Goal: Task Accomplishment & Management: Complete application form

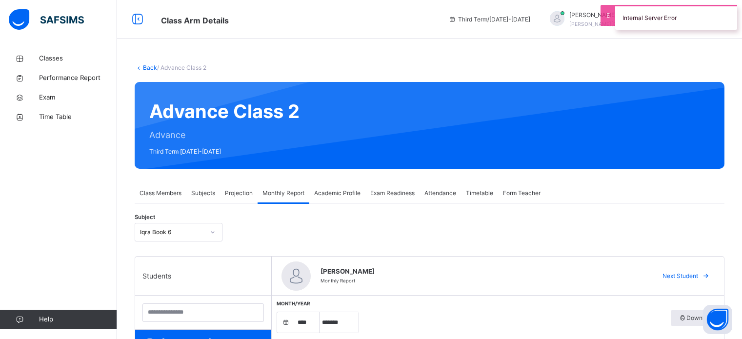
select select "****"
select select "*"
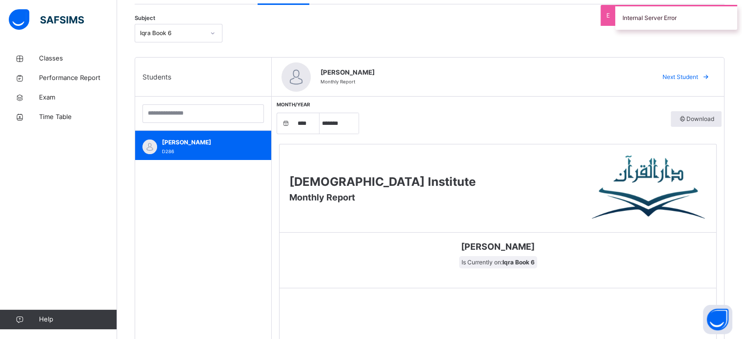
scroll to position [138, 0]
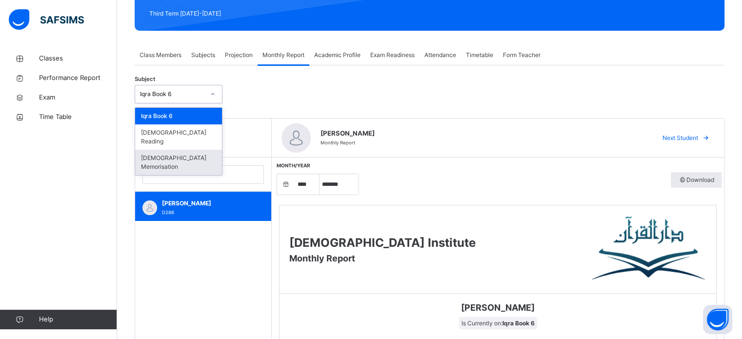
click at [214, 150] on div "[DEMOGRAPHIC_DATA] Memorisation" at bounding box center [178, 162] width 87 height 25
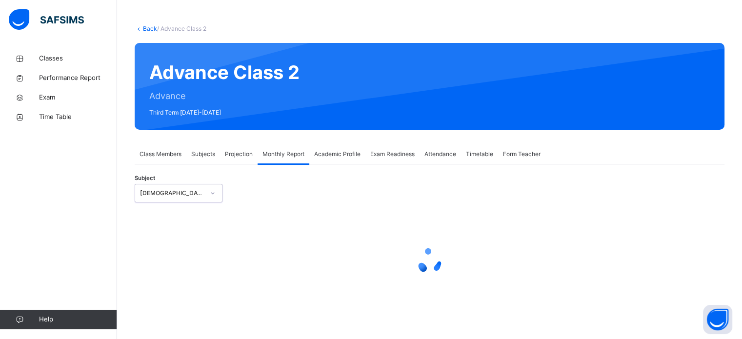
select select "****"
select select "*"
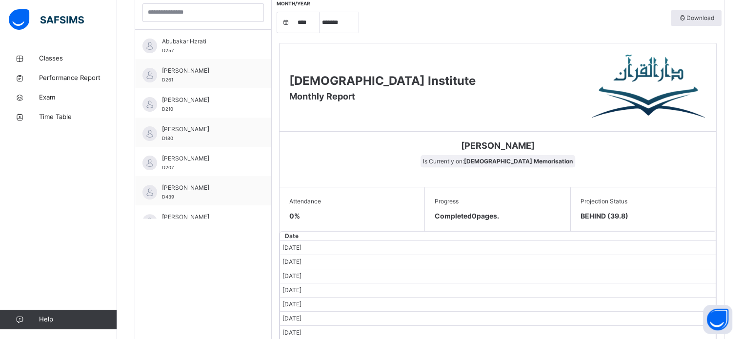
scroll to position [301, 0]
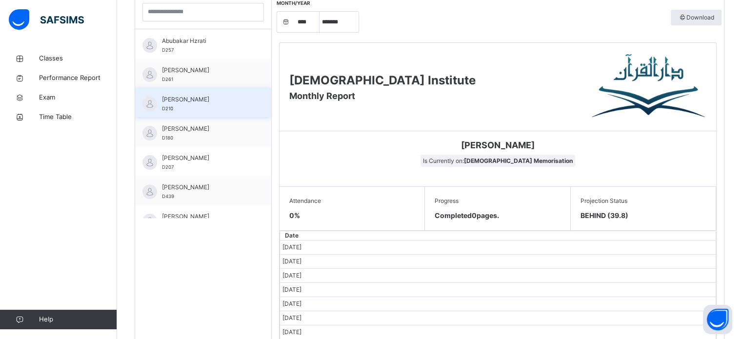
click at [203, 101] on span "[PERSON_NAME]" at bounding box center [205, 99] width 87 height 9
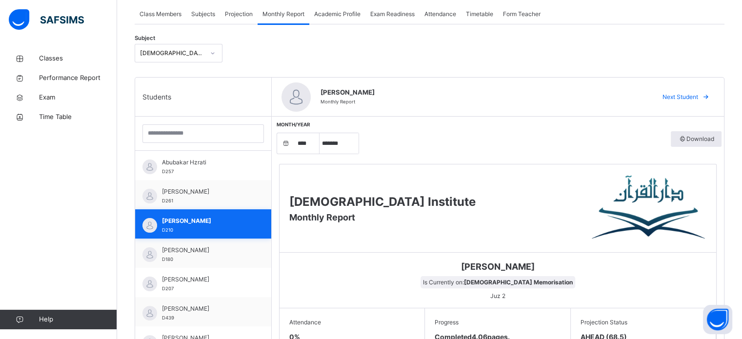
scroll to position [0, 0]
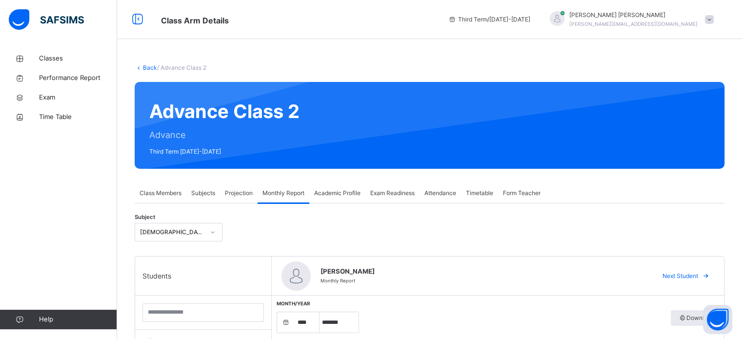
click at [254, 191] on div "Projection" at bounding box center [239, 194] width 38 height 20
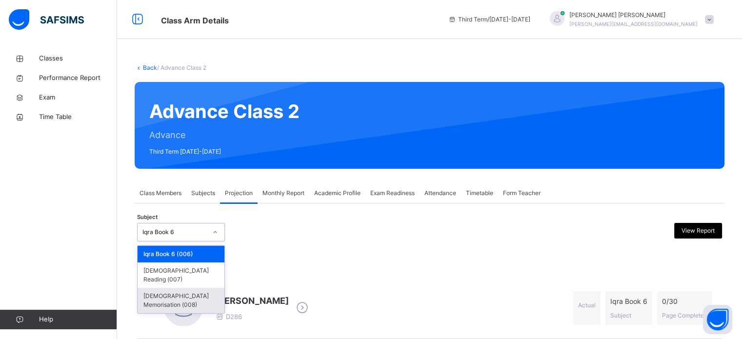
click at [148, 288] on div "[DEMOGRAPHIC_DATA] Memorisation (008)" at bounding box center [181, 300] width 87 height 25
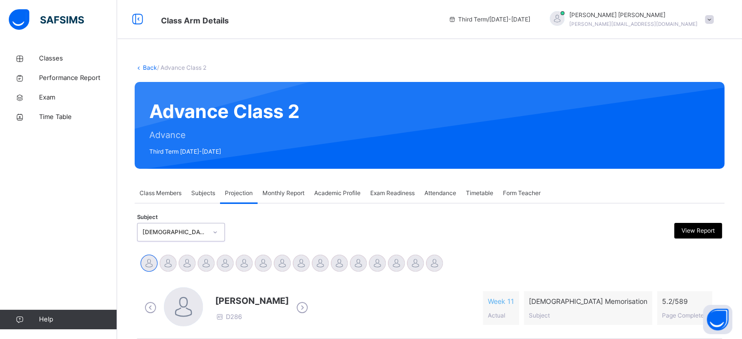
scroll to position [121, 0]
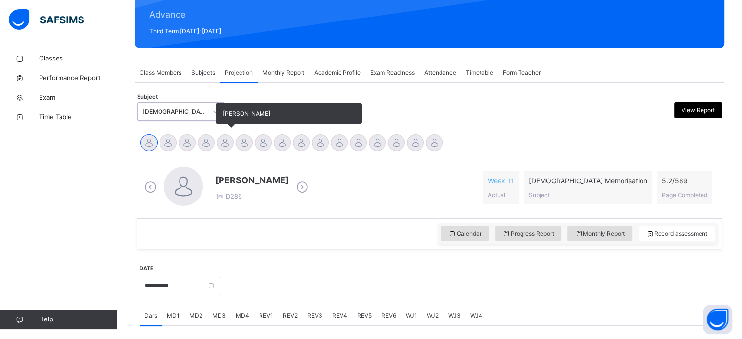
click at [232, 146] on div at bounding box center [225, 142] width 17 height 17
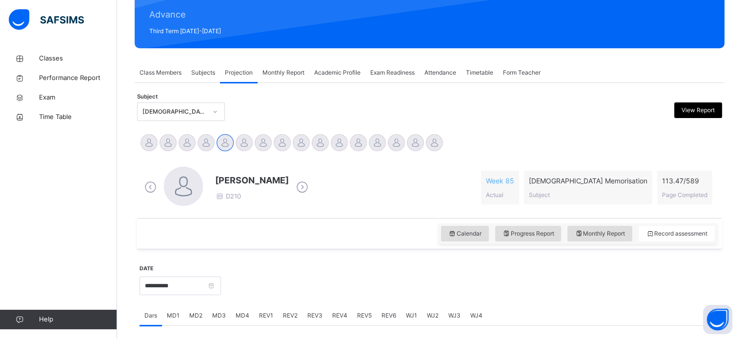
click at [116, 232] on div "Classes Performance Report Exam Time Table Help" at bounding box center [58, 189] width 117 height 300
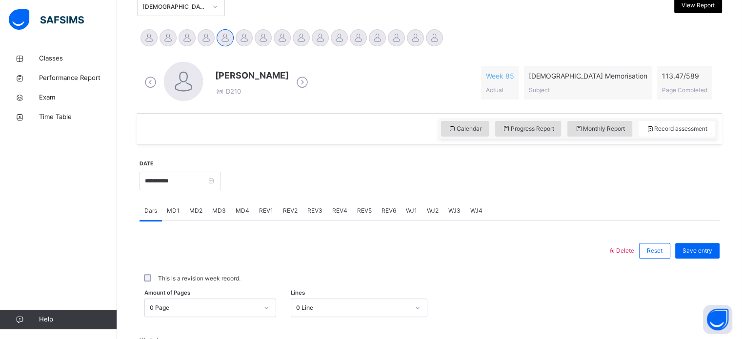
scroll to position [226, 0]
click at [208, 177] on input "**********" at bounding box center [181, 180] width 82 height 19
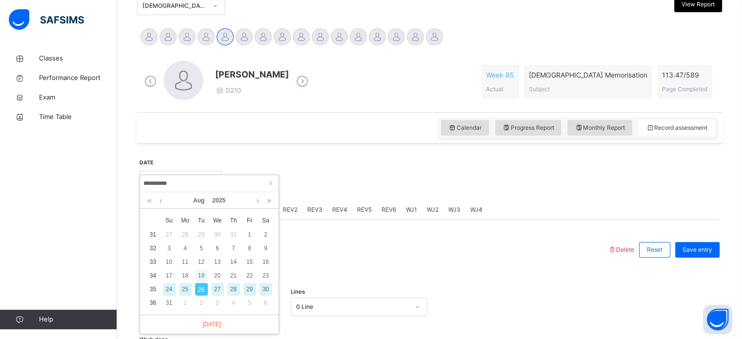
click at [201, 275] on div "19" at bounding box center [201, 275] width 13 height 13
type input "**********"
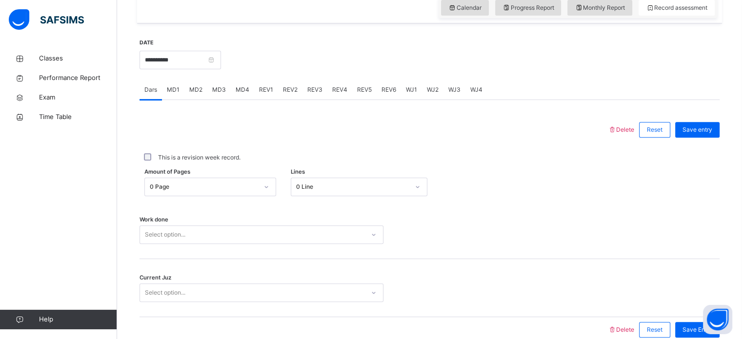
scroll to position [347, 0]
click at [227, 86] on div "MD3" at bounding box center [218, 90] width 23 height 20
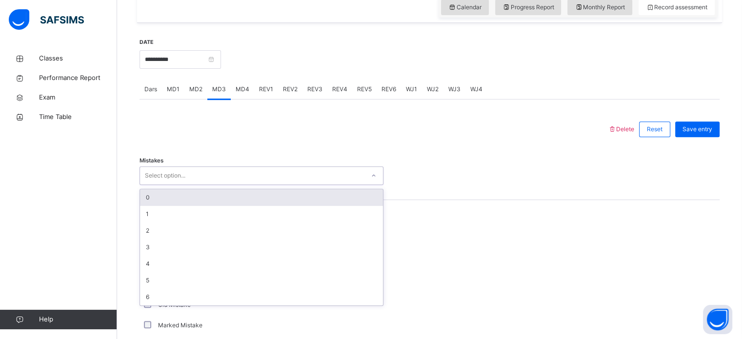
click at [467, 147] on div "Mistakes option 0 focused, 1 of 7. 7 results available. Use Up and Down to choo…" at bounding box center [430, 171] width 580 height 58
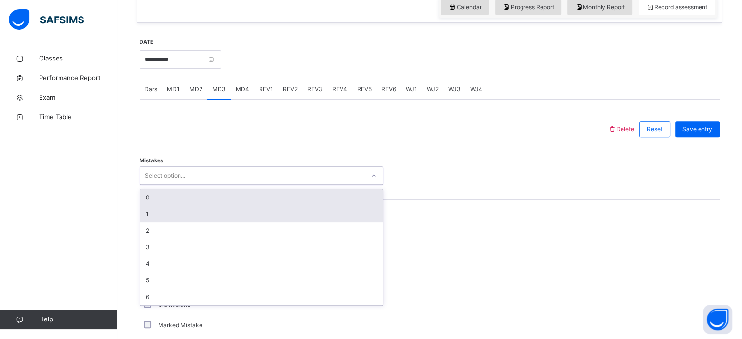
click at [222, 216] on div "1" at bounding box center [261, 214] width 243 height 17
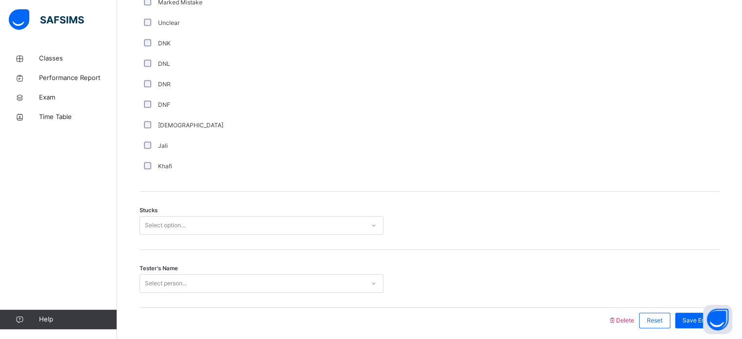
scroll to position [676, 0]
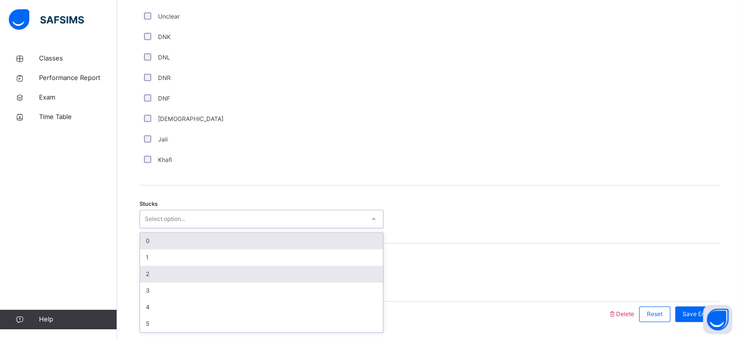
click at [216, 272] on div "2" at bounding box center [261, 274] width 243 height 17
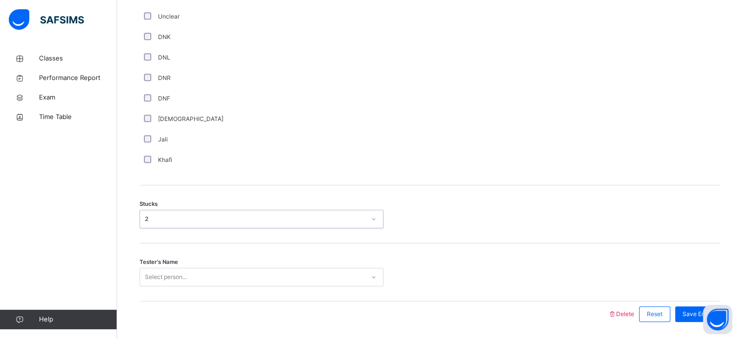
scroll to position [707, 0]
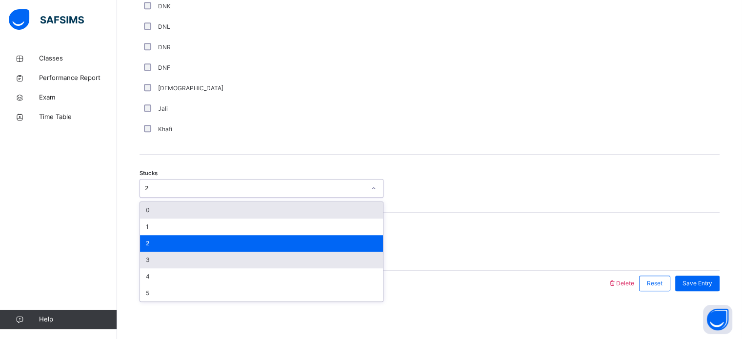
click at [200, 262] on div "3" at bounding box center [261, 260] width 243 height 17
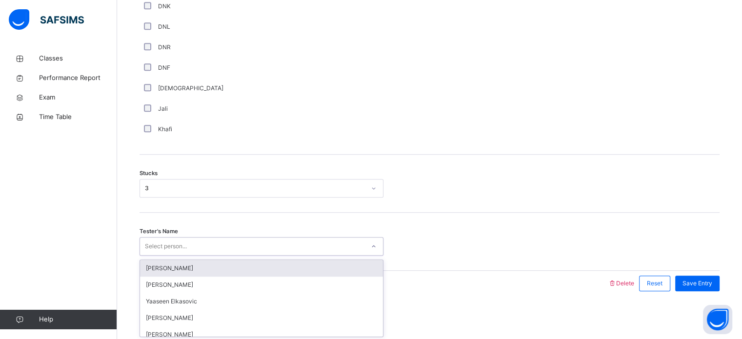
type input "*"
type input "****"
click at [203, 267] on div "[PERSON_NAME]" at bounding box center [261, 268] width 243 height 17
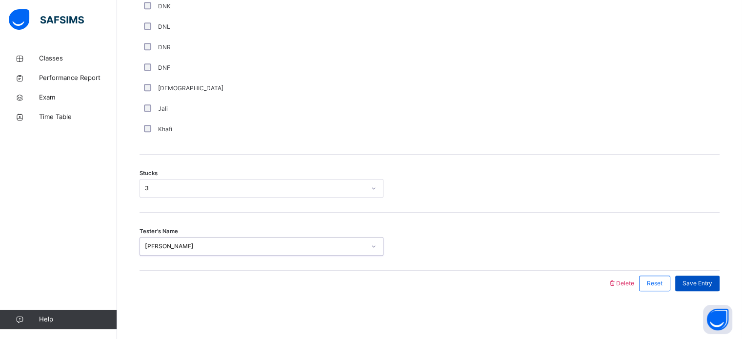
click at [709, 277] on div "Save Entry" at bounding box center [697, 284] width 44 height 16
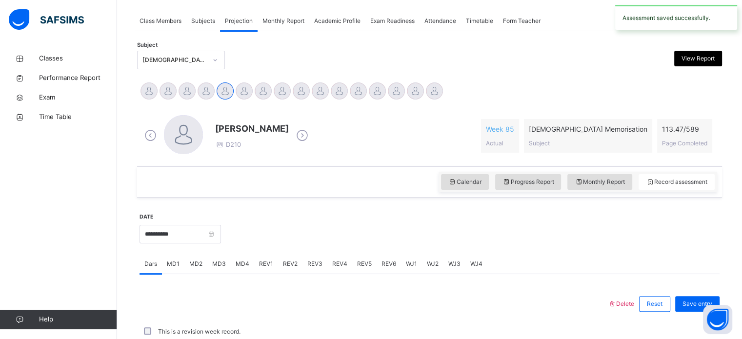
scroll to position [393, 0]
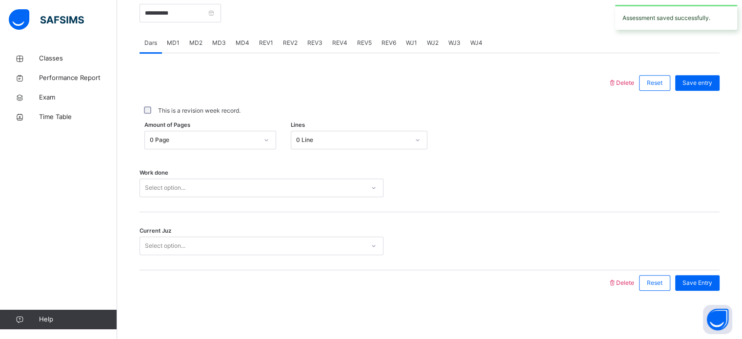
click at [224, 41] on span "MD3" at bounding box center [219, 43] width 14 height 9
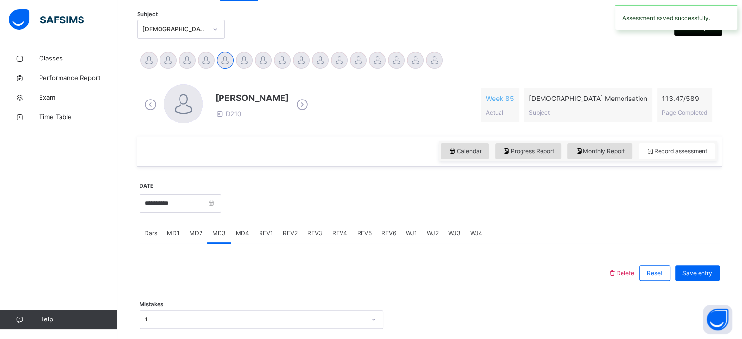
scroll to position [232, 0]
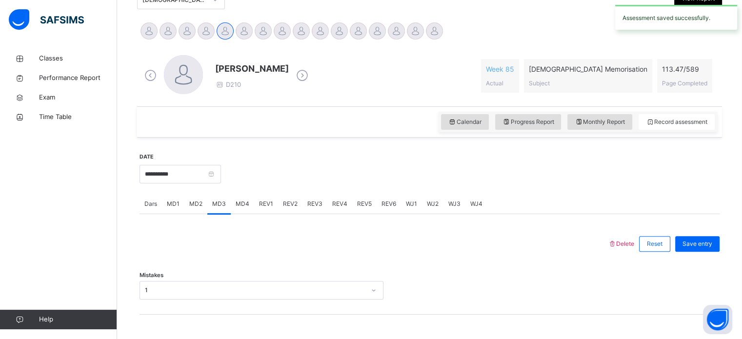
click at [245, 204] on span "MD4" at bounding box center [243, 204] width 14 height 9
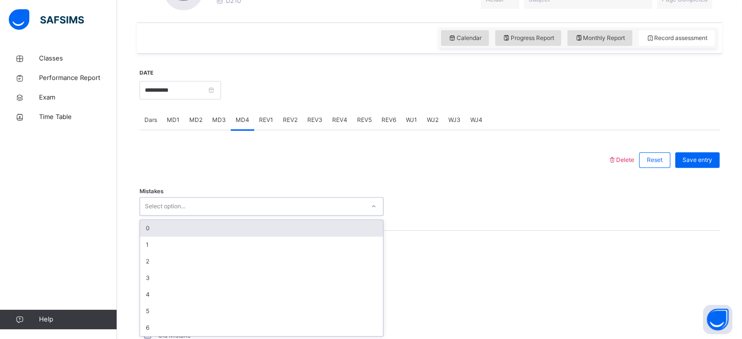
scroll to position [317, 0]
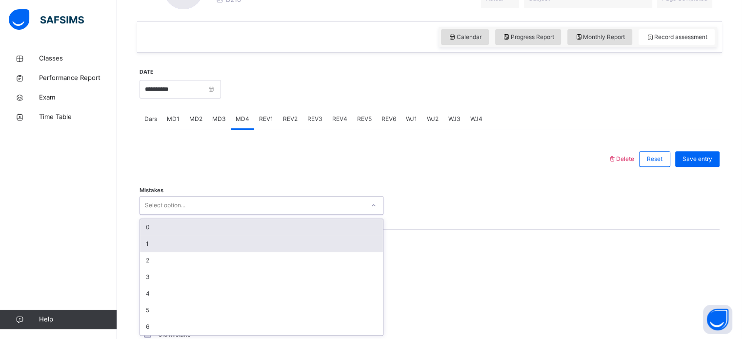
click at [260, 236] on div "1" at bounding box center [261, 244] width 243 height 17
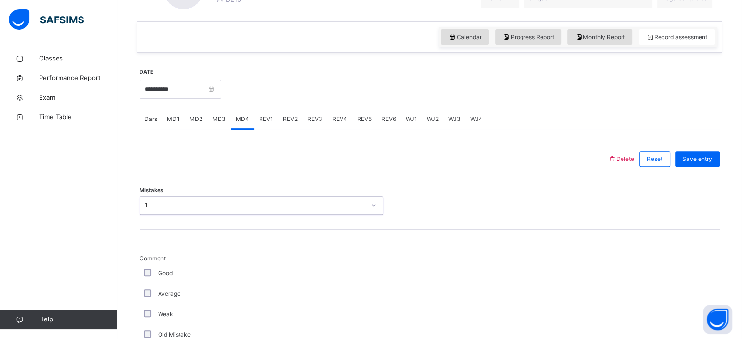
click at [262, 228] on div "Mistakes option 1, selected. 0 results available. Select is focused ,type to re…" at bounding box center [430, 201] width 580 height 58
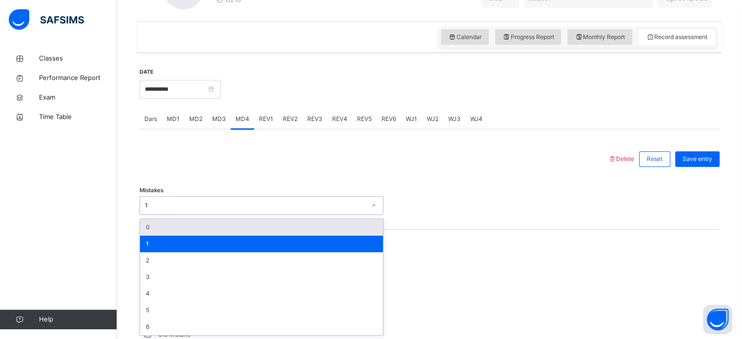
click at [250, 228] on div "0" at bounding box center [261, 227] width 243 height 17
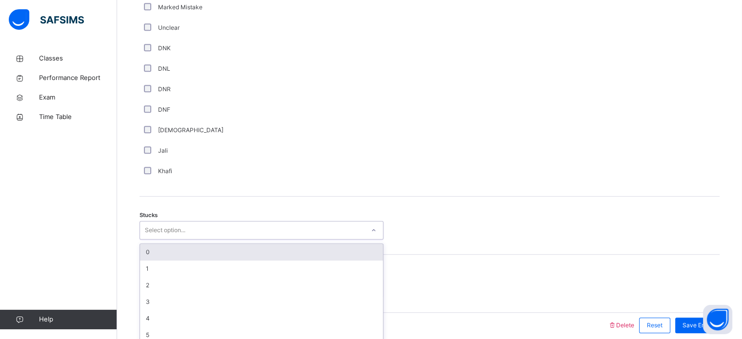
scroll to position [674, 0]
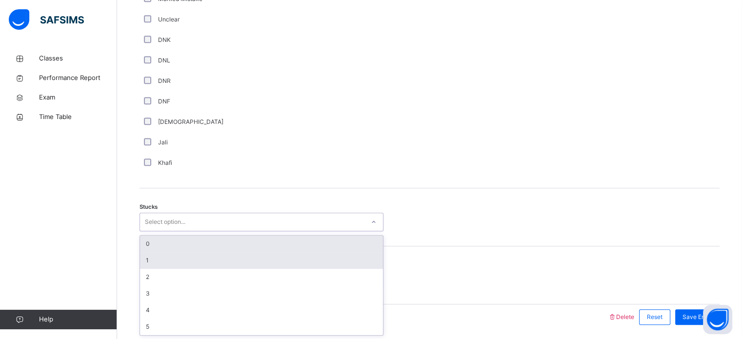
click at [190, 257] on div "1" at bounding box center [261, 260] width 243 height 17
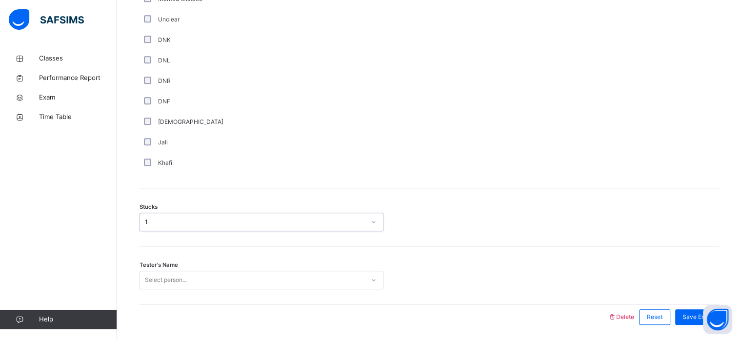
scroll to position [707, 0]
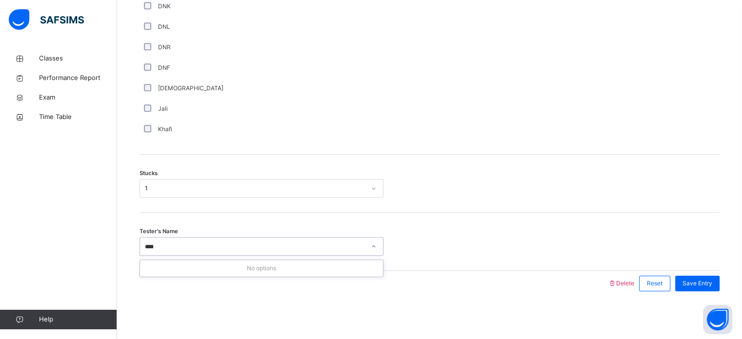
type input "***"
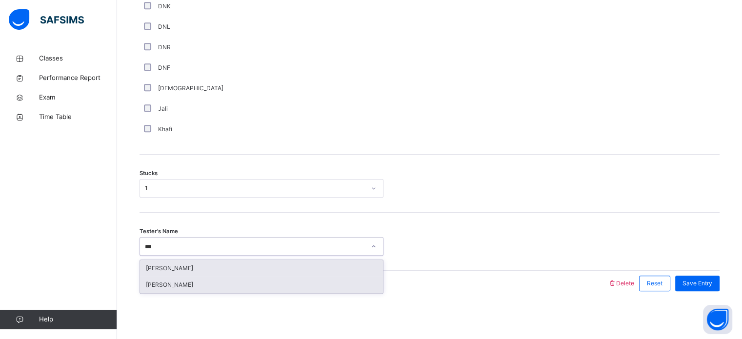
click at [174, 286] on div "[PERSON_NAME]" at bounding box center [261, 285] width 243 height 17
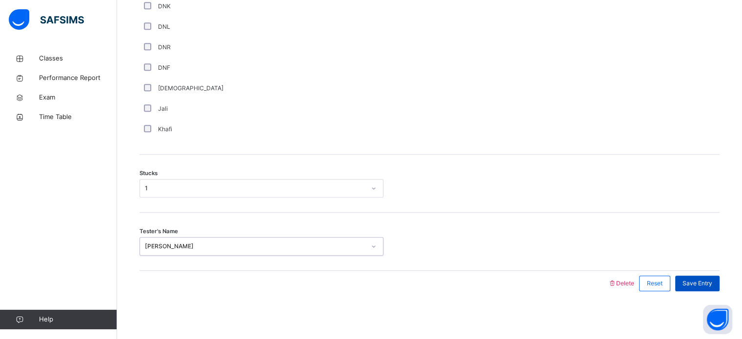
click at [705, 284] on span "Save Entry" at bounding box center [698, 283] width 30 height 9
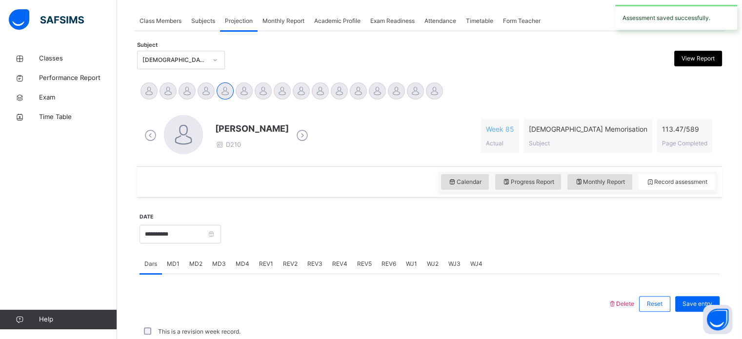
scroll to position [393, 0]
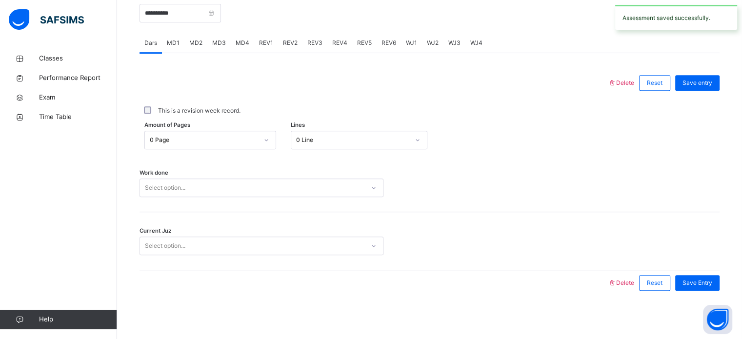
click at [254, 48] on div "REV1" at bounding box center [266, 43] width 24 height 20
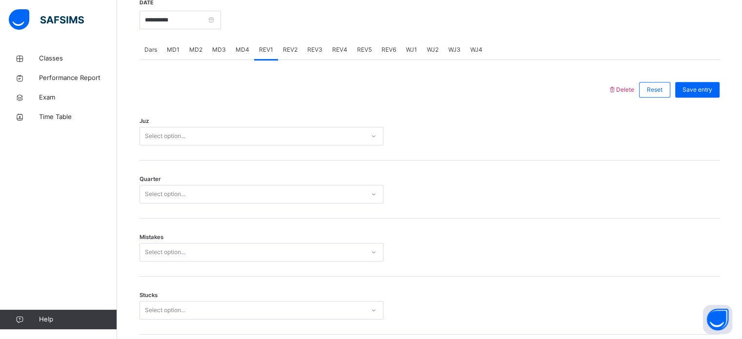
scroll to position [396, 0]
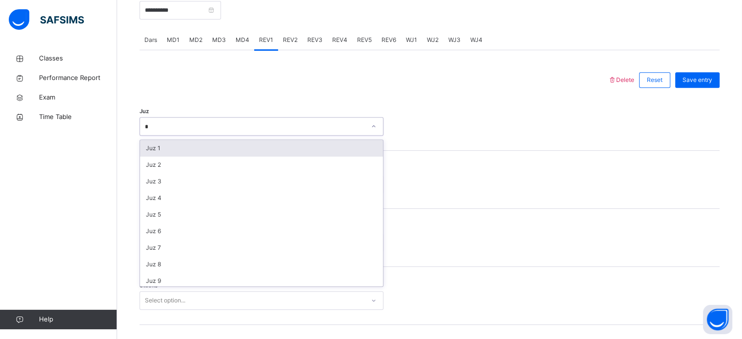
type input "**"
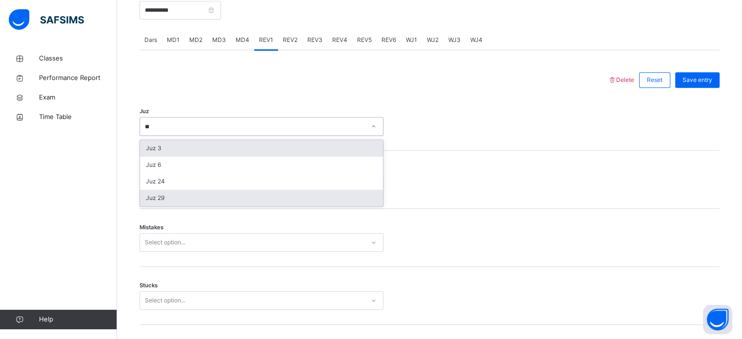
click at [153, 203] on div "Juz 29" at bounding box center [261, 198] width 243 height 17
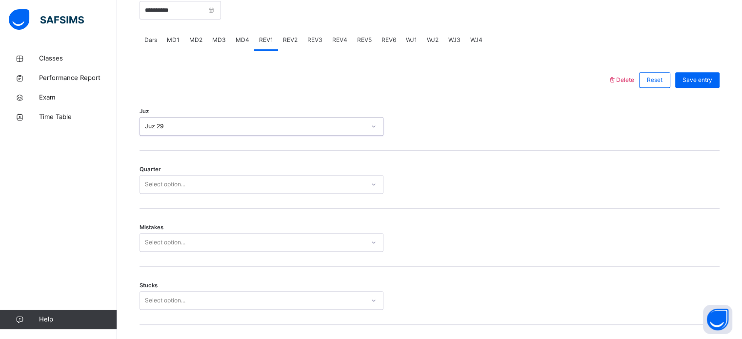
click at [190, 183] on div "Select option..." at bounding box center [252, 184] width 225 height 15
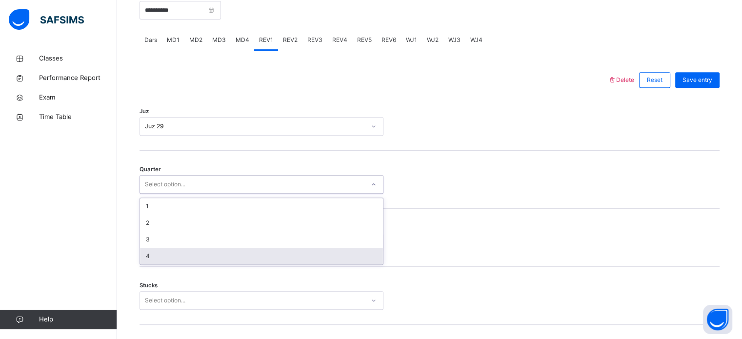
click at [180, 258] on div "4" at bounding box center [261, 256] width 243 height 17
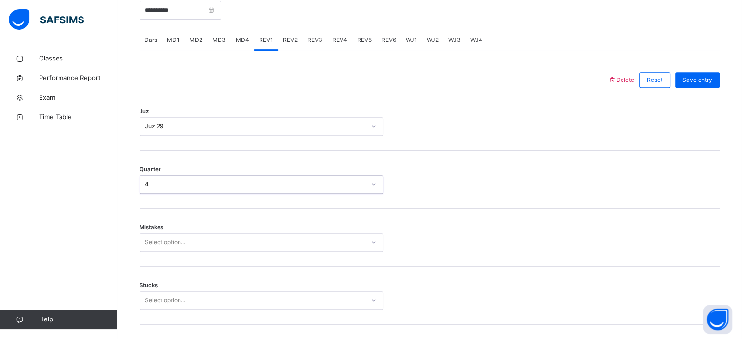
click at [189, 245] on div "Select option..." at bounding box center [262, 242] width 244 height 19
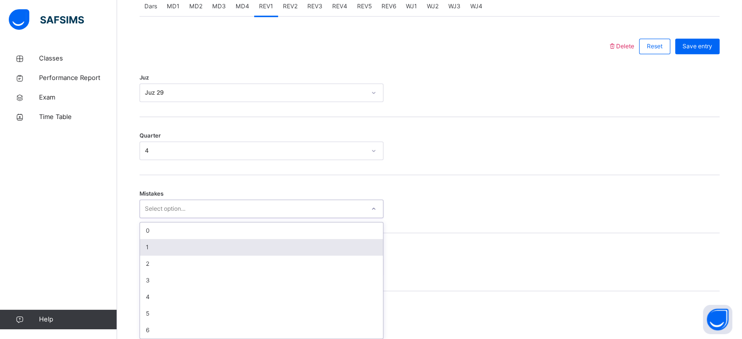
scroll to position [433, 0]
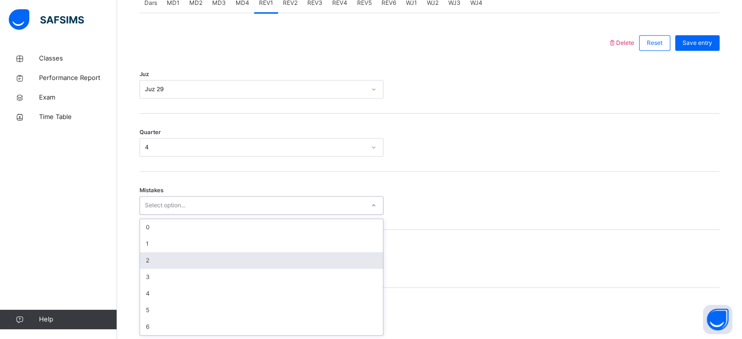
click at [185, 258] on div "2" at bounding box center [261, 260] width 243 height 17
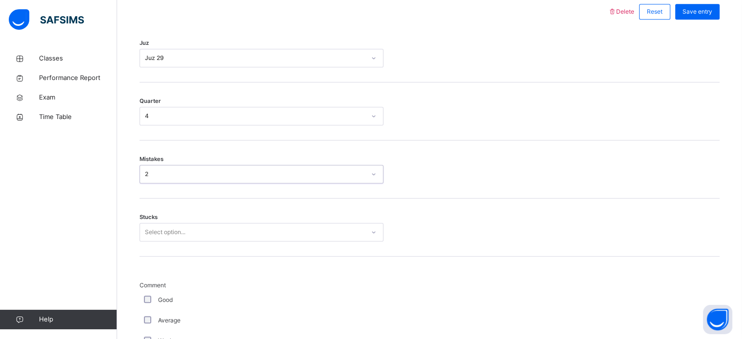
click at [185, 242] on div "Select option..." at bounding box center [262, 232] width 244 height 19
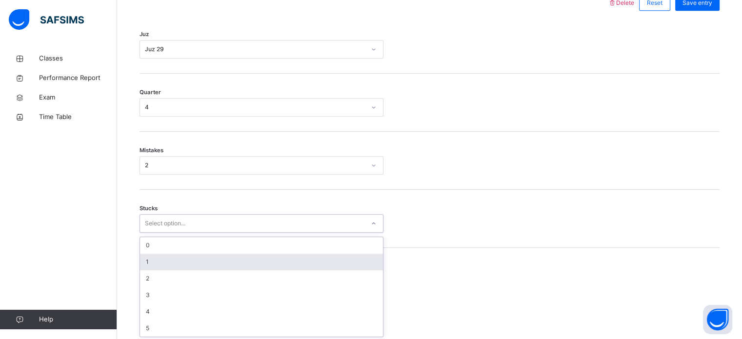
scroll to position [474, 0]
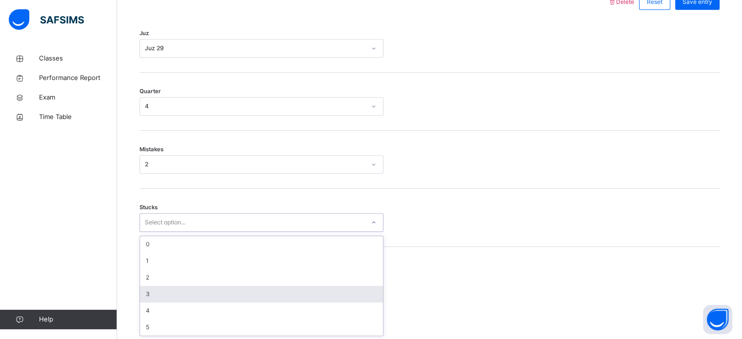
click at [185, 296] on div "3" at bounding box center [261, 294] width 243 height 17
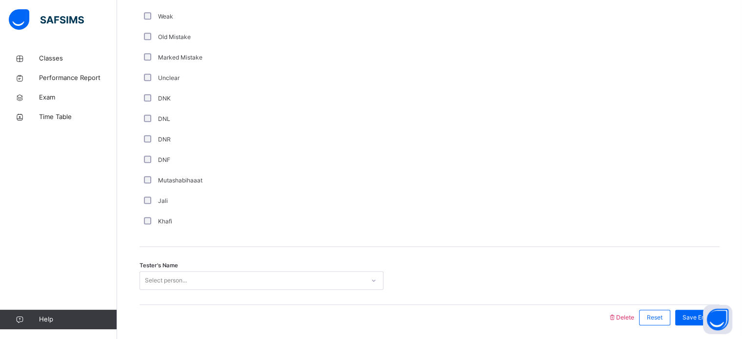
scroll to position [823, 0]
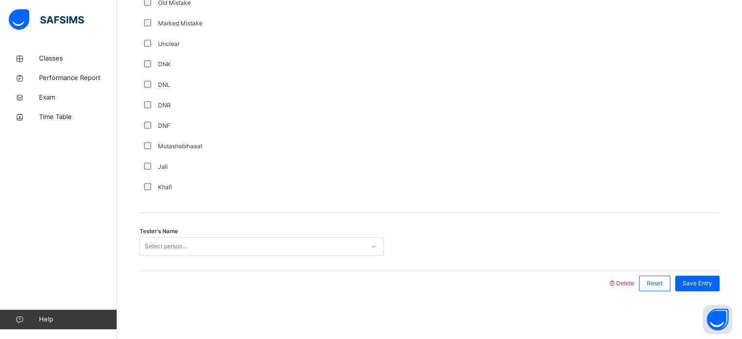
click at [210, 248] on div "Select person..." at bounding box center [252, 246] width 225 height 15
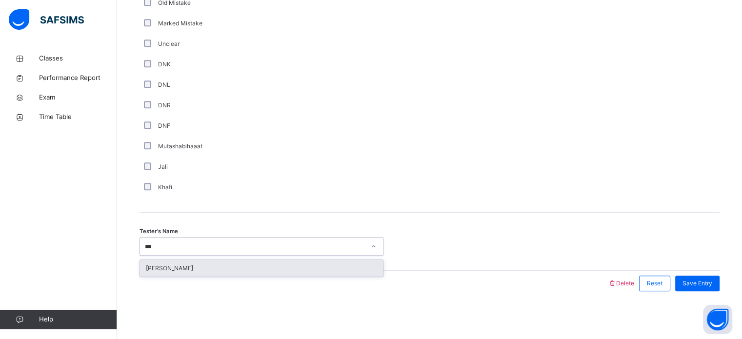
type input "****"
click at [218, 267] on div "[PERSON_NAME]" at bounding box center [261, 268] width 243 height 17
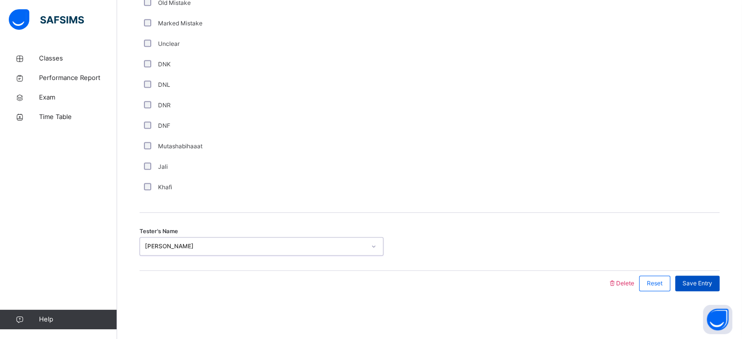
click at [720, 281] on div "Save Entry" at bounding box center [697, 284] width 44 height 16
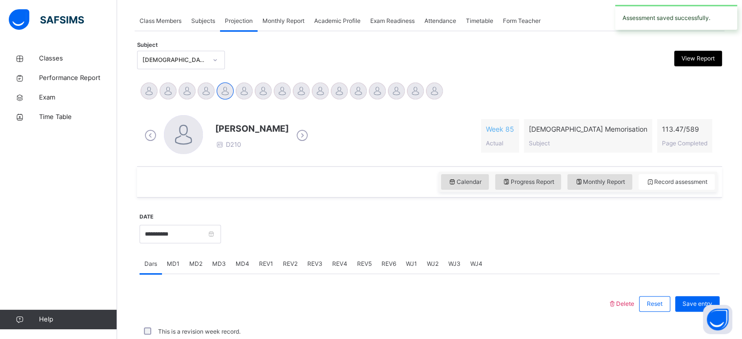
scroll to position [393, 0]
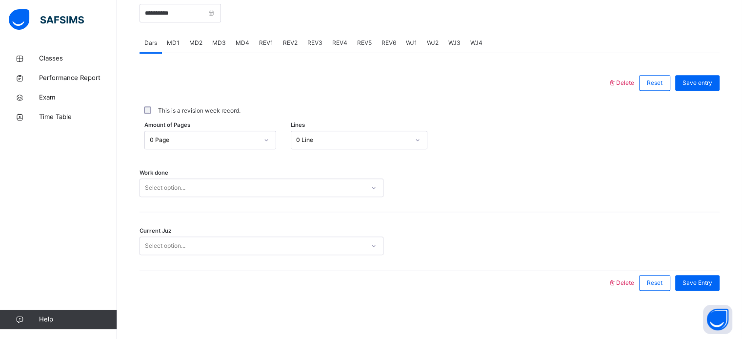
click at [284, 43] on span "REV2" at bounding box center [290, 43] width 15 height 9
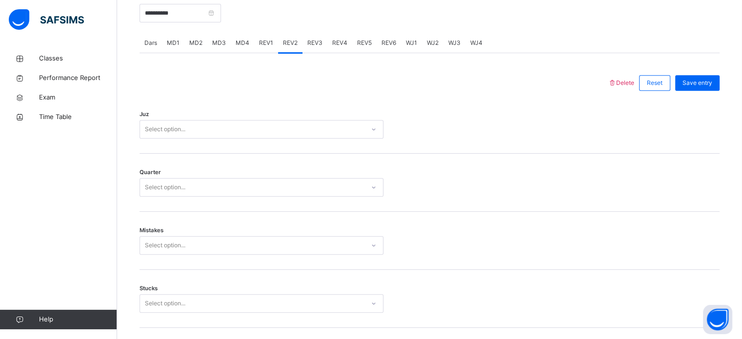
scroll to position [823, 0]
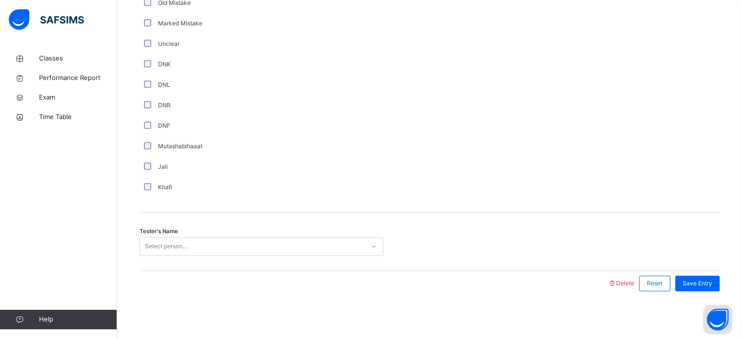
click at [202, 248] on div "Select person..." at bounding box center [252, 246] width 225 height 15
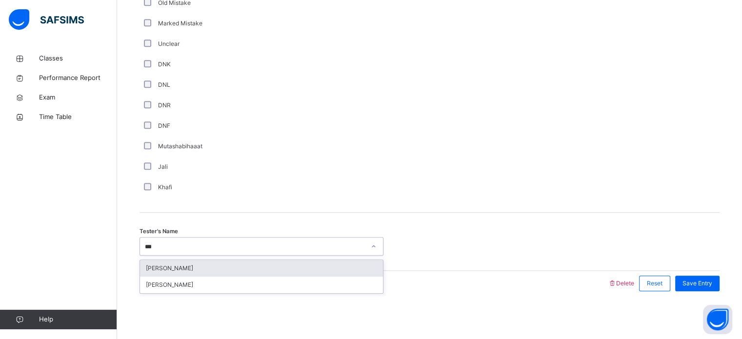
type input "****"
click at [199, 264] on div "[PERSON_NAME]" at bounding box center [261, 268] width 243 height 17
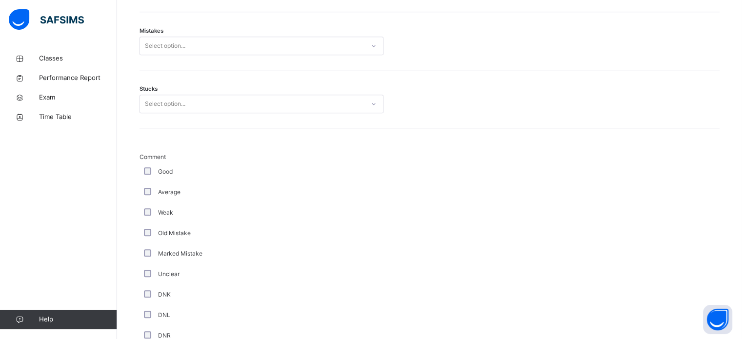
scroll to position [590, 0]
click at [123, 185] on div "Back / Advance Class 2 Advance Class 2 Advance Third Term [DATE]-[DATE] Class M…" at bounding box center [429, 16] width 625 height 1115
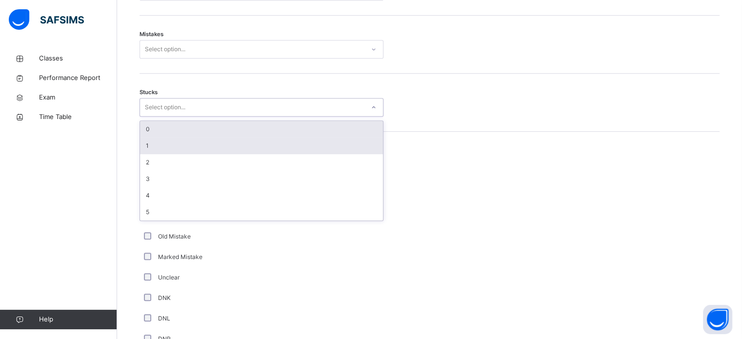
click at [252, 140] on div "1" at bounding box center [261, 146] width 243 height 17
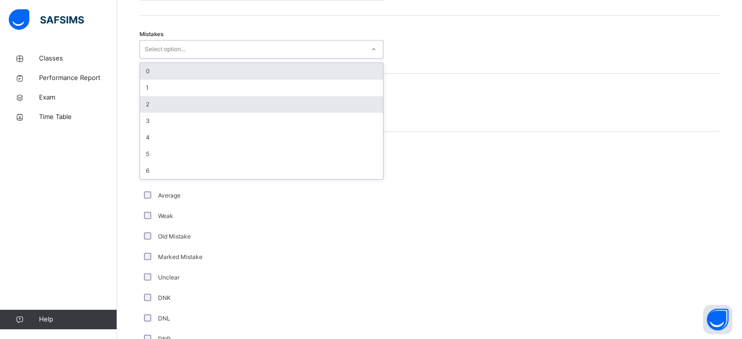
click at [267, 105] on div "2" at bounding box center [261, 104] width 243 height 17
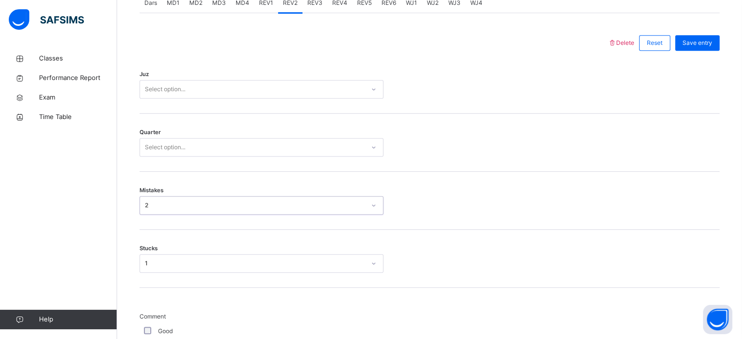
scroll to position [432, 0]
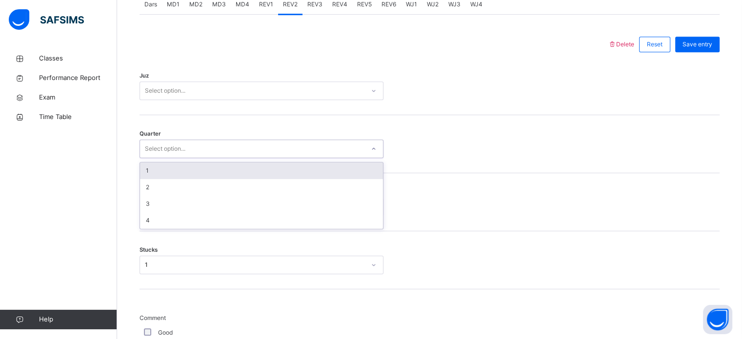
click at [226, 168] on div "1" at bounding box center [261, 171] width 243 height 17
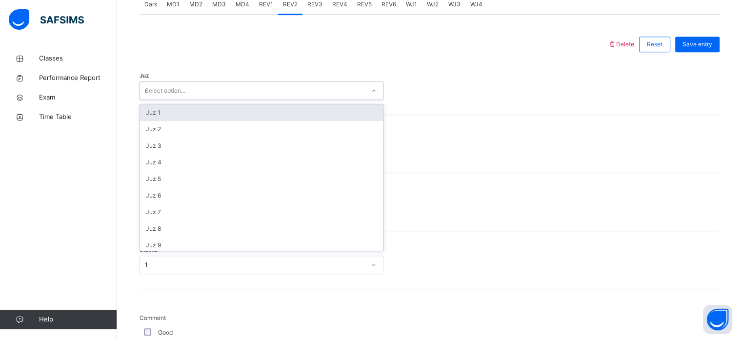
type input "**"
click at [230, 113] on div "Juz 30" at bounding box center [261, 112] width 243 height 17
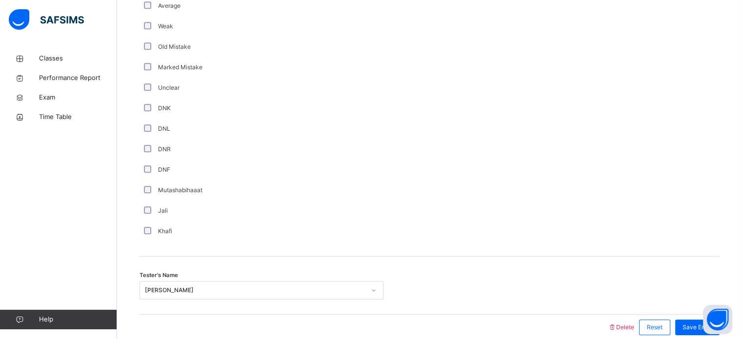
scroll to position [823, 0]
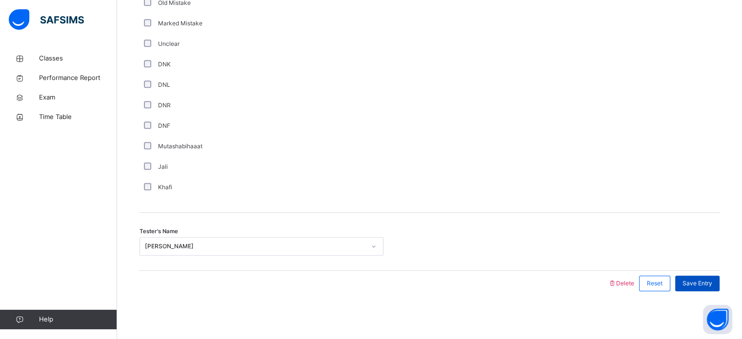
click at [705, 287] on span "Save Entry" at bounding box center [698, 283] width 30 height 9
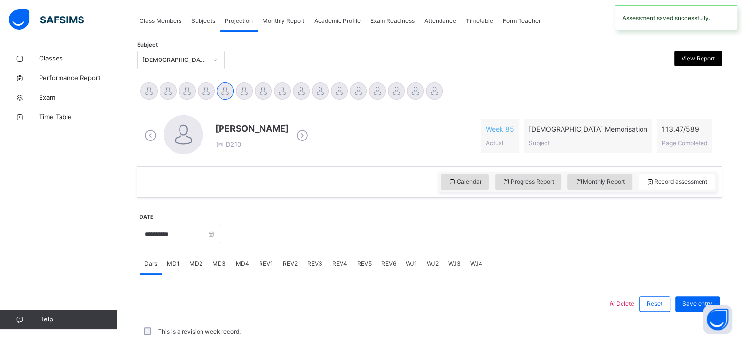
scroll to position [393, 0]
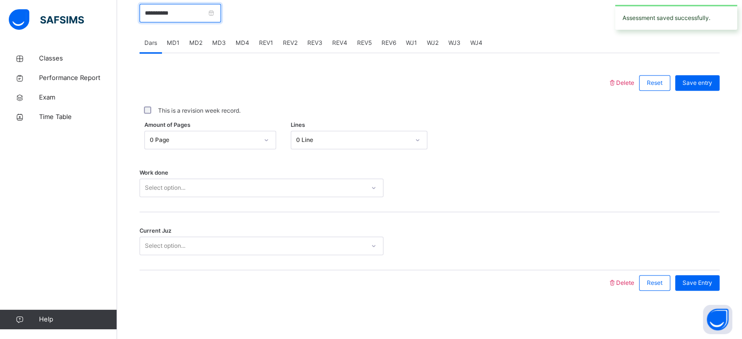
click at [177, 18] on input "**********" at bounding box center [181, 13] width 82 height 19
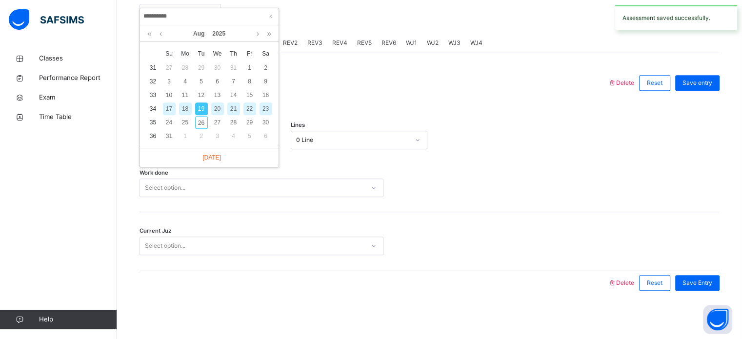
click at [239, 111] on div "21" at bounding box center [233, 108] width 13 height 13
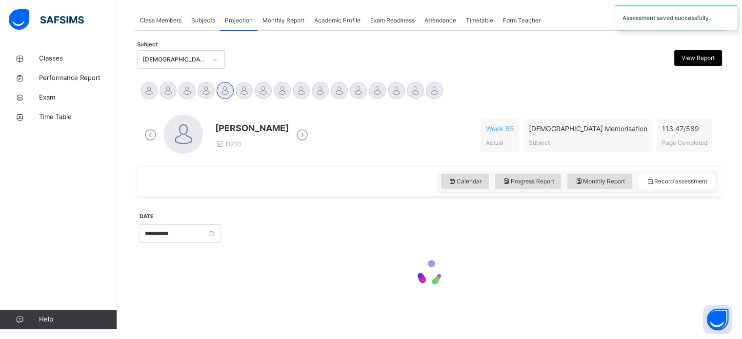
click at [237, 108] on div "[PERSON_NAME] D210 Week 85 Actual [DEMOGRAPHIC_DATA] Memorisation Subject 113.4…" at bounding box center [430, 135] width 580 height 56
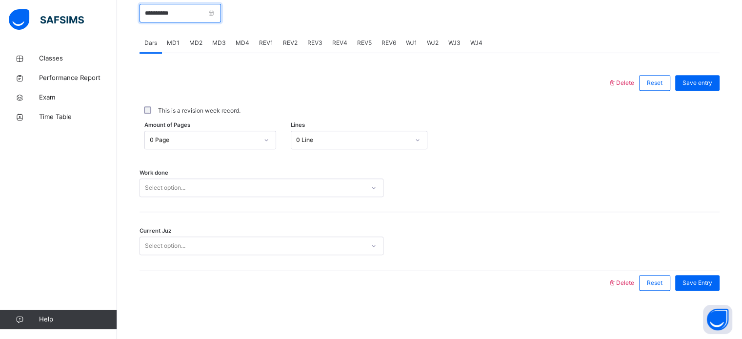
click at [182, 21] on input "**********" at bounding box center [181, 13] width 82 height 19
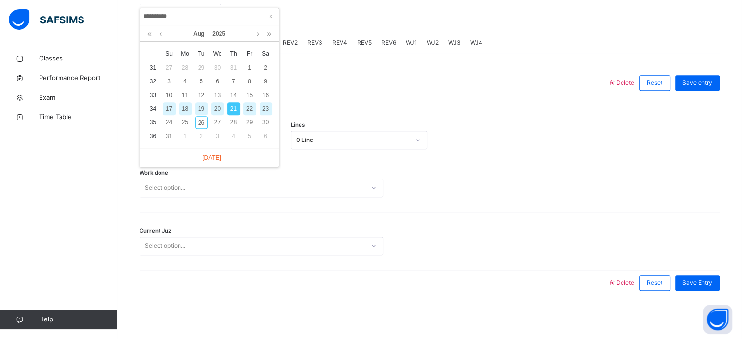
click at [204, 108] on div "19" at bounding box center [201, 108] width 13 height 13
type input "**********"
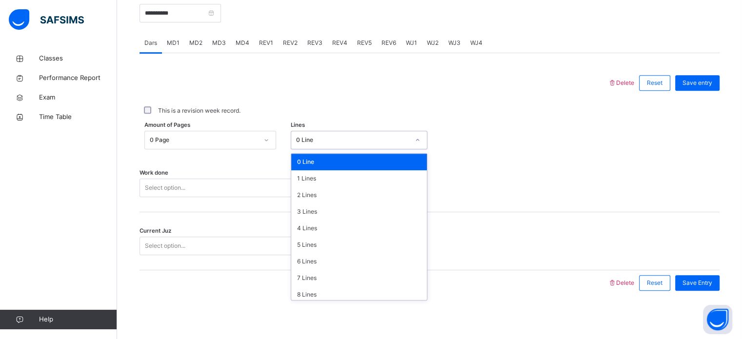
click at [394, 138] on div "0 Line" at bounding box center [352, 140] width 113 height 9
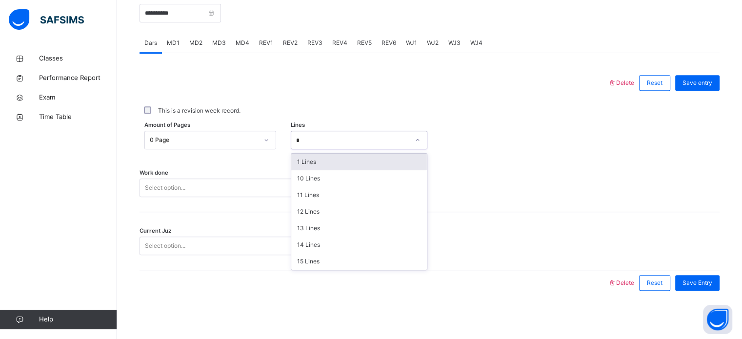
type input "**"
click at [398, 159] on div "14 Lines" at bounding box center [359, 162] width 136 height 17
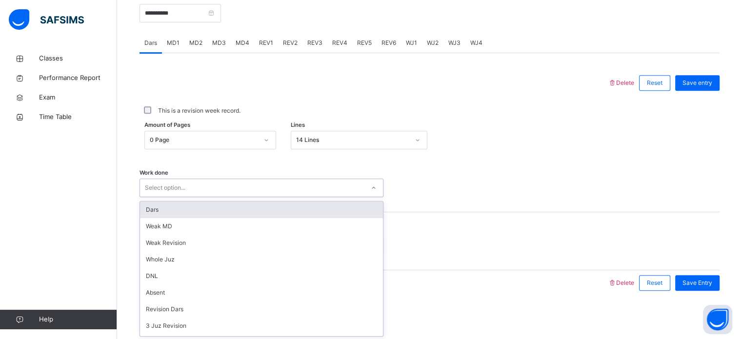
click at [313, 195] on div "Select option..." at bounding box center [262, 188] width 244 height 19
click at [307, 211] on div "Dars" at bounding box center [261, 210] width 243 height 17
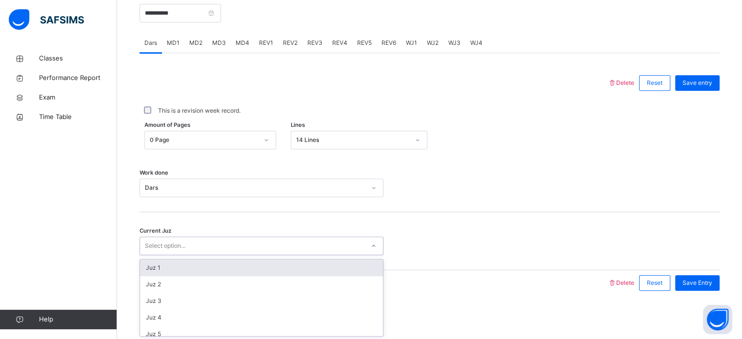
click at [297, 253] on div "Select option..." at bounding box center [262, 246] width 244 height 19
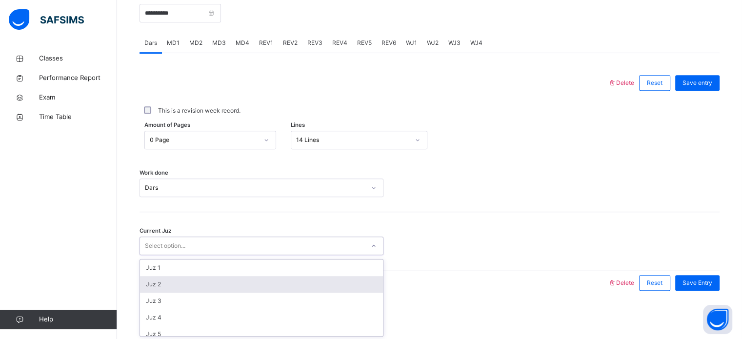
click at [294, 286] on div "Juz 2" at bounding box center [261, 284] width 243 height 17
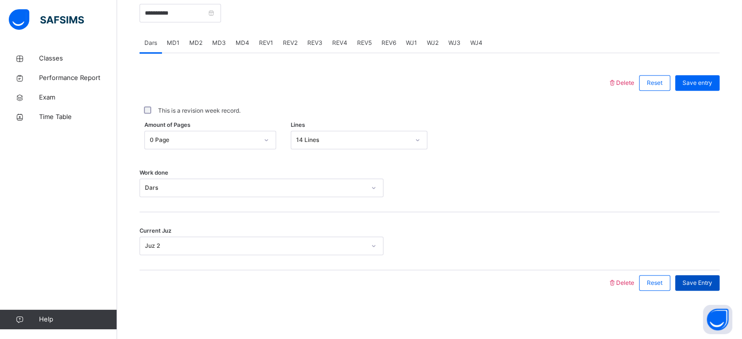
click at [715, 276] on div "Save Entry" at bounding box center [697, 283] width 44 height 16
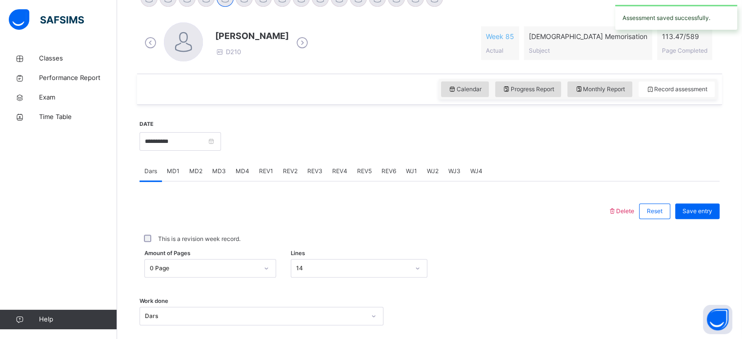
scroll to position [264, 0]
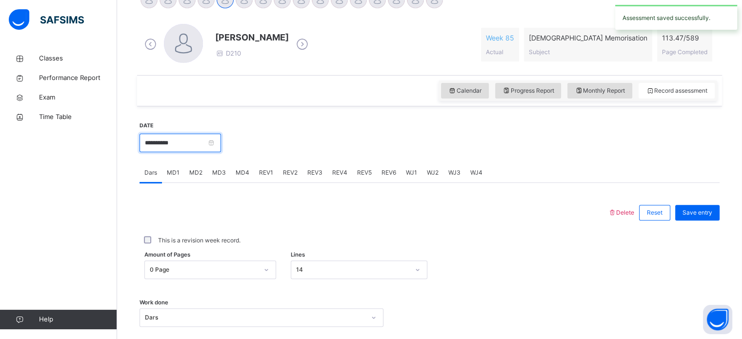
click at [211, 149] on input "**********" at bounding box center [181, 143] width 82 height 19
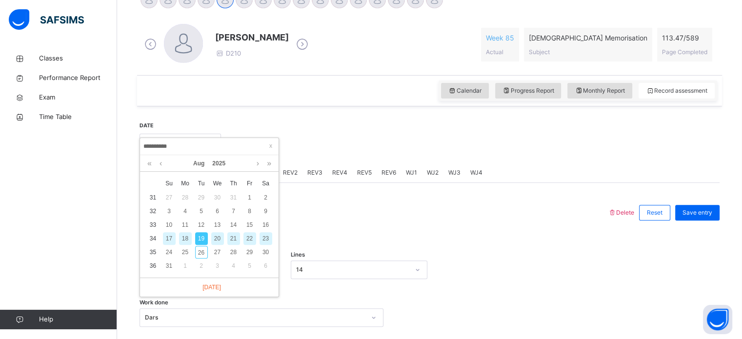
click at [237, 242] on div "21" at bounding box center [233, 238] width 13 height 13
type input "**********"
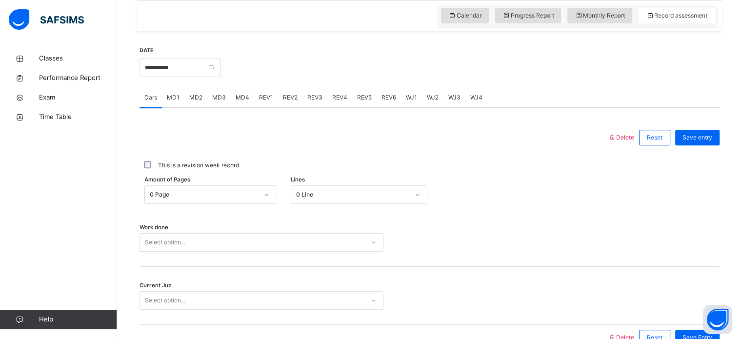
scroll to position [393, 0]
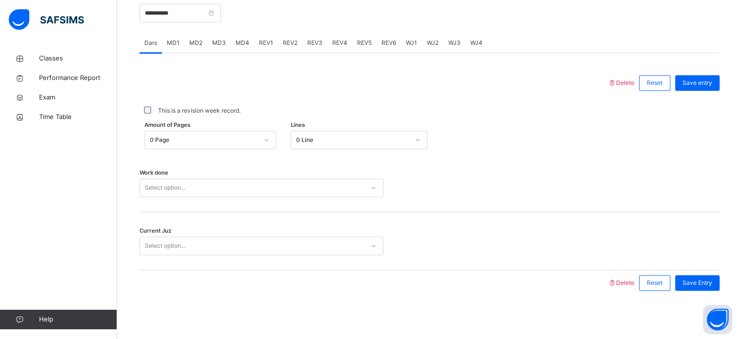
click at [359, 155] on div "Work done Select option..." at bounding box center [430, 183] width 580 height 58
click at [363, 148] on div "0 Line" at bounding box center [359, 140] width 137 height 19
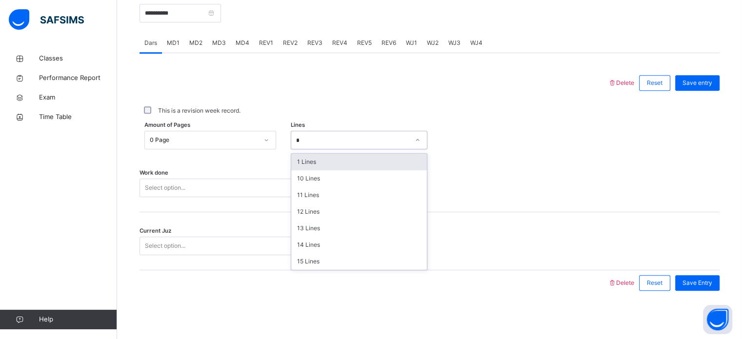
type input "**"
click at [409, 169] on div "13 Lines" at bounding box center [359, 162] width 136 height 17
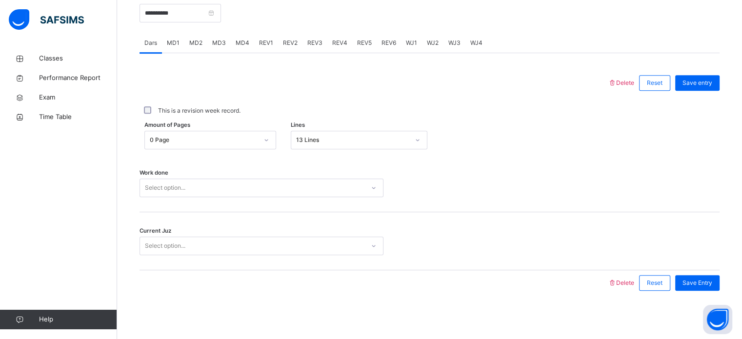
click at [340, 198] on div "Work done Select option..." at bounding box center [430, 183] width 580 height 58
click at [327, 181] on div "Select option..." at bounding box center [252, 188] width 225 height 15
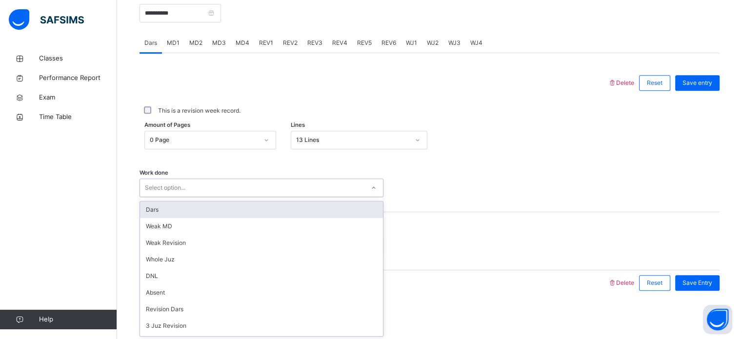
click at [313, 209] on div "Dars" at bounding box center [261, 210] width 243 height 17
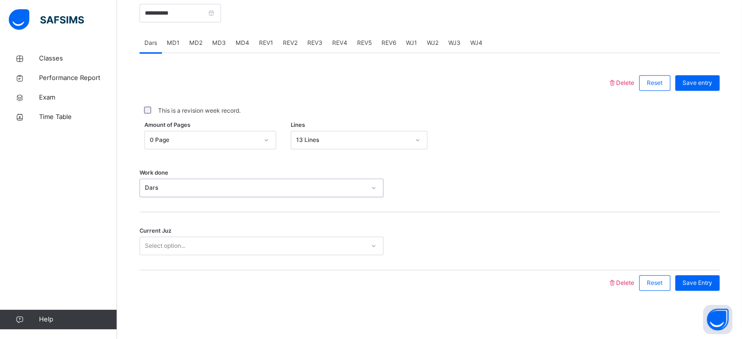
click at [293, 242] on div "Select option..." at bounding box center [252, 246] width 225 height 15
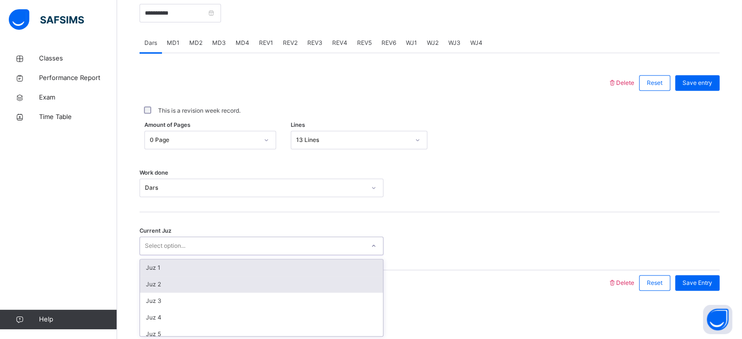
type input "*"
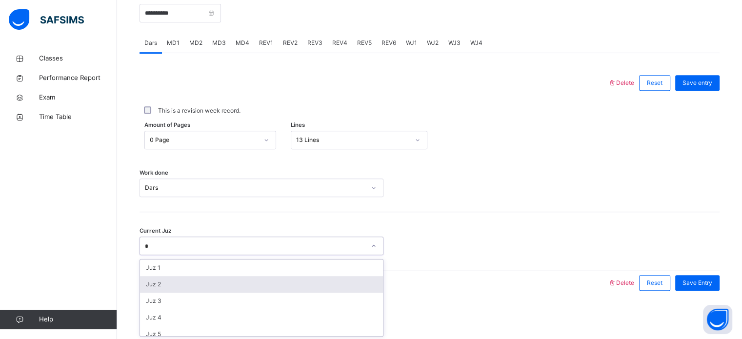
click at [259, 283] on div "Juz 2" at bounding box center [261, 284] width 243 height 17
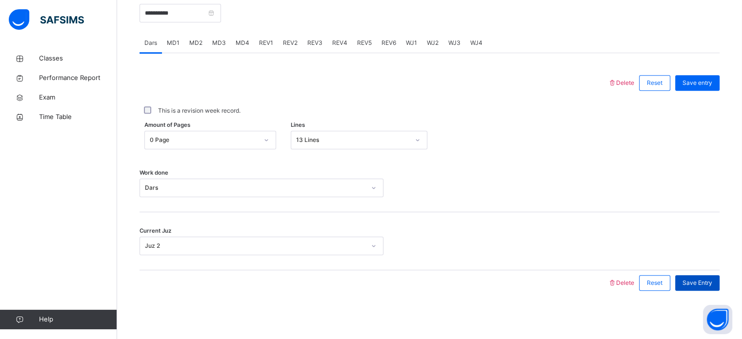
click at [706, 279] on span "Save Entry" at bounding box center [698, 283] width 30 height 9
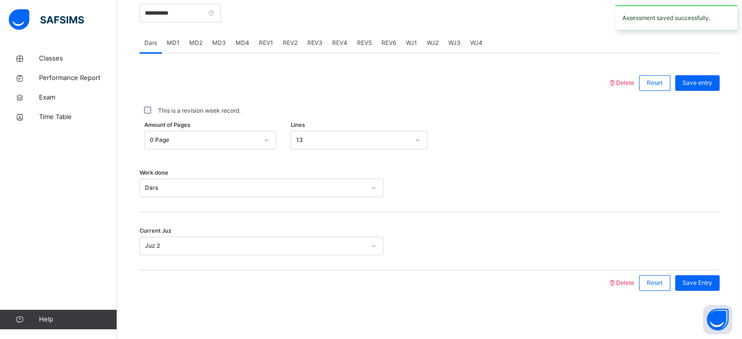
click at [179, 44] on div "MD1" at bounding box center [173, 43] width 22 height 20
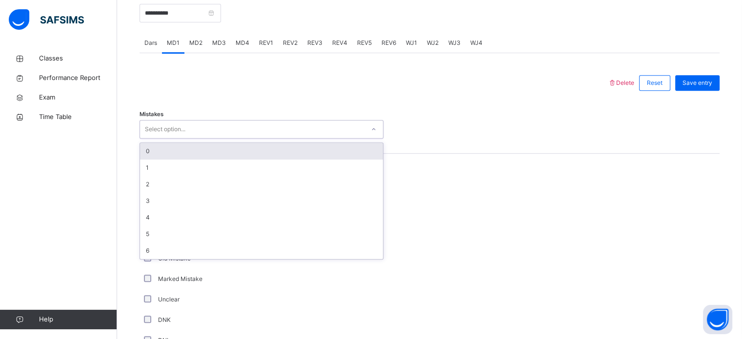
click at [193, 133] on div "Select option..." at bounding box center [252, 129] width 225 height 15
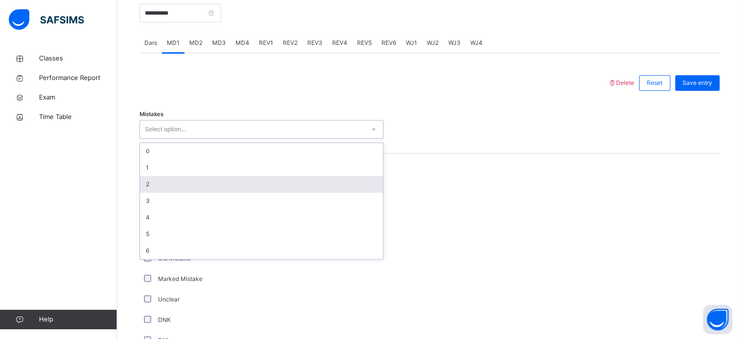
click at [197, 185] on div "2" at bounding box center [261, 184] width 243 height 17
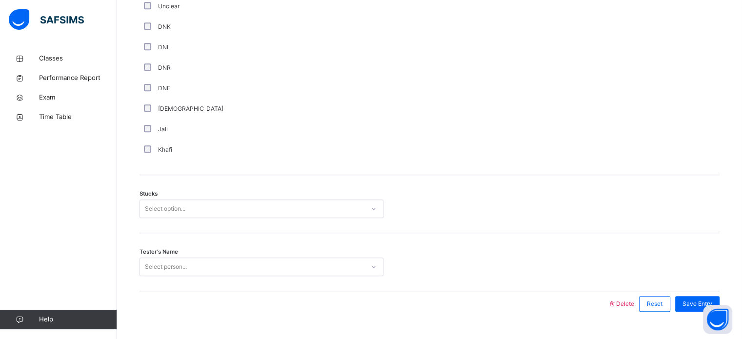
scroll to position [707, 0]
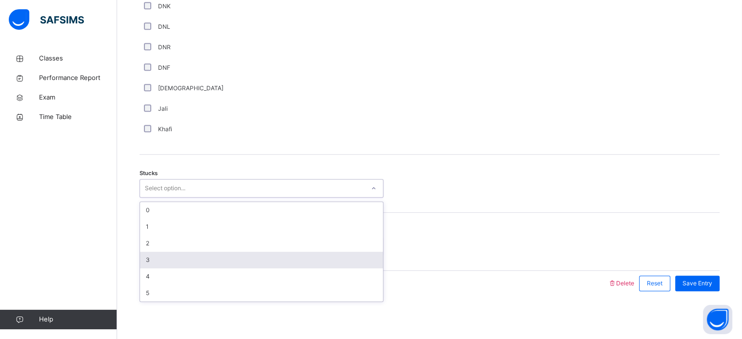
click at [194, 255] on div "3" at bounding box center [261, 260] width 243 height 17
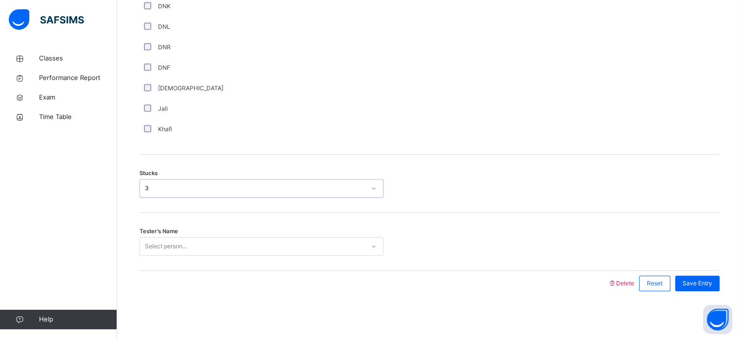
click at [194, 255] on div "Tester's Name Select person..." at bounding box center [430, 242] width 580 height 58
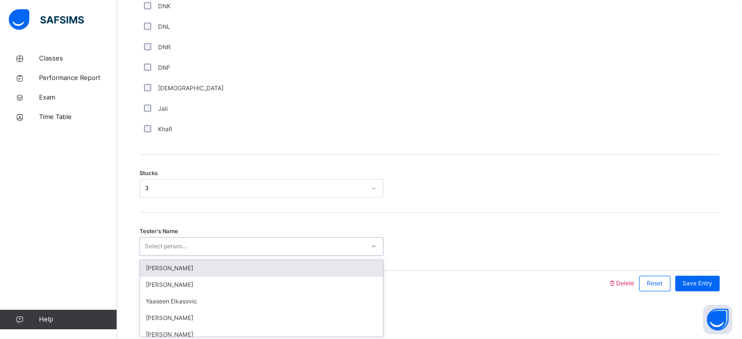
click at [199, 250] on div "Select person..." at bounding box center [252, 246] width 225 height 15
type input "*"
click at [203, 268] on div "[PERSON_NAME]" at bounding box center [261, 268] width 243 height 17
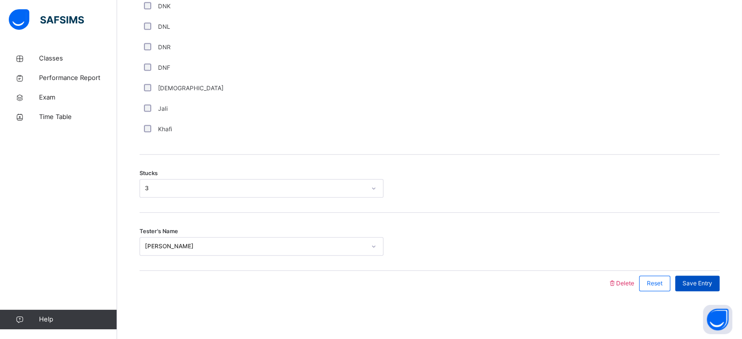
click at [711, 285] on span "Save Entry" at bounding box center [698, 283] width 30 height 9
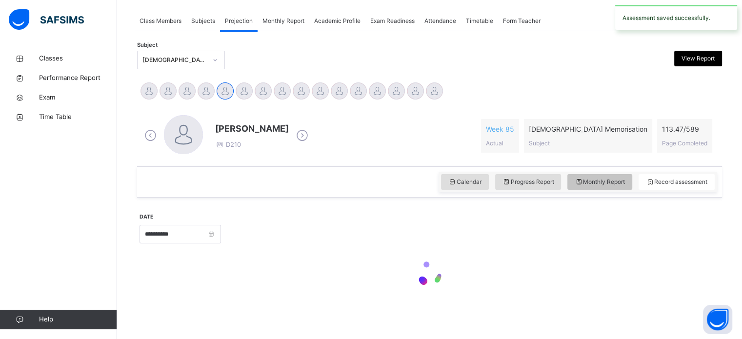
scroll to position [393, 0]
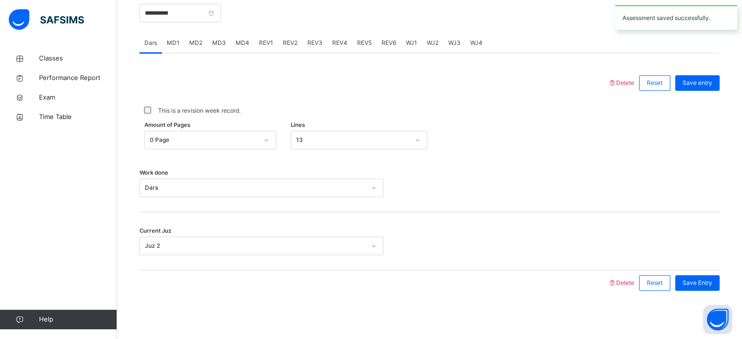
click at [245, 44] on span "MD4" at bounding box center [243, 43] width 14 height 9
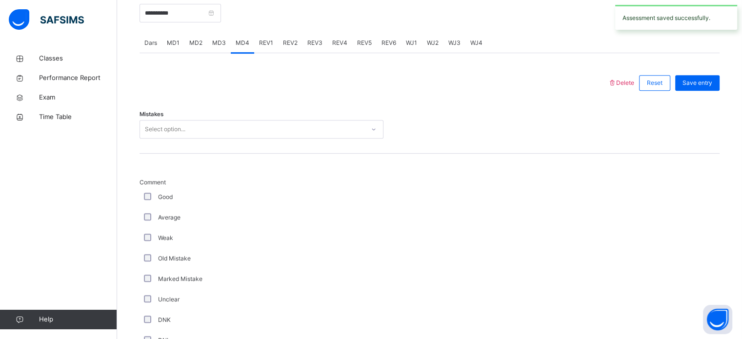
scroll to position [707, 0]
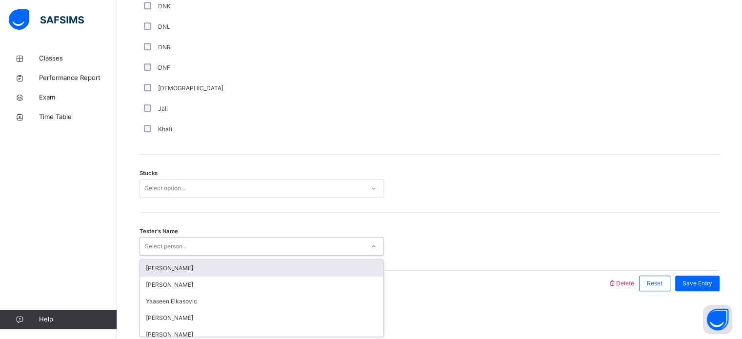
click at [243, 247] on div "Select person..." at bounding box center [252, 246] width 225 height 15
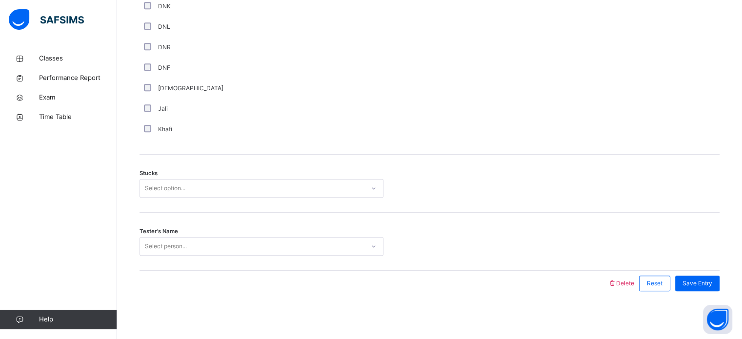
click at [373, 177] on div "Stucks Select option..." at bounding box center [430, 184] width 580 height 58
click at [389, 92] on div at bounding box center [429, 1] width 82 height 275
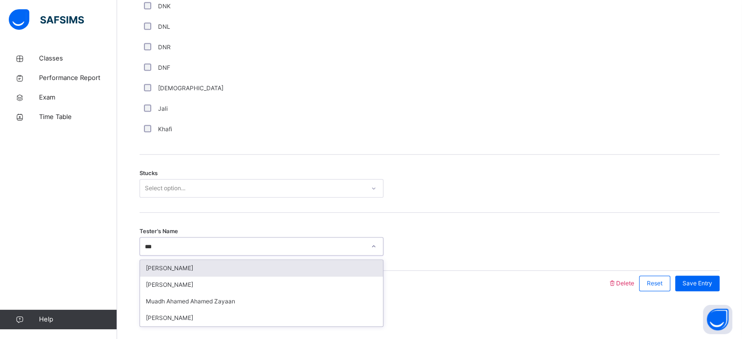
type input "****"
click at [324, 269] on div "[PERSON_NAME]" at bounding box center [261, 268] width 243 height 17
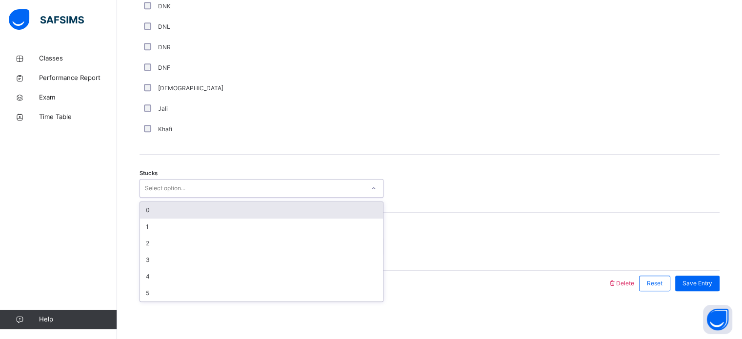
click at [358, 184] on div "Select option..." at bounding box center [252, 188] width 225 height 15
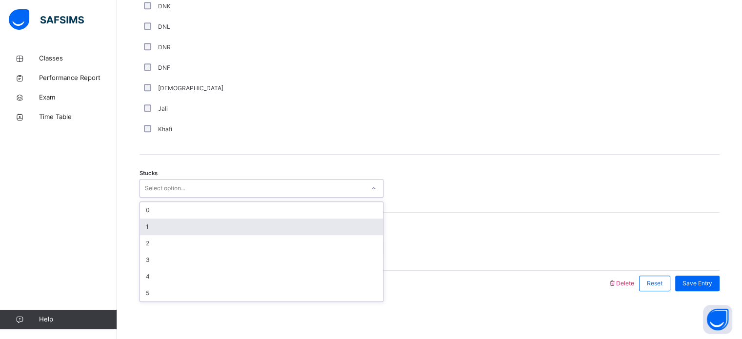
click at [326, 223] on div "1" at bounding box center [261, 227] width 243 height 17
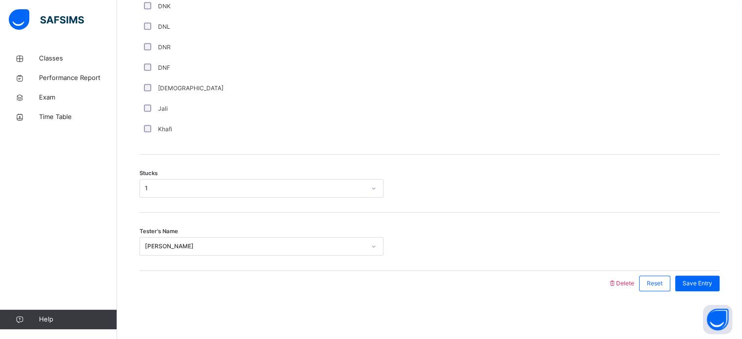
click at [267, 125] on div "Khafi" at bounding box center [261, 129] width 239 height 9
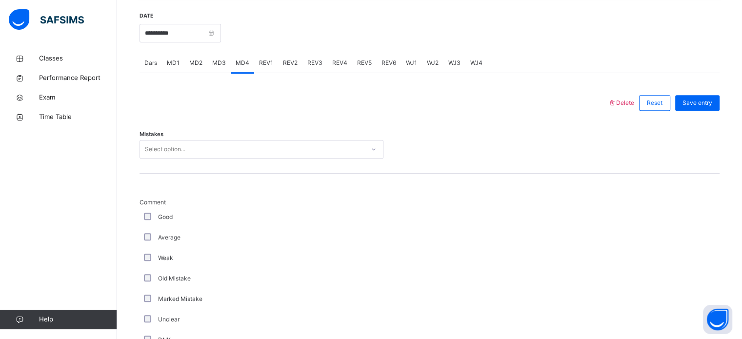
scroll to position [373, 0]
click at [147, 247] on div "Average" at bounding box center [262, 238] width 244 height 20
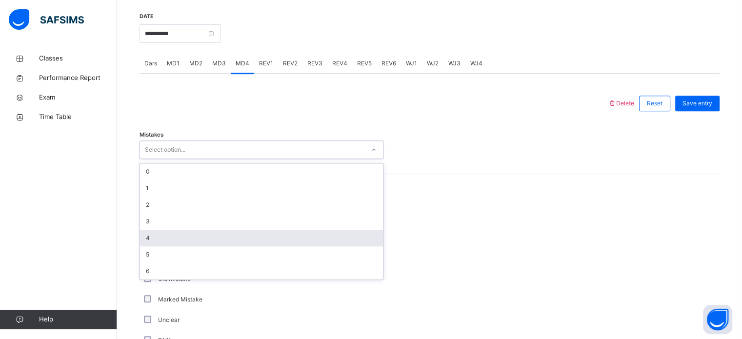
click at [179, 237] on div "4" at bounding box center [261, 238] width 243 height 17
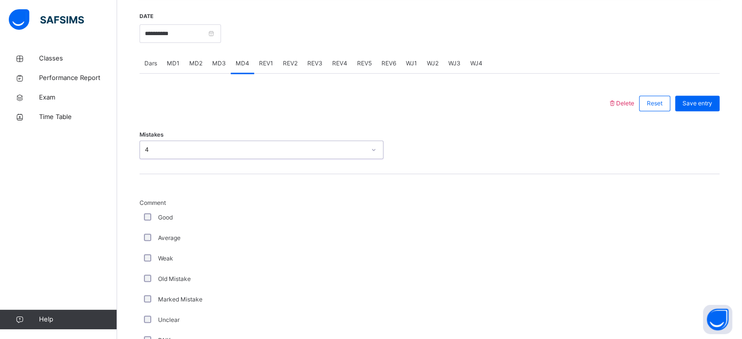
click at [250, 97] on div at bounding box center [373, 103] width 459 height 25
click at [240, 149] on div "4" at bounding box center [255, 149] width 221 height 9
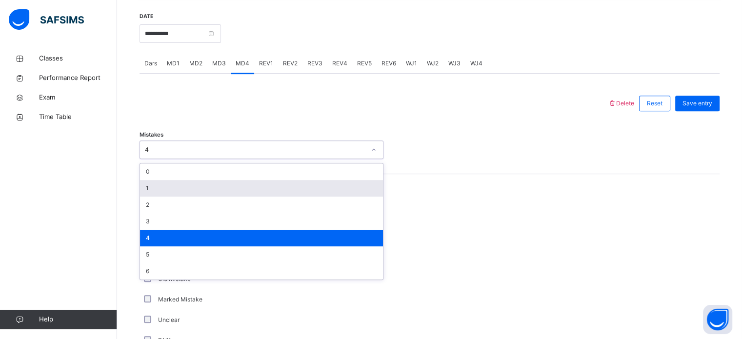
click at [221, 182] on div "1" at bounding box center [261, 188] width 243 height 17
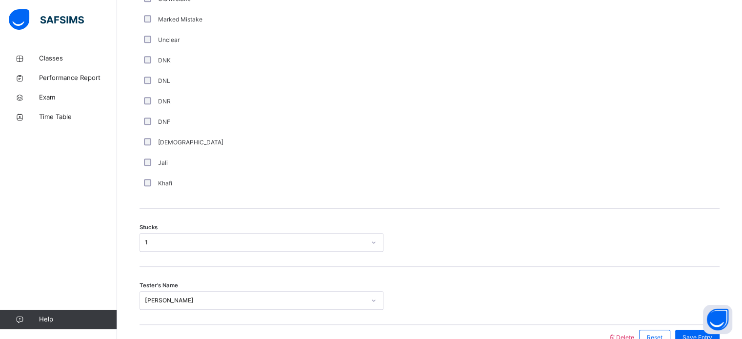
scroll to position [707, 0]
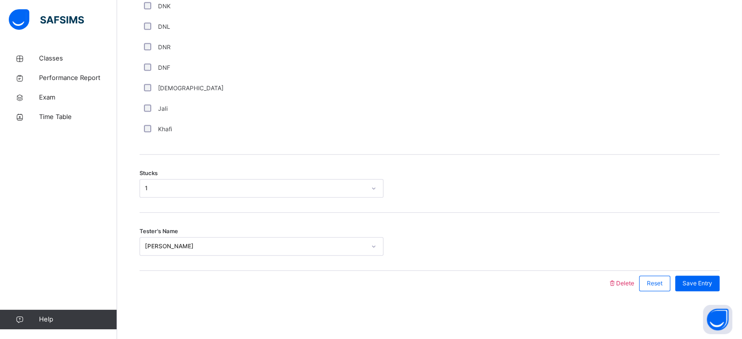
click at [297, 161] on div "Stucks 1" at bounding box center [430, 184] width 580 height 58
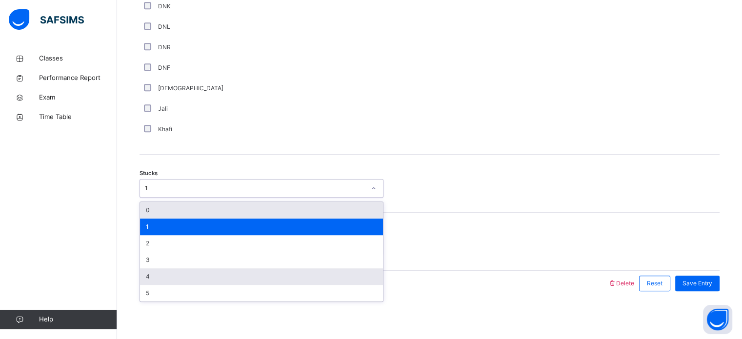
click at [179, 275] on div "4" at bounding box center [261, 276] width 243 height 17
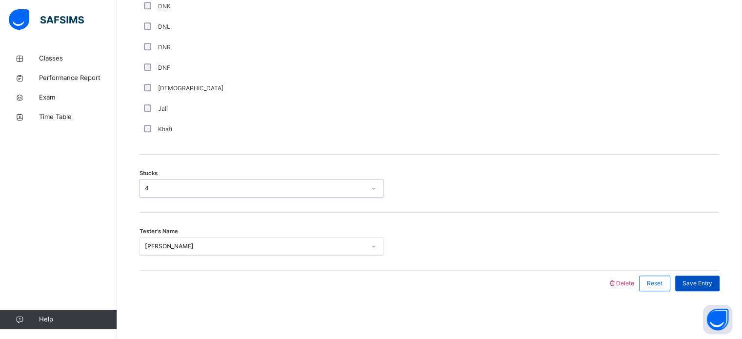
click at [705, 276] on div "Save Entry" at bounding box center [697, 284] width 44 height 16
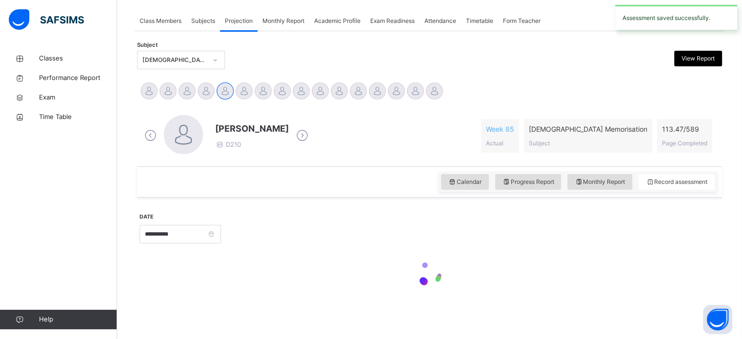
scroll to position [393, 0]
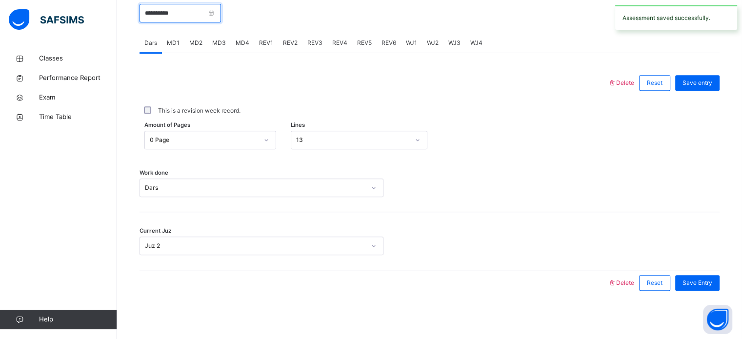
click at [205, 6] on input "**********" at bounding box center [181, 13] width 82 height 19
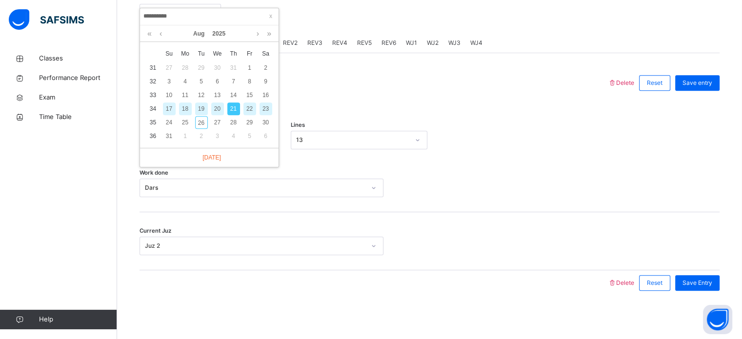
click at [269, 109] on div "23" at bounding box center [266, 108] width 13 height 13
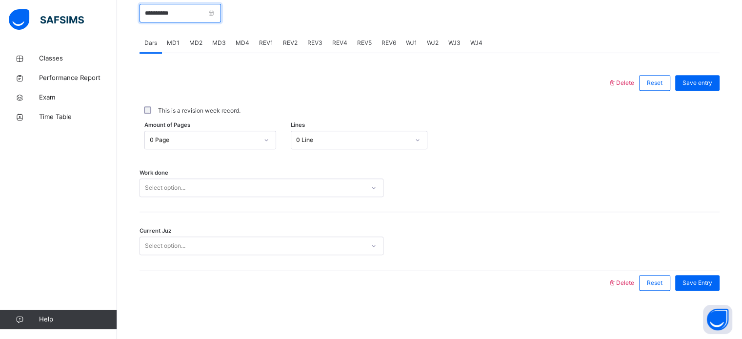
click at [185, 14] on input "**********" at bounding box center [181, 13] width 82 height 19
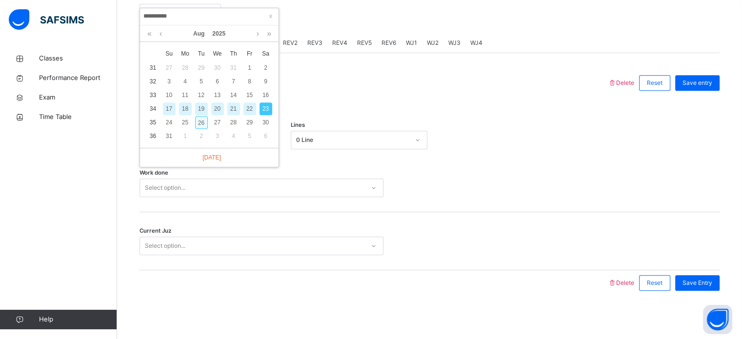
click at [205, 119] on div "26" at bounding box center [201, 122] width 13 height 13
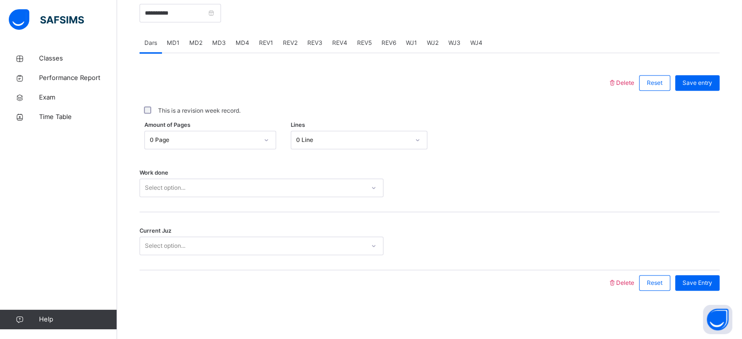
click at [199, 45] on span "MD2" at bounding box center [195, 43] width 13 height 9
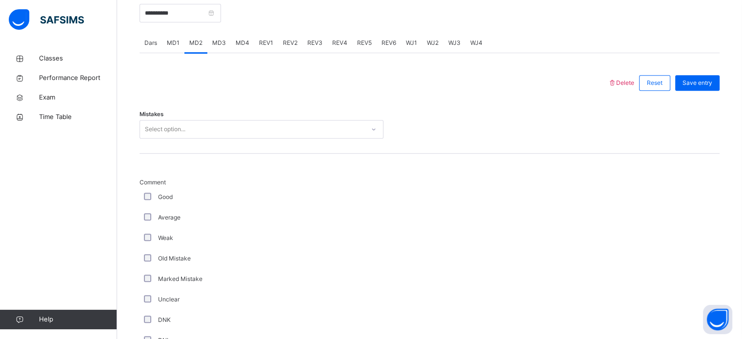
click at [239, 46] on span "MD4" at bounding box center [243, 43] width 14 height 9
click at [179, 49] on div "MD1" at bounding box center [173, 43] width 22 height 20
click at [147, 48] on div "Dars" at bounding box center [151, 43] width 22 height 20
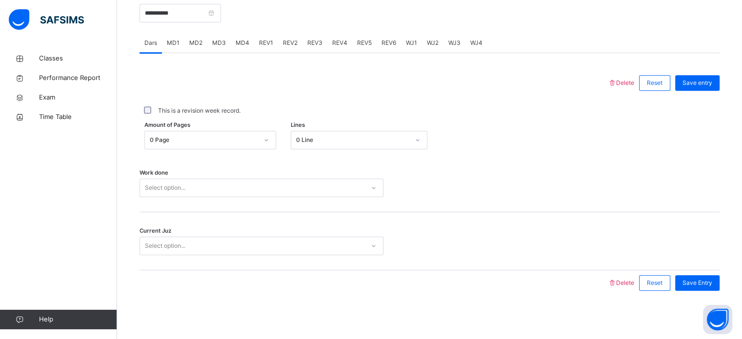
click at [233, 41] on div "MD4" at bounding box center [242, 43] width 23 height 20
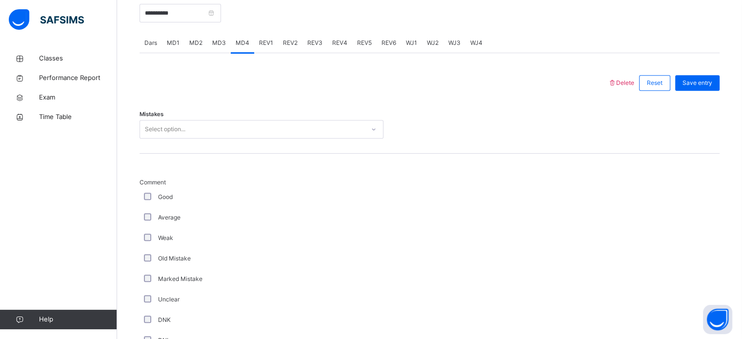
click at [281, 47] on div "REV2" at bounding box center [290, 43] width 24 height 20
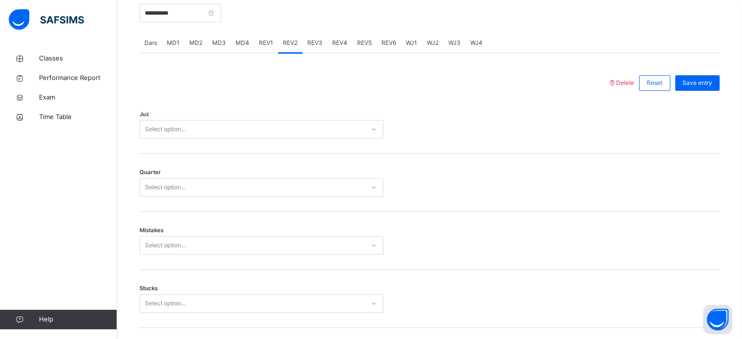
click at [334, 49] on div "REV4" at bounding box center [339, 43] width 25 height 20
click at [236, 46] on span "MD4" at bounding box center [243, 43] width 14 height 9
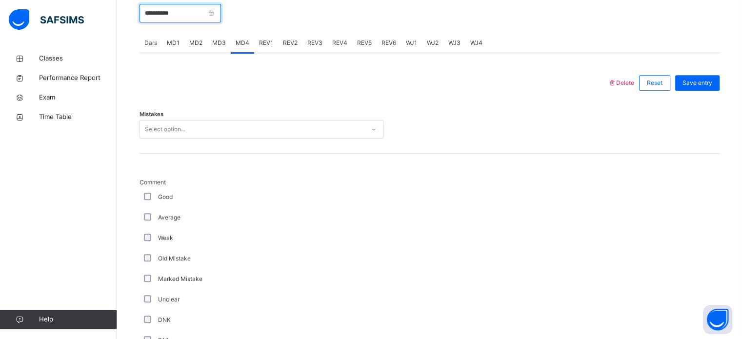
click at [189, 14] on input "**********" at bounding box center [181, 13] width 82 height 19
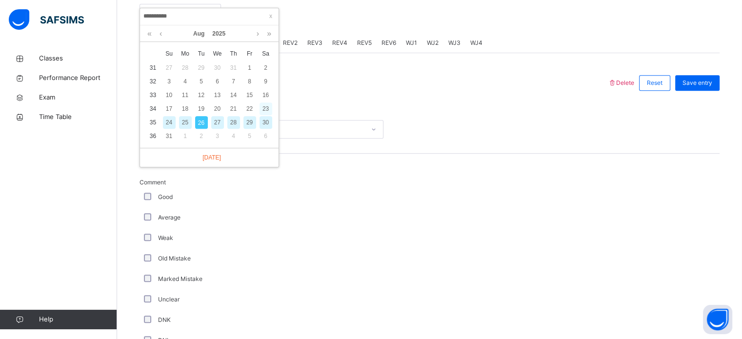
click at [266, 111] on div "23" at bounding box center [266, 108] width 13 height 13
type input "**********"
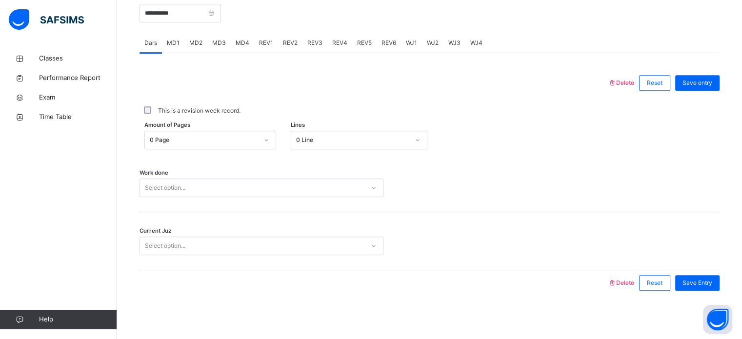
click at [194, 44] on span "MD2" at bounding box center [195, 43] width 13 height 9
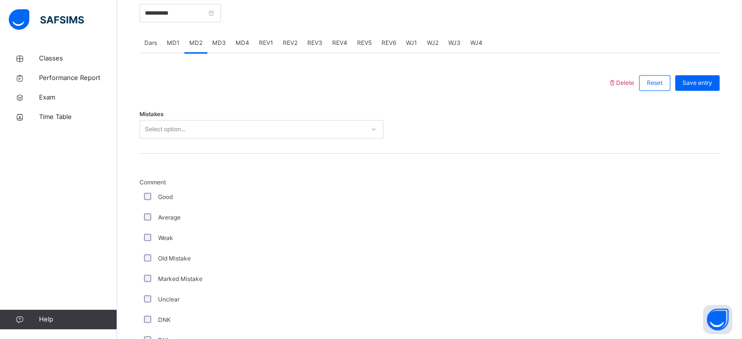
click at [189, 133] on div "Select option..." at bounding box center [252, 129] width 225 height 15
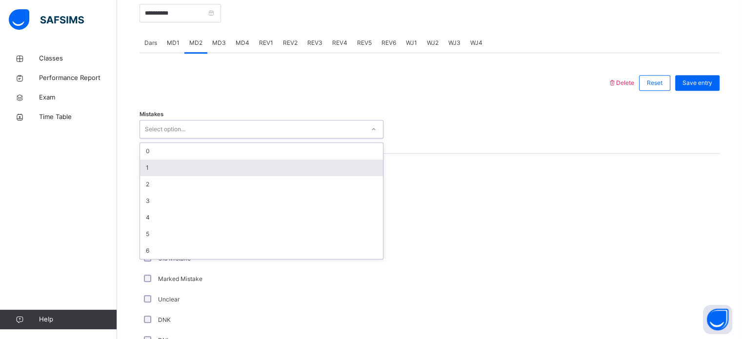
click at [174, 169] on div "1" at bounding box center [261, 168] width 243 height 17
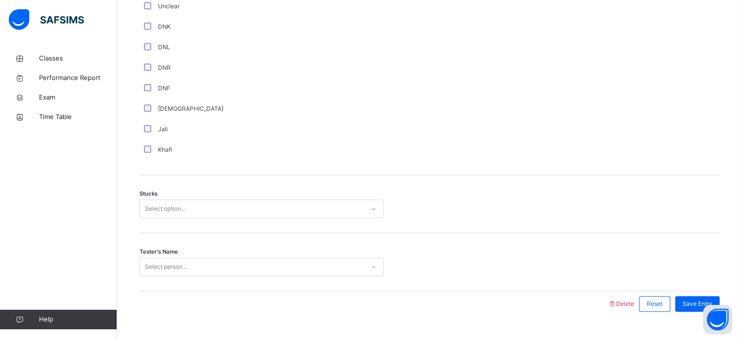
scroll to position [707, 0]
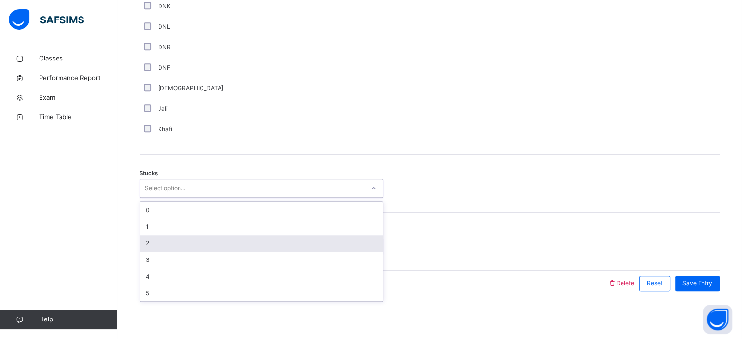
click at [185, 238] on div "2" at bounding box center [261, 243] width 243 height 17
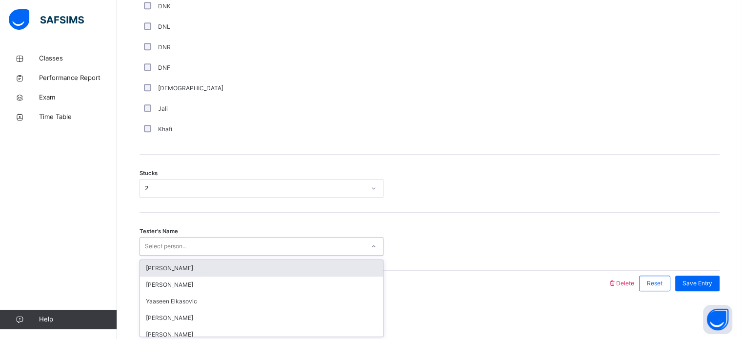
click at [185, 238] on div "Select person..." at bounding box center [166, 246] width 42 height 19
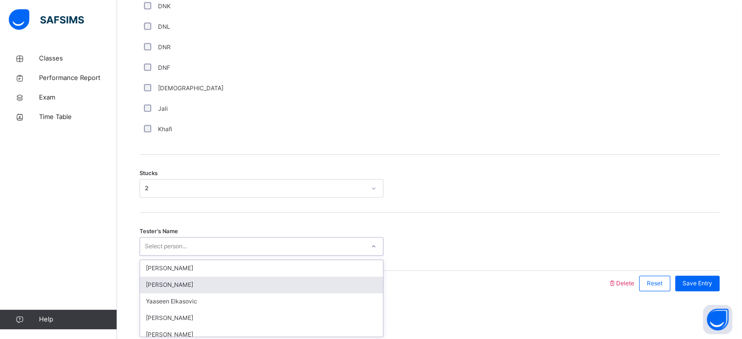
click at [179, 282] on div "[PERSON_NAME]" at bounding box center [261, 285] width 243 height 17
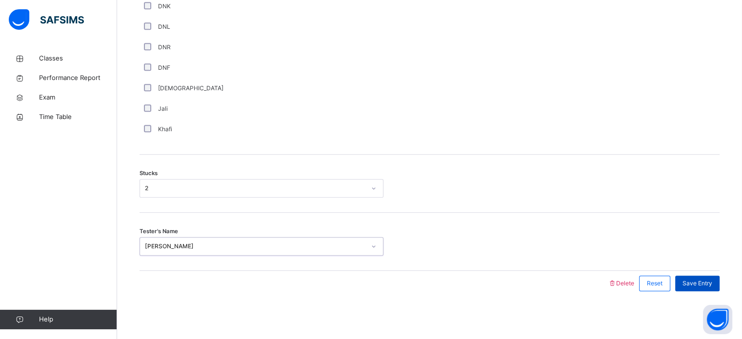
click at [708, 276] on div "Save Entry" at bounding box center [697, 284] width 44 height 16
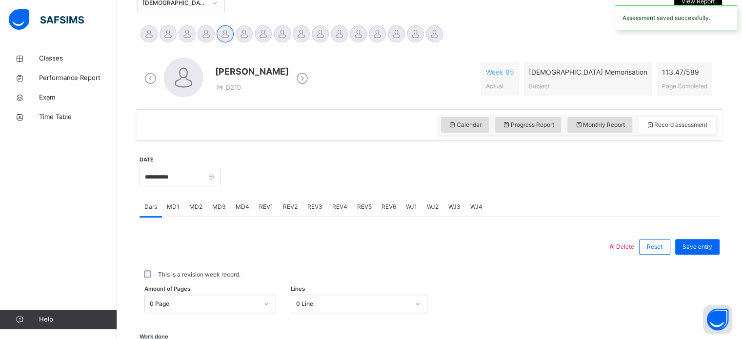
scroll to position [228, 0]
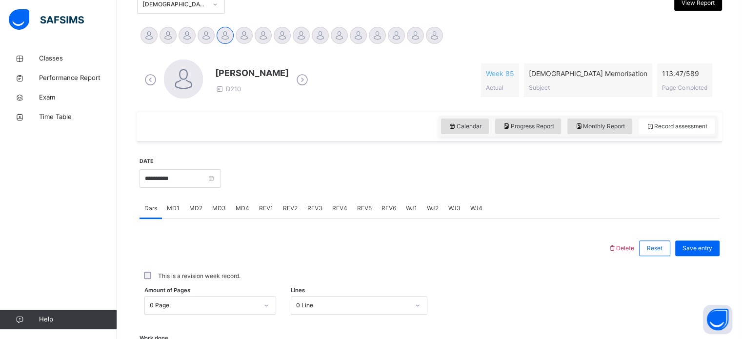
click at [177, 212] on span "MD1" at bounding box center [173, 208] width 13 height 9
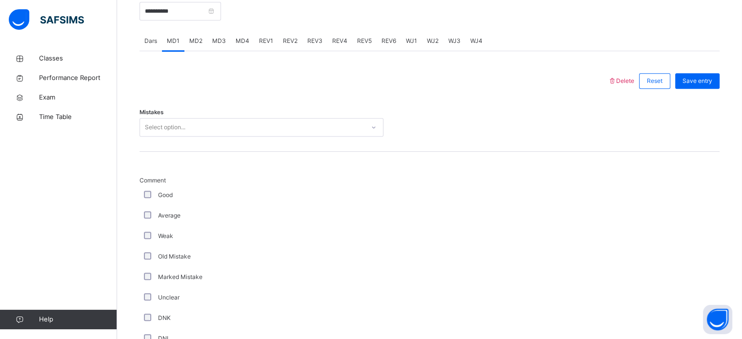
scroll to position [394, 0]
click at [199, 38] on span "MD2" at bounding box center [195, 42] width 13 height 9
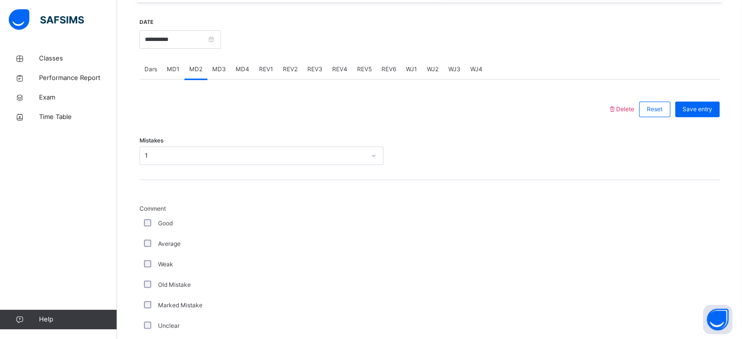
scroll to position [367, 0]
click at [152, 78] on div "Dars" at bounding box center [151, 70] width 22 height 20
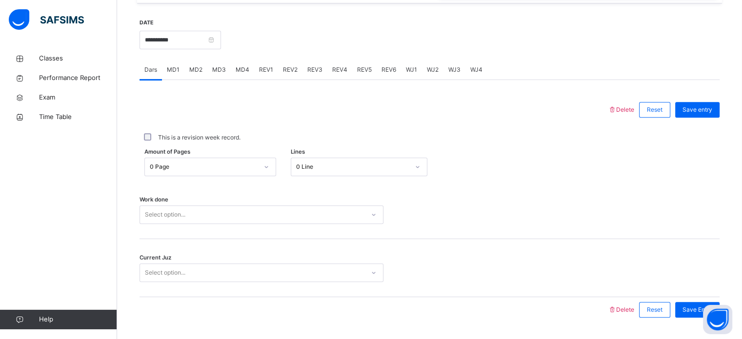
click at [189, 213] on div "Select option..." at bounding box center [262, 214] width 244 height 19
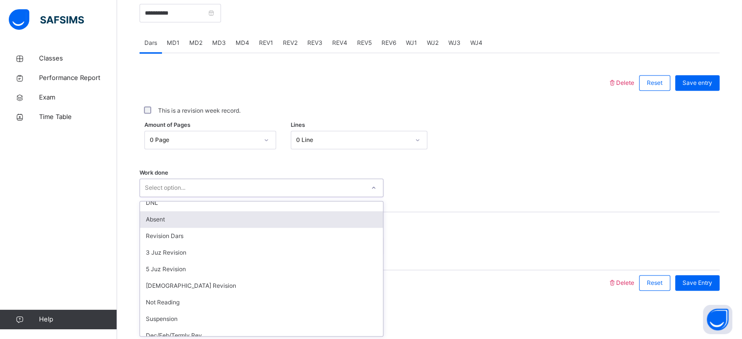
scroll to position [98, 0]
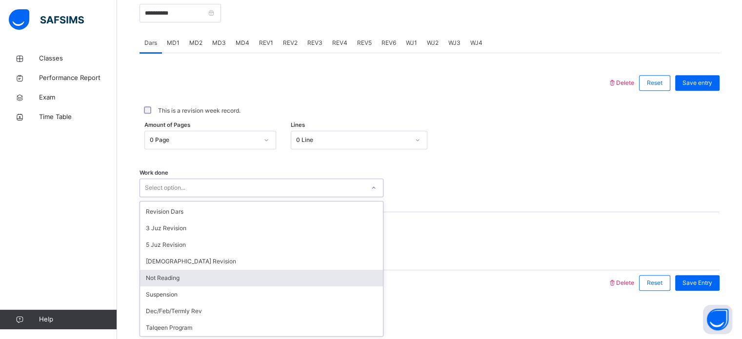
click at [212, 273] on div "Not Reading" at bounding box center [261, 278] width 243 height 17
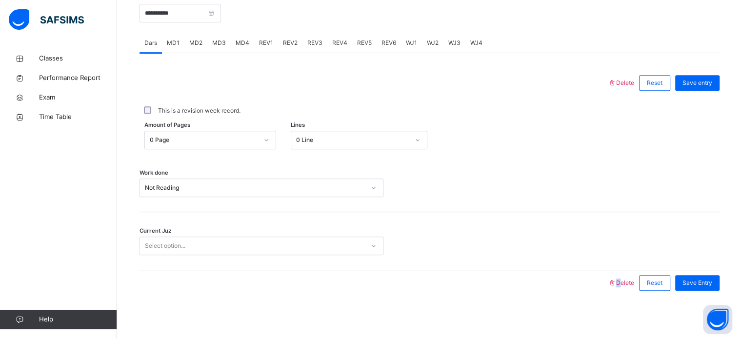
click at [212, 273] on div at bounding box center [373, 282] width 459 height 25
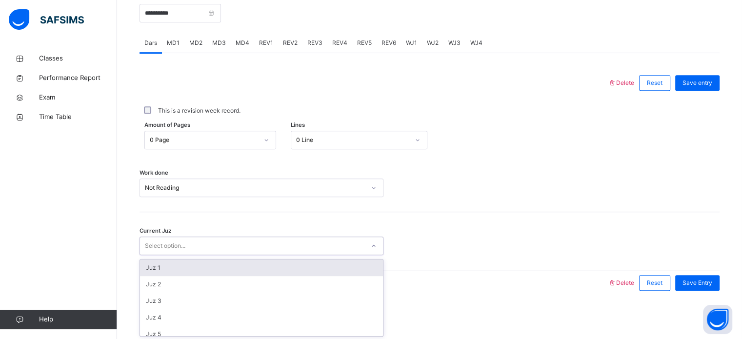
click at [227, 242] on div "Select option..." at bounding box center [252, 246] width 225 height 15
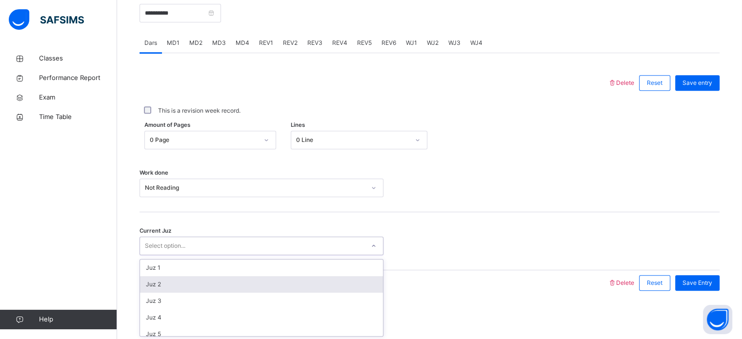
click at [211, 277] on div "Juz 2" at bounding box center [261, 284] width 243 height 17
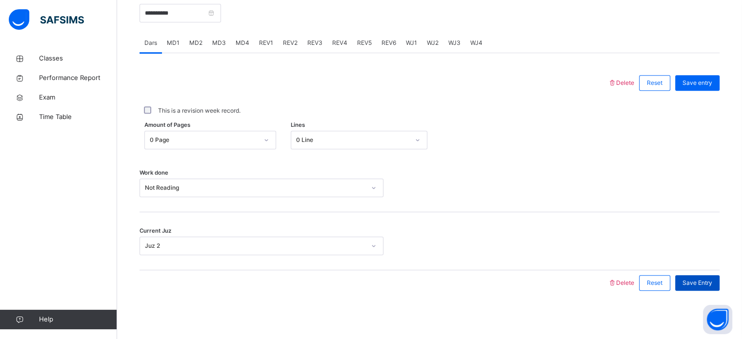
click at [696, 283] on span "Save Entry" at bounding box center [698, 283] width 30 height 9
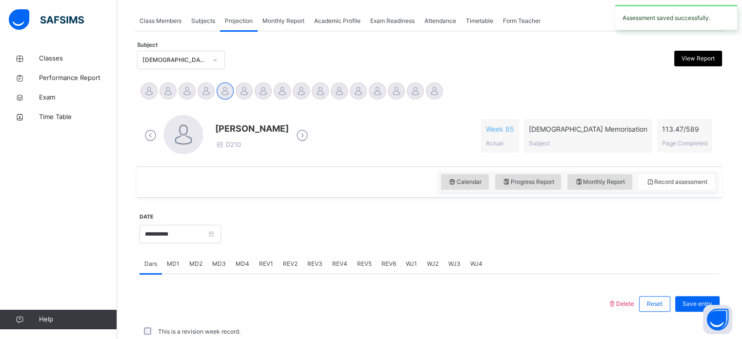
scroll to position [393, 0]
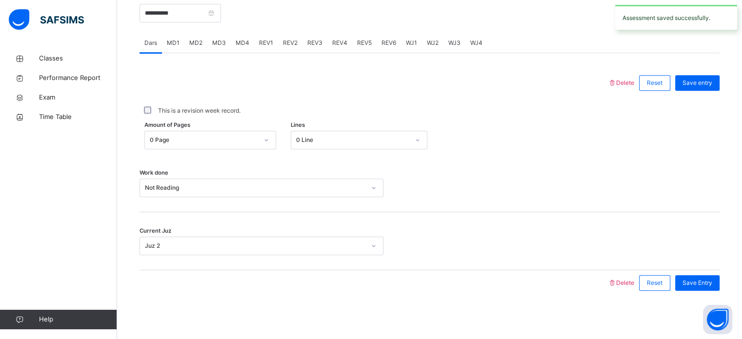
click at [245, 41] on span "MD4" at bounding box center [243, 43] width 14 height 9
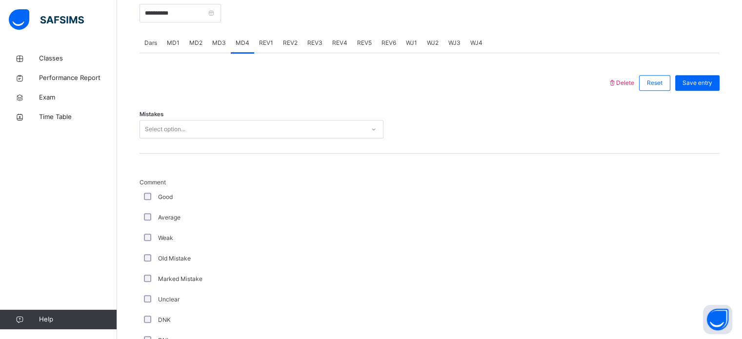
click at [245, 131] on div "Select option..." at bounding box center [252, 129] width 225 height 15
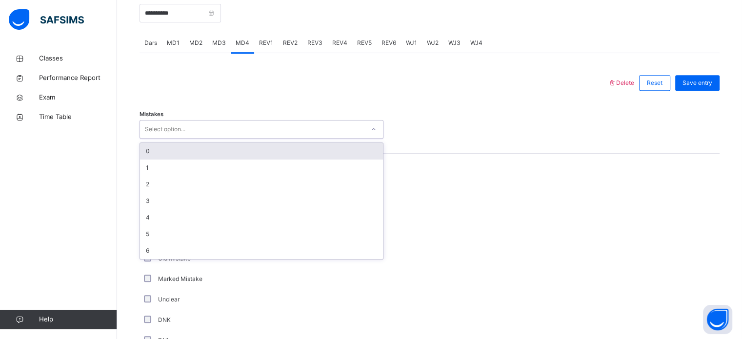
click at [228, 151] on div "0" at bounding box center [261, 151] width 243 height 17
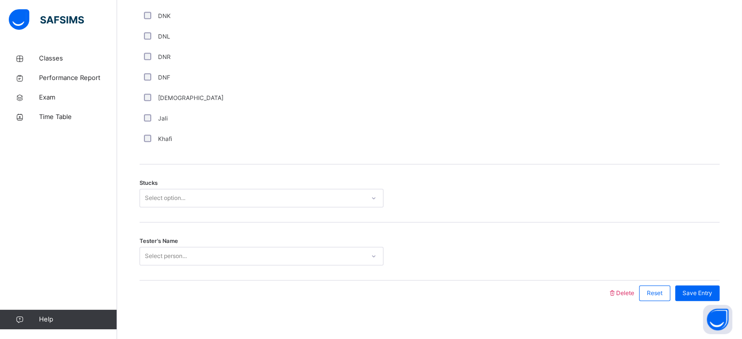
scroll to position [707, 0]
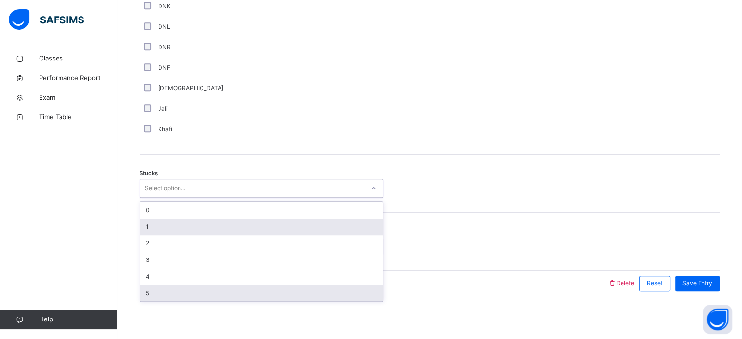
click at [146, 225] on div "1" at bounding box center [261, 227] width 243 height 17
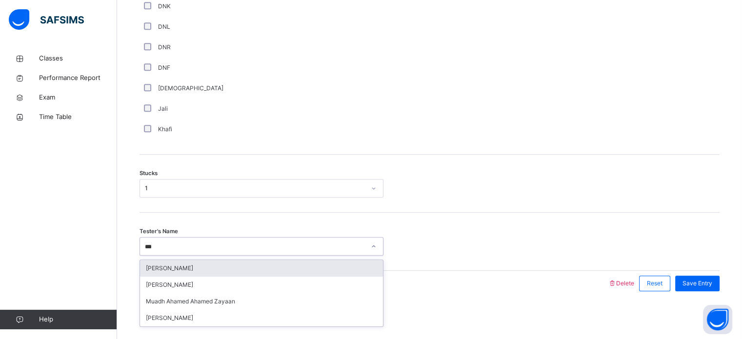
type input "****"
click at [275, 265] on div "[PERSON_NAME]" at bounding box center [261, 268] width 243 height 17
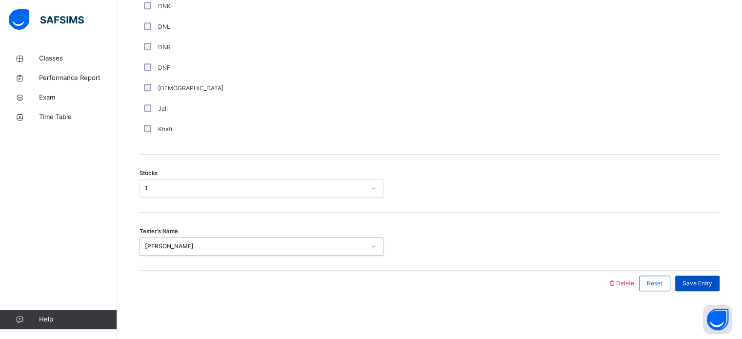
click at [713, 285] on span "Save Entry" at bounding box center [698, 283] width 30 height 9
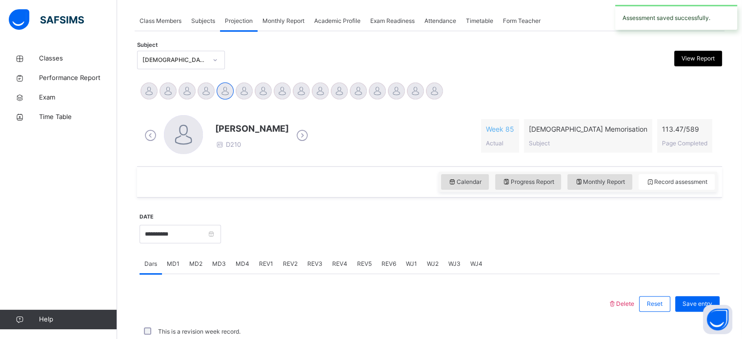
scroll to position [393, 0]
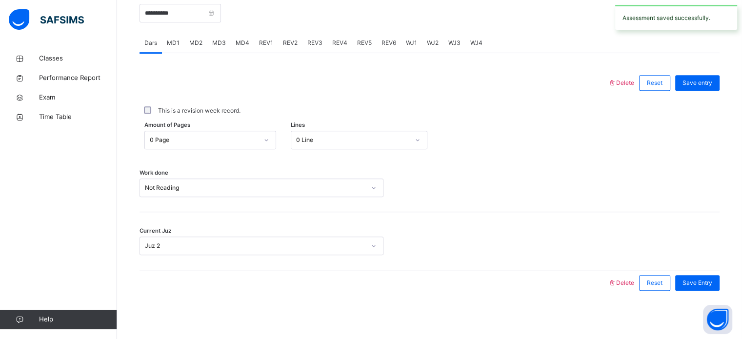
click at [254, 44] on div "REV1" at bounding box center [266, 43] width 24 height 20
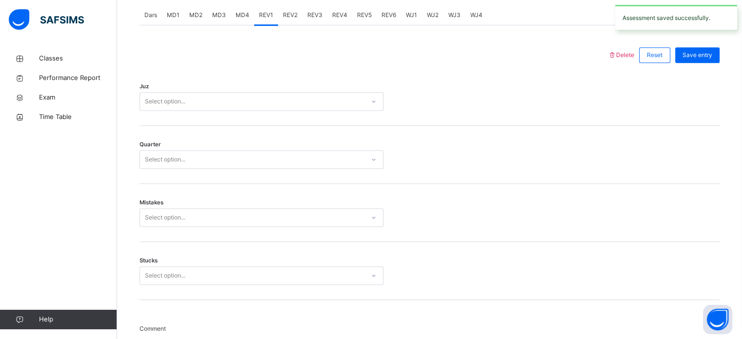
scroll to position [423, 0]
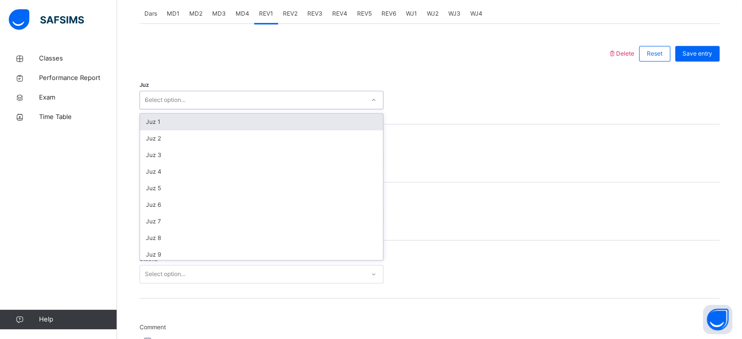
type input "**"
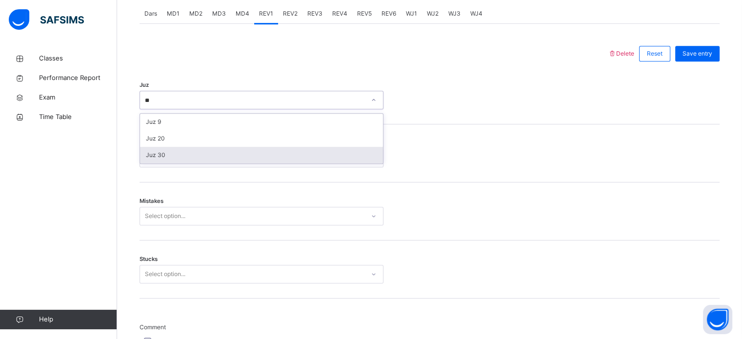
click at [254, 150] on div "Juz 30" at bounding box center [261, 155] width 243 height 17
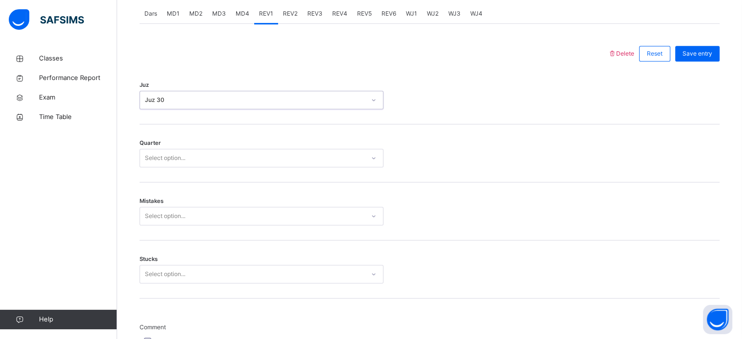
click at [250, 158] on div "Select option..." at bounding box center [252, 158] width 225 height 15
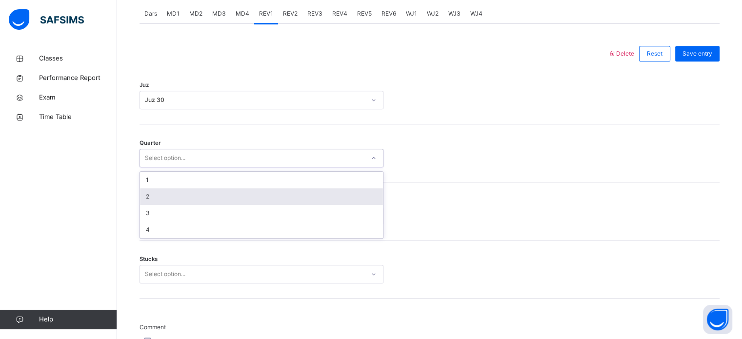
click at [176, 192] on div "2" at bounding box center [261, 196] width 243 height 17
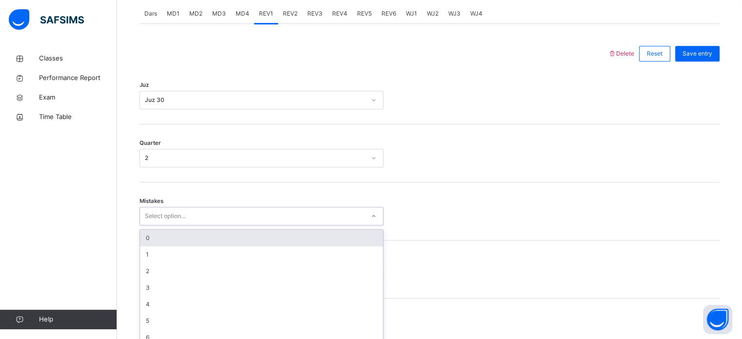
scroll to position [433, 0]
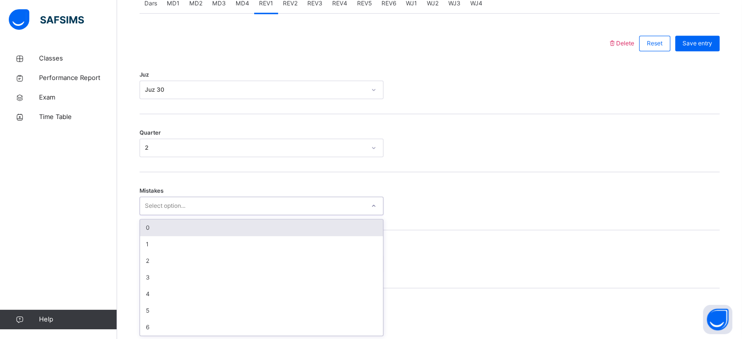
click at [177, 208] on div "Select option..." at bounding box center [165, 206] width 41 height 19
click at [182, 226] on div "0" at bounding box center [261, 227] width 243 height 17
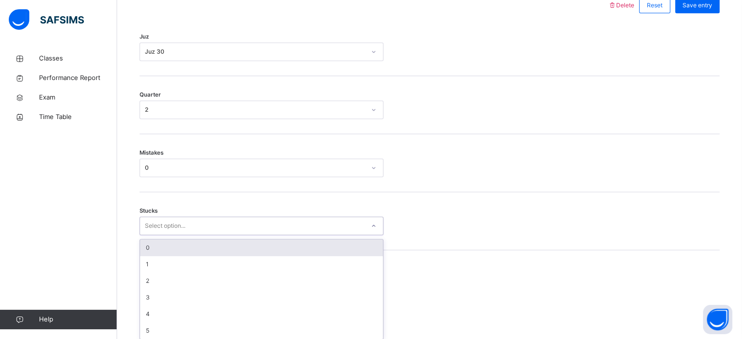
click at [193, 235] on div "option 0 focused, 1 of 6. 6 results available. Use Up and Down to choose option…" at bounding box center [262, 226] width 244 height 19
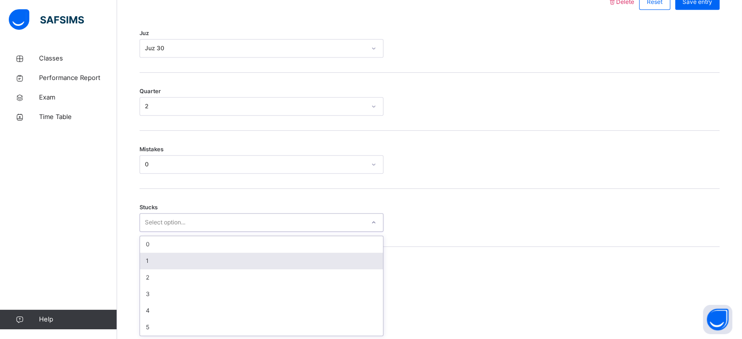
scroll to position [474, 0]
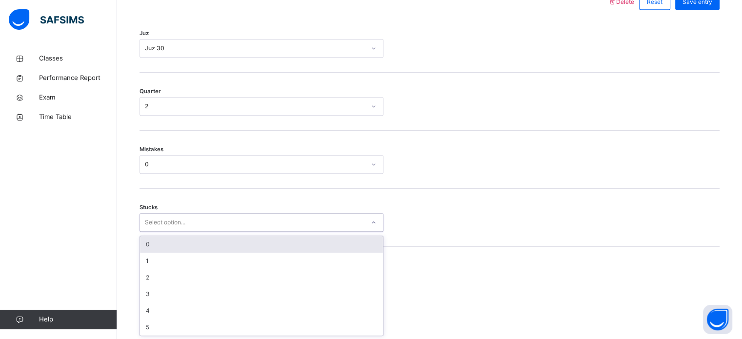
click at [201, 244] on div "0" at bounding box center [261, 244] width 243 height 17
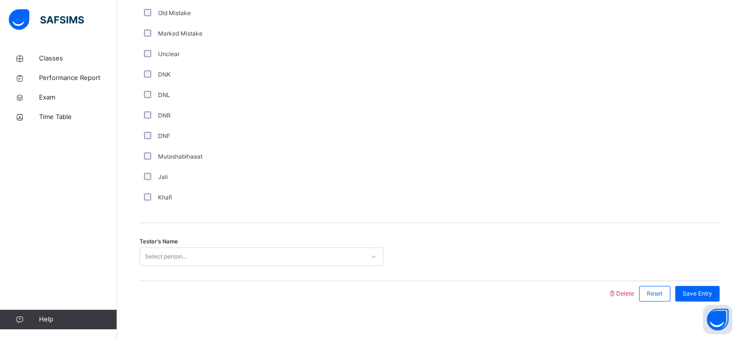
scroll to position [823, 0]
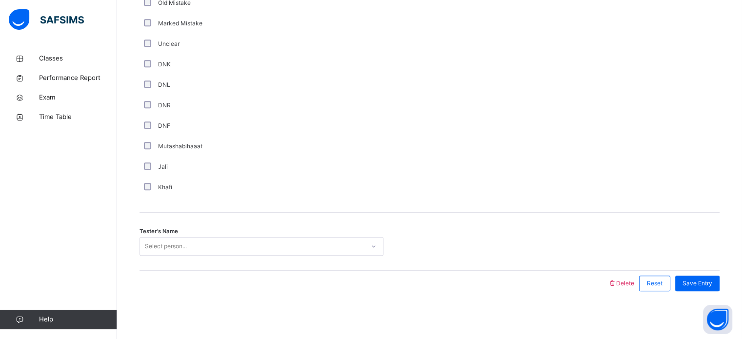
click at [512, 191] on div "Comment Good Average Weak Old Mistake Marked Mistake Unclear DNK DNL DNR DNF Mu…" at bounding box center [430, 59] width 580 height 275
click at [711, 277] on div "Save Entry" at bounding box center [697, 284] width 44 height 16
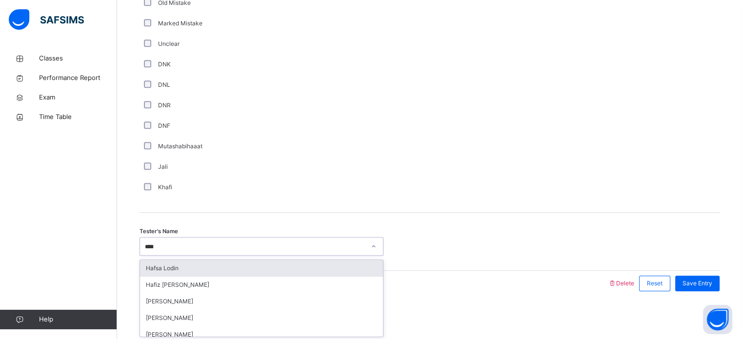
type input "*****"
click at [305, 267] on div "Hafiz [PERSON_NAME]" at bounding box center [261, 268] width 243 height 17
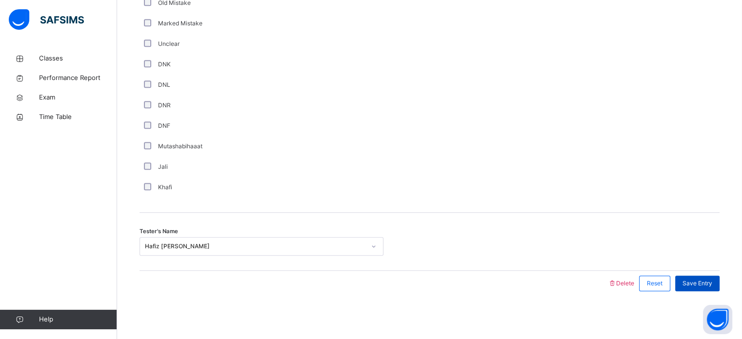
click at [714, 287] on div "Save Entry" at bounding box center [697, 284] width 44 height 16
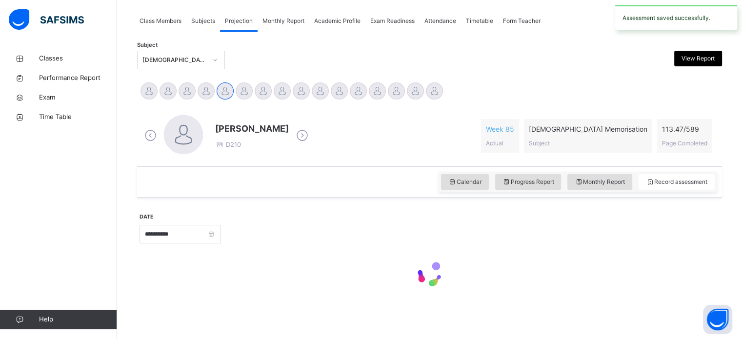
scroll to position [393, 0]
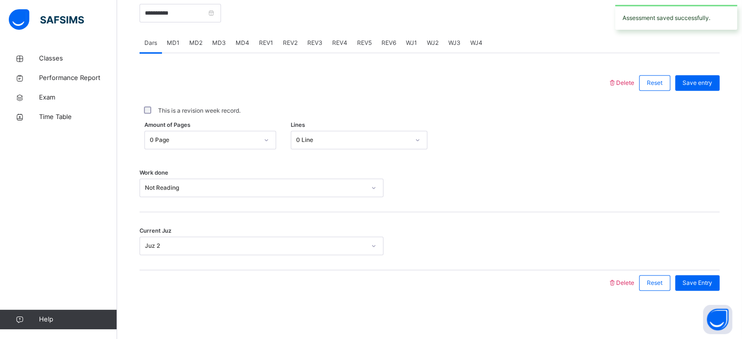
click at [296, 46] on div "REV2" at bounding box center [290, 43] width 24 height 20
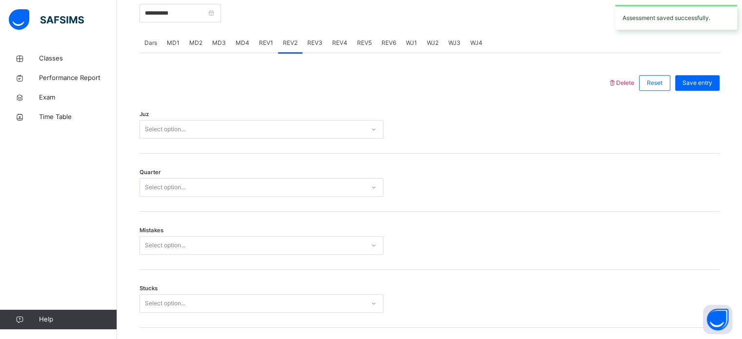
scroll to position [823, 0]
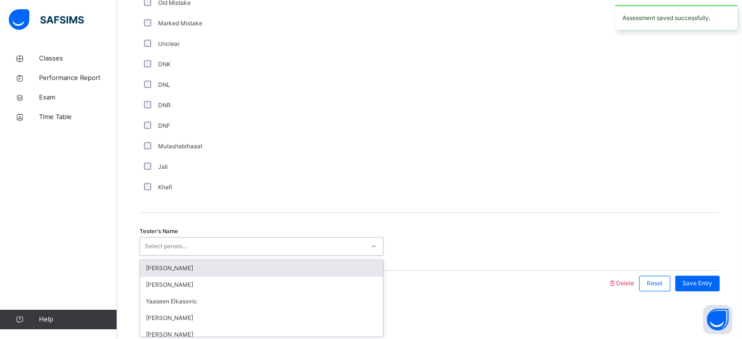
click at [185, 250] on div "Select person..." at bounding box center [166, 246] width 42 height 19
type input "*****"
click at [192, 271] on div "Hafiz [PERSON_NAME]" at bounding box center [261, 268] width 243 height 17
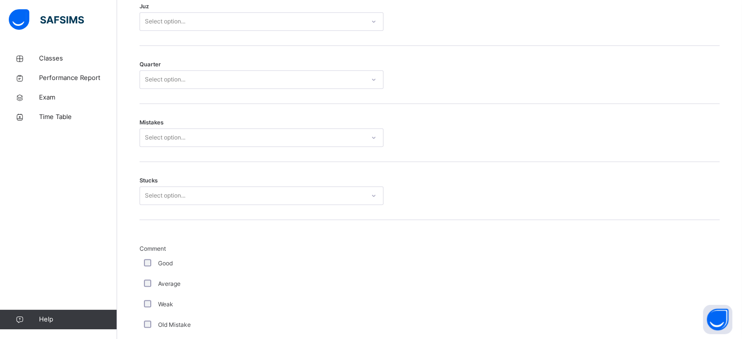
scroll to position [502, 0]
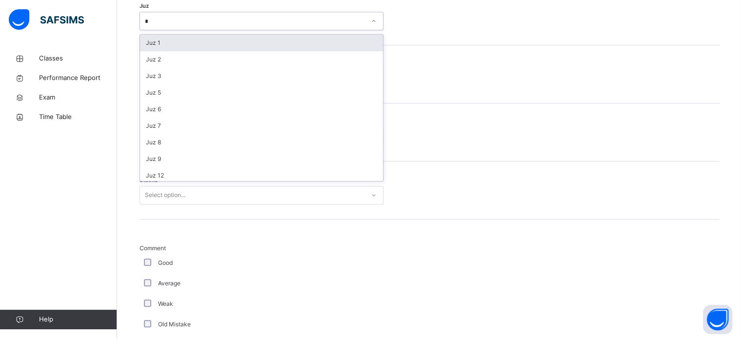
type input "**"
click at [340, 48] on div "Juz 30" at bounding box center [261, 43] width 243 height 17
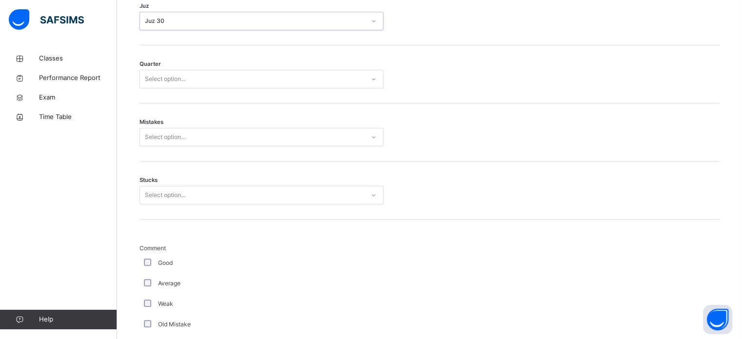
click at [319, 67] on div "Quarter Select option..." at bounding box center [430, 74] width 580 height 58
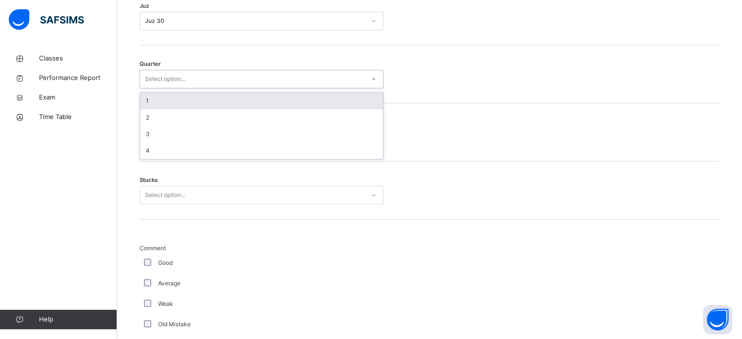
click at [310, 84] on div "Select option..." at bounding box center [252, 79] width 225 height 15
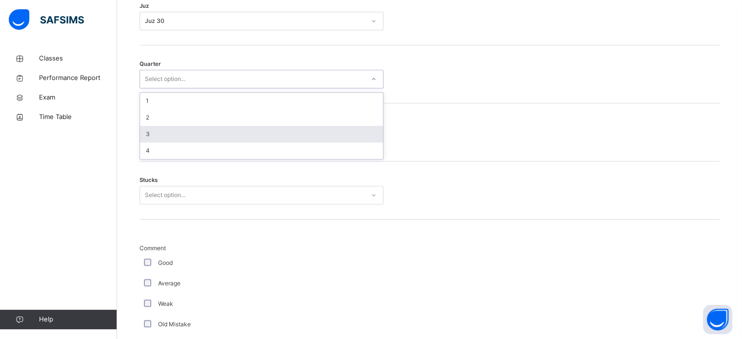
click at [254, 128] on div "3" at bounding box center [261, 134] width 243 height 17
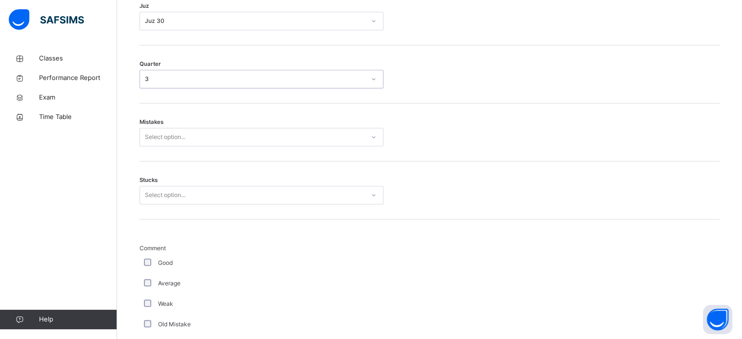
click at [255, 134] on div "Select option..." at bounding box center [252, 137] width 225 height 15
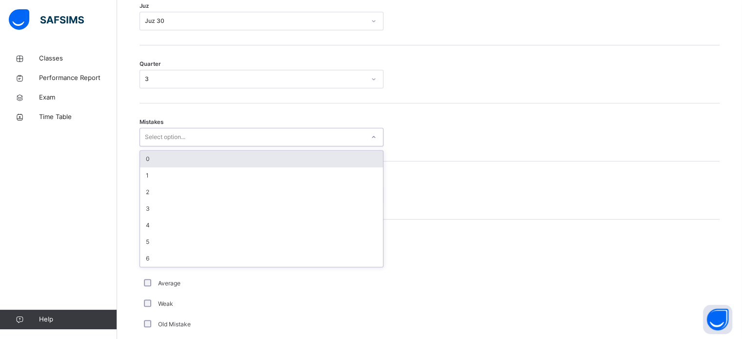
click at [248, 164] on div "0" at bounding box center [261, 159] width 243 height 17
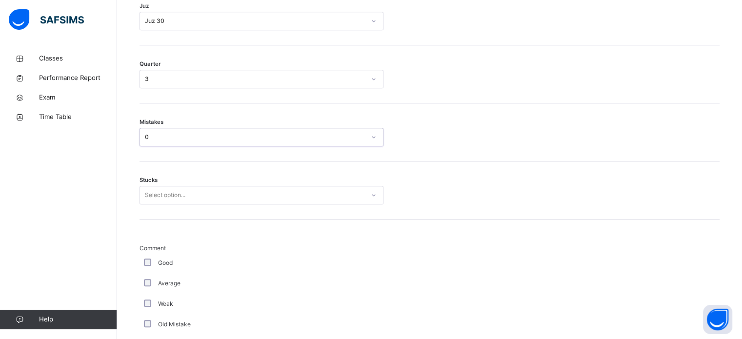
click at [225, 199] on div "Select option..." at bounding box center [252, 195] width 225 height 15
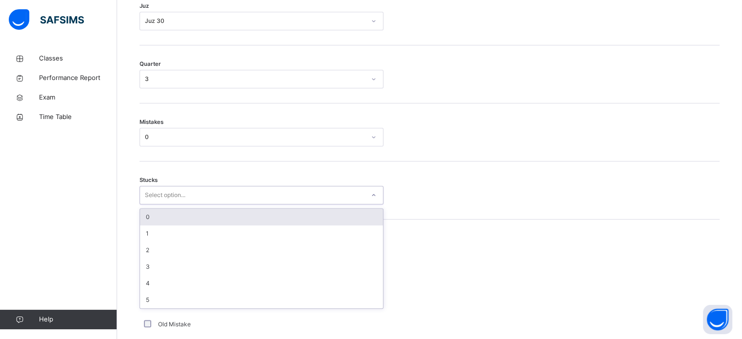
click at [226, 209] on div "0" at bounding box center [261, 217] width 243 height 17
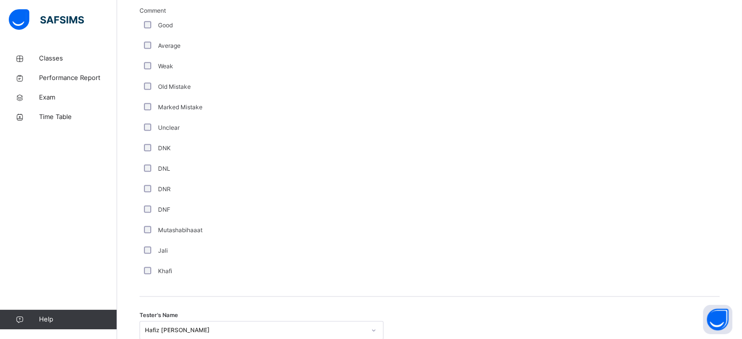
scroll to position [823, 0]
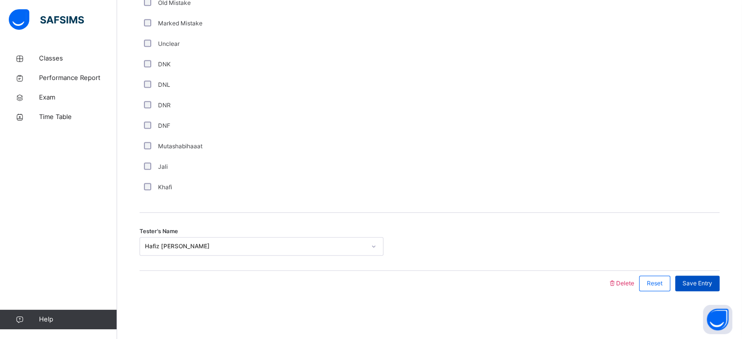
click at [715, 289] on div "Save Entry" at bounding box center [697, 284] width 44 height 16
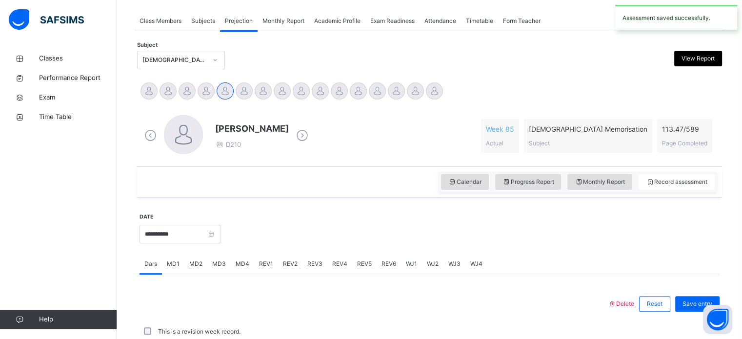
scroll to position [393, 0]
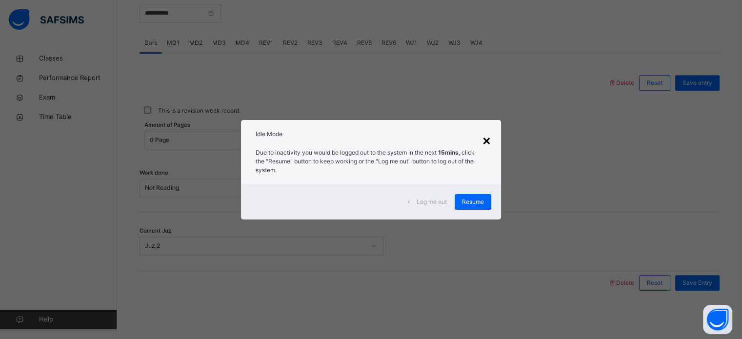
click at [487, 133] on div "×" at bounding box center [486, 140] width 9 height 20
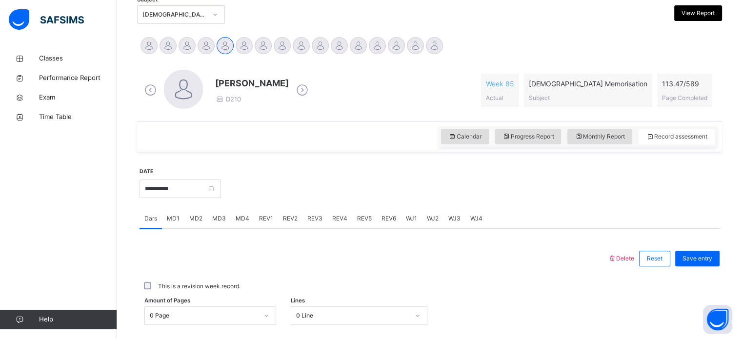
scroll to position [219, 0]
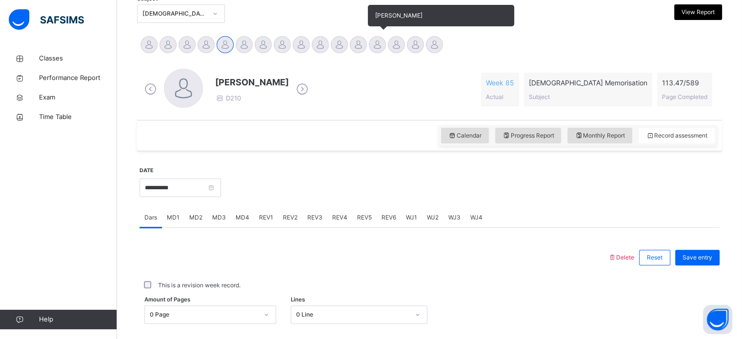
click at [380, 42] on div at bounding box center [377, 44] width 17 height 17
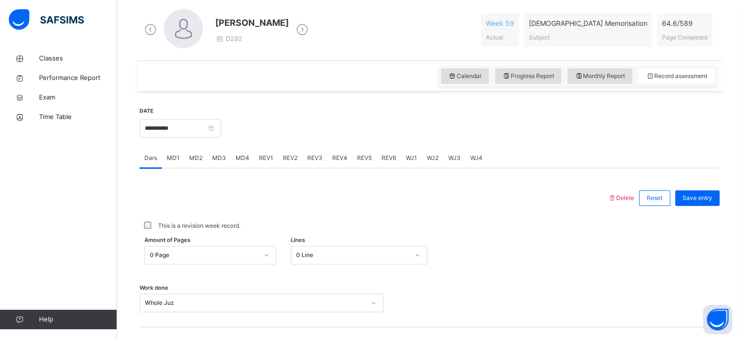
scroll to position [279, 0]
click at [198, 121] on input "**********" at bounding box center [181, 128] width 82 height 19
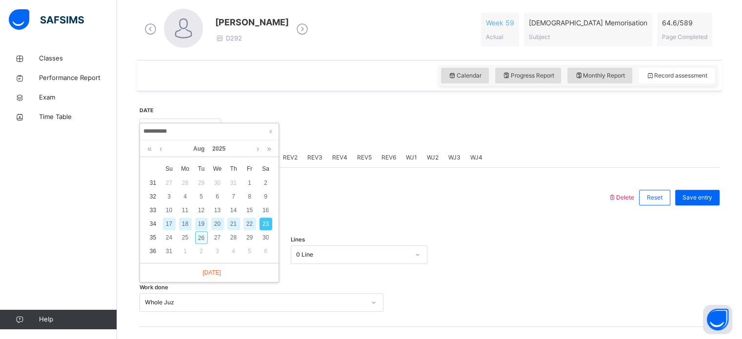
click at [201, 238] on div "26" at bounding box center [201, 237] width 13 height 13
type input "**********"
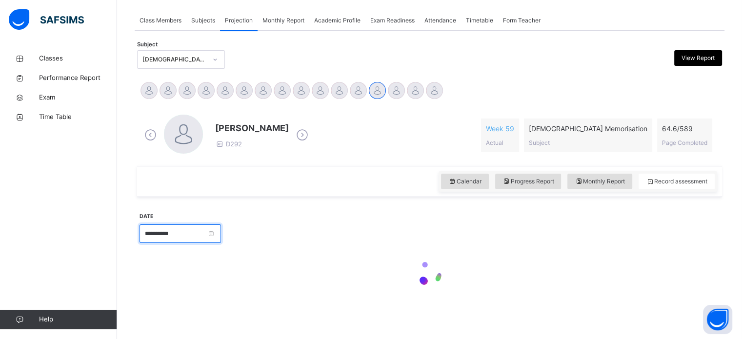
scroll to position [172, 0]
click at [201, 238] on input "**********" at bounding box center [181, 234] width 82 height 19
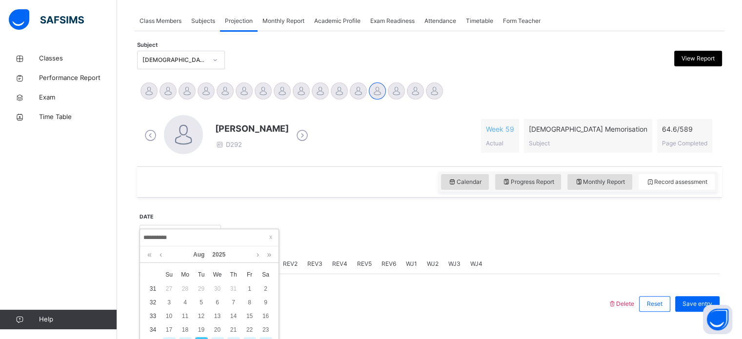
click at [359, 236] on div at bounding box center [470, 233] width 489 height 42
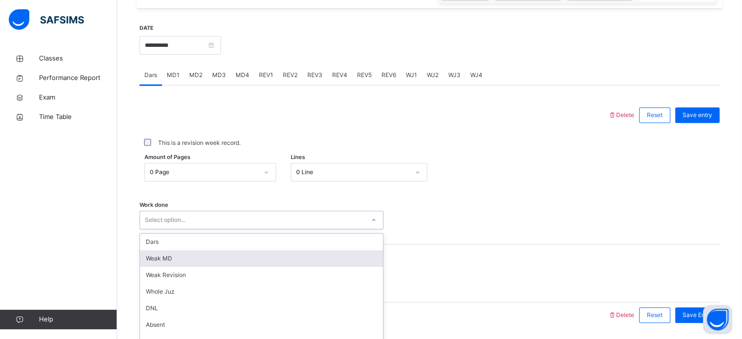
click at [303, 222] on div "option [PERSON_NAME] MD focused, 2 of 14. 14 results available. Use Up and Down…" at bounding box center [262, 220] width 244 height 19
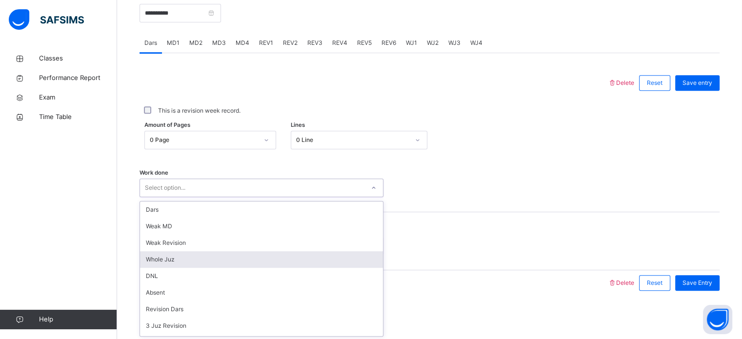
click at [289, 259] on div "Whole Juz" at bounding box center [261, 259] width 243 height 17
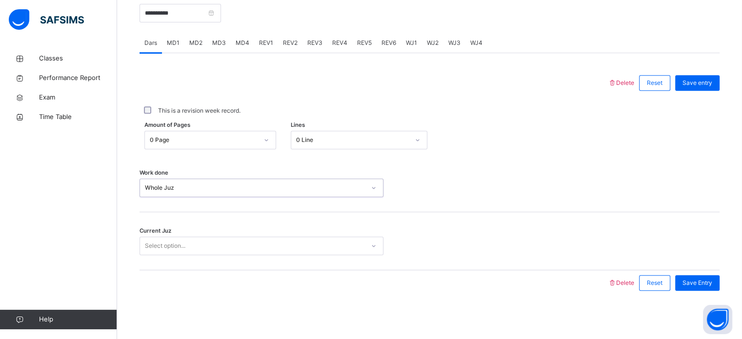
click at [287, 257] on div "Current Juz Select option..." at bounding box center [430, 241] width 580 height 58
click at [286, 253] on div "Select option..." at bounding box center [262, 246] width 244 height 19
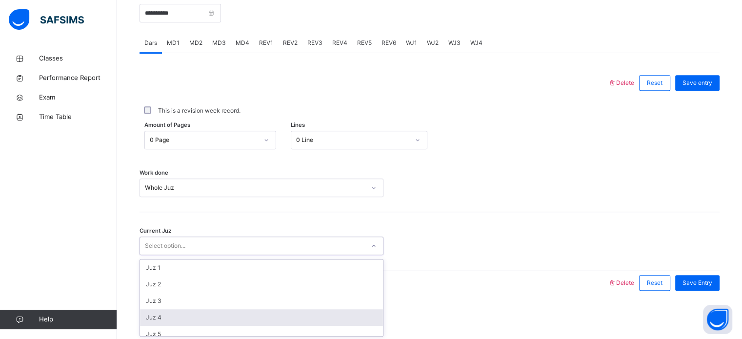
scroll to position [421, 0]
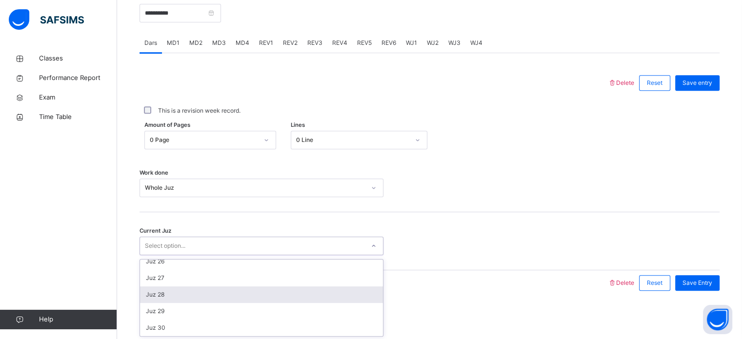
click at [285, 295] on div "Juz 28" at bounding box center [261, 294] width 243 height 17
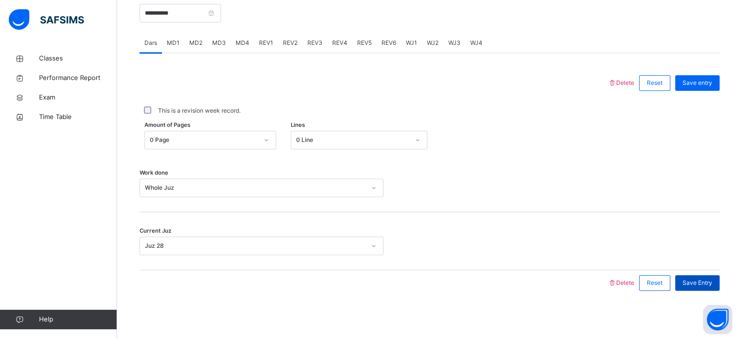
click at [704, 283] on span "Save Entry" at bounding box center [698, 283] width 30 height 9
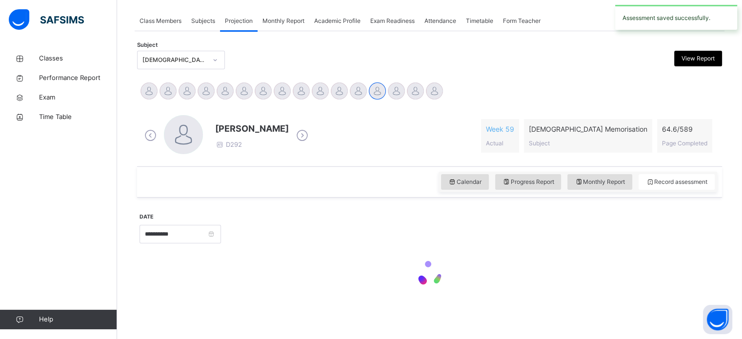
scroll to position [393, 0]
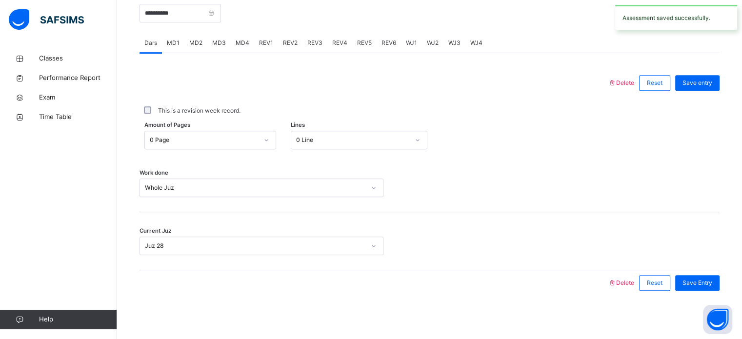
click at [242, 39] on span "MD4" at bounding box center [243, 43] width 14 height 9
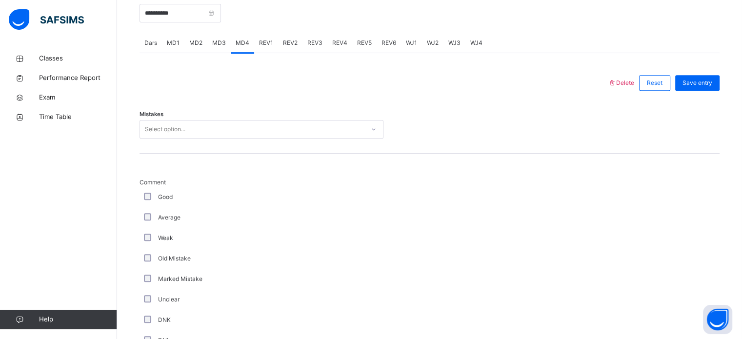
click at [409, 39] on span "WJ1" at bounding box center [411, 43] width 11 height 9
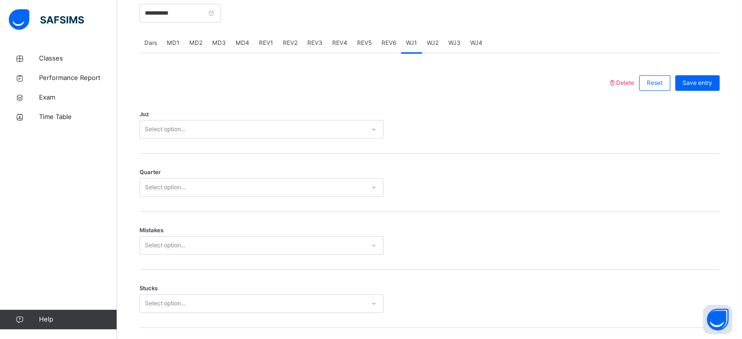
click at [274, 129] on div "Select option..." at bounding box center [252, 129] width 225 height 15
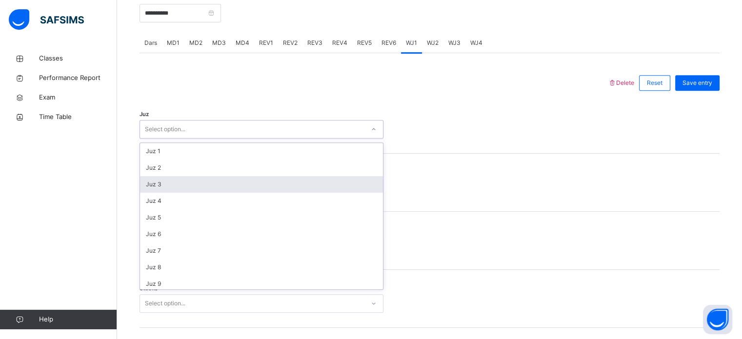
scroll to position [351, 0]
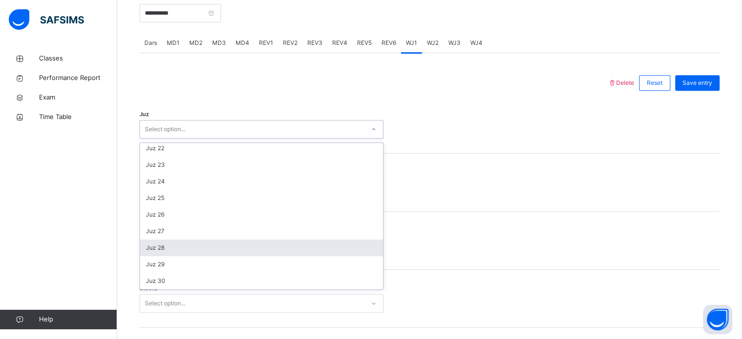
click at [249, 240] on div "Juz 28" at bounding box center [261, 248] width 243 height 17
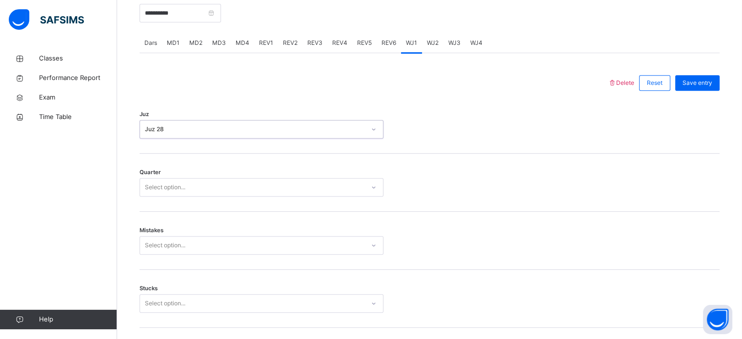
click at [235, 189] on div "Select option..." at bounding box center [252, 187] width 225 height 15
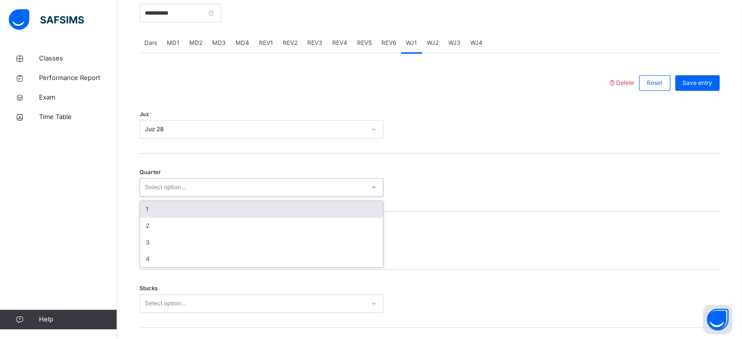
click at [229, 204] on div "1" at bounding box center [261, 209] width 243 height 17
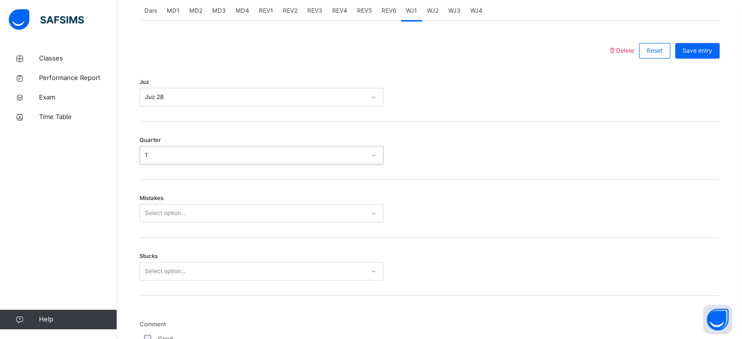
click at [228, 223] on div "Select option..." at bounding box center [262, 213] width 244 height 19
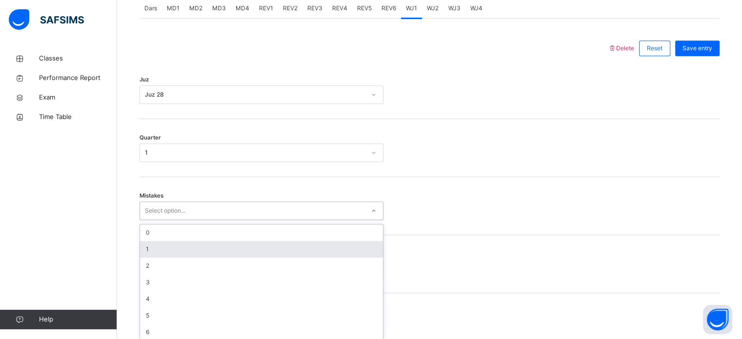
scroll to position [433, 0]
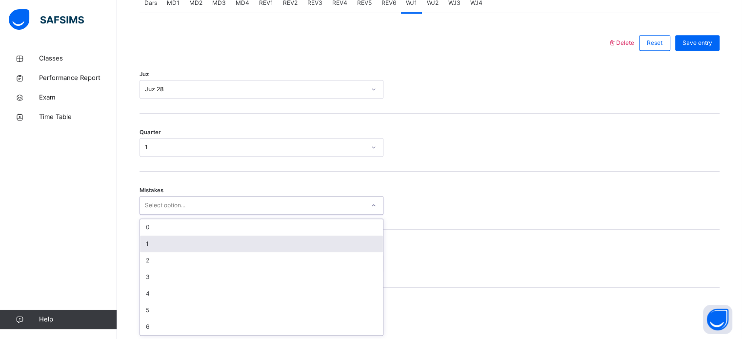
click at [228, 244] on div "1" at bounding box center [261, 244] width 243 height 17
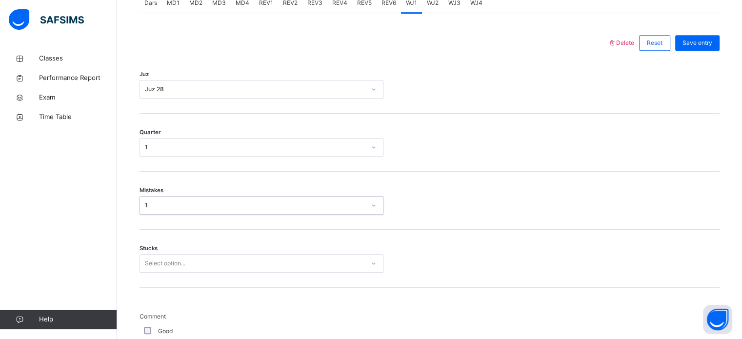
click at [230, 261] on div "Select option..." at bounding box center [262, 263] width 244 height 19
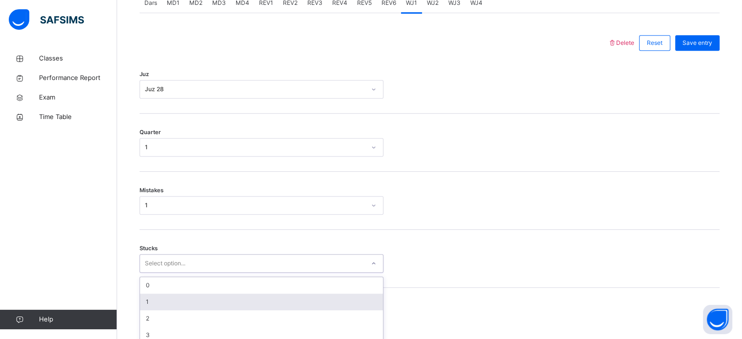
scroll to position [474, 0]
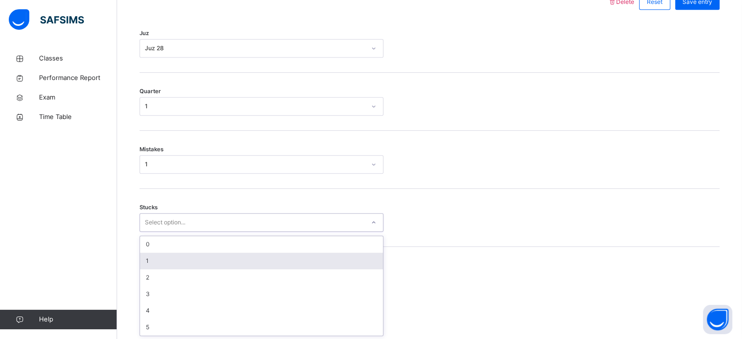
click at [230, 261] on div "1" at bounding box center [261, 261] width 243 height 17
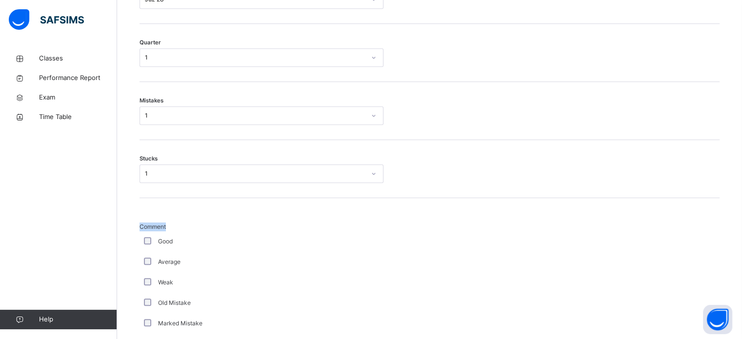
scroll to position [823, 0]
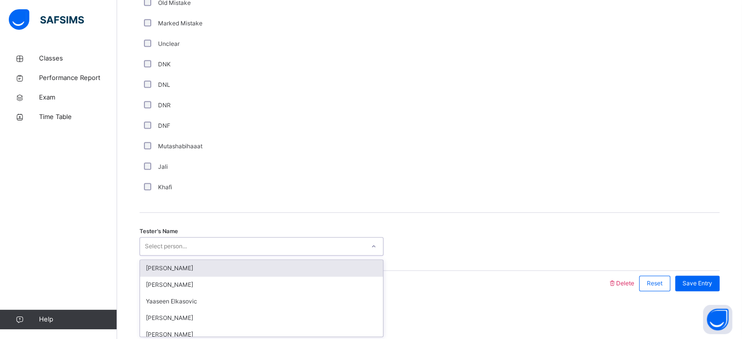
click at [268, 244] on div "Select person..." at bounding box center [252, 246] width 225 height 15
type input "*"
type input "****"
click at [264, 262] on div "[PERSON_NAME]" at bounding box center [261, 268] width 243 height 17
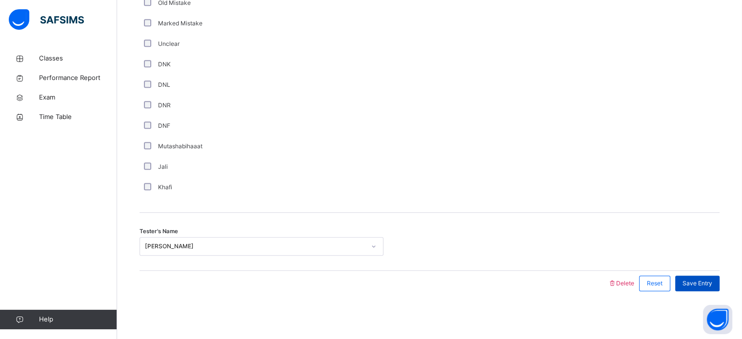
click at [691, 276] on div "Save Entry" at bounding box center [697, 284] width 44 height 16
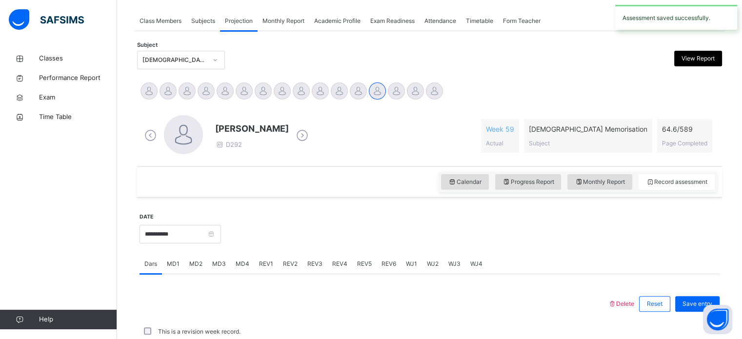
scroll to position [393, 0]
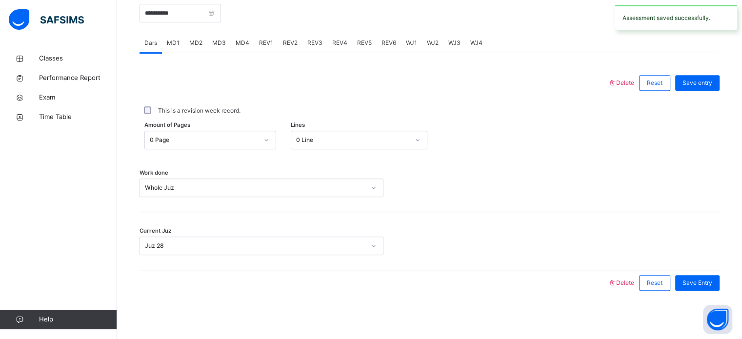
click at [431, 46] on span "WJ2" at bounding box center [433, 43] width 12 height 9
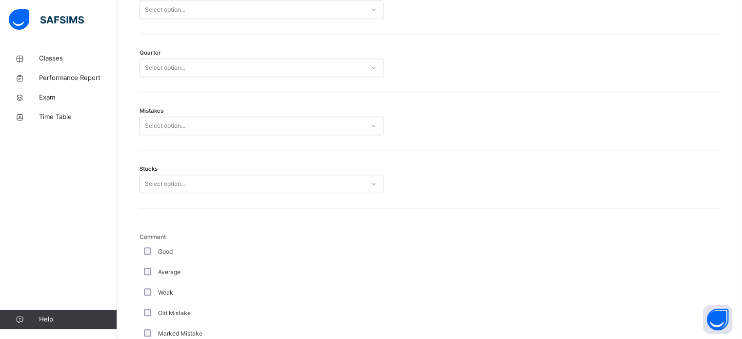
scroll to position [478, 0]
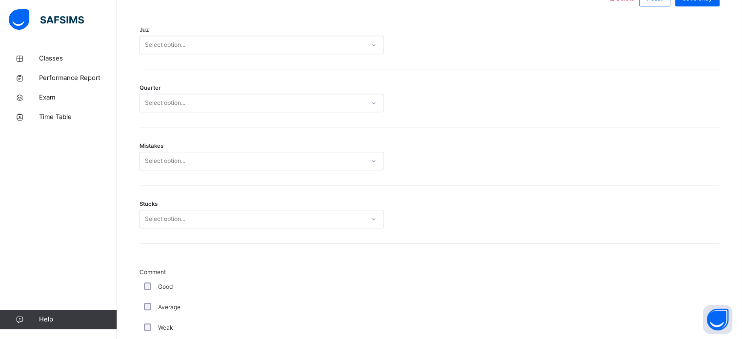
click at [265, 48] on div "Select option..." at bounding box center [252, 45] width 225 height 15
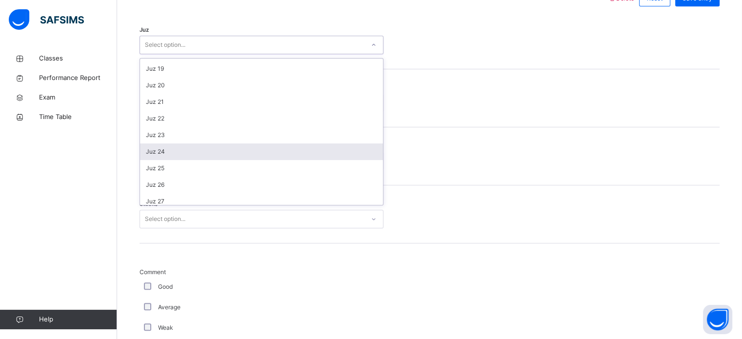
scroll to position [351, 0]
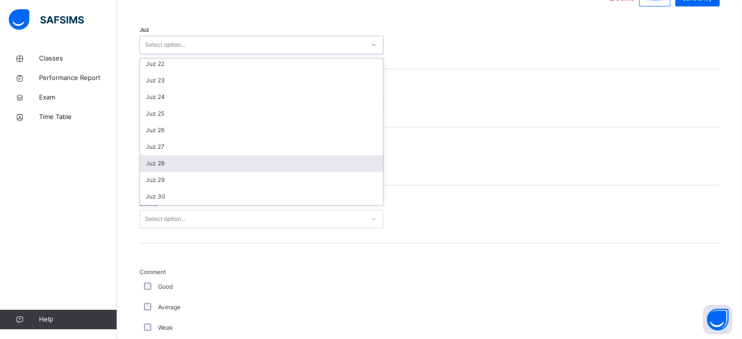
click at [262, 169] on div "Juz 28" at bounding box center [261, 163] width 243 height 17
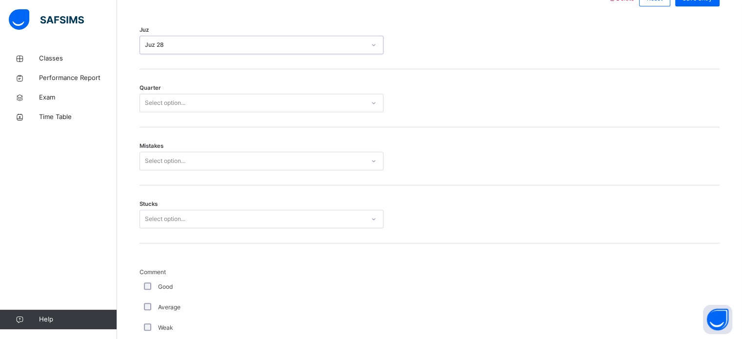
click at [258, 103] on div "Select option..." at bounding box center [252, 103] width 225 height 15
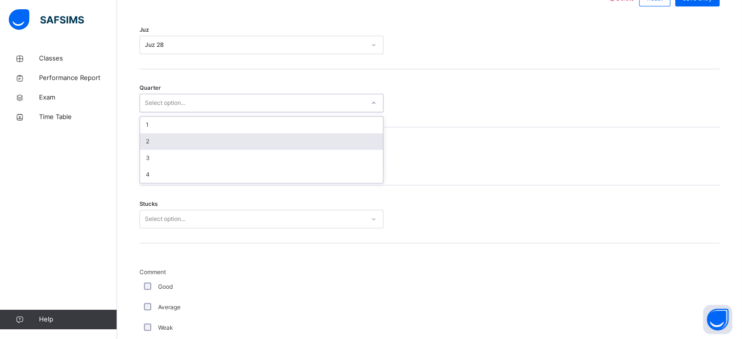
click at [258, 135] on div "2" at bounding box center [261, 141] width 243 height 17
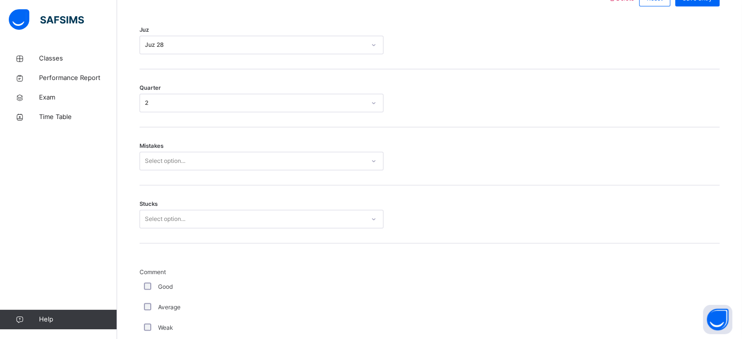
click at [258, 173] on div "Mistakes Select option..." at bounding box center [430, 156] width 580 height 58
click at [258, 171] on div "Mistakes Select option..." at bounding box center [430, 156] width 580 height 58
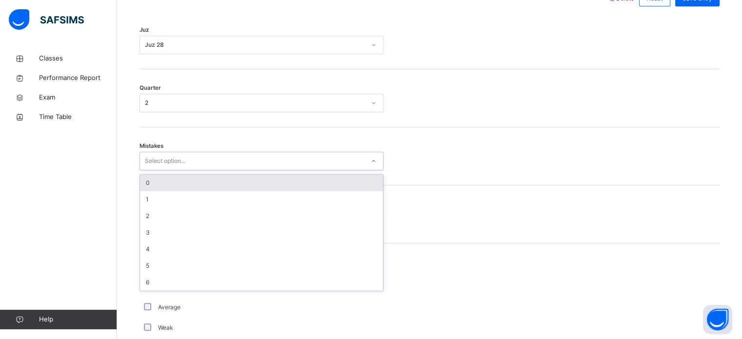
click at [258, 166] on div "Select option..." at bounding box center [252, 161] width 225 height 15
click at [263, 187] on div "0" at bounding box center [261, 183] width 243 height 17
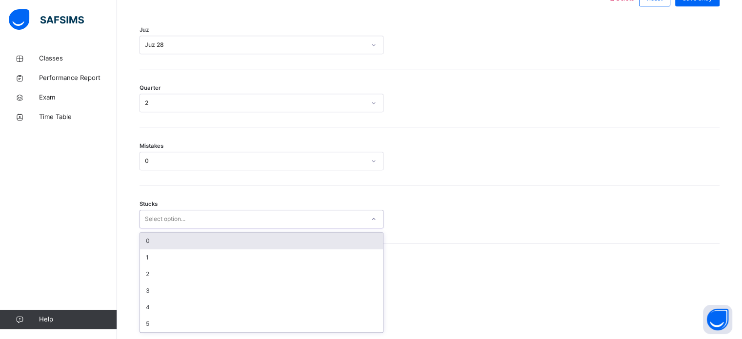
click at [270, 212] on div "Select option..." at bounding box center [252, 219] width 225 height 15
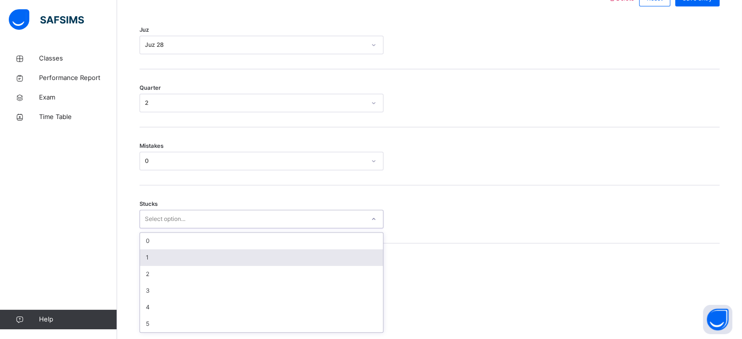
click at [260, 250] on div "1" at bounding box center [261, 257] width 243 height 17
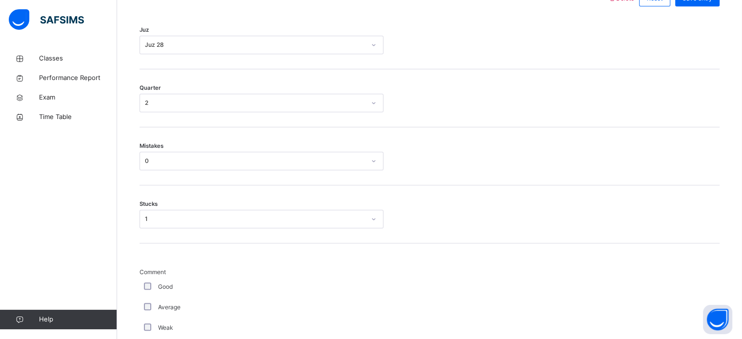
scroll to position [823, 0]
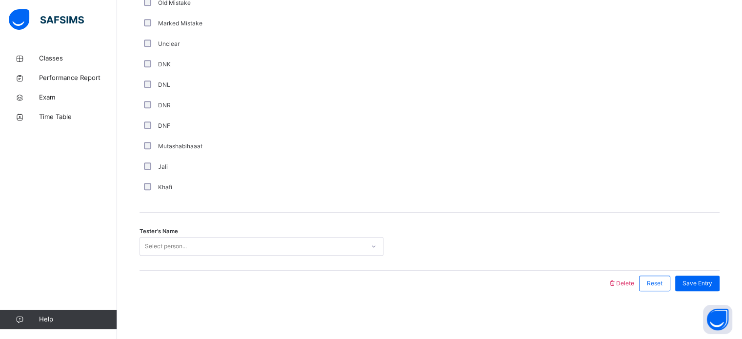
click at [199, 248] on div "Select person..." at bounding box center [252, 246] width 225 height 15
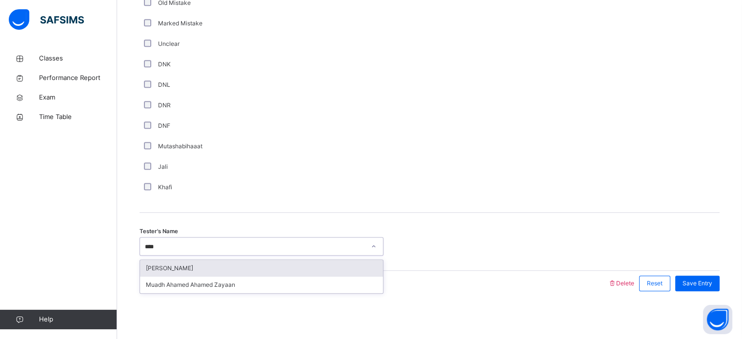
type input "*****"
click at [230, 267] on div "Muadh Ahamed Ahamed Zayaan" at bounding box center [261, 268] width 243 height 17
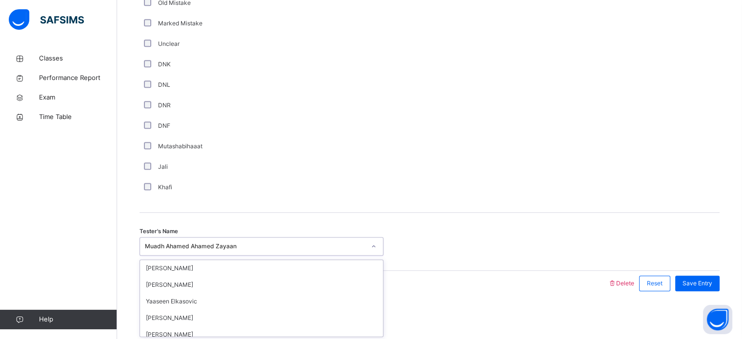
click at [339, 253] on div "Muadh Ahamed Ahamed Zayaan" at bounding box center [262, 246] width 244 height 19
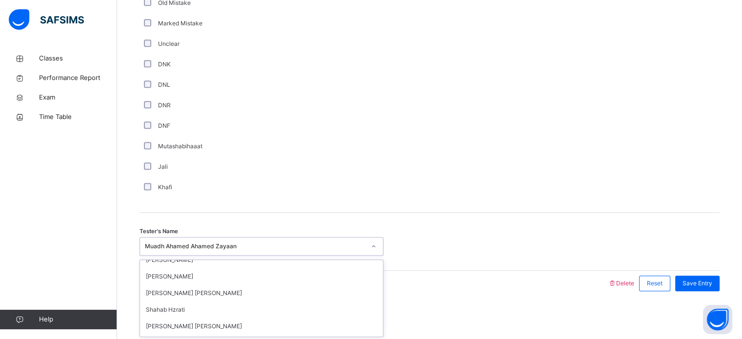
scroll to position [725, 0]
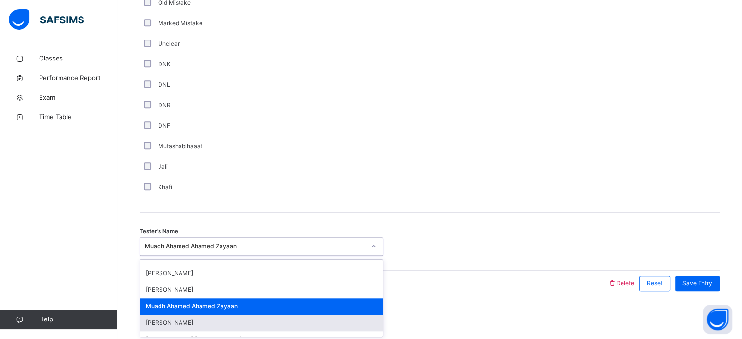
click at [318, 244] on div "Muadh Ahamed Ahamed Zayaan" at bounding box center [255, 246] width 221 height 9
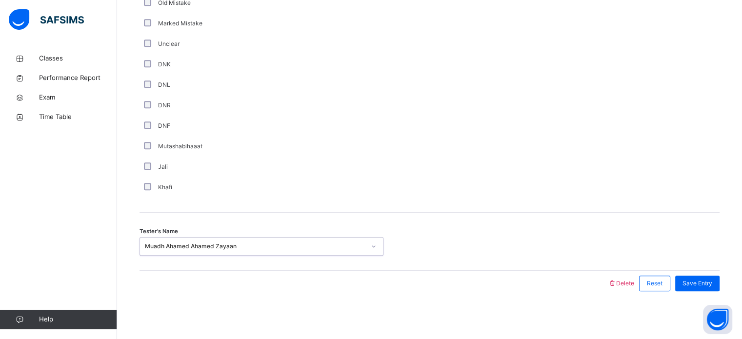
click at [318, 244] on div "Muadh Ahamed Ahamed Zayaan" at bounding box center [255, 246] width 221 height 9
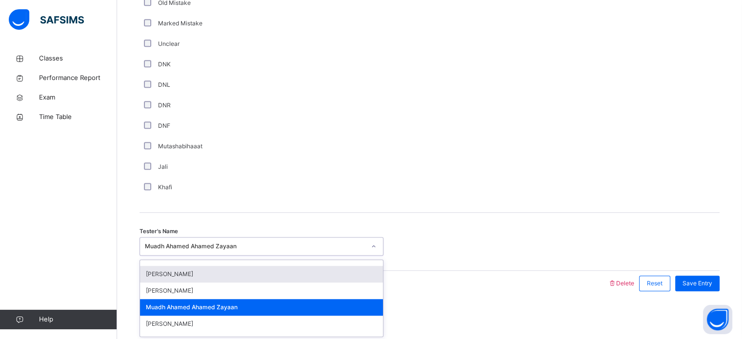
scroll to position [725, 0]
click at [284, 272] on div "[PERSON_NAME]" at bounding box center [261, 274] width 243 height 17
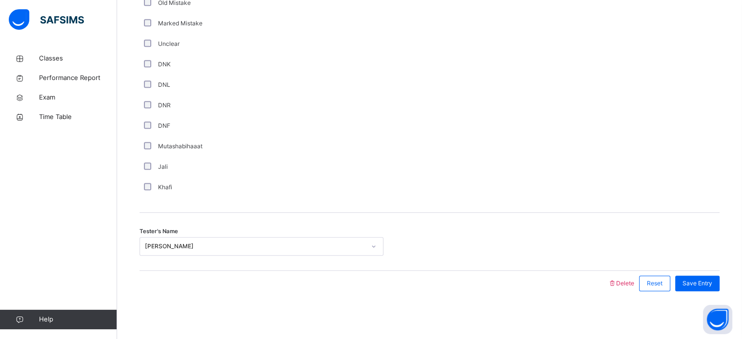
click at [284, 272] on div at bounding box center [373, 283] width 459 height 25
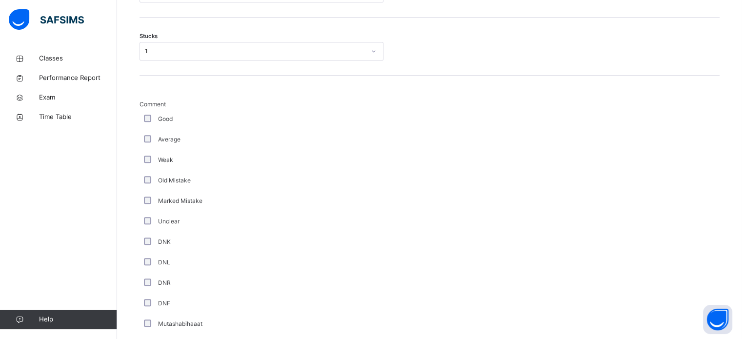
scroll to position [823, 0]
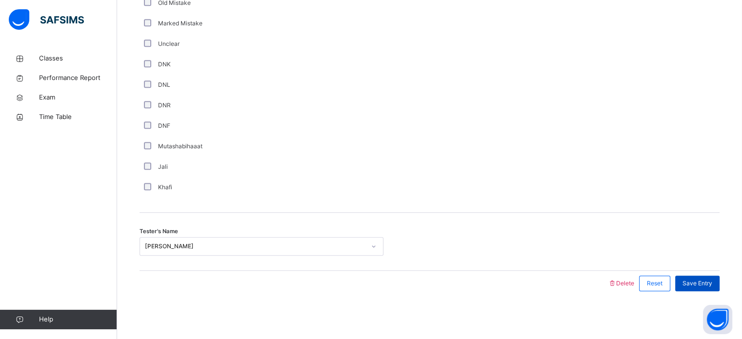
click at [689, 287] on div "Save Entry" at bounding box center [697, 284] width 44 height 16
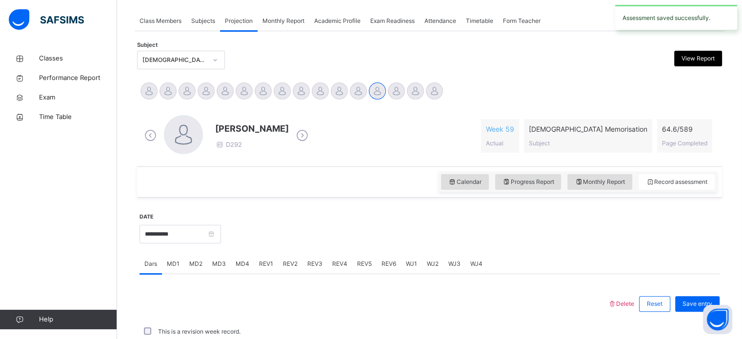
scroll to position [393, 0]
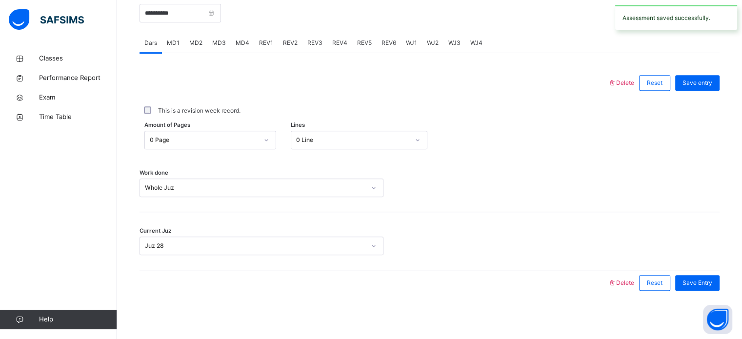
click at [455, 36] on div "WJ3" at bounding box center [455, 43] width 22 height 20
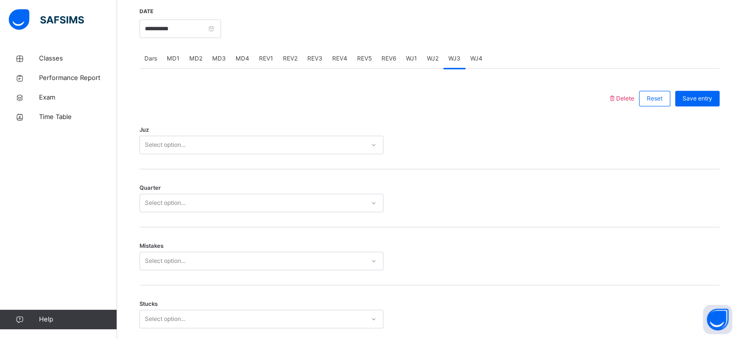
scroll to position [372, 0]
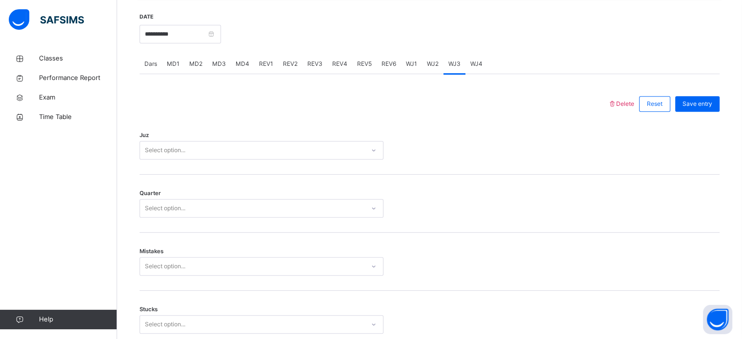
click at [212, 145] on div "Select option..." at bounding box center [252, 150] width 225 height 15
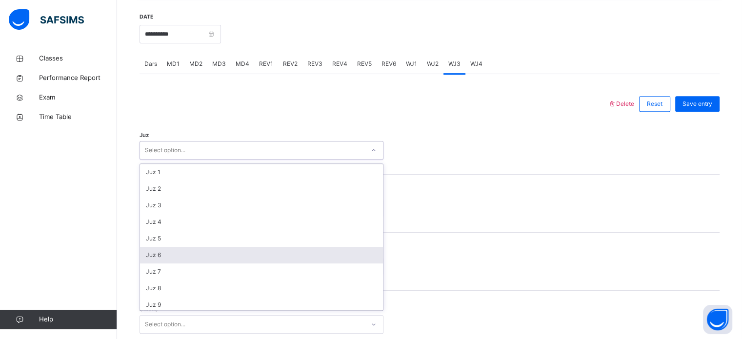
scroll to position [351, 0]
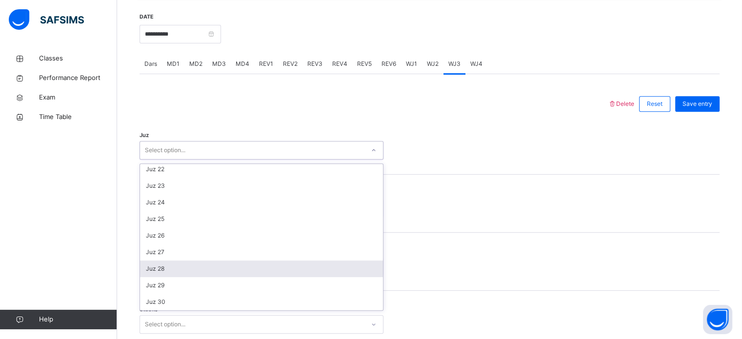
click at [213, 272] on div "Juz 28" at bounding box center [261, 269] width 243 height 17
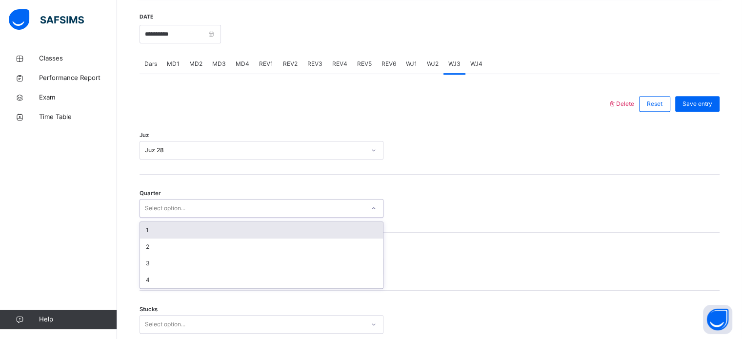
click at [207, 212] on div "Select option..." at bounding box center [252, 208] width 225 height 15
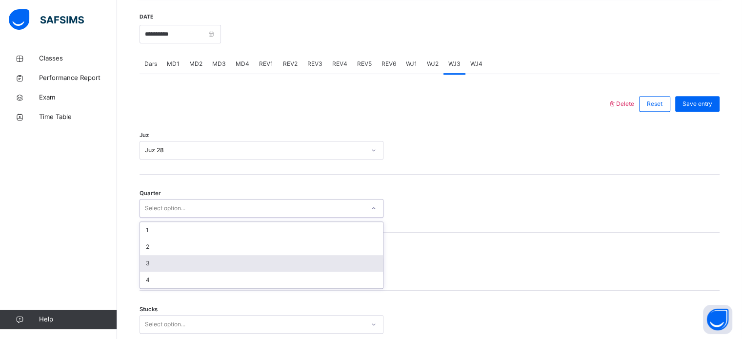
click at [204, 259] on div "3" at bounding box center [261, 263] width 243 height 17
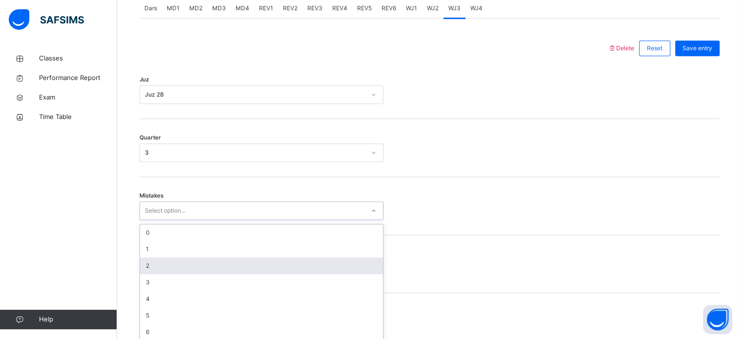
click at [205, 220] on div "option 2 focused, 3 of 7. 7 results available. Use Up and Down to choose option…" at bounding box center [262, 211] width 244 height 19
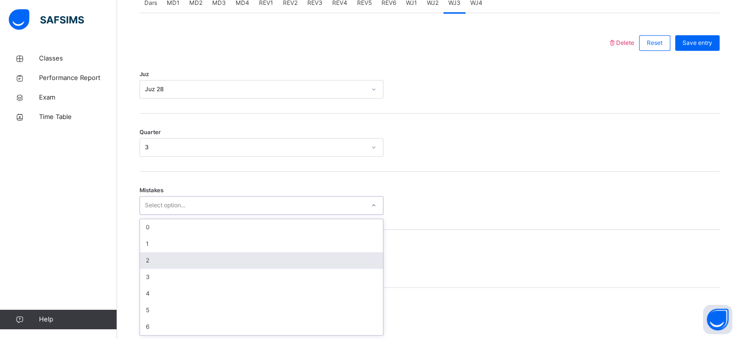
click at [210, 267] on div "2" at bounding box center [261, 260] width 243 height 17
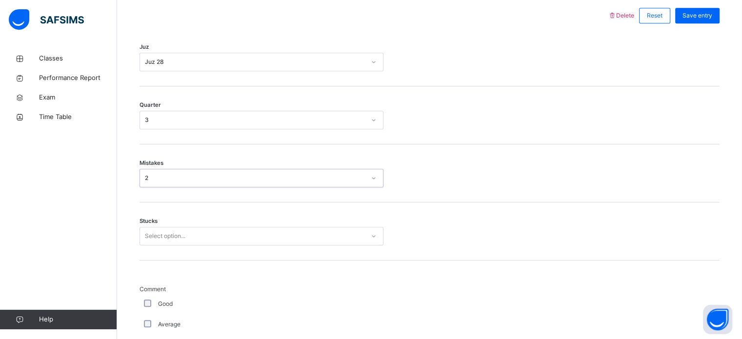
click at [212, 245] on div "Select option..." at bounding box center [262, 236] width 244 height 19
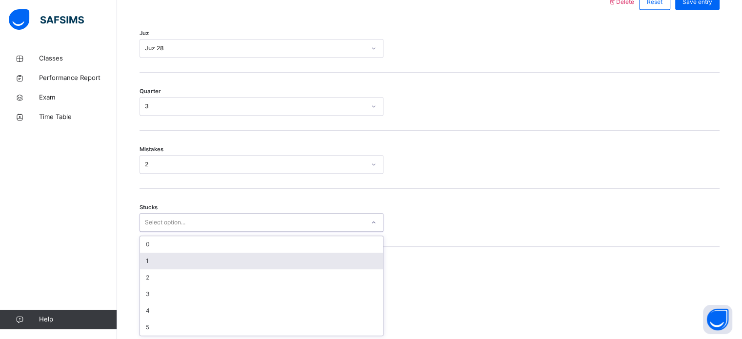
click at [212, 263] on div "1" at bounding box center [261, 261] width 243 height 17
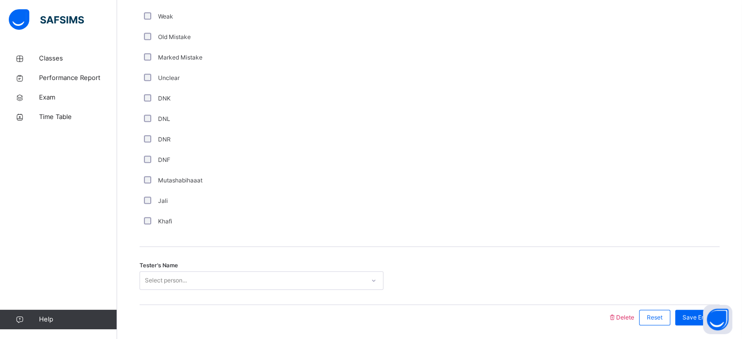
scroll to position [823, 0]
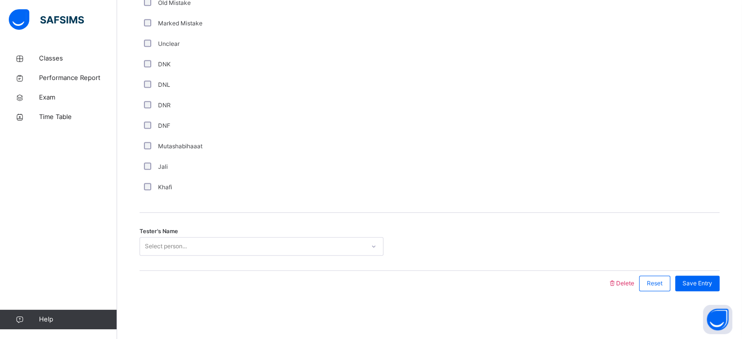
click at [210, 249] on div "Select person..." at bounding box center [252, 246] width 225 height 15
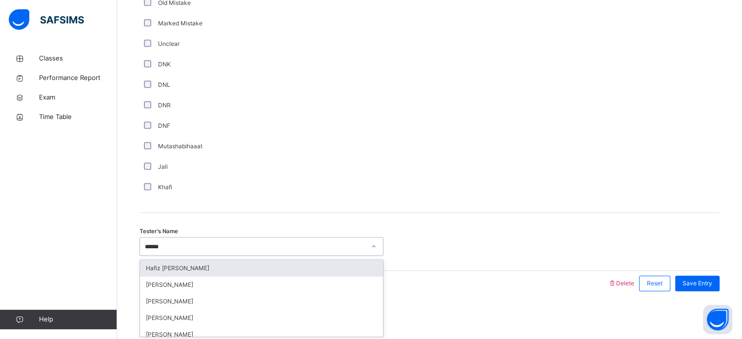
type input "*******"
click at [226, 271] on div "Hafiz [PERSON_NAME]" at bounding box center [261, 268] width 243 height 17
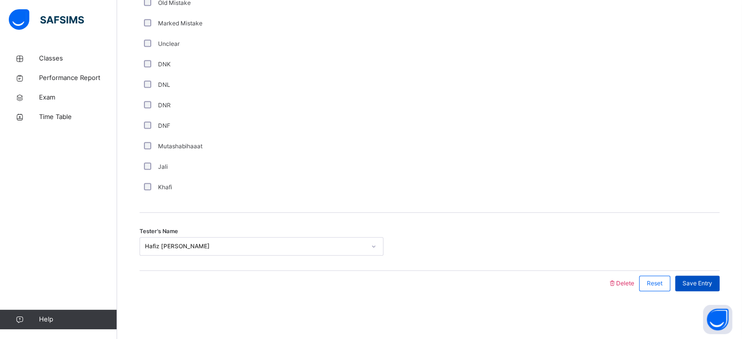
click at [711, 283] on span "Save Entry" at bounding box center [698, 283] width 30 height 9
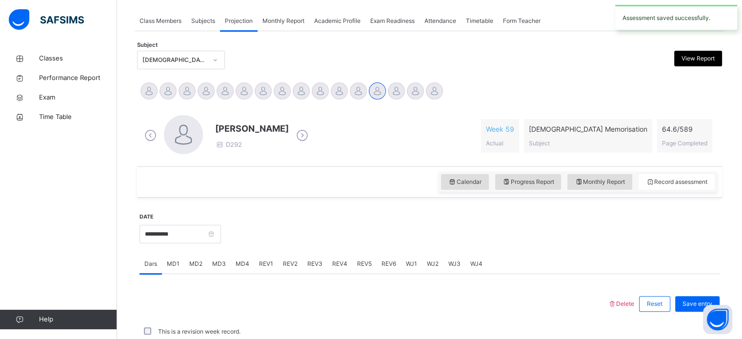
scroll to position [393, 0]
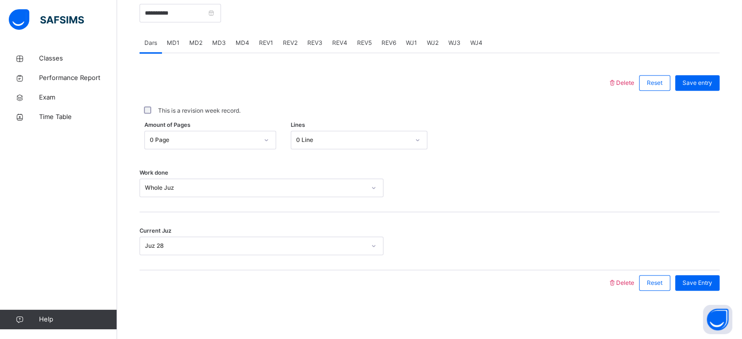
click at [711, 283] on span "Save Entry" at bounding box center [698, 283] width 30 height 9
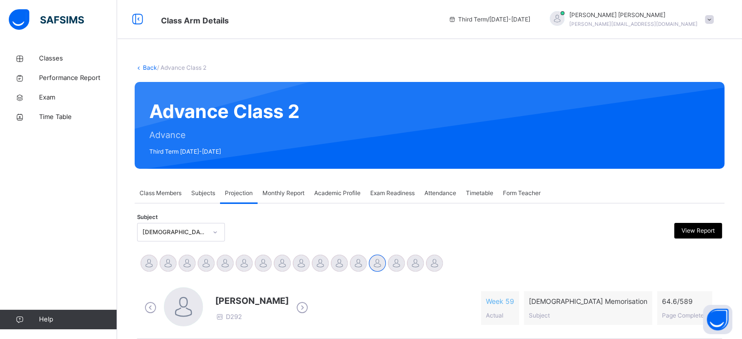
scroll to position [118, 0]
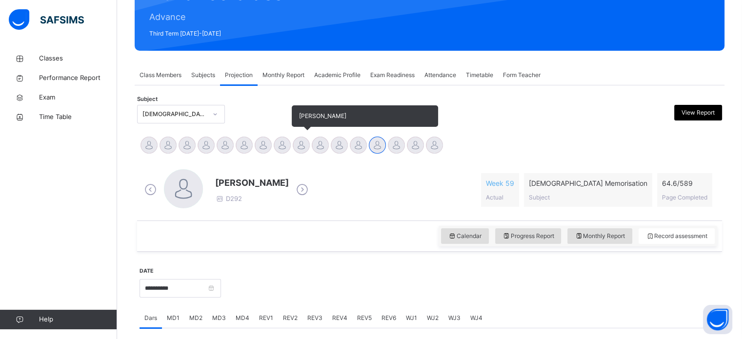
click at [307, 146] on div at bounding box center [301, 145] width 17 height 17
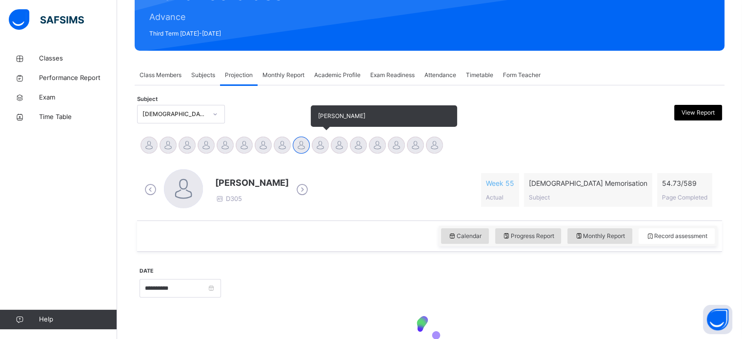
click at [320, 142] on div at bounding box center [320, 145] width 17 height 17
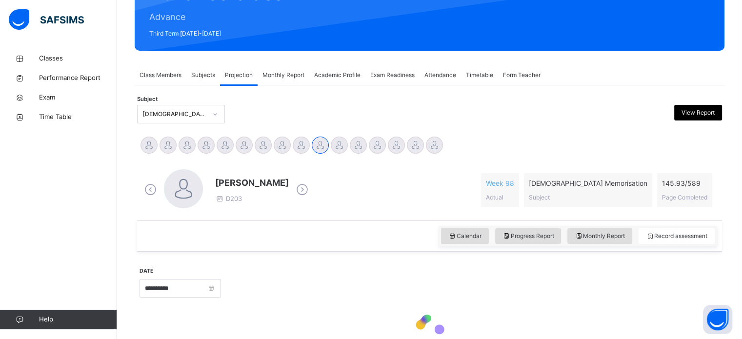
click at [284, 76] on span "Monthly Report" at bounding box center [284, 75] width 42 height 9
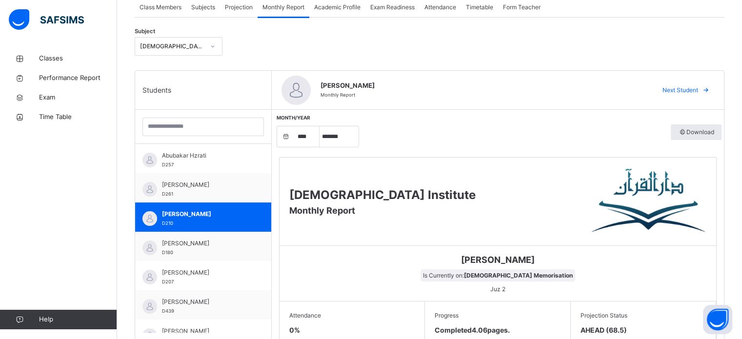
scroll to position [191, 0]
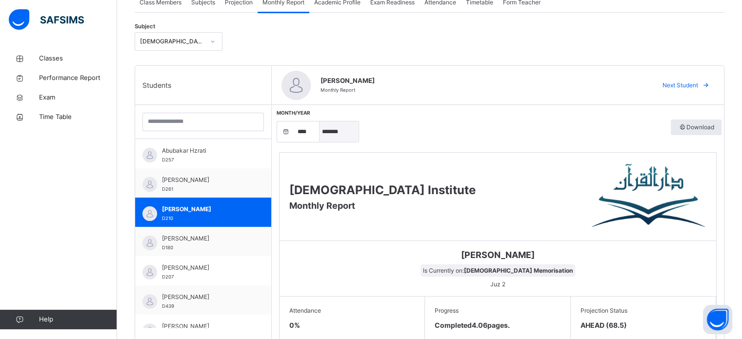
click at [342, 132] on select "***** ******* ******** ***** ***** *** **** **** ****** ********* ******* *****…" at bounding box center [339, 132] width 39 height 20
click at [320, 122] on select "***** ******* ******** ***** ***** *** **** **** ****** ********* ******* *****…" at bounding box center [339, 132] width 39 height 20
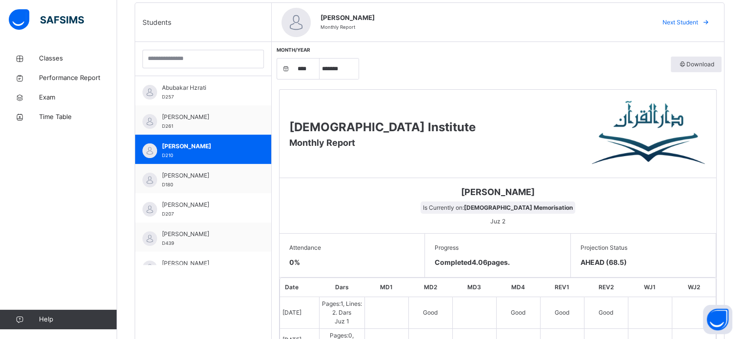
scroll to position [255, 0]
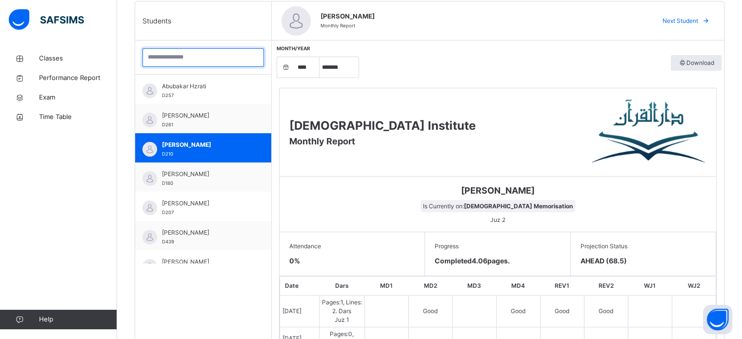
click at [149, 65] on input "search" at bounding box center [204, 57] width 122 height 19
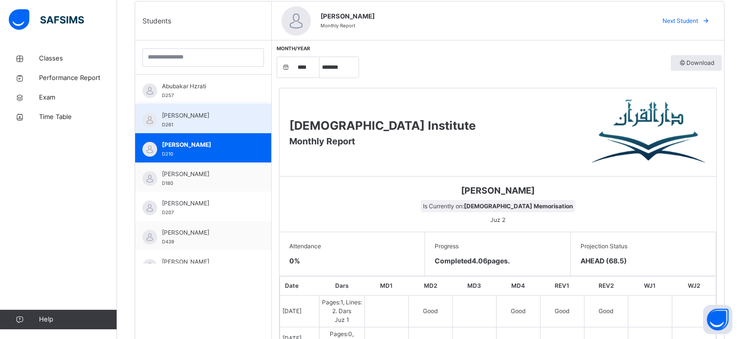
click at [172, 106] on div "[PERSON_NAME] D261" at bounding box center [203, 118] width 136 height 29
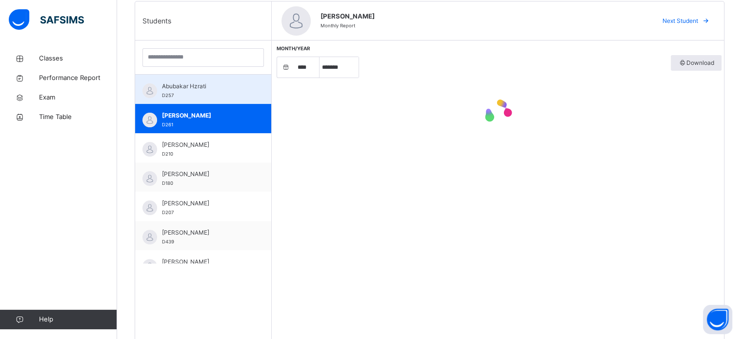
click at [180, 94] on div "Abubakar Hzrati D257" at bounding box center [205, 91] width 87 height 18
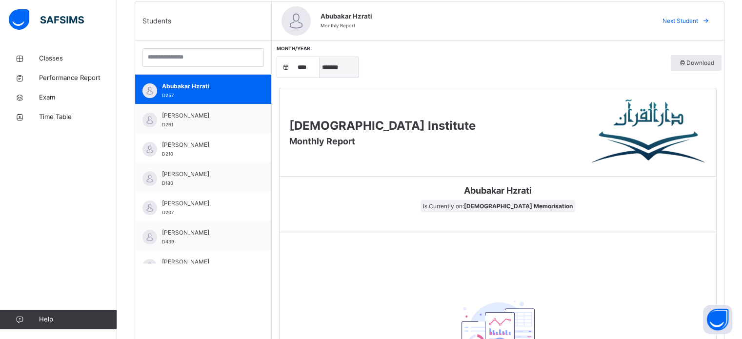
click at [320, 76] on select "***** ******* ******** ***** ***** *** **** **** ****** ********* ******* *****…" at bounding box center [339, 67] width 39 height 20
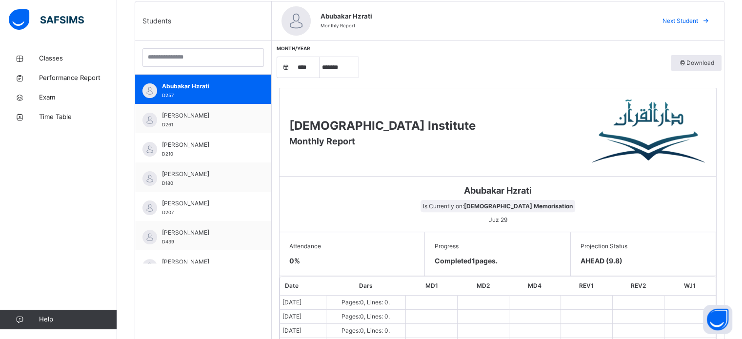
click at [392, 137] on div "Darul Quran Institute Monthly Report" at bounding box center [382, 132] width 186 height 31
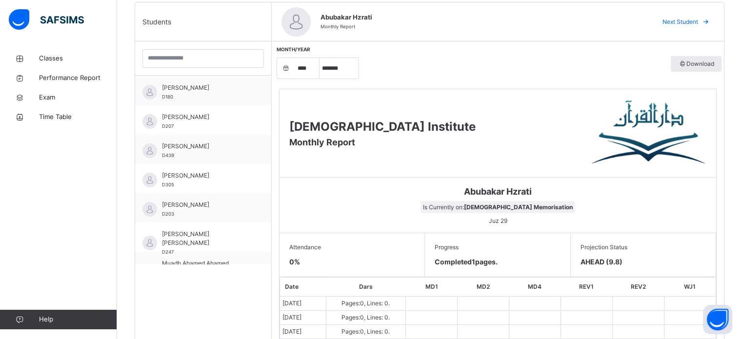
scroll to position [116, 0]
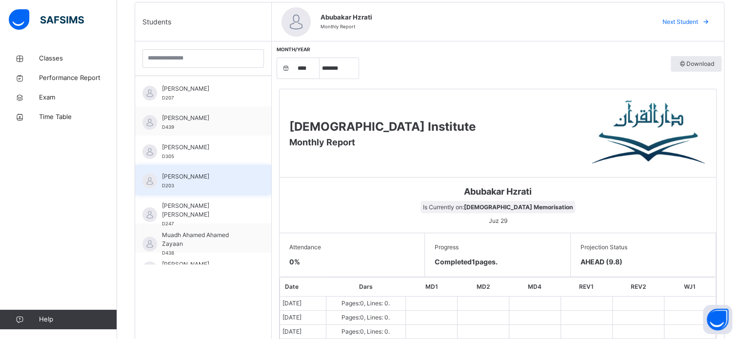
click at [204, 180] on div "[PERSON_NAME] D203" at bounding box center [205, 181] width 87 height 18
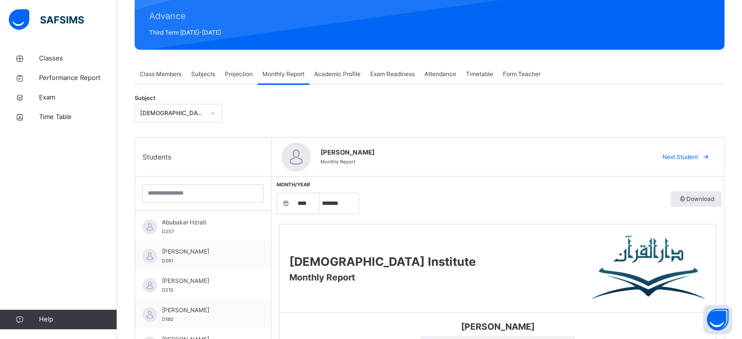
scroll to position [119, 0]
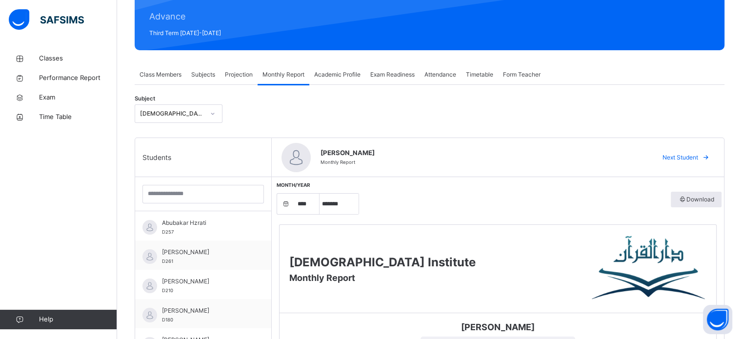
click at [232, 72] on span "Projection" at bounding box center [239, 74] width 28 height 9
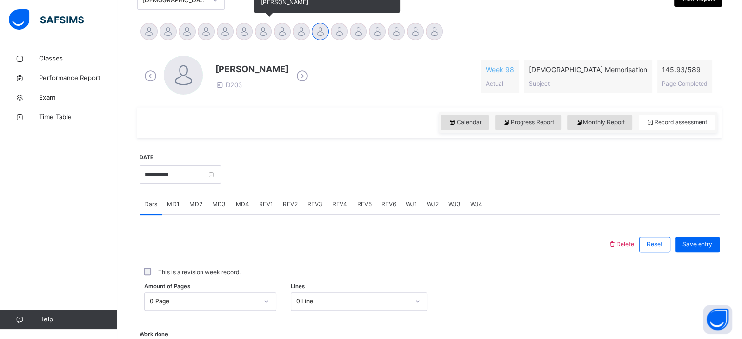
scroll to position [237, 0]
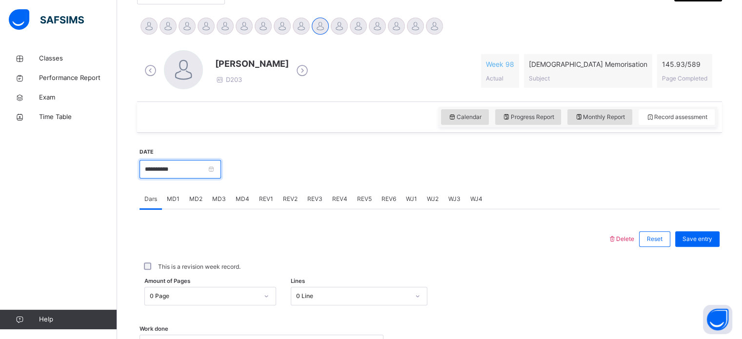
click at [190, 171] on input "**********" at bounding box center [181, 169] width 82 height 19
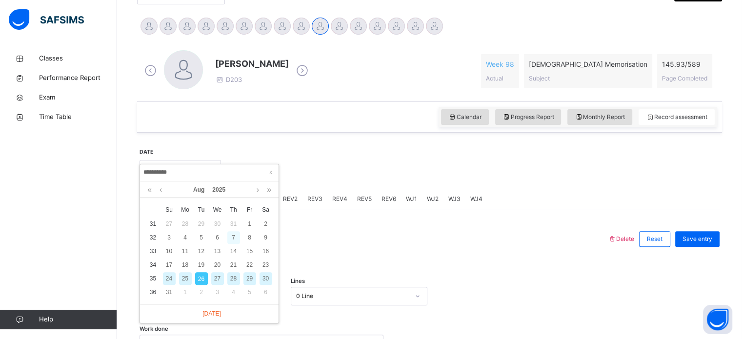
click at [235, 232] on div "7" at bounding box center [233, 237] width 13 height 13
type input "**********"
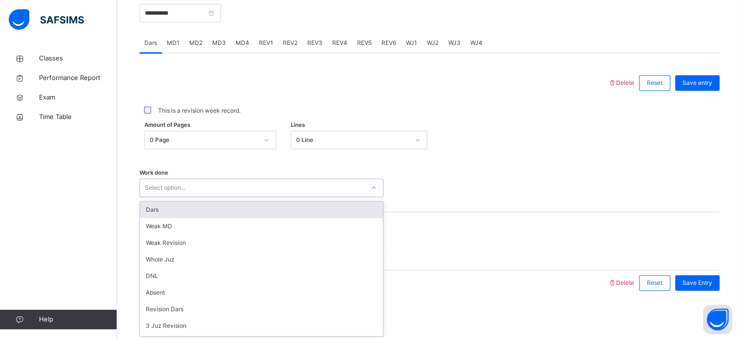
scroll to position [98, 0]
click at [231, 205] on div "Revision Dars" at bounding box center [261, 212] width 243 height 17
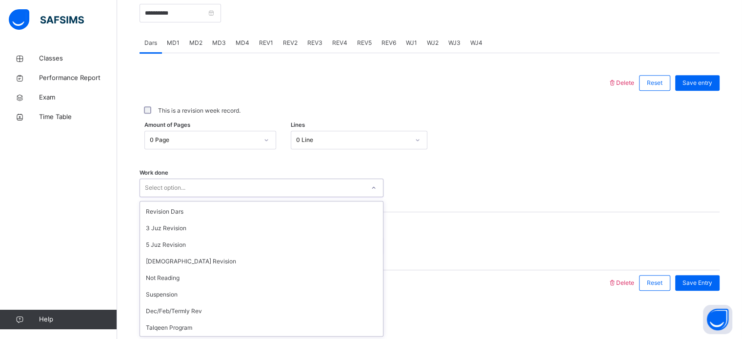
click at [231, 228] on div "Current Juz Select option..." at bounding box center [430, 241] width 580 height 58
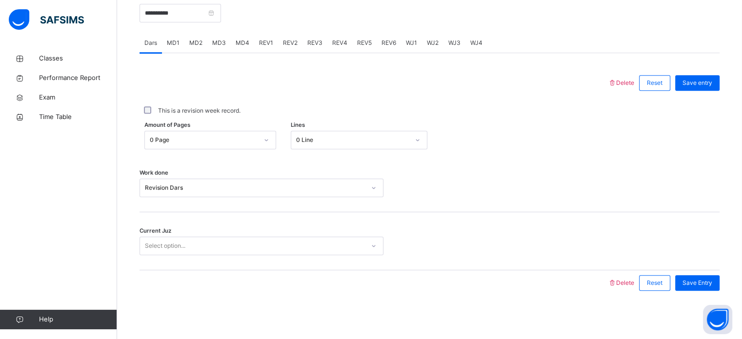
click at [211, 277] on div at bounding box center [373, 282] width 459 height 25
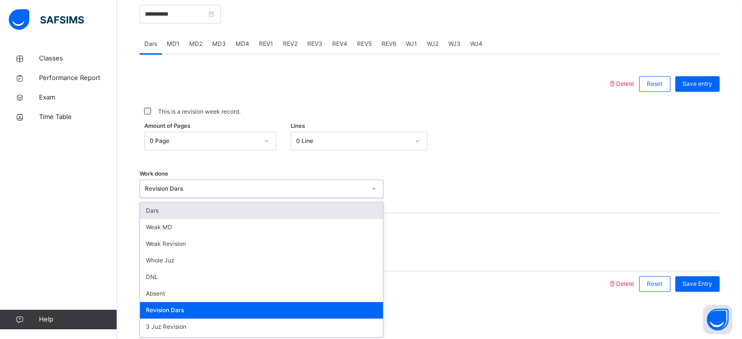
scroll to position [393, 0]
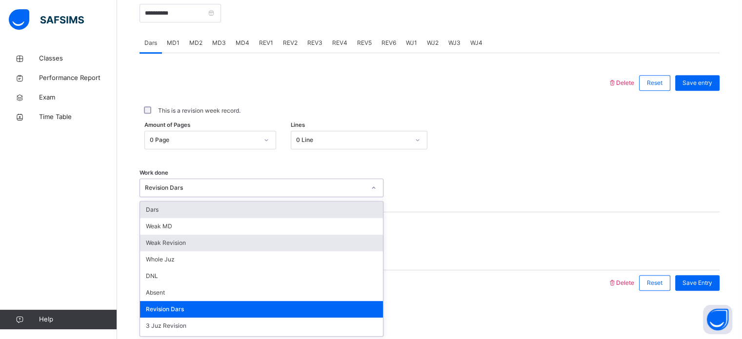
click at [277, 244] on div "Weak Revision" at bounding box center [261, 243] width 243 height 17
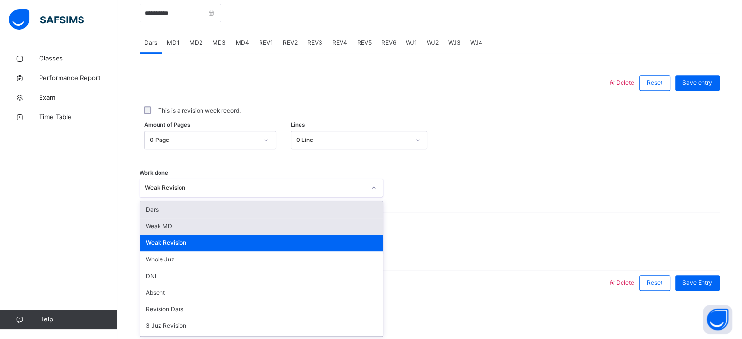
click at [299, 218] on div "Weak MD" at bounding box center [261, 226] width 243 height 17
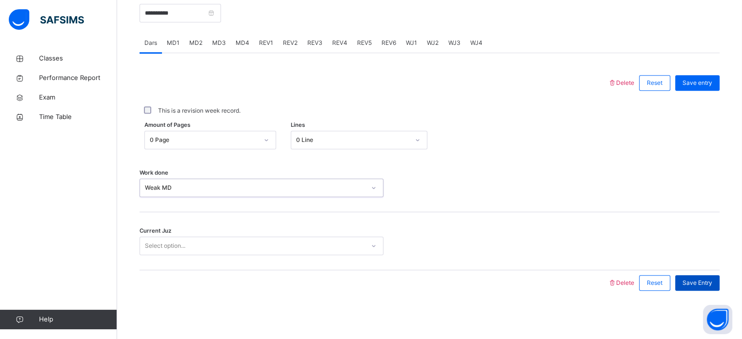
click at [704, 288] on div "Save Entry" at bounding box center [697, 283] width 44 height 16
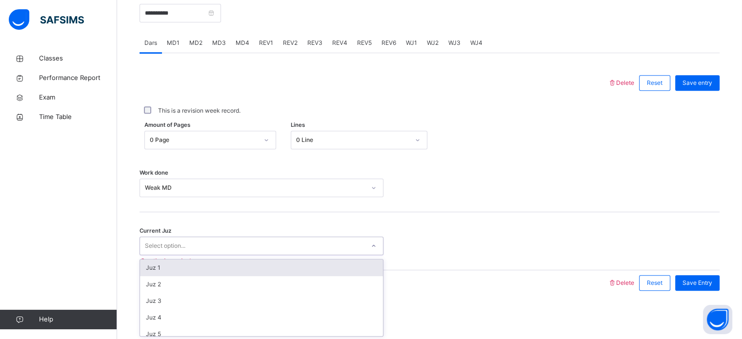
click at [236, 273] on div "Juz 1" at bounding box center [261, 268] width 243 height 17
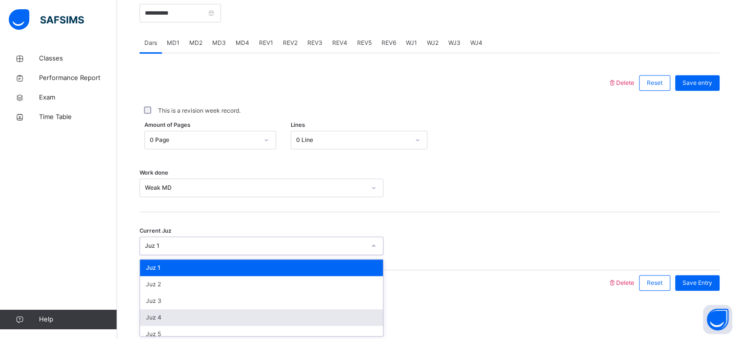
click at [234, 323] on div "Juz 4" at bounding box center [261, 317] width 243 height 17
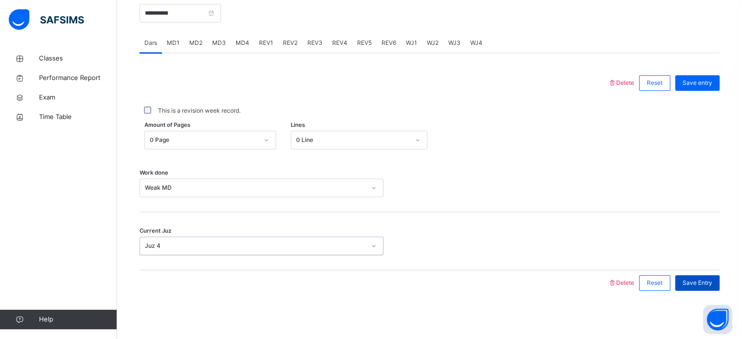
click at [707, 285] on span "Save Entry" at bounding box center [698, 283] width 30 height 9
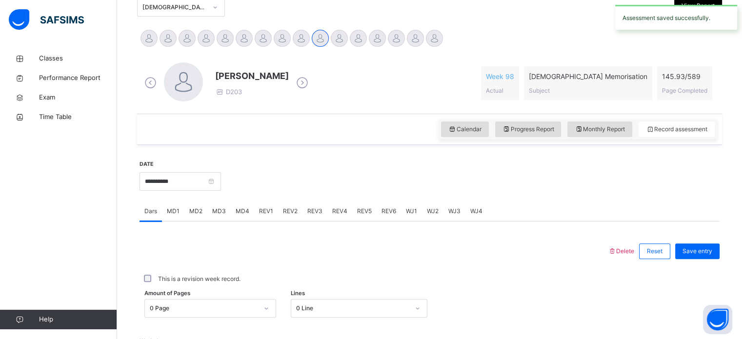
scroll to position [232, 0]
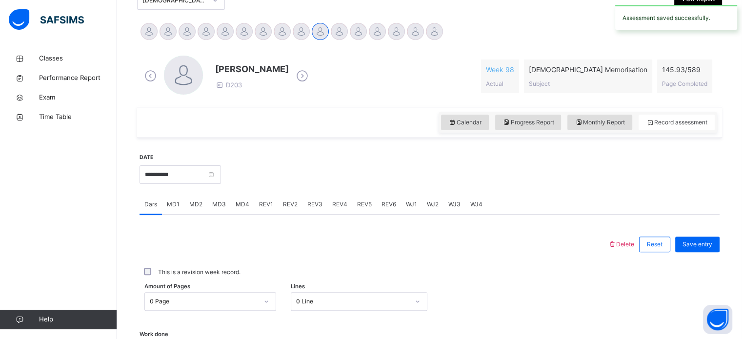
click at [183, 206] on div "MD1" at bounding box center [173, 205] width 22 height 20
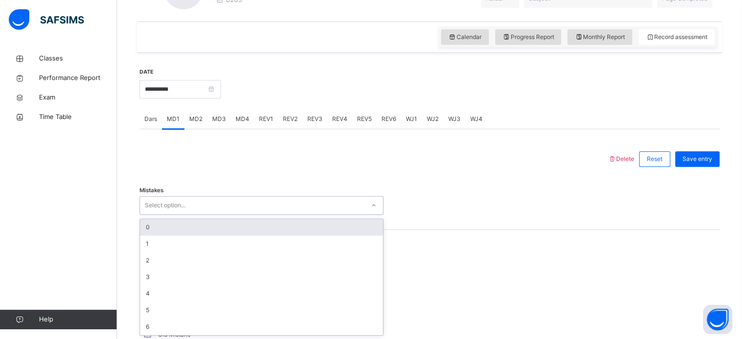
click at [221, 227] on div "0" at bounding box center [261, 227] width 243 height 17
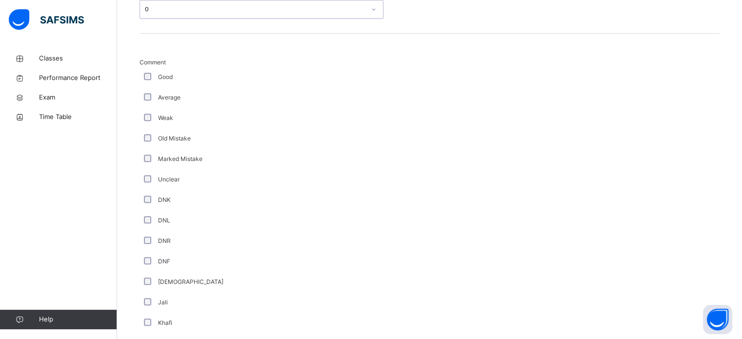
scroll to position [540, 0]
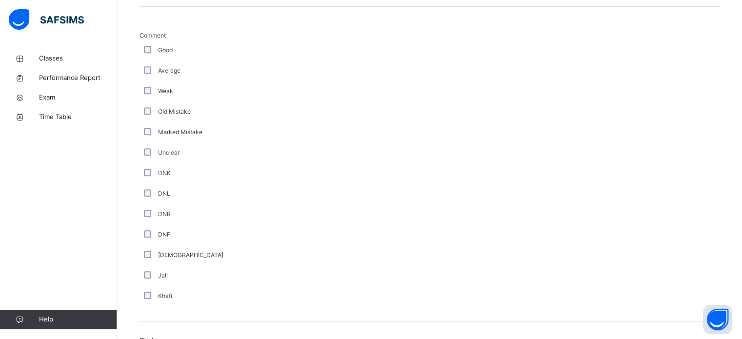
click at [152, 40] on div "Good" at bounding box center [262, 50] width 244 height 20
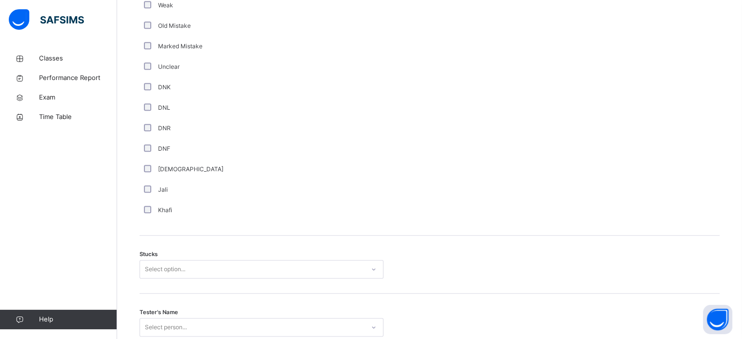
scroll to position [707, 0]
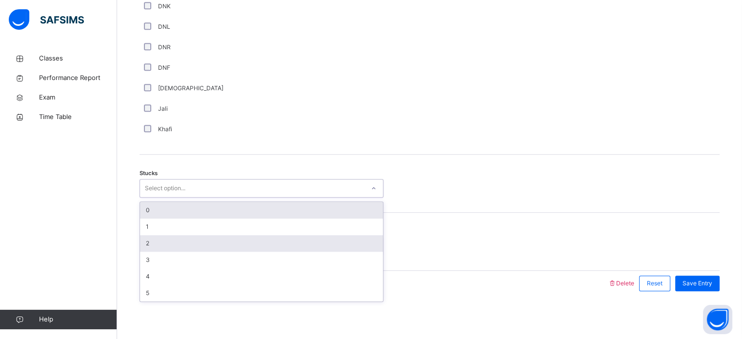
click at [197, 238] on div "2" at bounding box center [261, 243] width 243 height 17
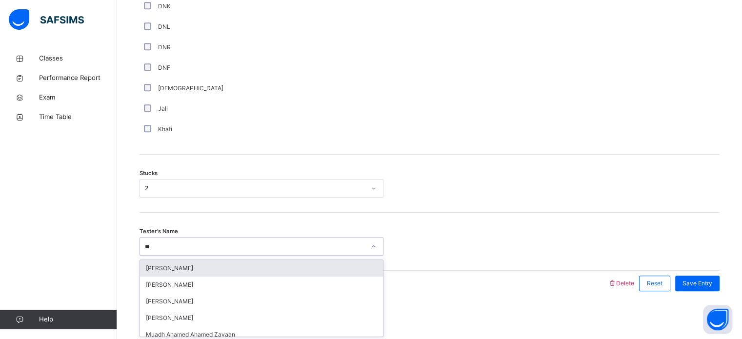
type input "***"
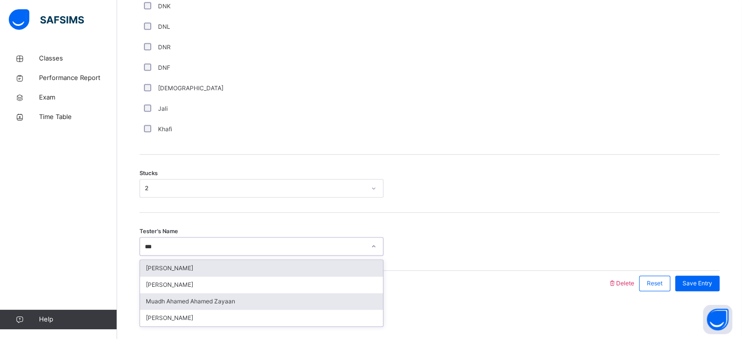
click at [200, 297] on div "Muadh Ahamed Ahamed Zayaan" at bounding box center [261, 301] width 243 height 17
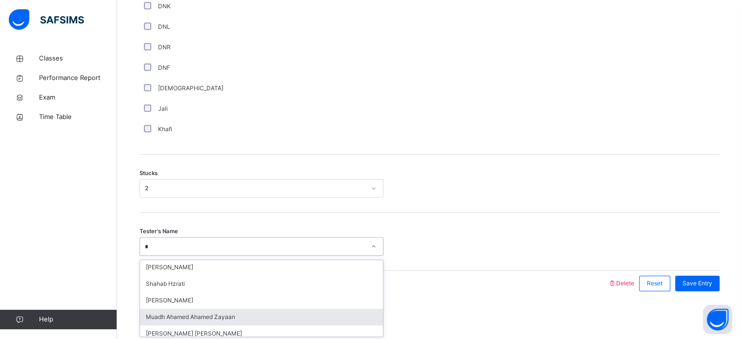
scroll to position [0, 0]
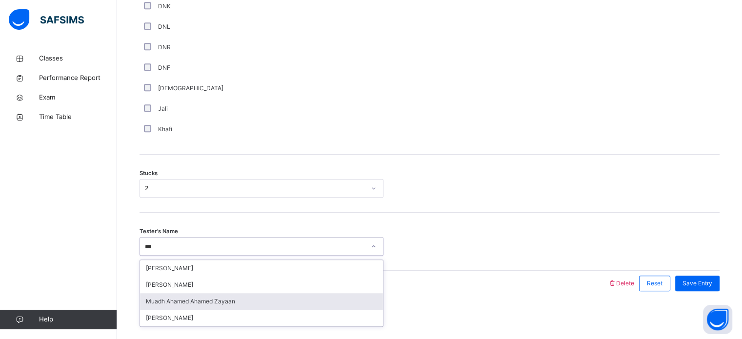
type input "****"
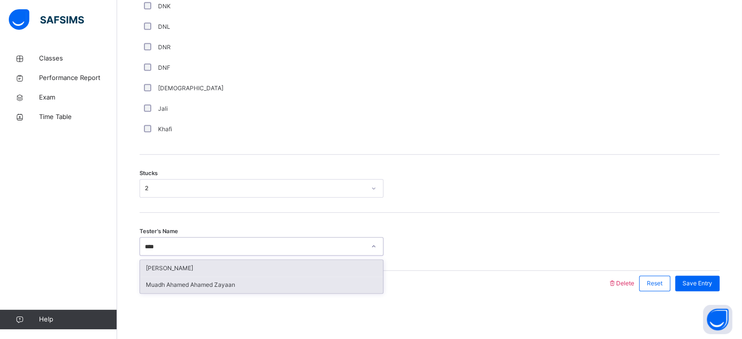
click at [213, 269] on div "[PERSON_NAME]" at bounding box center [261, 268] width 243 height 17
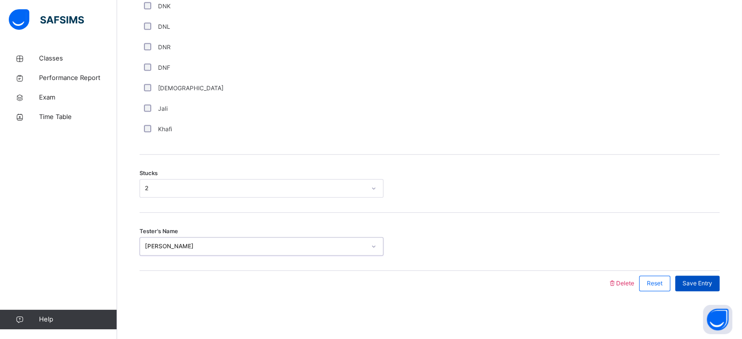
click at [709, 285] on span "Save Entry" at bounding box center [698, 283] width 30 height 9
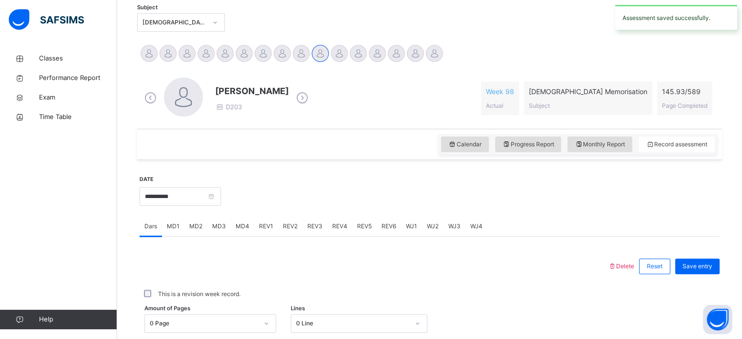
scroll to position [215, 0]
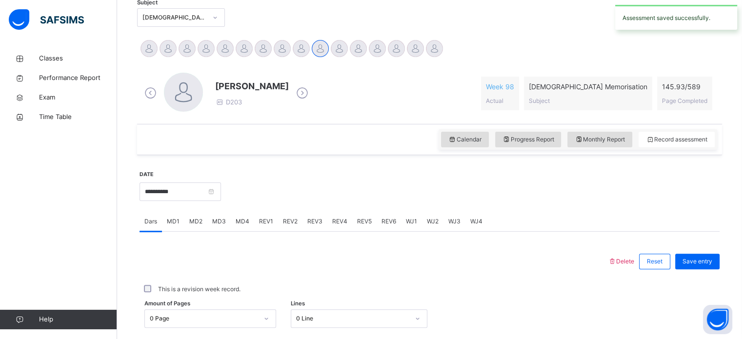
click at [244, 225] on span "MD4" at bounding box center [243, 221] width 14 height 9
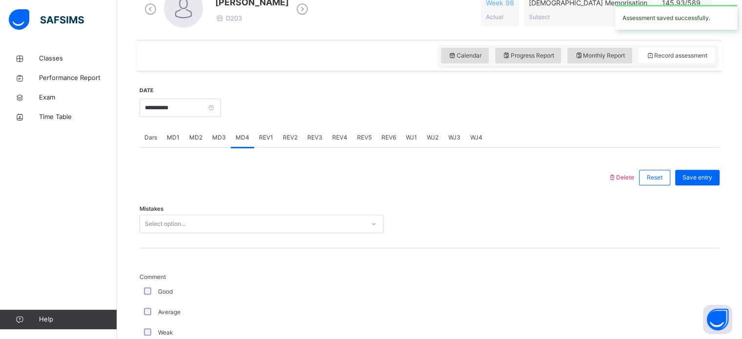
scroll to position [325, 0]
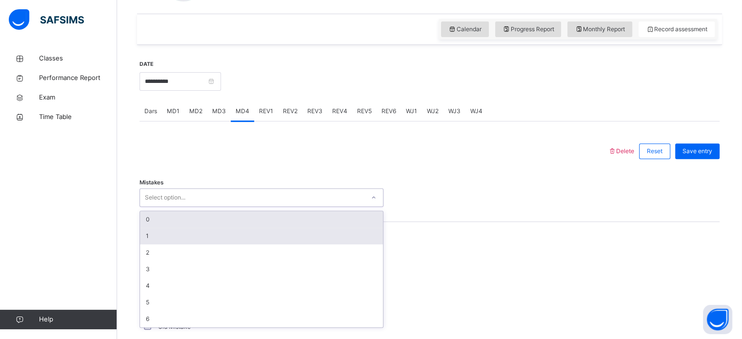
click at [235, 237] on div "1" at bounding box center [261, 236] width 243 height 17
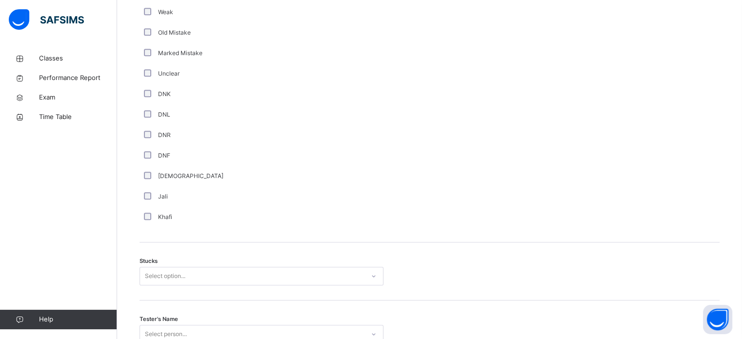
scroll to position [684, 0]
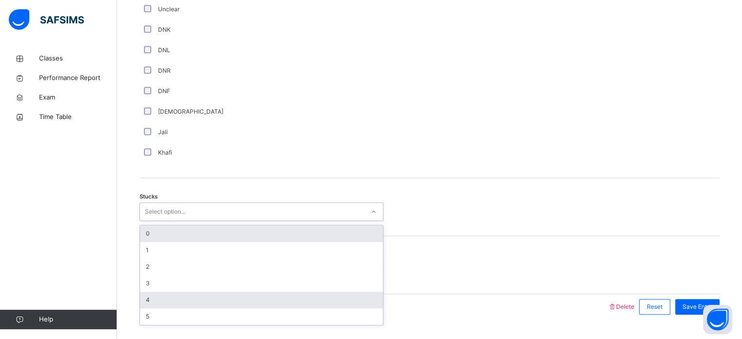
click at [197, 303] on div "4" at bounding box center [261, 300] width 243 height 17
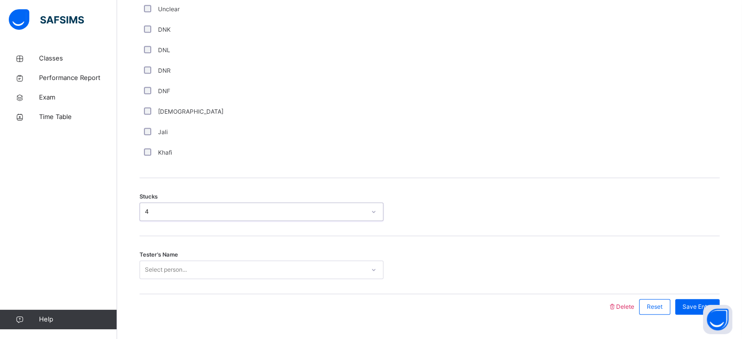
scroll to position [707, 0]
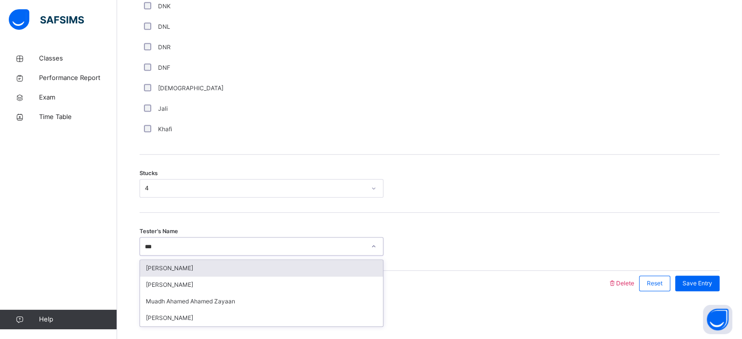
type input "****"
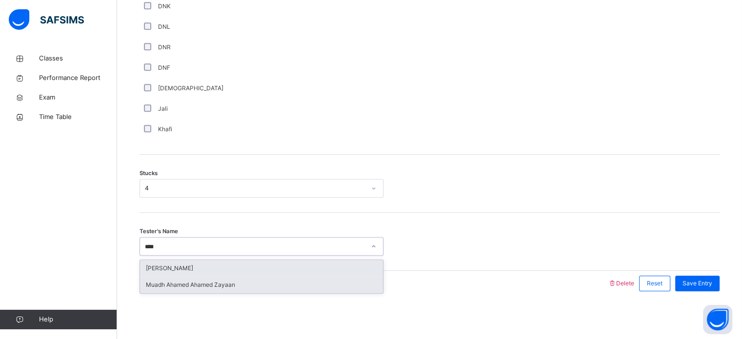
click at [238, 278] on div "Muadh Ahamed Ahamed Zayaan" at bounding box center [261, 285] width 243 height 17
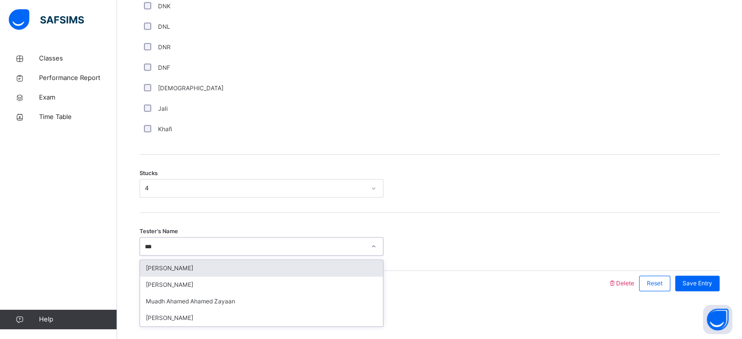
type input "****"
click at [256, 262] on div "[PERSON_NAME]" at bounding box center [261, 268] width 243 height 17
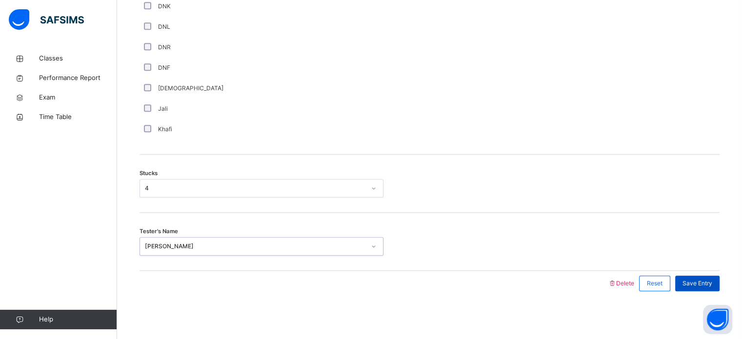
click at [701, 289] on div "Save Entry" at bounding box center [697, 284] width 44 height 16
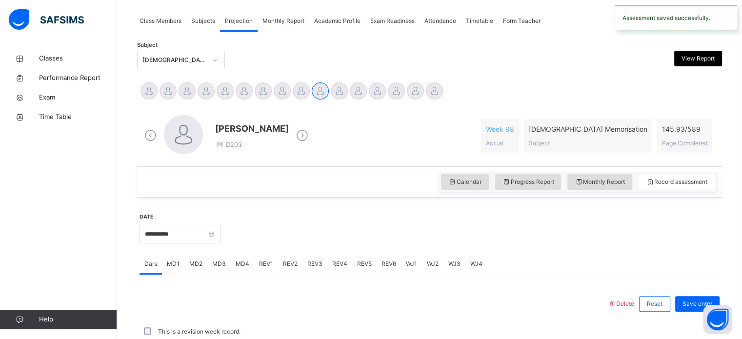
scroll to position [393, 0]
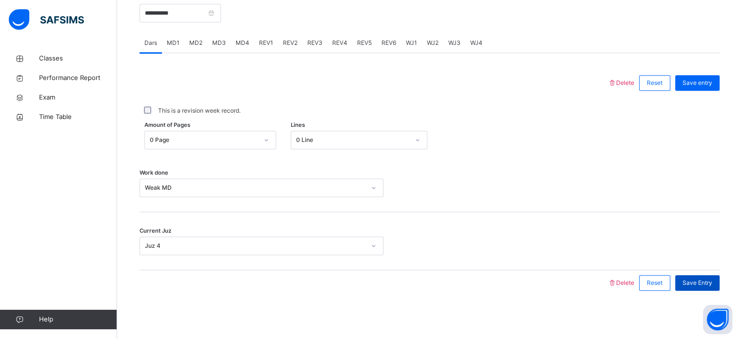
click at [701, 283] on span "Save Entry" at bounding box center [698, 283] width 30 height 9
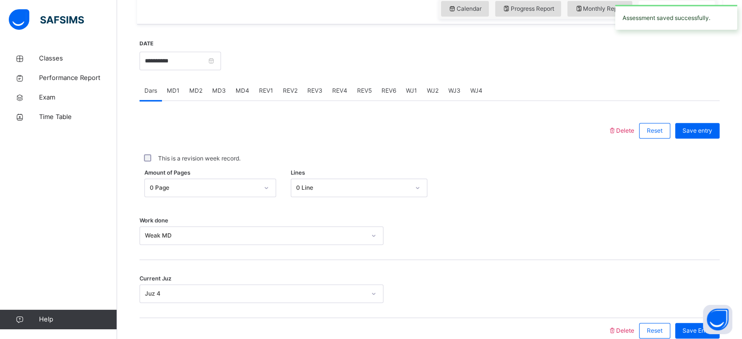
scroll to position [344, 0]
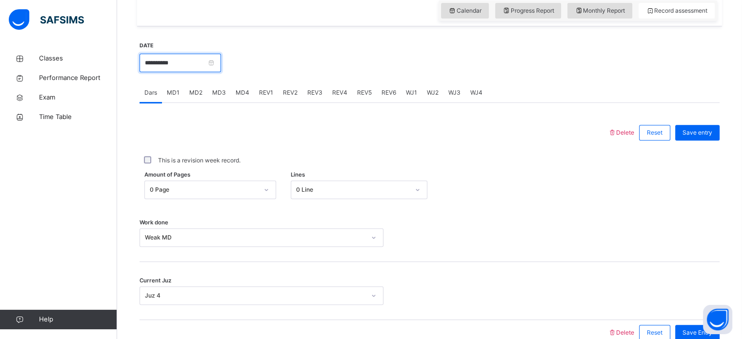
click at [204, 70] on input "**********" at bounding box center [181, 63] width 82 height 19
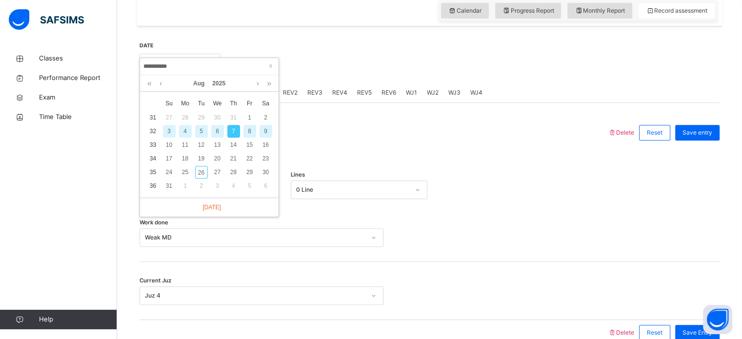
click at [265, 135] on div "9" at bounding box center [266, 131] width 13 height 13
type input "**********"
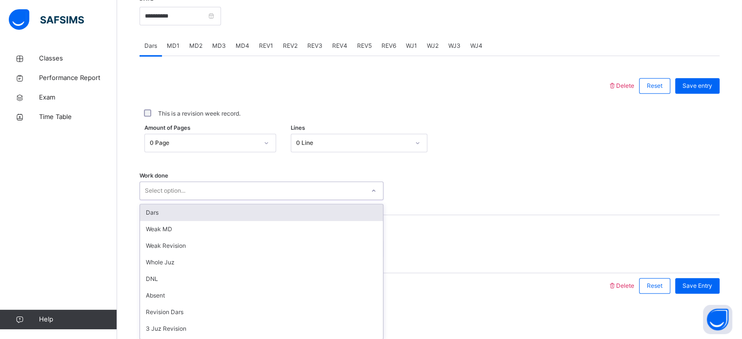
scroll to position [393, 0]
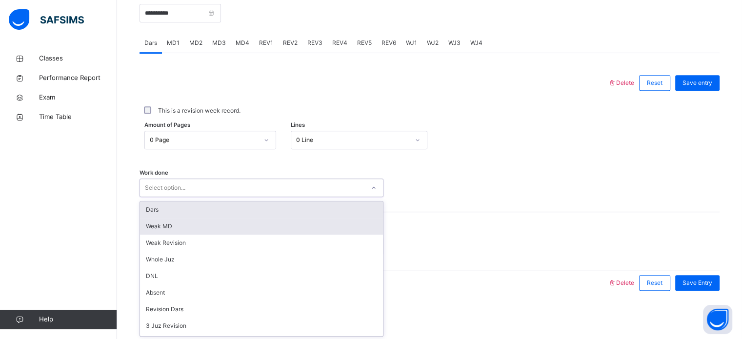
click at [230, 225] on div "Weak MD" at bounding box center [261, 226] width 243 height 17
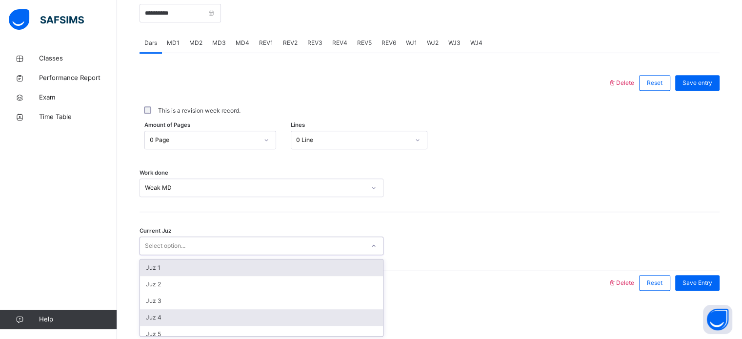
click at [199, 314] on div "Juz 4" at bounding box center [261, 317] width 243 height 17
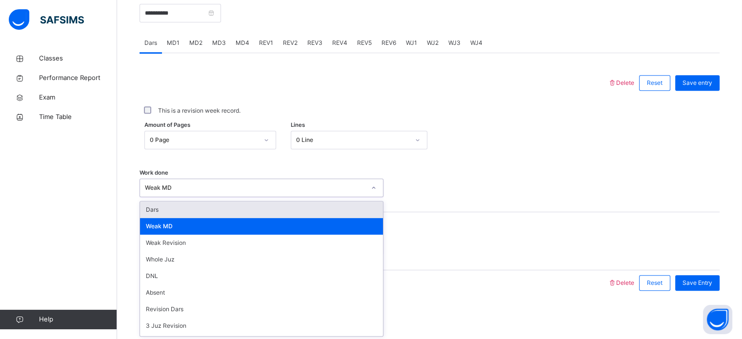
click at [344, 170] on div "Work done option Weak MD, selected. option Dars focused, 1 of 14. 14 results av…" at bounding box center [430, 183] width 580 height 58
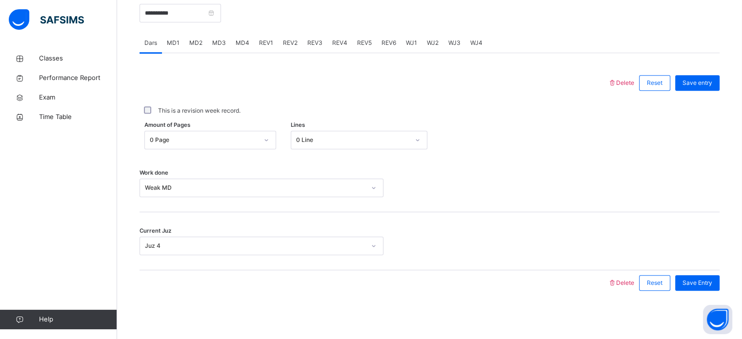
click at [284, 202] on div "Work done Weak MD" at bounding box center [430, 183] width 580 height 58
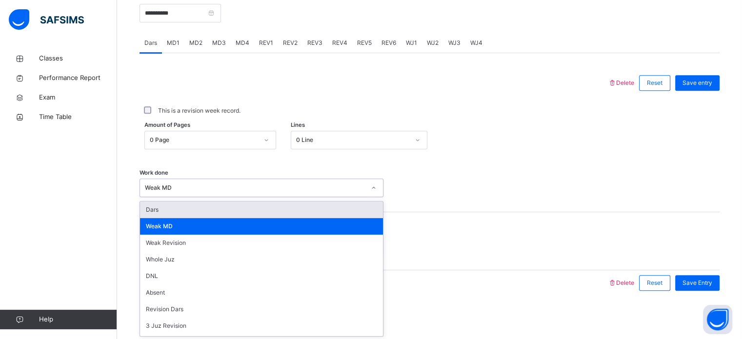
click at [255, 216] on div "Dars" at bounding box center [261, 210] width 243 height 17
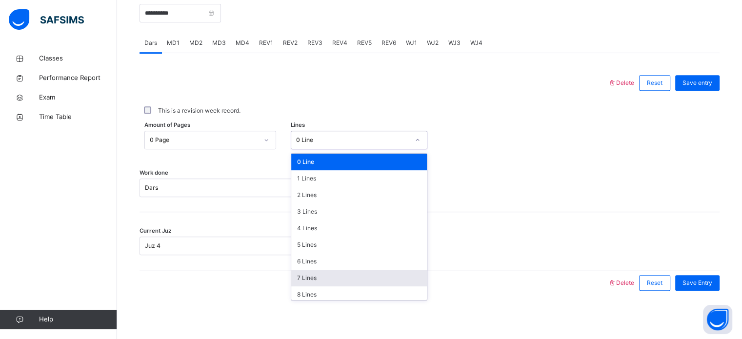
click at [305, 270] on div "7 Lines" at bounding box center [359, 278] width 136 height 17
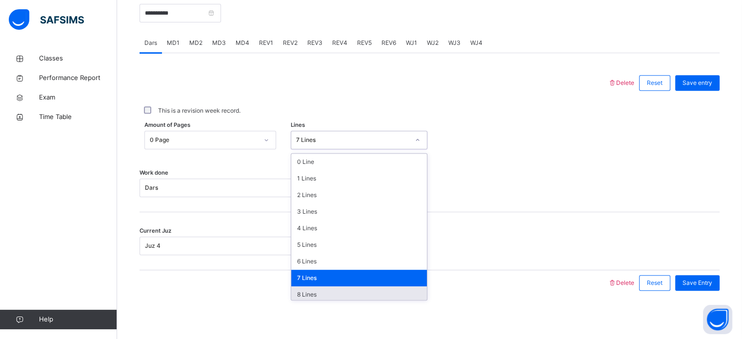
click at [305, 294] on div "8 Lines" at bounding box center [359, 294] width 136 height 17
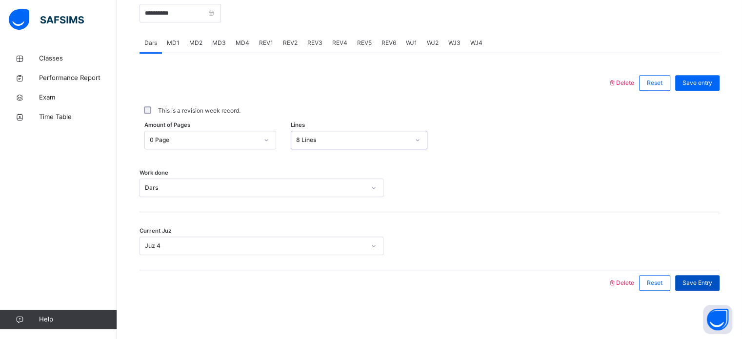
click at [700, 283] on span "Save Entry" at bounding box center [698, 283] width 30 height 9
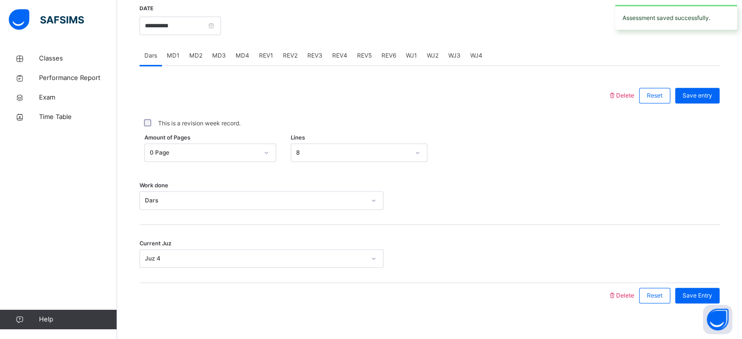
scroll to position [378, 0]
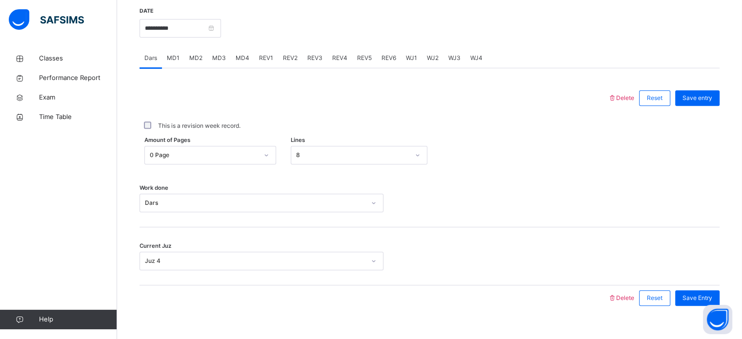
click at [199, 57] on span "MD2" at bounding box center [195, 58] width 13 height 9
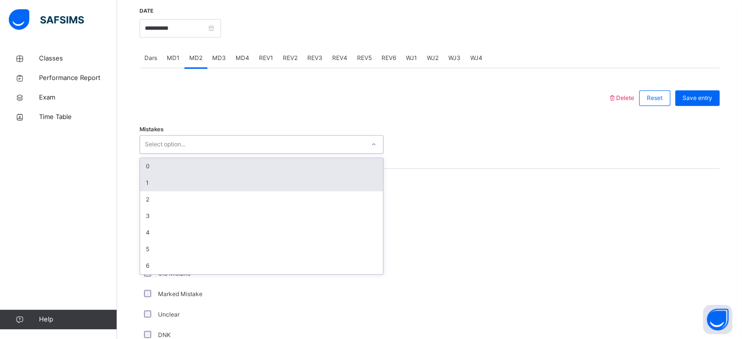
click at [254, 185] on div "1" at bounding box center [261, 183] width 243 height 17
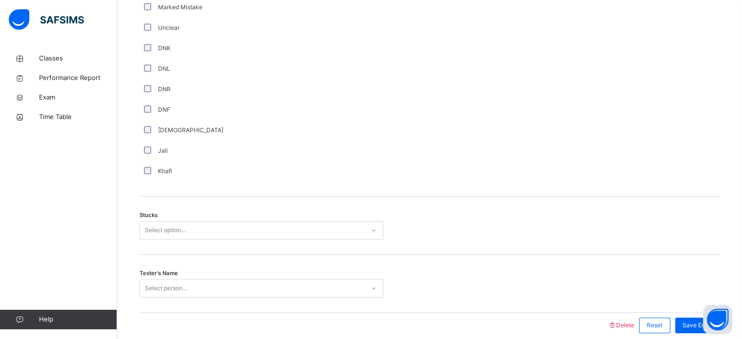
scroll to position [707, 0]
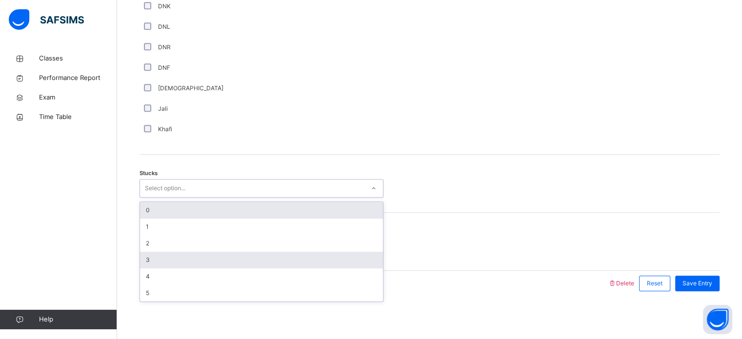
click at [240, 262] on div "3" at bounding box center [261, 260] width 243 height 17
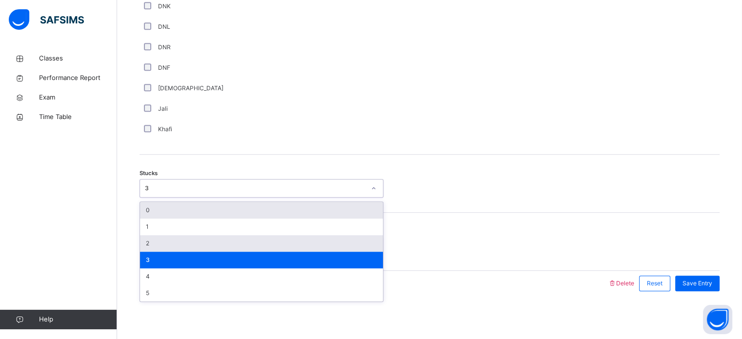
click at [260, 246] on div "2" at bounding box center [261, 243] width 243 height 17
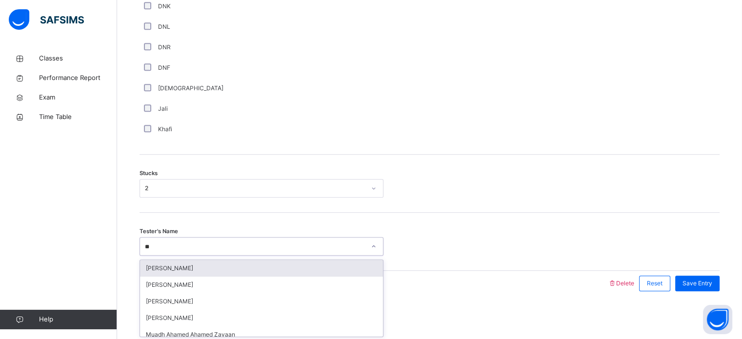
type input "*"
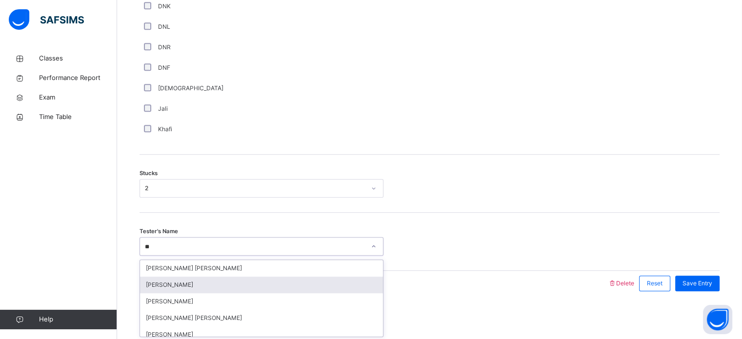
type input "***"
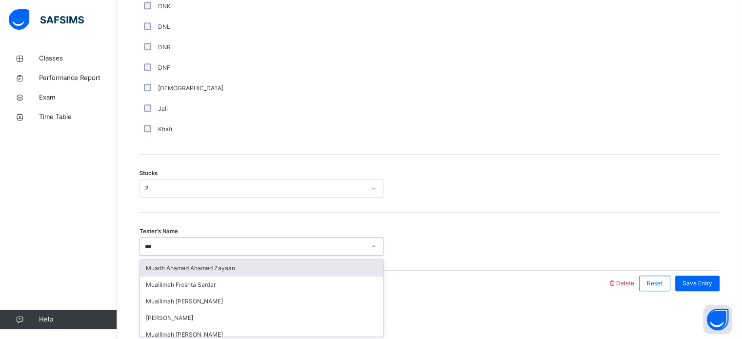
click at [283, 265] on div "Muadh Ahamed Ahamed Zayaan" at bounding box center [261, 268] width 243 height 17
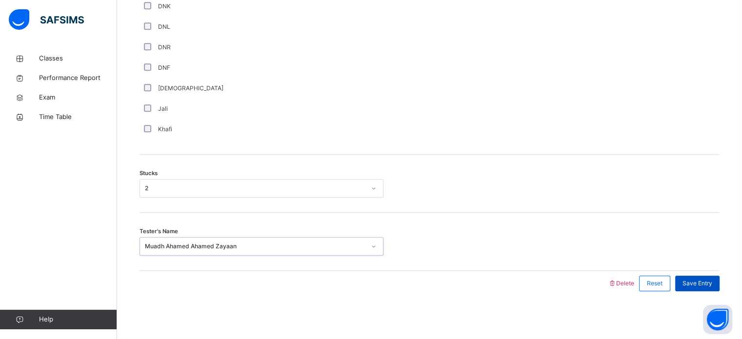
click at [711, 286] on span "Save Entry" at bounding box center [698, 283] width 30 height 9
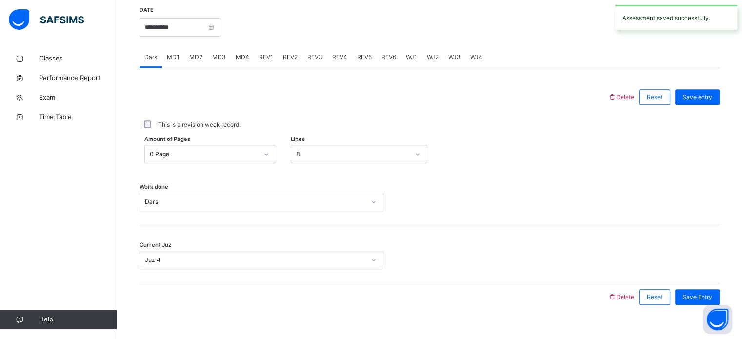
scroll to position [350, 0]
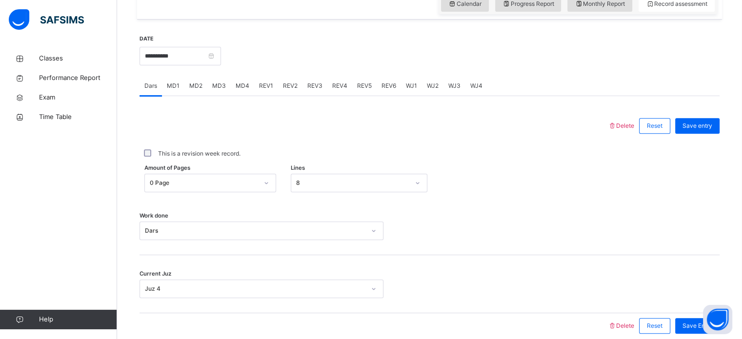
click at [240, 82] on span "MD4" at bounding box center [243, 86] width 14 height 9
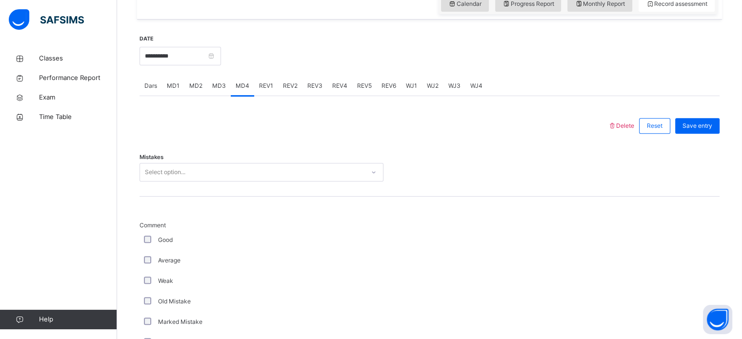
click at [226, 172] on div "Select option..." at bounding box center [252, 172] width 225 height 15
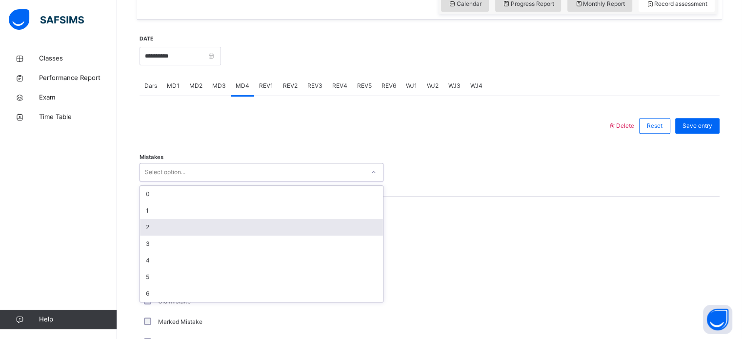
click at [211, 225] on div "2" at bounding box center [261, 227] width 243 height 17
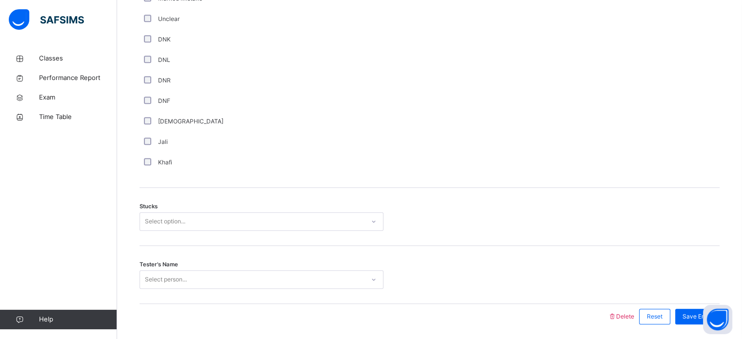
scroll to position [707, 0]
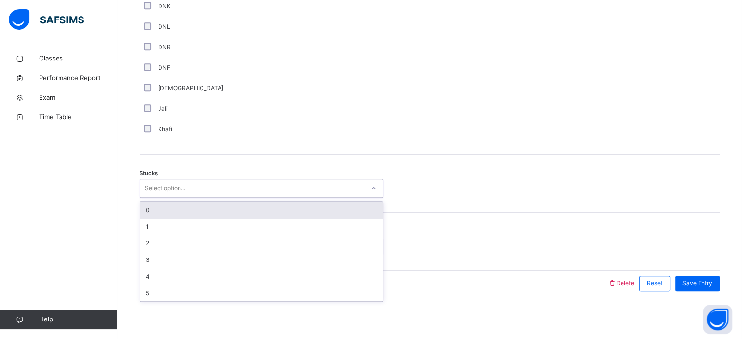
click at [178, 182] on div "Select option..." at bounding box center [165, 188] width 41 height 19
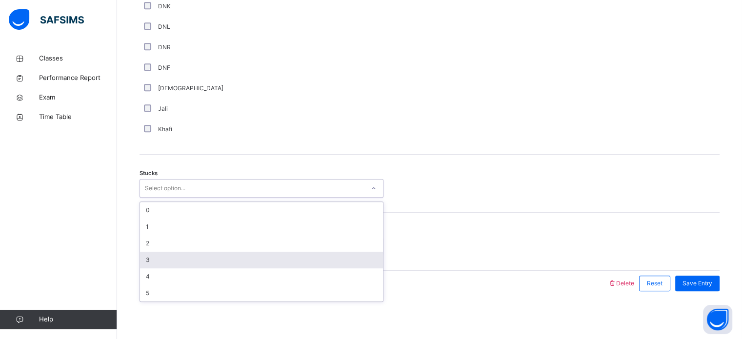
click at [171, 259] on div "3" at bounding box center [261, 260] width 243 height 17
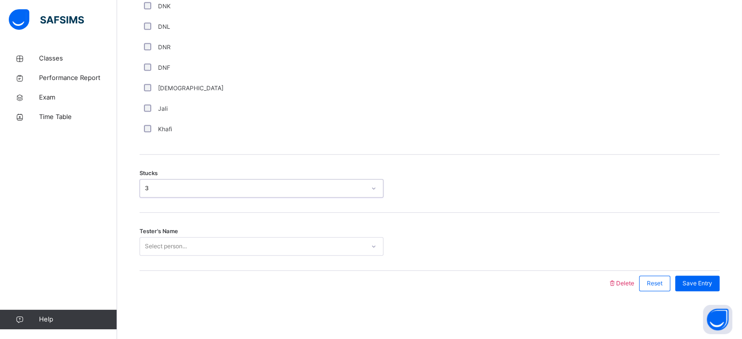
click at [199, 248] on div "Select person..." at bounding box center [252, 246] width 225 height 15
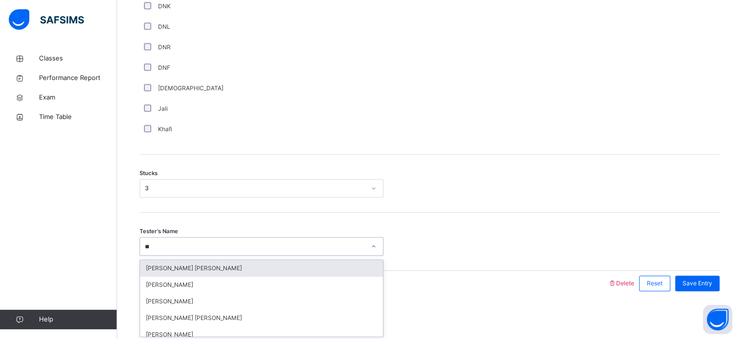
type input "***"
click at [210, 266] on div "Muadh Ahamed Ahamed Zayaan" at bounding box center [261, 268] width 243 height 17
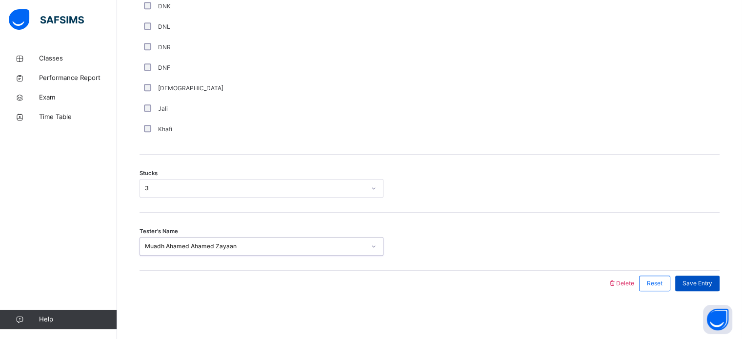
click at [713, 281] on span "Save Entry" at bounding box center [698, 283] width 30 height 9
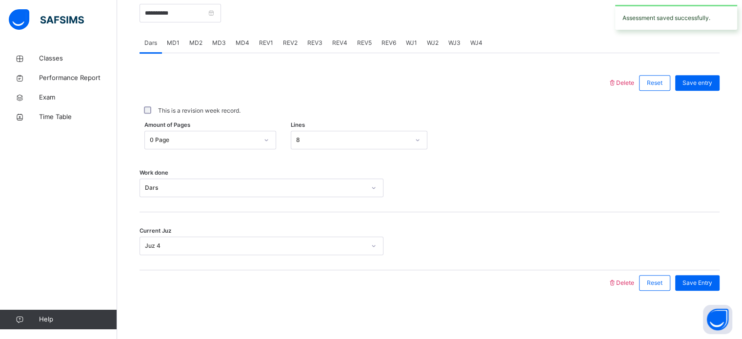
scroll to position [391, 0]
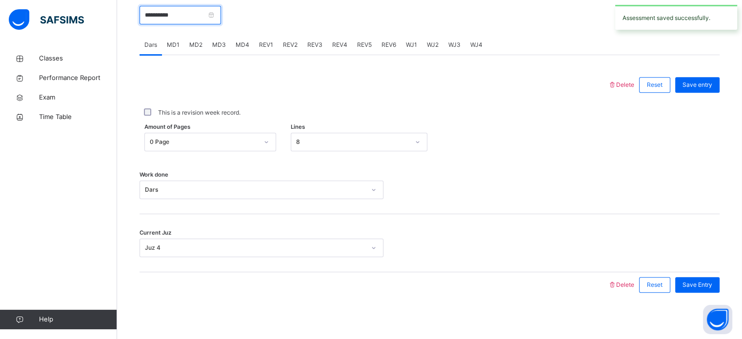
click at [200, 15] on input "**********" at bounding box center [181, 15] width 82 height 19
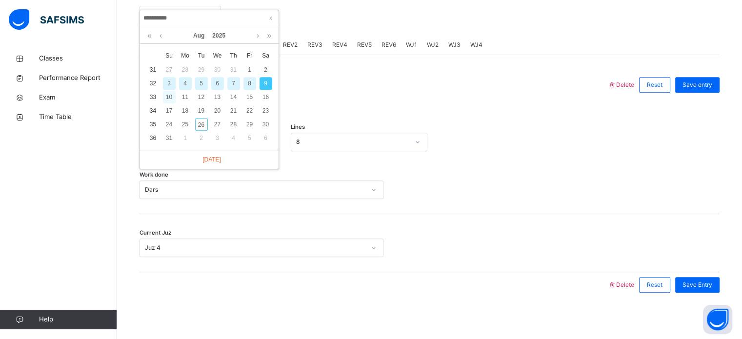
click at [168, 97] on div "10" at bounding box center [169, 97] width 13 height 13
type input "**********"
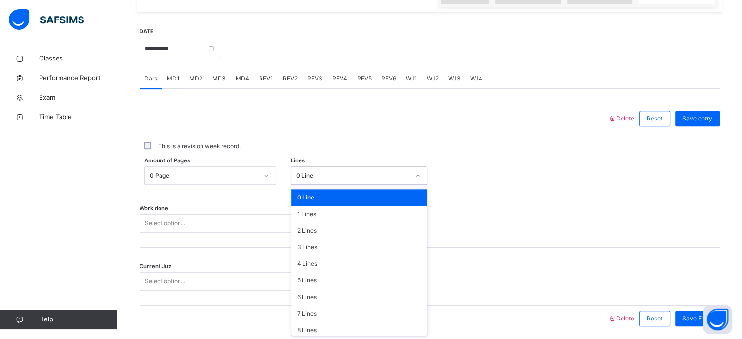
scroll to position [358, 0]
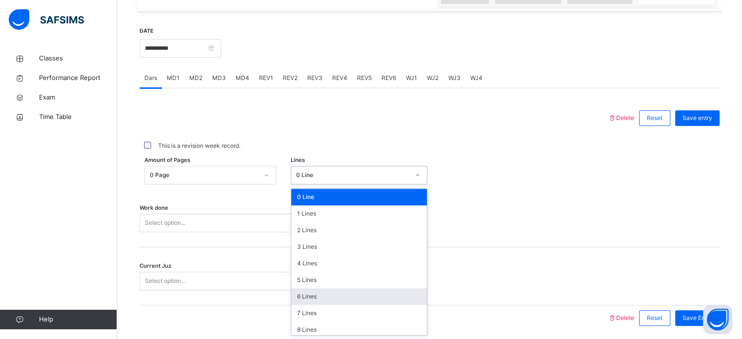
click at [324, 297] on div "6 Lines" at bounding box center [359, 296] width 136 height 17
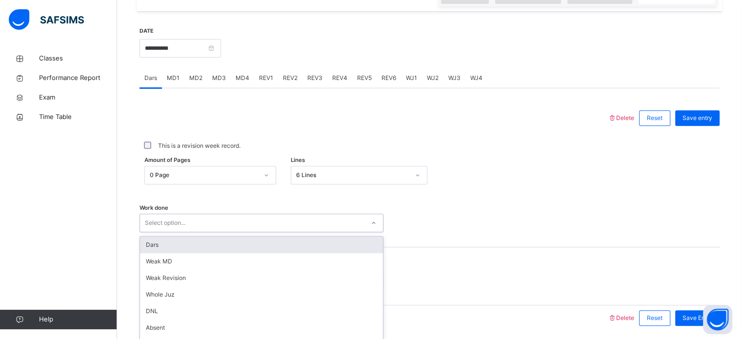
scroll to position [393, 0]
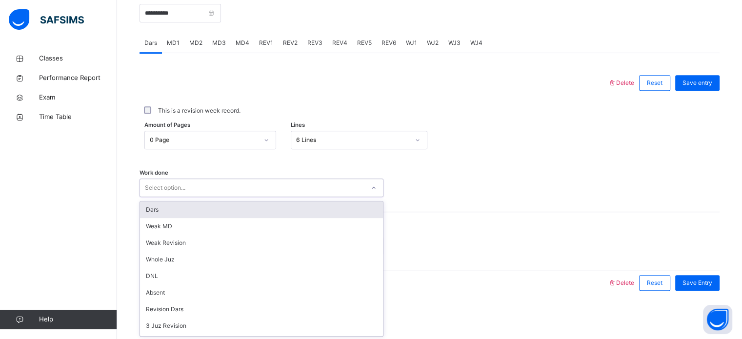
click at [317, 207] on div "Dars" at bounding box center [261, 210] width 243 height 17
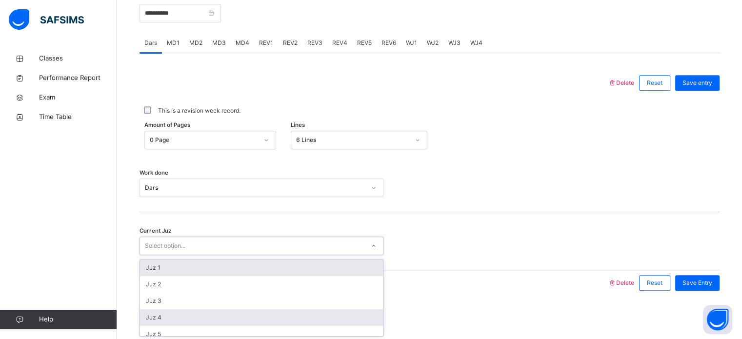
click at [255, 315] on div "Juz 4" at bounding box center [261, 317] width 243 height 17
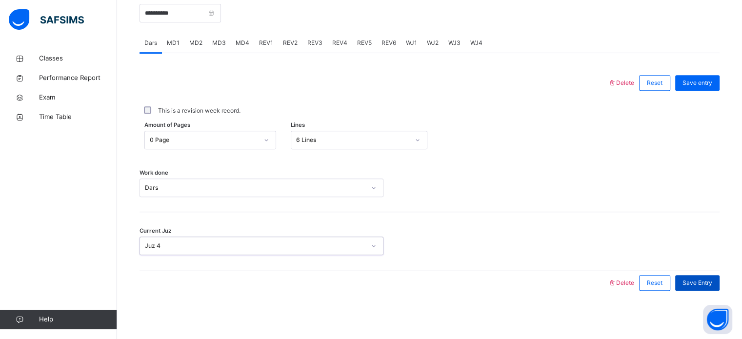
click at [700, 289] on div "Save Entry" at bounding box center [697, 283] width 44 height 16
click at [176, 40] on span "MD1" at bounding box center [173, 43] width 13 height 9
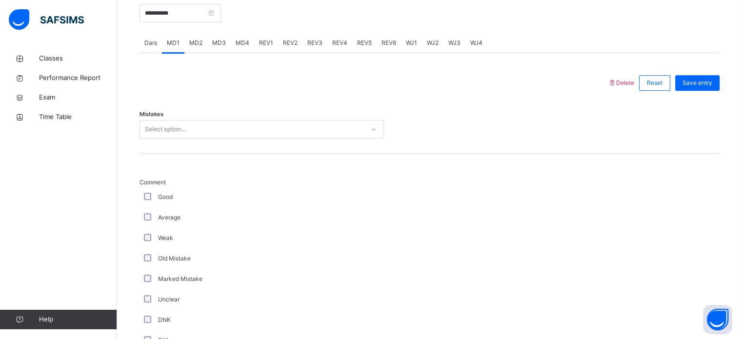
click at [224, 45] on span "MD3" at bounding box center [219, 43] width 14 height 9
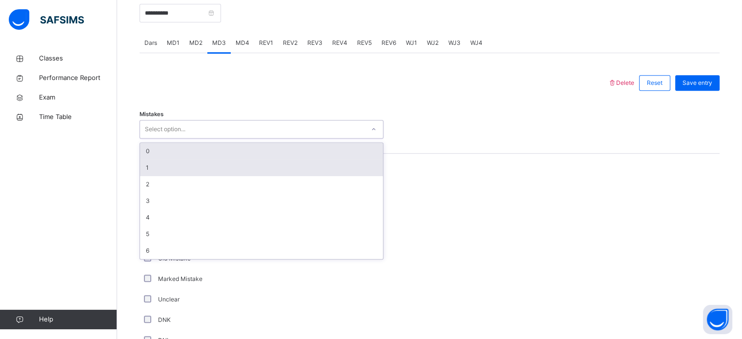
click at [221, 166] on div "1" at bounding box center [261, 168] width 243 height 17
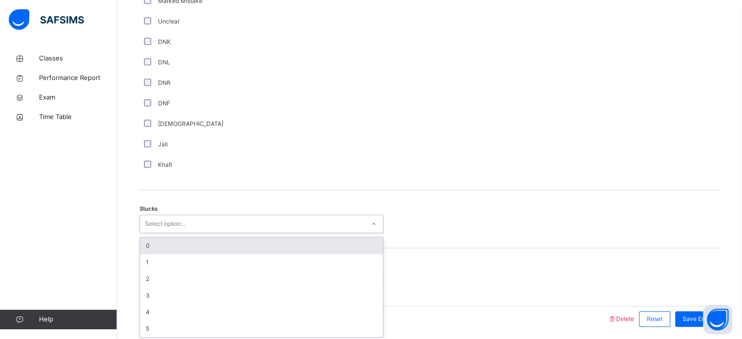
scroll to position [674, 0]
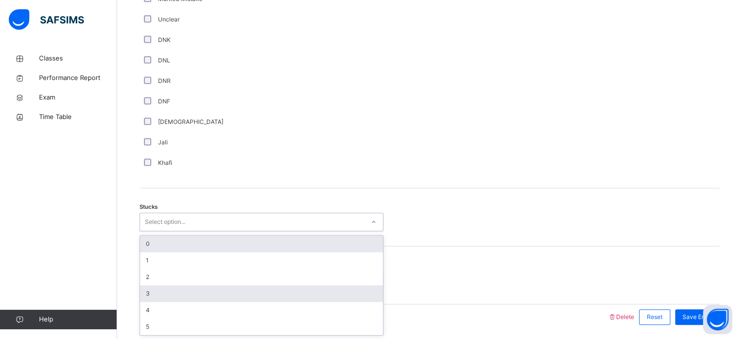
click at [197, 297] on div "3" at bounding box center [261, 294] width 243 height 17
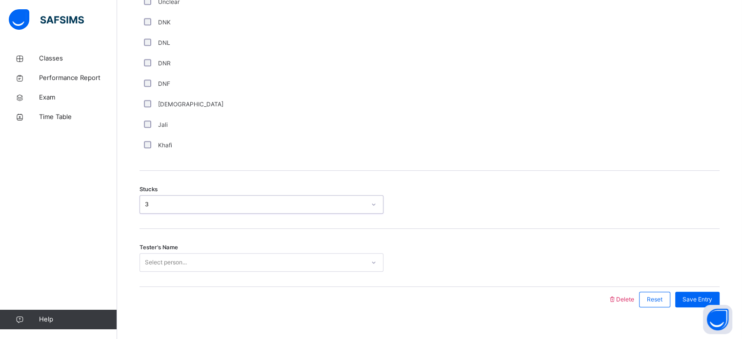
scroll to position [707, 0]
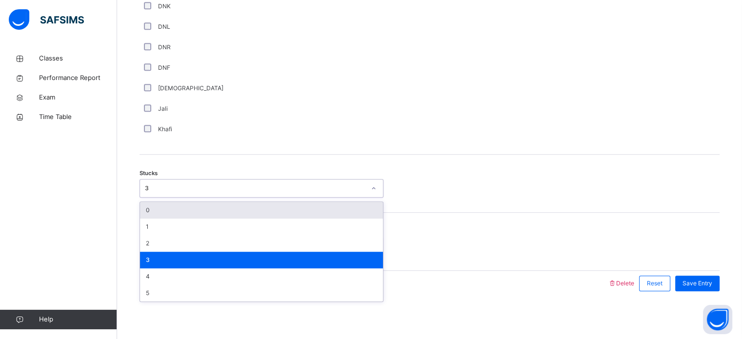
click at [383, 82] on div "[DEMOGRAPHIC_DATA]" at bounding box center [262, 88] width 244 height 20
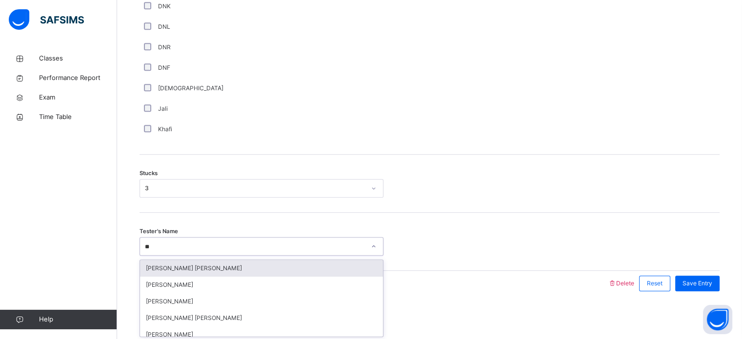
type input "***"
click at [249, 266] on div "Muadh Ahamed Ahamed Zayaan" at bounding box center [261, 268] width 243 height 17
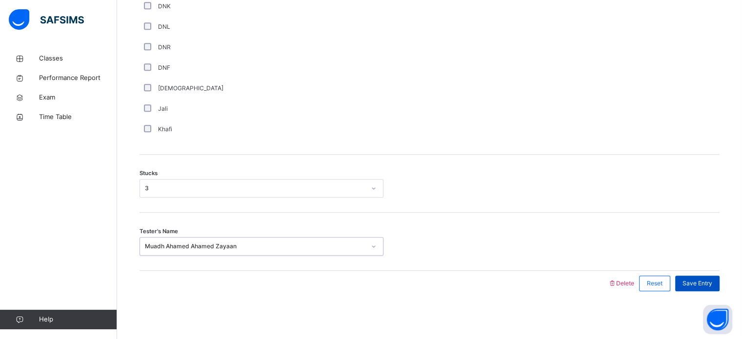
click at [703, 283] on span "Save Entry" at bounding box center [698, 283] width 30 height 9
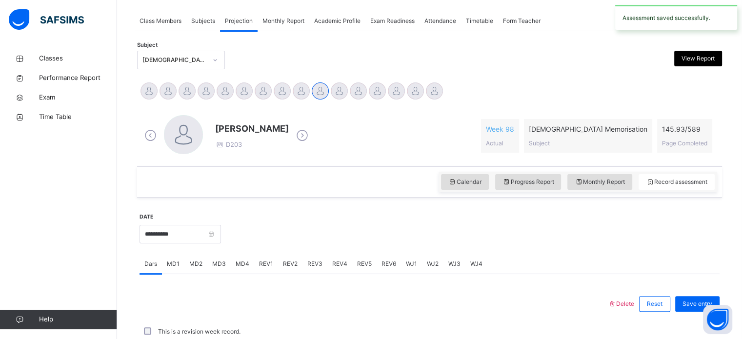
scroll to position [393, 0]
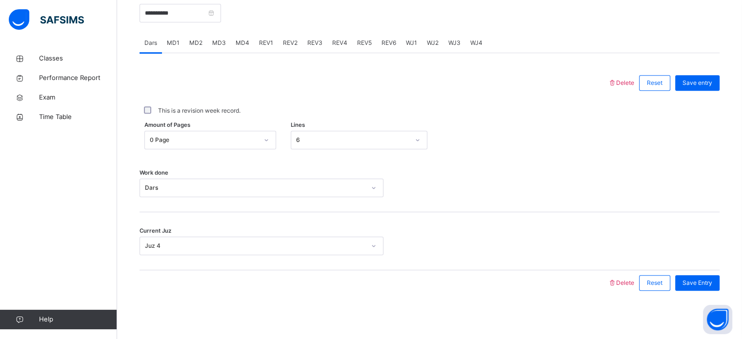
click at [273, 40] on div "REV1" at bounding box center [266, 43] width 24 height 20
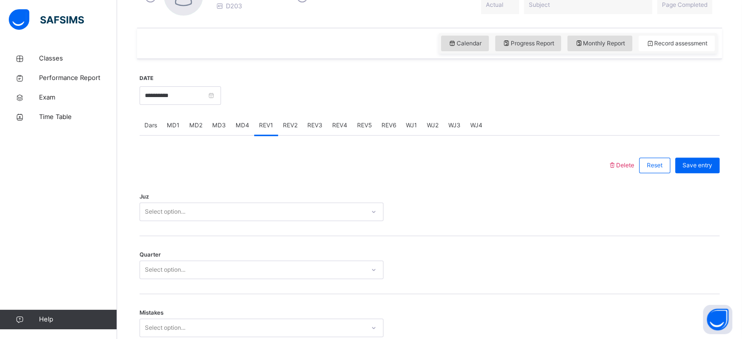
scroll to position [316, 0]
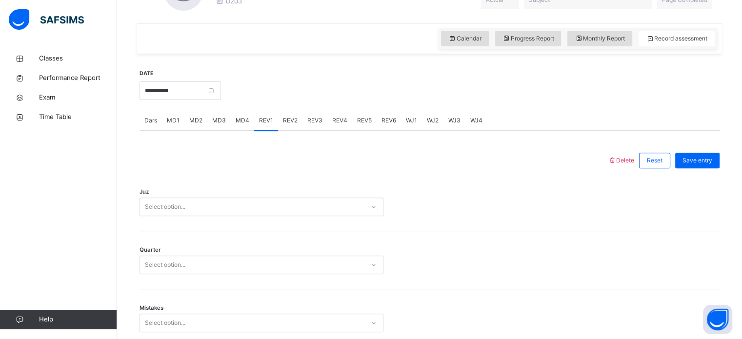
click at [241, 123] on span "MD4" at bounding box center [243, 120] width 14 height 9
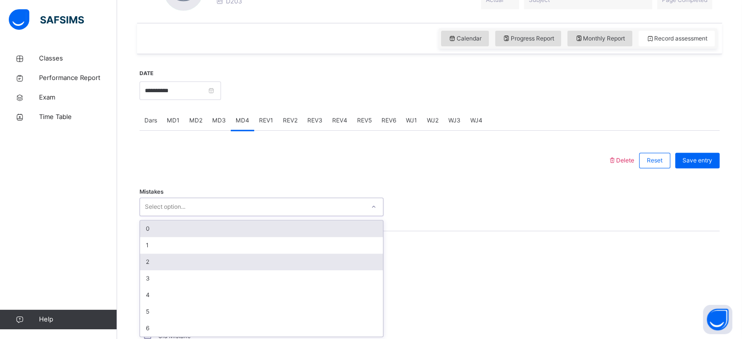
click at [284, 256] on div "2" at bounding box center [261, 262] width 243 height 17
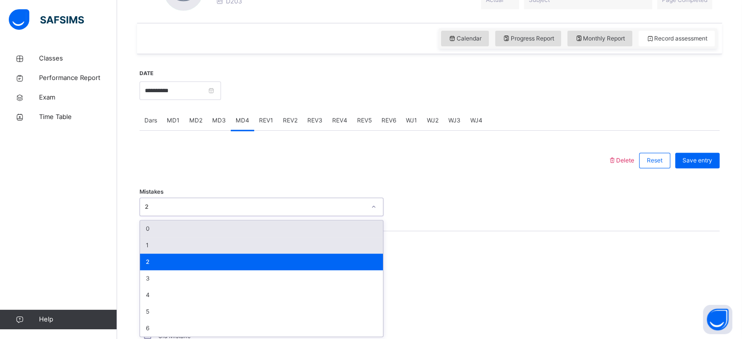
click at [275, 246] on div "1" at bounding box center [261, 245] width 243 height 17
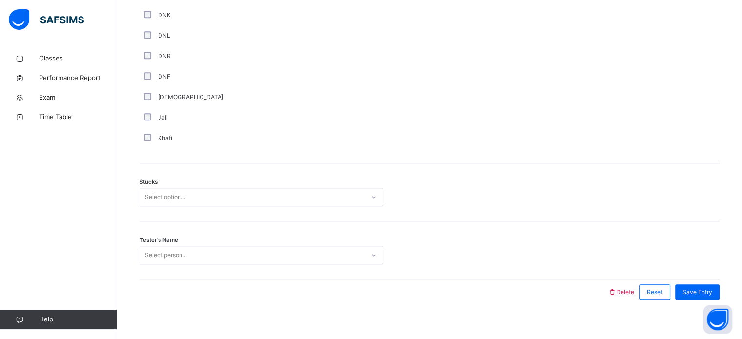
scroll to position [707, 0]
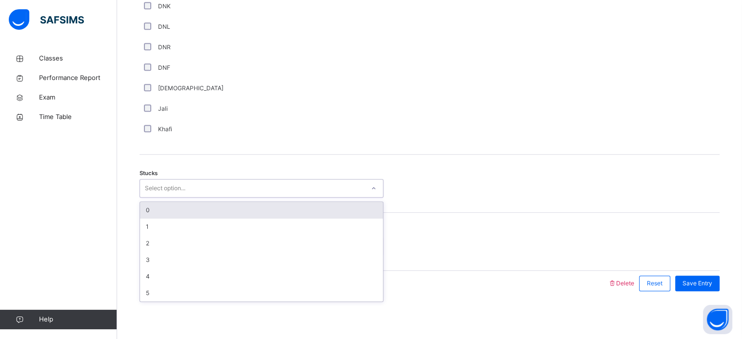
click at [189, 211] on div "0" at bounding box center [261, 210] width 243 height 17
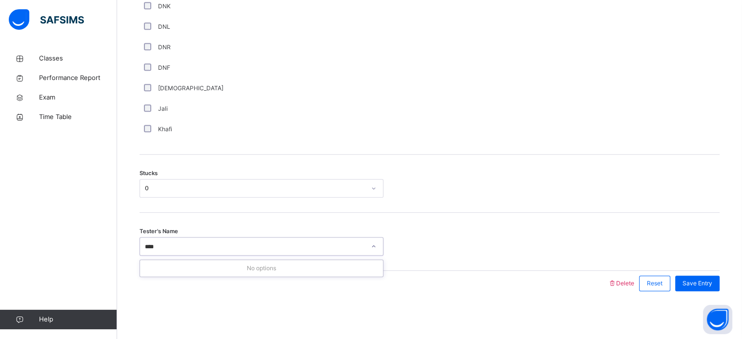
type input "***"
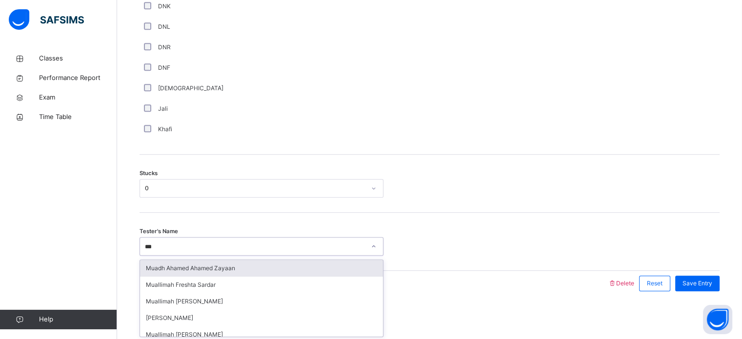
click at [254, 270] on div "Muadh Ahamed Ahamed Zayaan" at bounding box center [261, 268] width 243 height 17
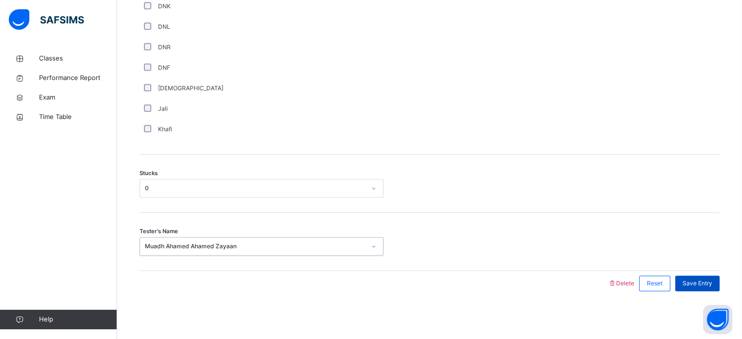
click at [703, 286] on span "Save Entry" at bounding box center [698, 283] width 30 height 9
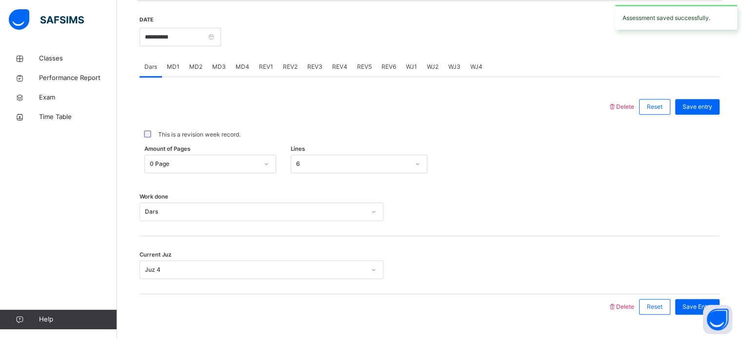
scroll to position [369, 0]
click at [268, 61] on div "REV1" at bounding box center [266, 68] width 24 height 20
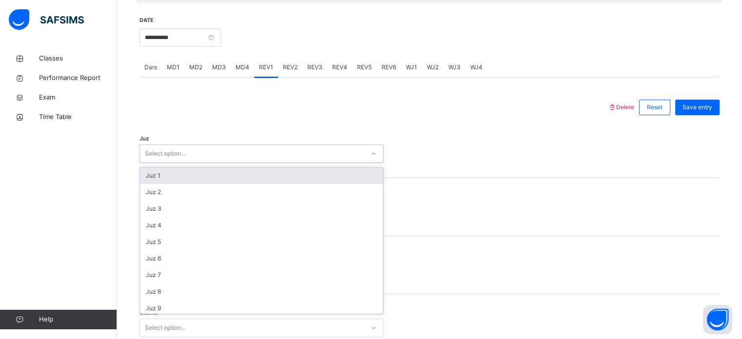
click at [265, 170] on div "Juz 1" at bounding box center [261, 175] width 243 height 17
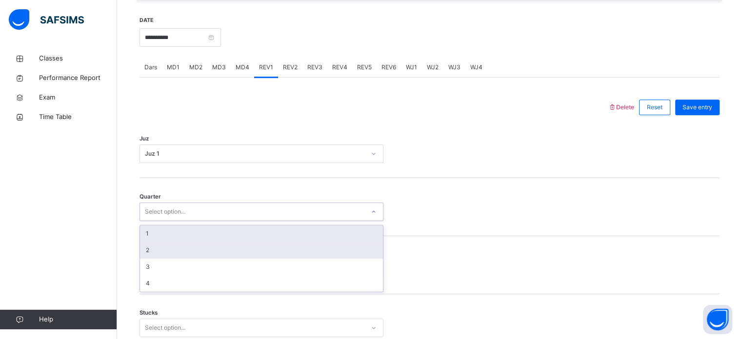
click at [223, 250] on div "2" at bounding box center [261, 250] width 243 height 17
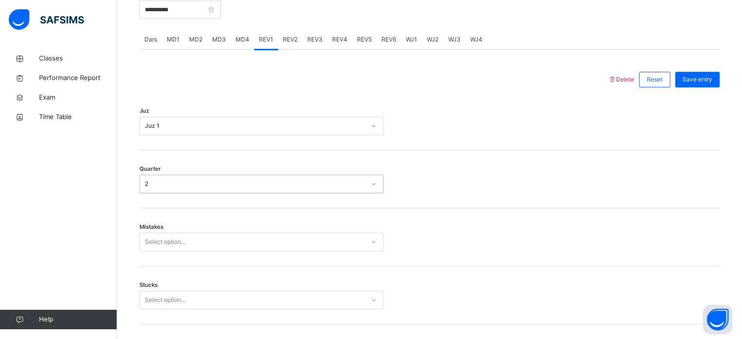
scroll to position [428, 0]
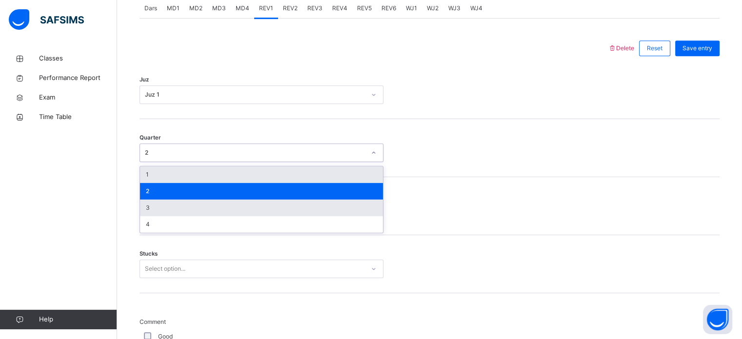
click at [214, 215] on div "3" at bounding box center [261, 208] width 243 height 17
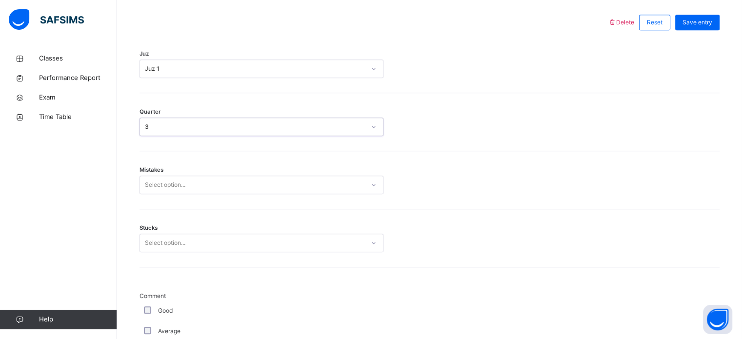
scroll to position [487, 0]
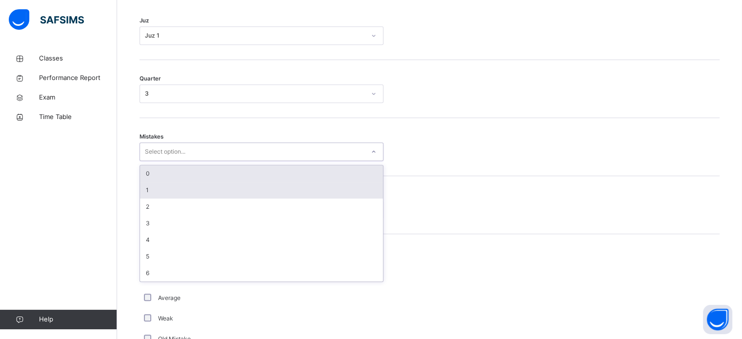
click at [215, 183] on div "1" at bounding box center [261, 190] width 243 height 17
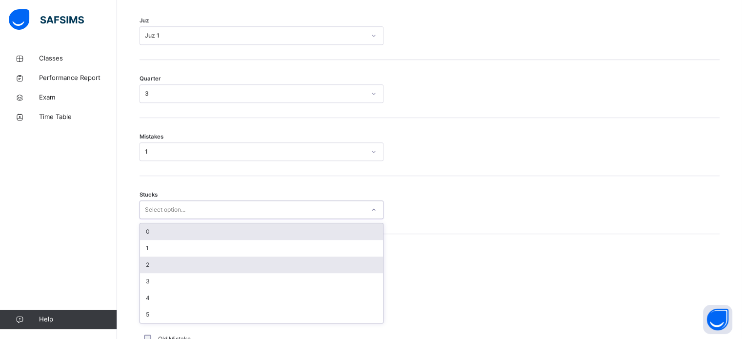
click at [221, 270] on div "2" at bounding box center [261, 265] width 243 height 17
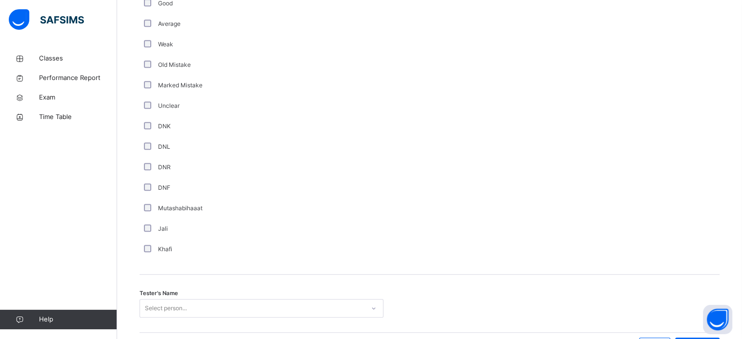
scroll to position [823, 0]
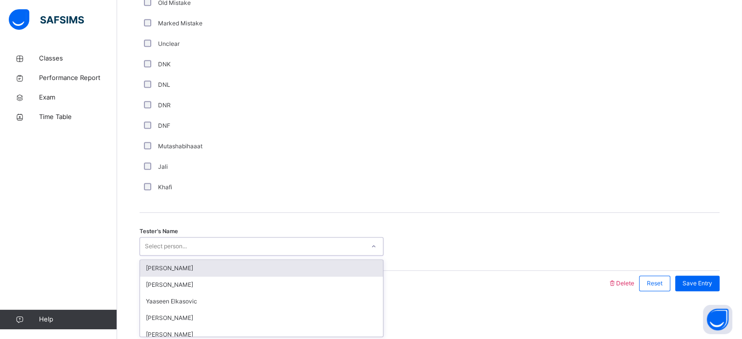
type input "*"
type input "**"
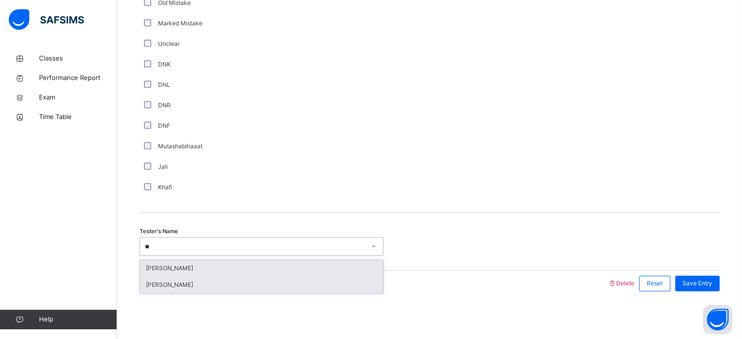
click at [285, 281] on div "[PERSON_NAME]" at bounding box center [261, 285] width 243 height 17
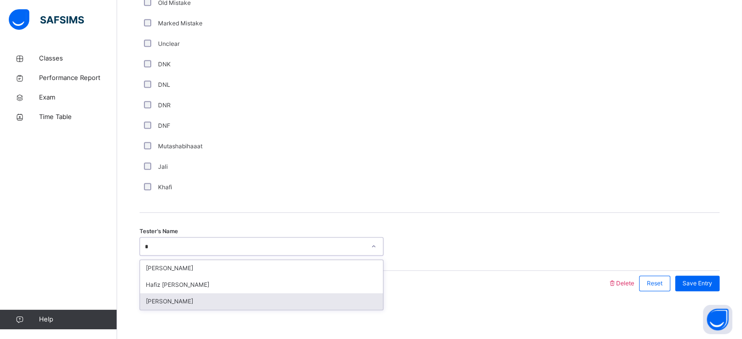
scroll to position [0, 0]
type input "**"
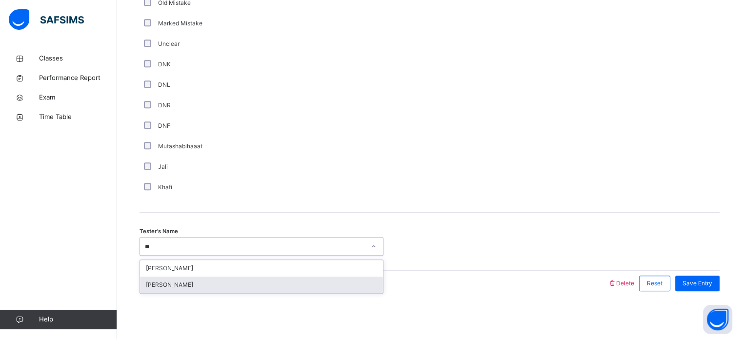
click at [308, 277] on div "[PERSON_NAME]" at bounding box center [261, 285] width 243 height 17
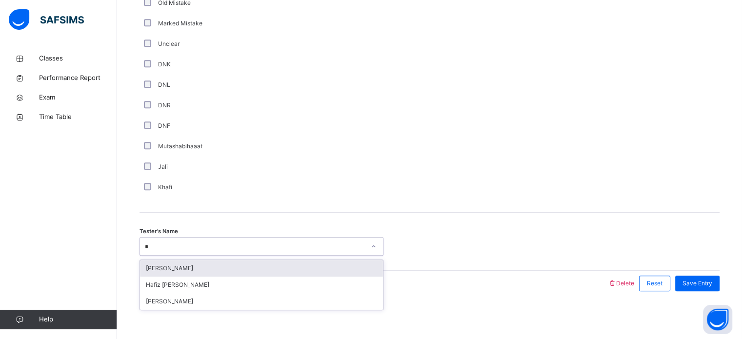
type input "**"
click at [299, 269] on div "[PERSON_NAME]" at bounding box center [261, 268] width 243 height 17
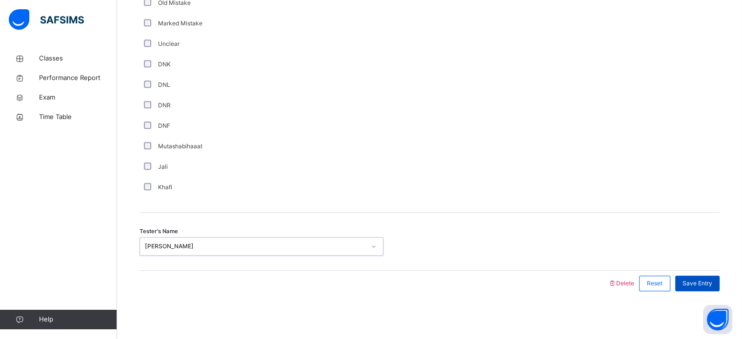
click at [709, 286] on span "Save Entry" at bounding box center [698, 283] width 30 height 9
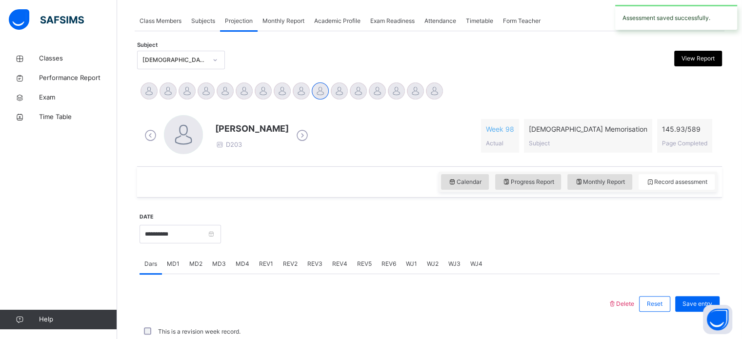
scroll to position [393, 0]
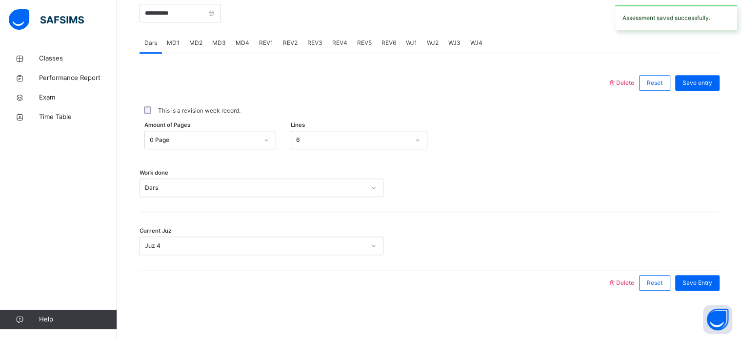
click at [284, 52] on div "REV2" at bounding box center [290, 43] width 24 height 20
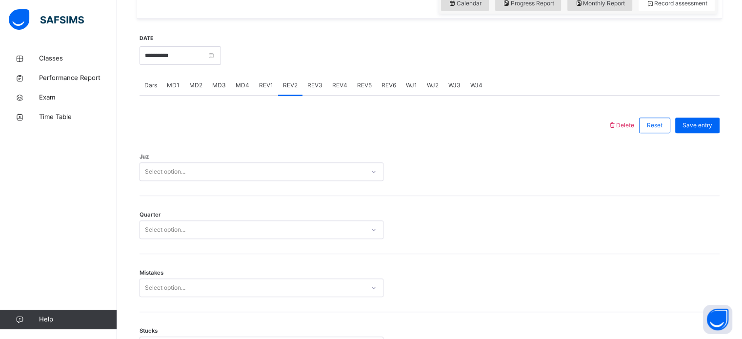
scroll to position [353, 0]
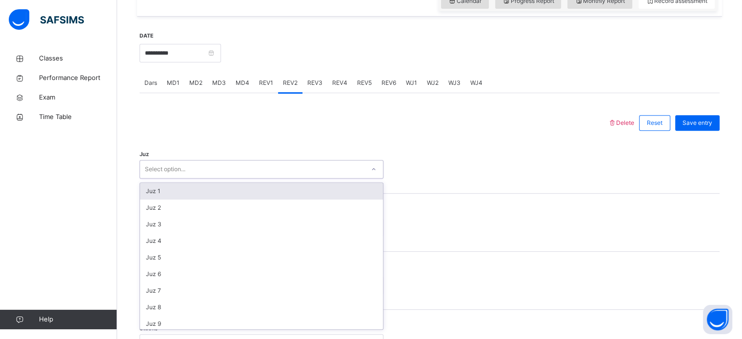
click at [224, 190] on div "Juz 1" at bounding box center [261, 191] width 243 height 17
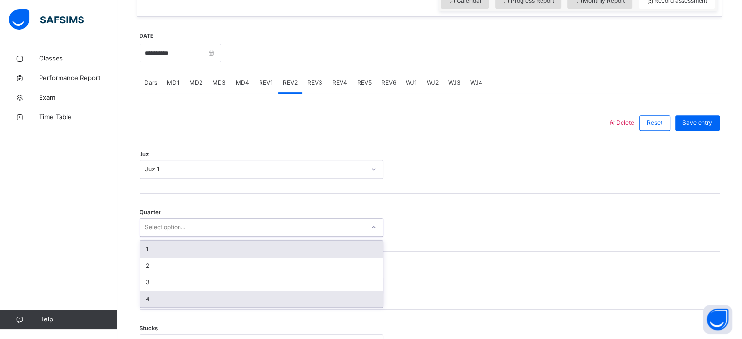
click at [177, 301] on div "4" at bounding box center [261, 299] width 243 height 17
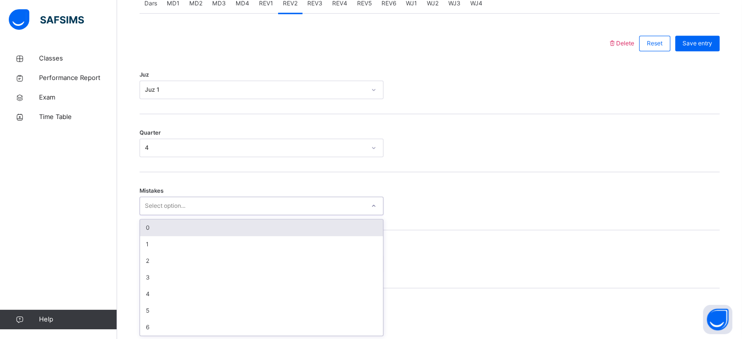
scroll to position [433, 0]
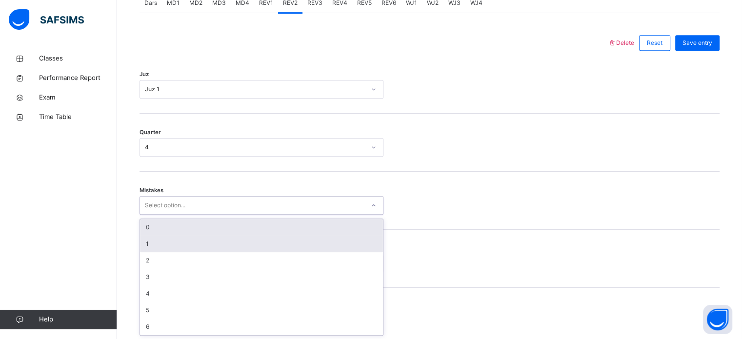
click at [194, 245] on div "1" at bounding box center [261, 244] width 243 height 17
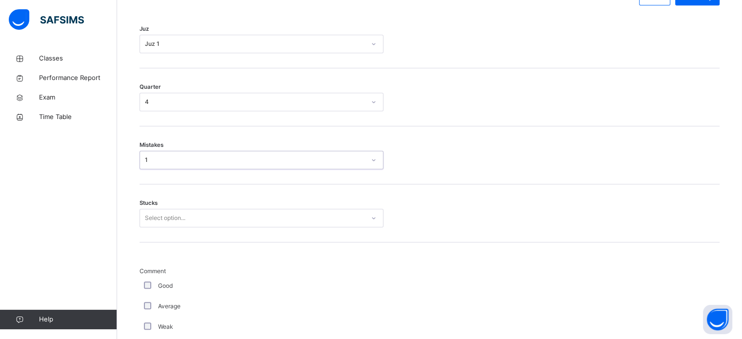
scroll to position [490, 0]
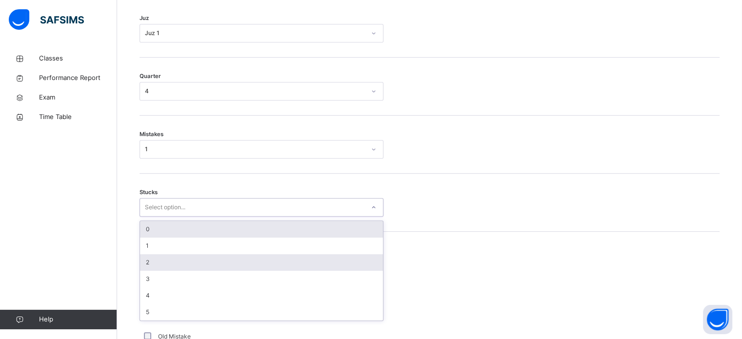
click at [188, 264] on div "2" at bounding box center [261, 262] width 243 height 17
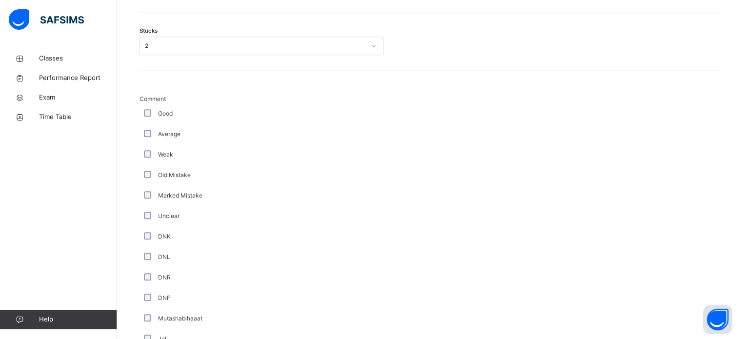
scroll to position [823, 0]
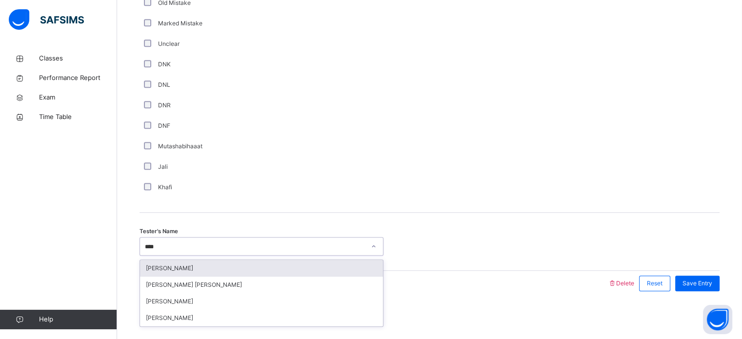
type input "*****"
click at [234, 267] on div "[PERSON_NAME]" at bounding box center [261, 268] width 243 height 17
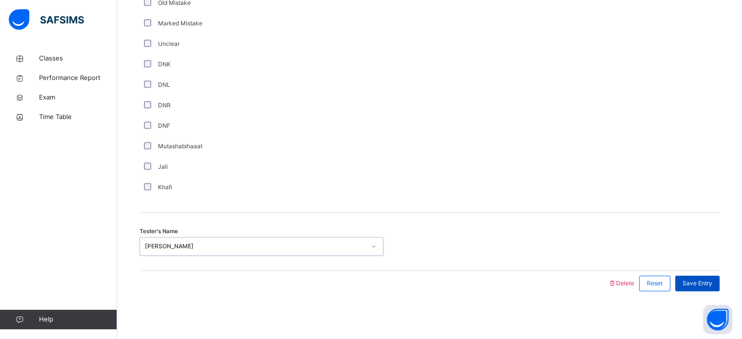
click at [708, 285] on span "Save Entry" at bounding box center [698, 283] width 30 height 9
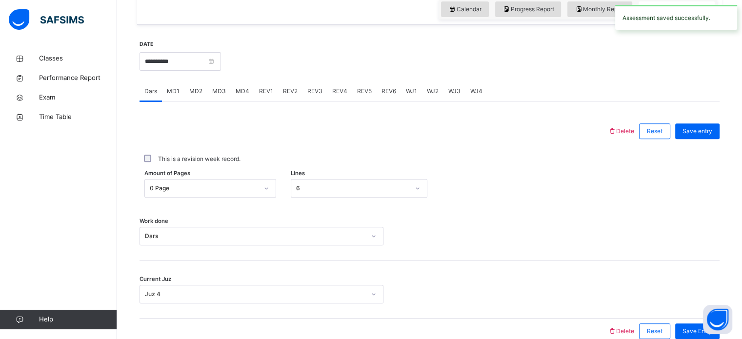
scroll to position [343, 0]
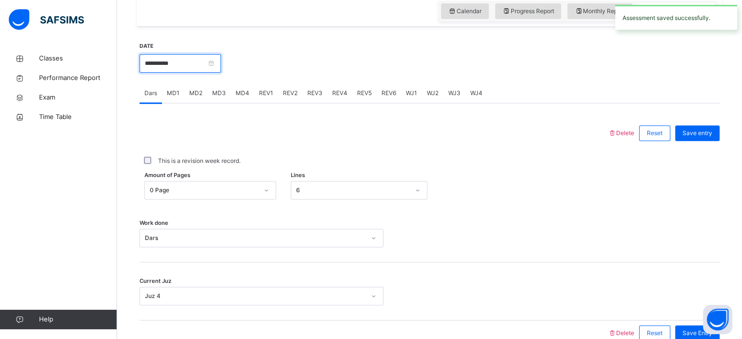
click at [180, 64] on input "**********" at bounding box center [181, 63] width 82 height 19
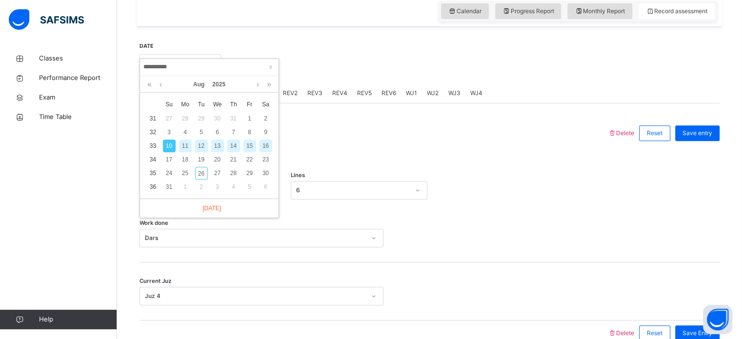
click at [201, 145] on div "12" at bounding box center [201, 146] width 13 height 13
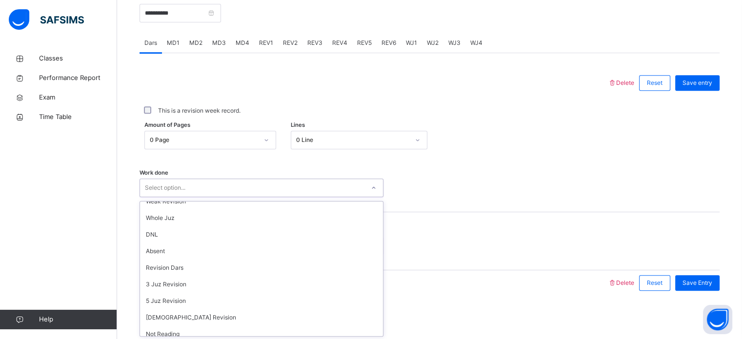
scroll to position [98, 0]
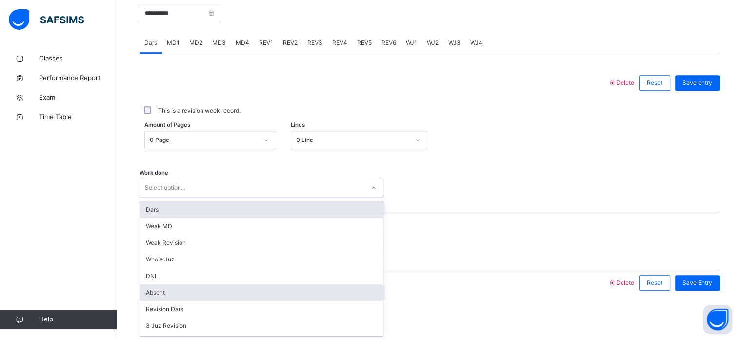
click at [174, 294] on div "Absent" at bounding box center [261, 293] width 243 height 17
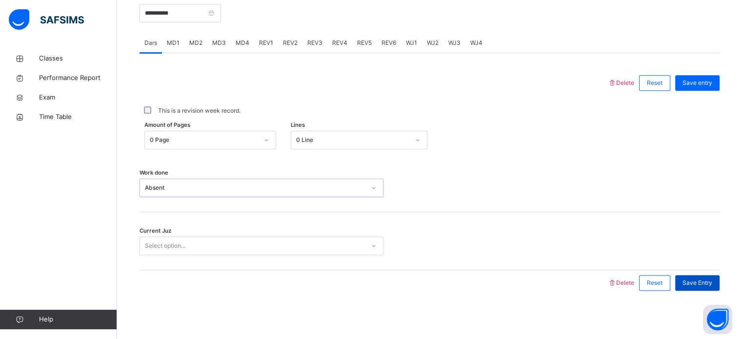
click at [702, 280] on span "Save Entry" at bounding box center [698, 283] width 30 height 9
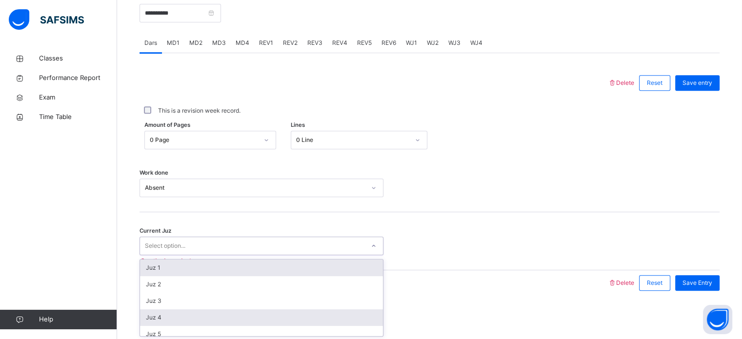
click at [218, 322] on div "Juz 4" at bounding box center [261, 317] width 243 height 17
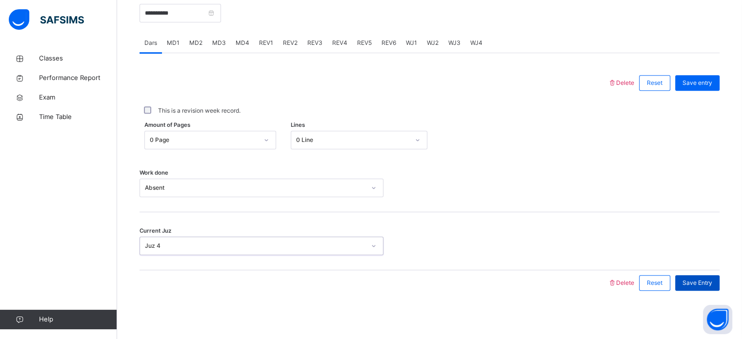
click at [703, 284] on span "Save Entry" at bounding box center [698, 283] width 30 height 9
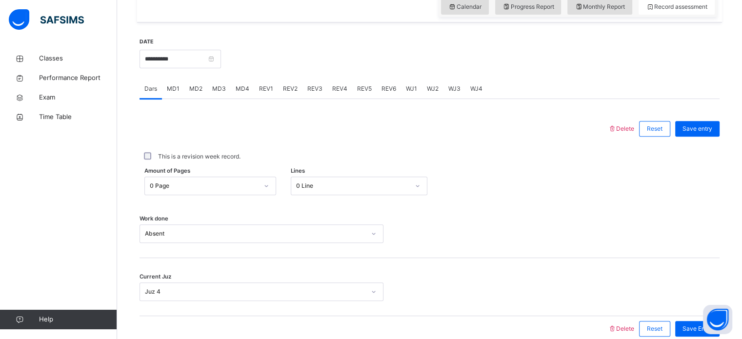
scroll to position [336, 0]
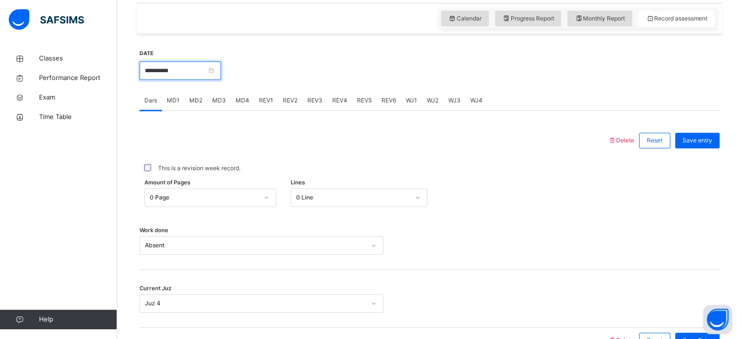
click at [207, 64] on input "**********" at bounding box center [181, 70] width 82 height 19
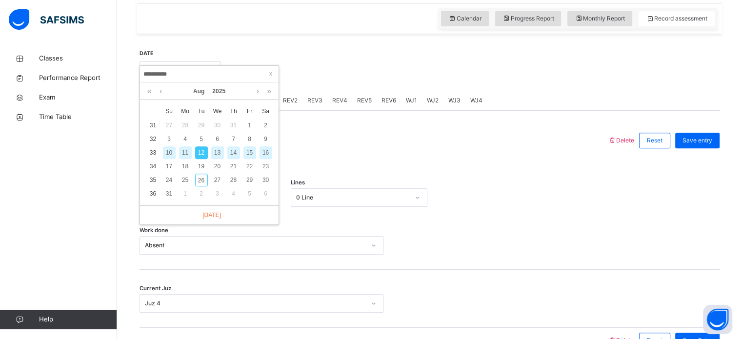
click at [235, 152] on div "14" at bounding box center [233, 152] width 13 height 13
type input "**********"
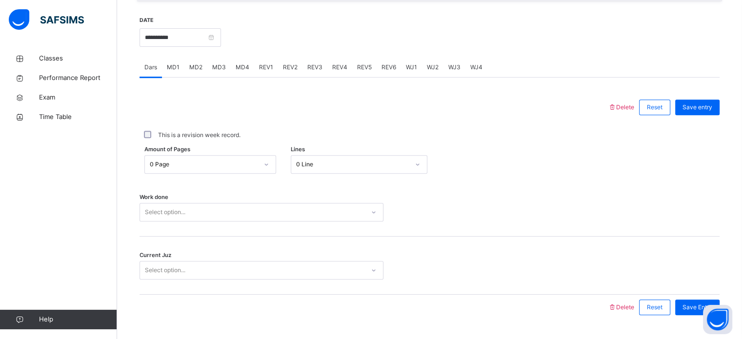
scroll to position [383, 0]
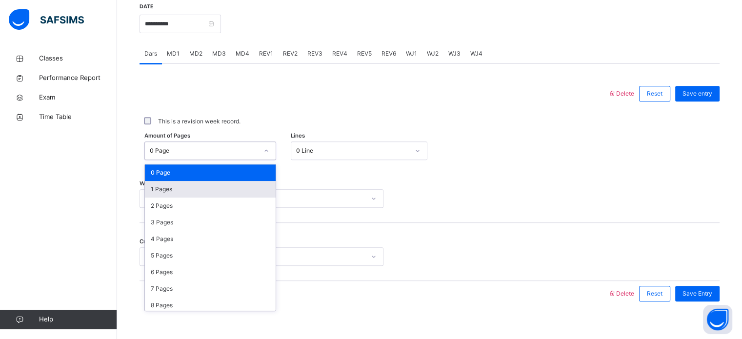
click at [226, 187] on div "1 Pages" at bounding box center [210, 189] width 131 height 17
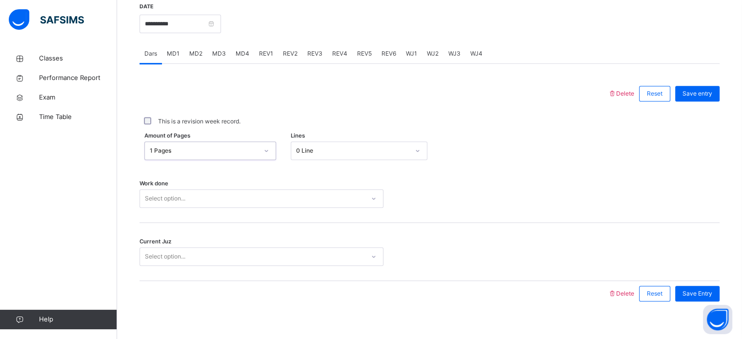
scroll to position [393, 0]
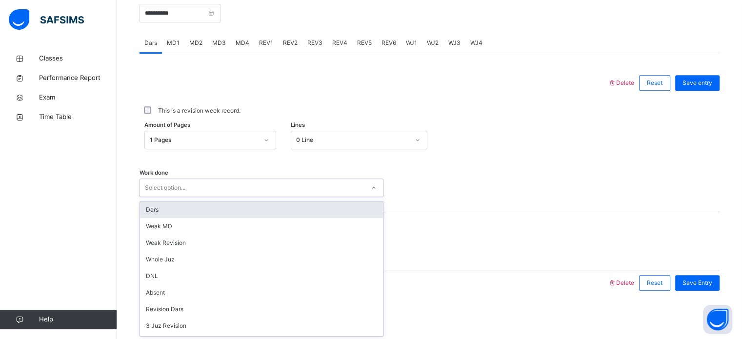
click at [219, 212] on div "Dars" at bounding box center [261, 210] width 243 height 17
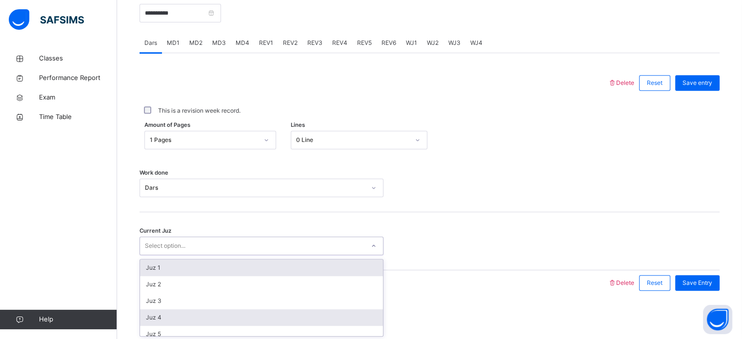
click at [178, 321] on div "Juz 4" at bounding box center [261, 317] width 243 height 17
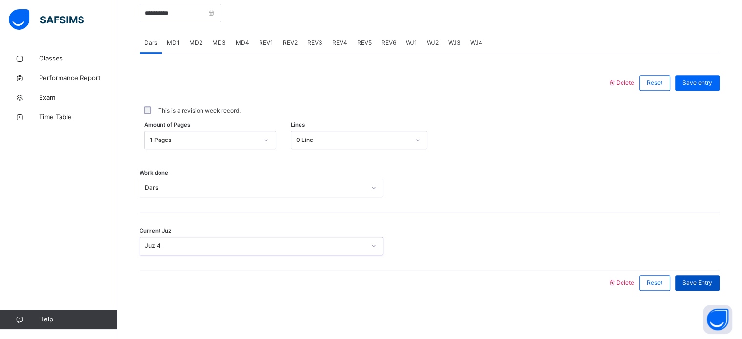
click at [705, 281] on span "Save Entry" at bounding box center [698, 283] width 30 height 9
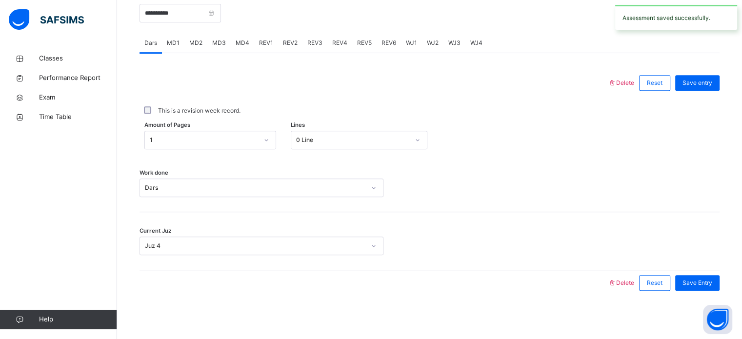
click at [180, 48] on div "MD1" at bounding box center [173, 43] width 22 height 20
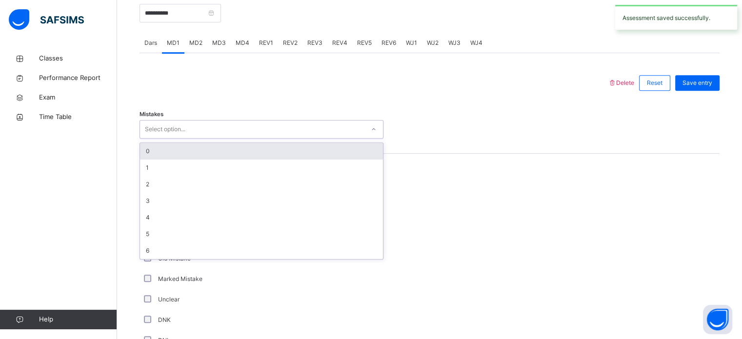
click at [178, 154] on div "0" at bounding box center [261, 151] width 243 height 17
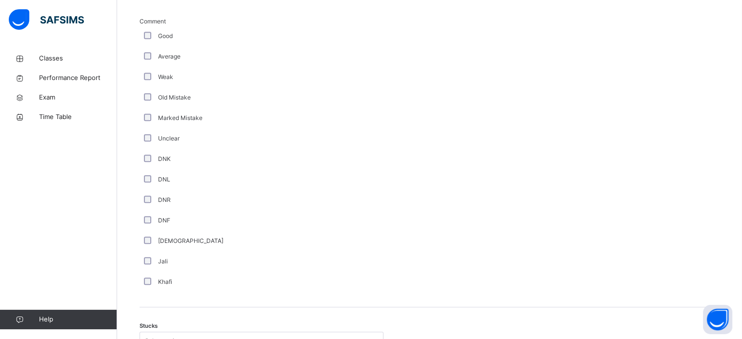
scroll to position [707, 0]
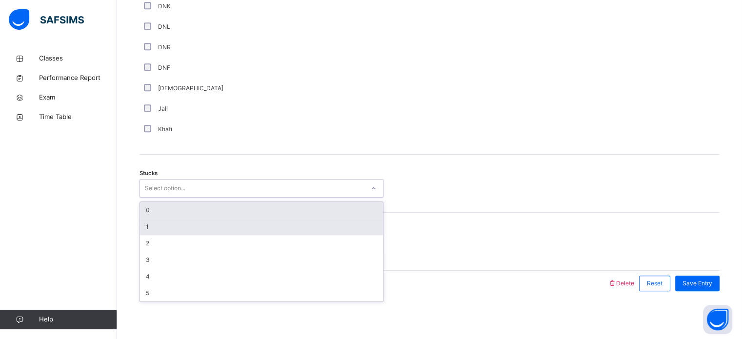
click at [189, 233] on div "1" at bounding box center [261, 227] width 243 height 17
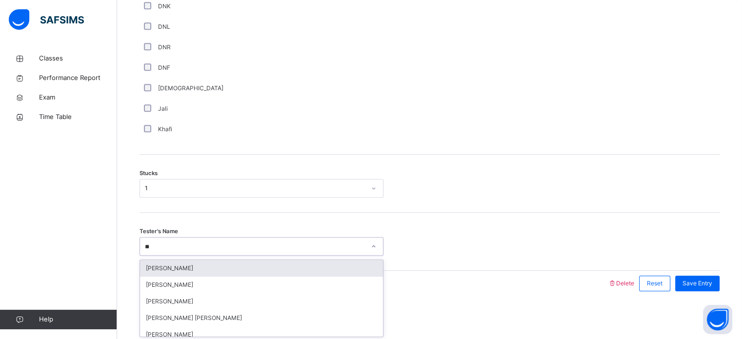
type input "***"
click at [310, 260] on div "Sayed [PERSON_NAME]" at bounding box center [261, 268] width 243 height 17
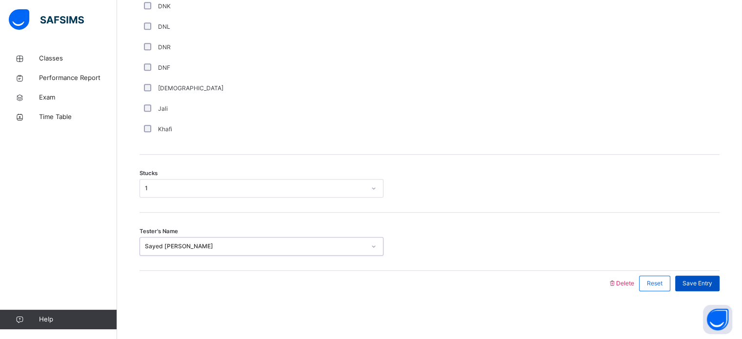
click at [705, 281] on span "Save Entry" at bounding box center [698, 283] width 30 height 9
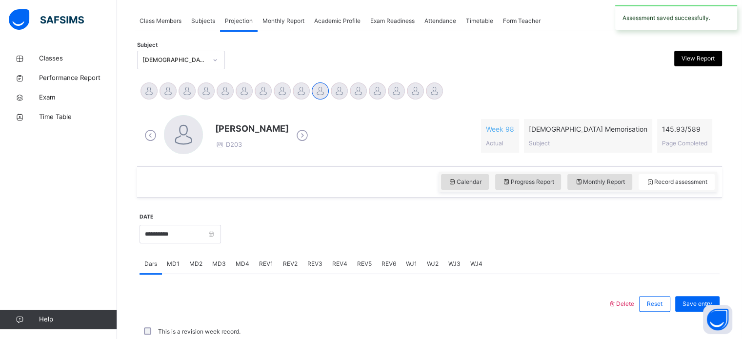
scroll to position [393, 0]
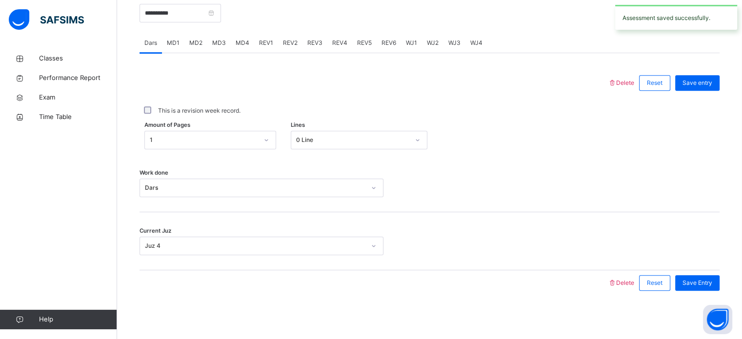
click at [167, 47] on div "MD1" at bounding box center [173, 43] width 22 height 20
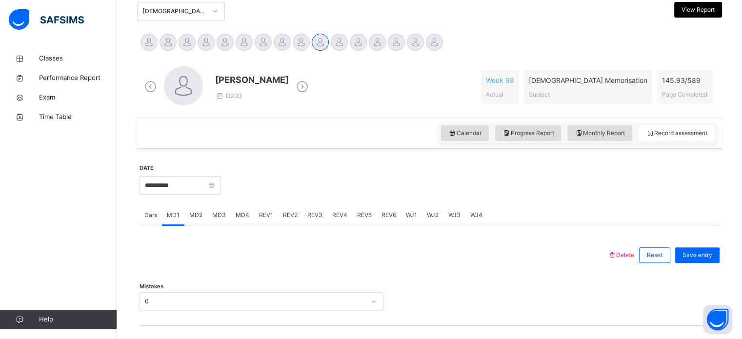
scroll to position [223, 0]
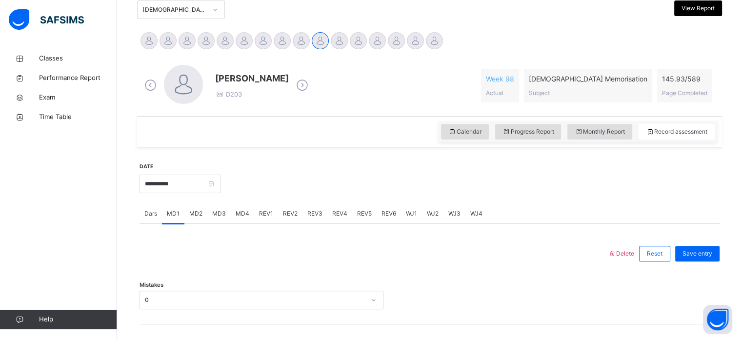
click at [245, 211] on span "MD4" at bounding box center [243, 213] width 14 height 9
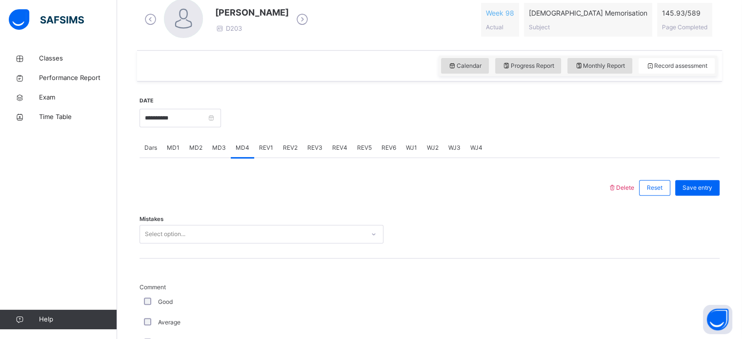
scroll to position [326, 0]
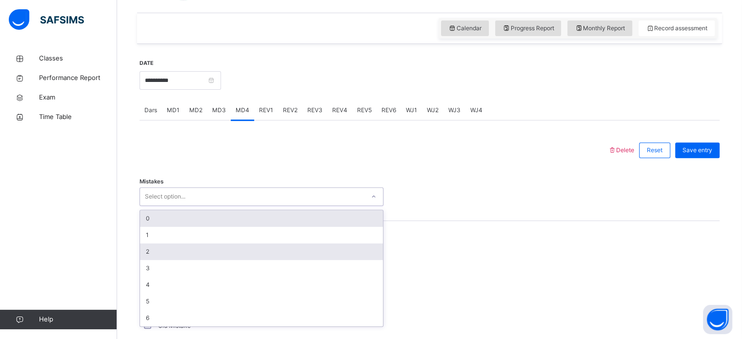
click at [204, 256] on div "2" at bounding box center [261, 252] width 243 height 17
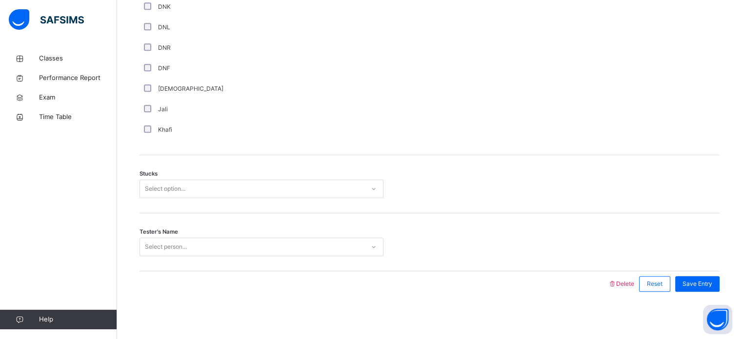
scroll to position [707, 0]
click at [229, 173] on div "Stucks Select option..." at bounding box center [430, 184] width 580 height 58
click at [230, 203] on div "Stucks Select option..." at bounding box center [430, 184] width 580 height 58
click at [231, 206] on div "Stucks Select option..." at bounding box center [430, 184] width 580 height 58
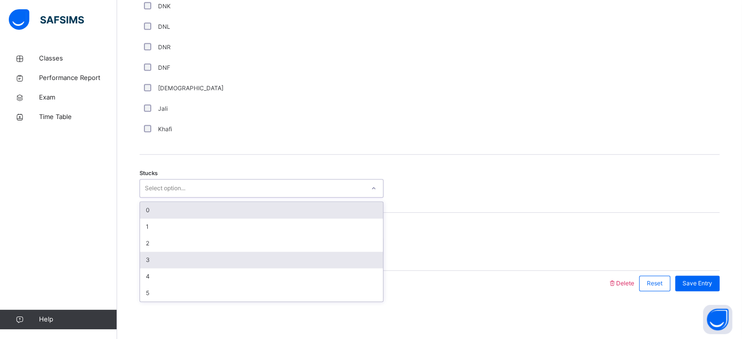
click at [207, 252] on div "3" at bounding box center [261, 260] width 243 height 17
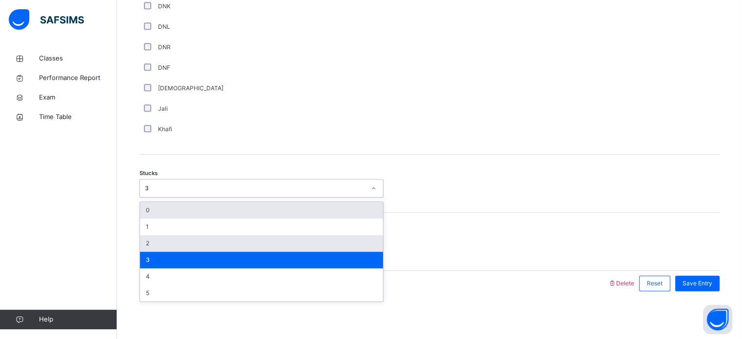
click at [209, 242] on div "2" at bounding box center [261, 243] width 243 height 17
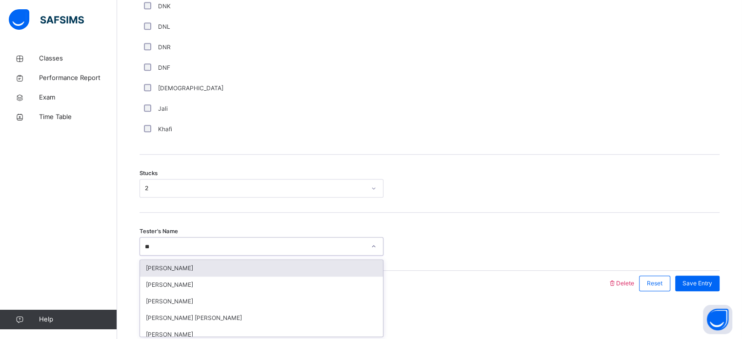
type input "***"
click at [265, 274] on div "Sayed [PERSON_NAME]" at bounding box center [261, 268] width 243 height 17
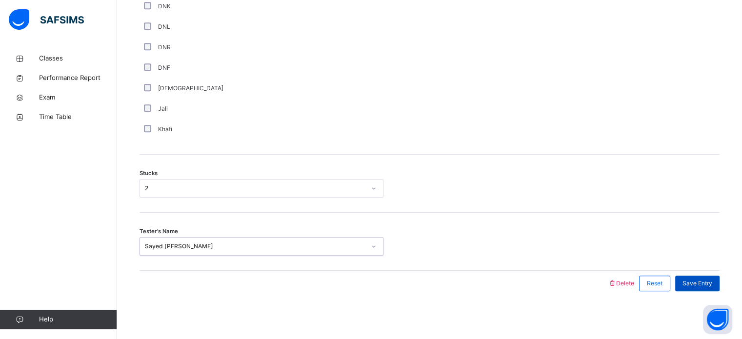
click at [711, 279] on span "Save Entry" at bounding box center [698, 283] width 30 height 9
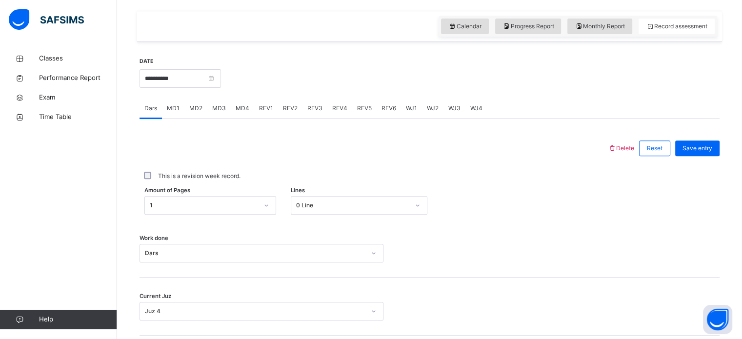
scroll to position [327, 0]
click at [266, 107] on span "REV1" at bounding box center [266, 108] width 14 height 9
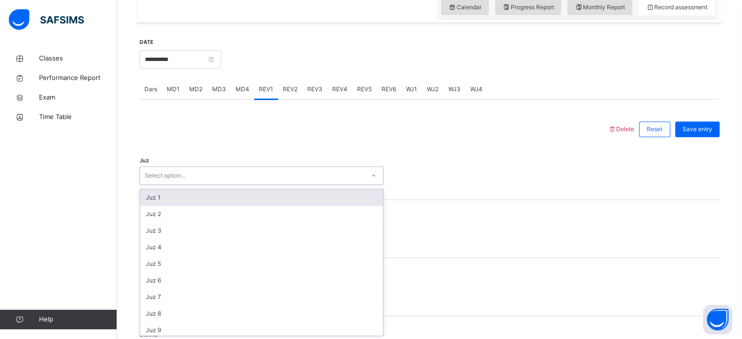
scroll to position [347, 0]
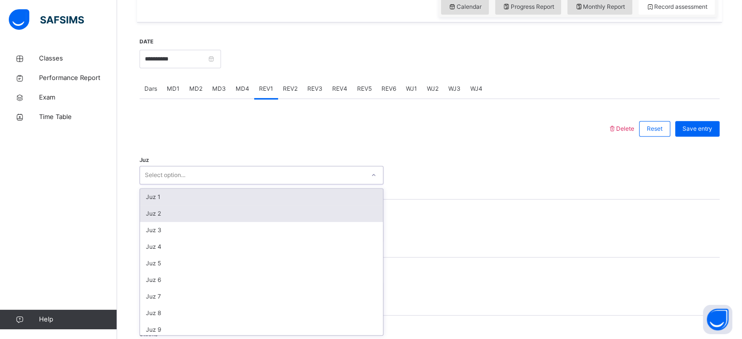
click at [246, 221] on div "Juz 2" at bounding box center [261, 213] width 243 height 17
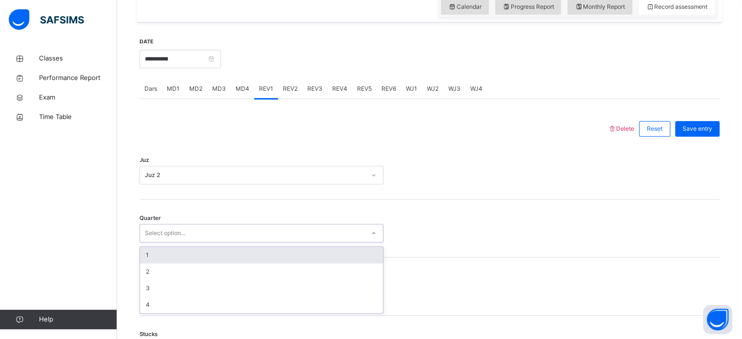
click at [236, 257] on div "1" at bounding box center [261, 255] width 243 height 17
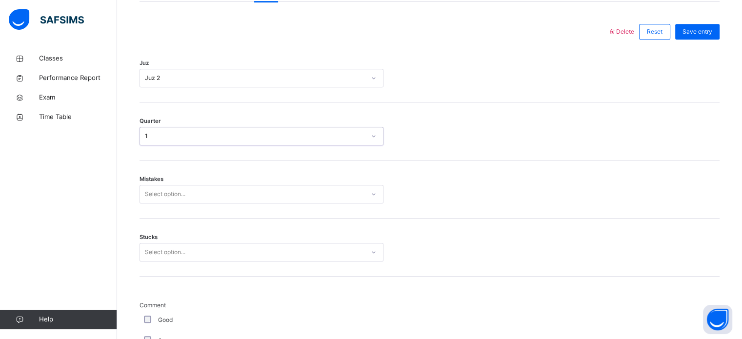
scroll to position [447, 0]
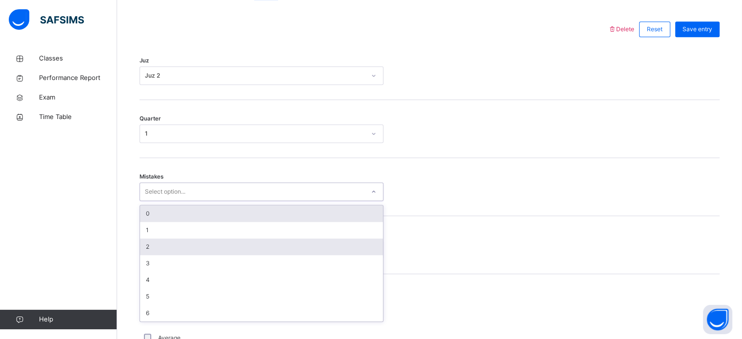
click at [210, 248] on div "2" at bounding box center [261, 247] width 243 height 17
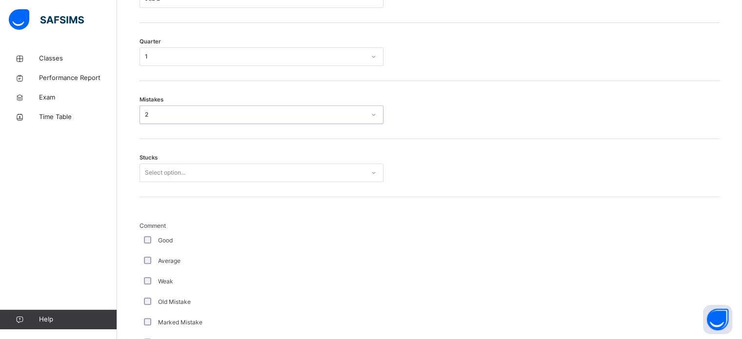
scroll to position [525, 0]
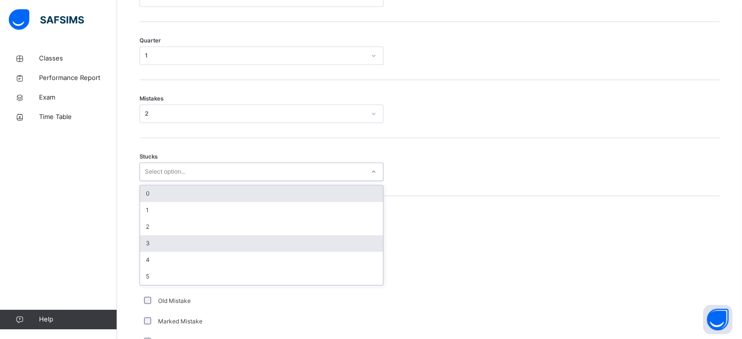
click at [255, 249] on div "3" at bounding box center [261, 243] width 243 height 17
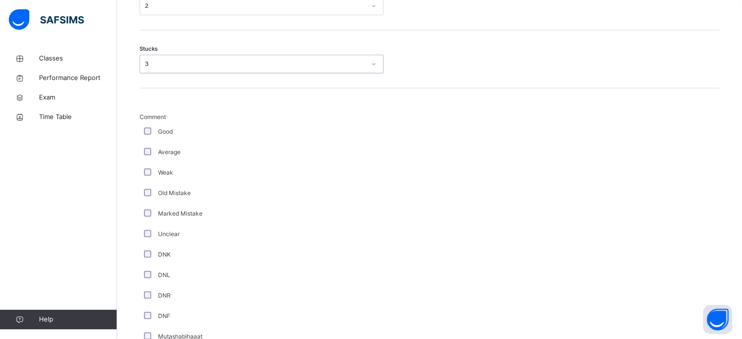
scroll to position [624, 0]
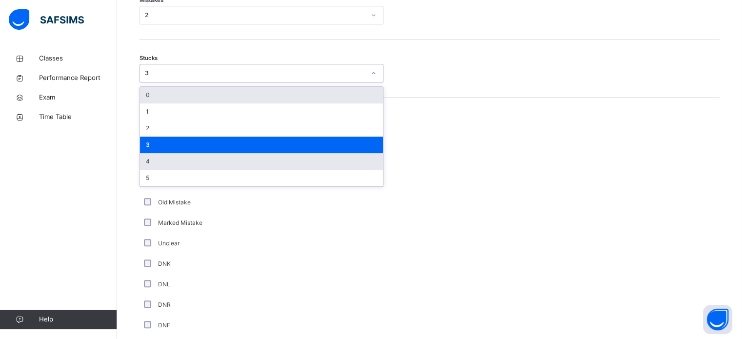
click at [219, 163] on div "4" at bounding box center [261, 161] width 243 height 17
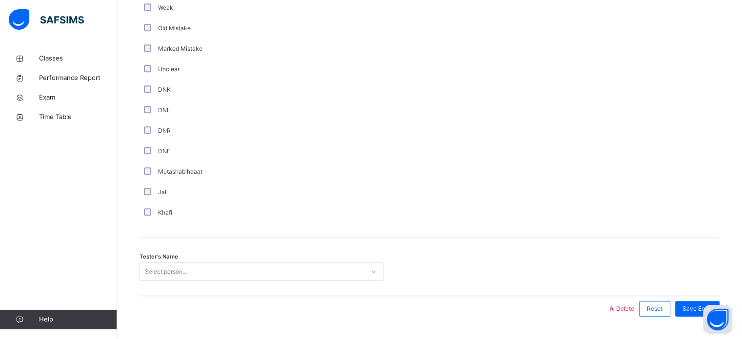
scroll to position [823, 0]
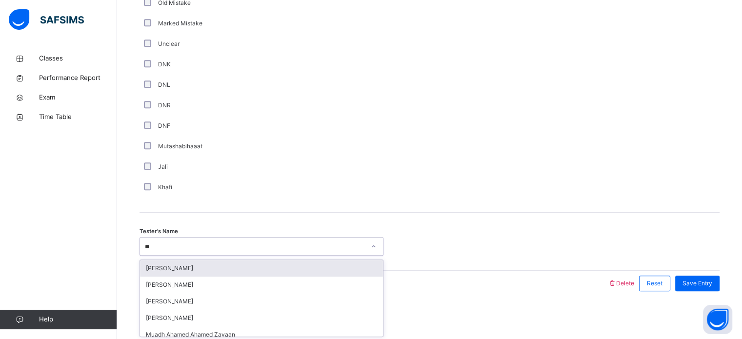
type input "***"
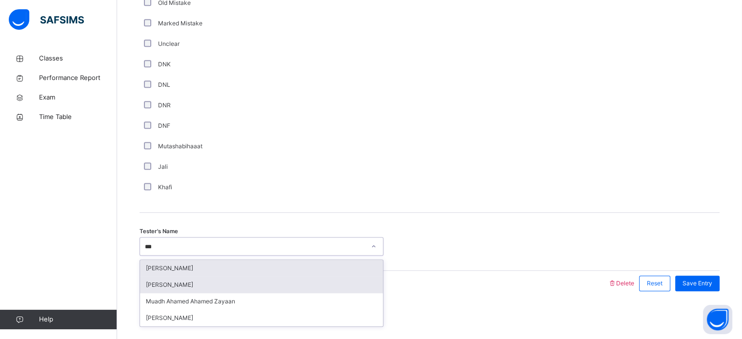
click at [215, 287] on div "[PERSON_NAME]" at bounding box center [261, 285] width 243 height 17
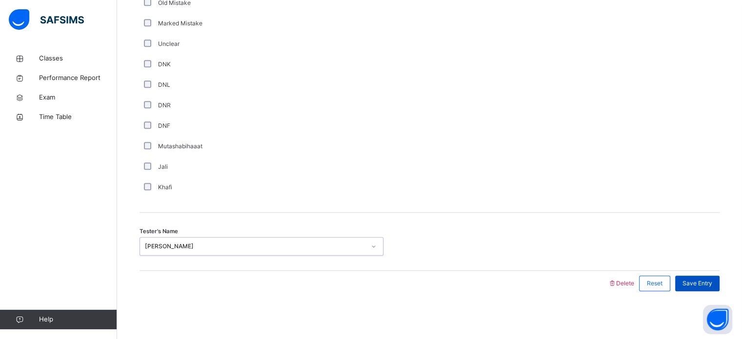
click at [708, 280] on span "Save Entry" at bounding box center [698, 283] width 30 height 9
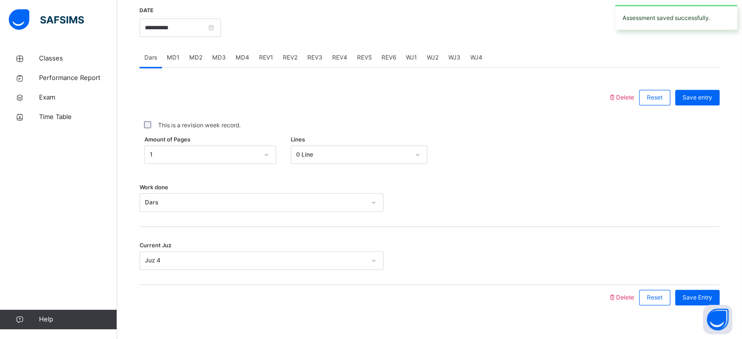
scroll to position [379, 0]
click at [286, 55] on span "REV2" at bounding box center [290, 57] width 15 height 9
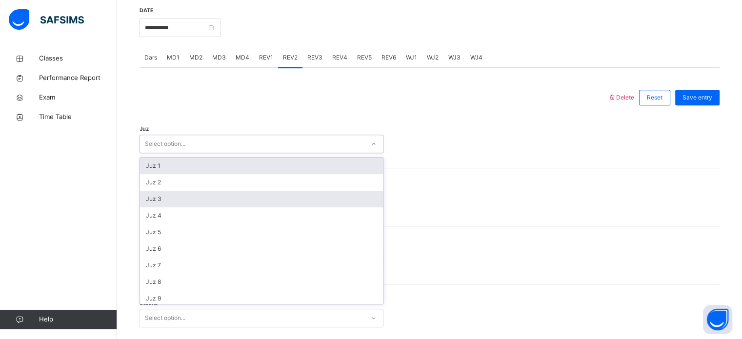
click at [250, 192] on div "Juz 3" at bounding box center [261, 199] width 243 height 17
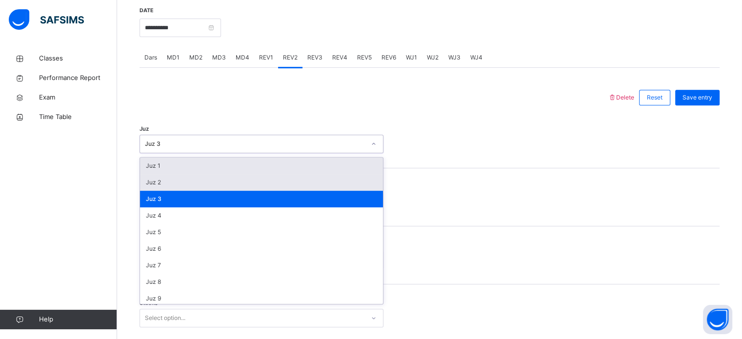
click at [251, 189] on div "Juz 2" at bounding box center [261, 182] width 243 height 17
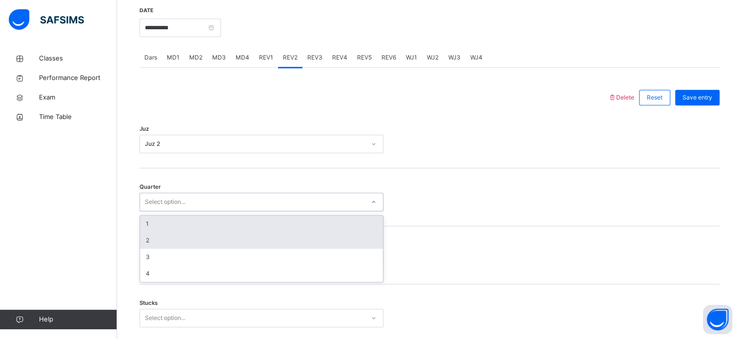
click at [235, 245] on div "2" at bounding box center [261, 240] width 243 height 17
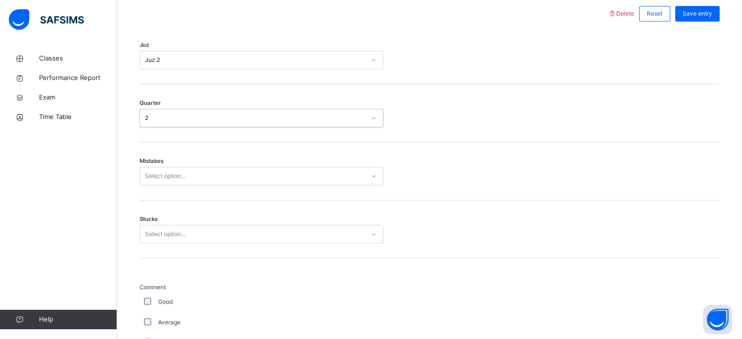
scroll to position [462, 0]
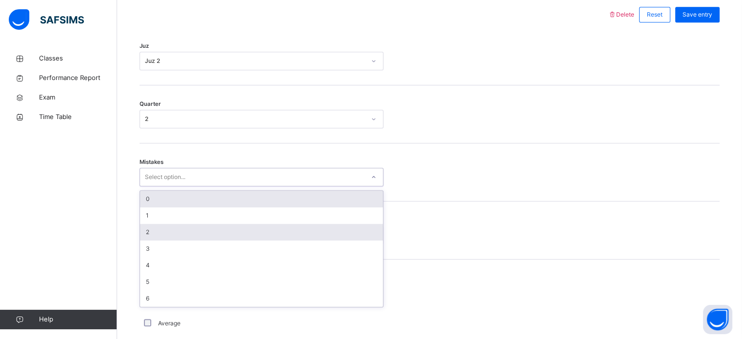
click at [220, 237] on div "2" at bounding box center [261, 232] width 243 height 17
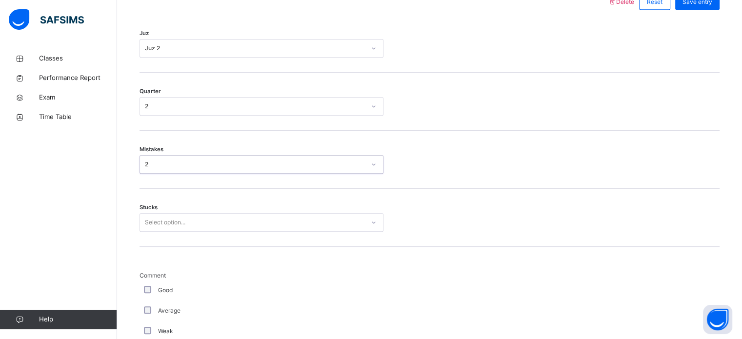
scroll to position [474, 0]
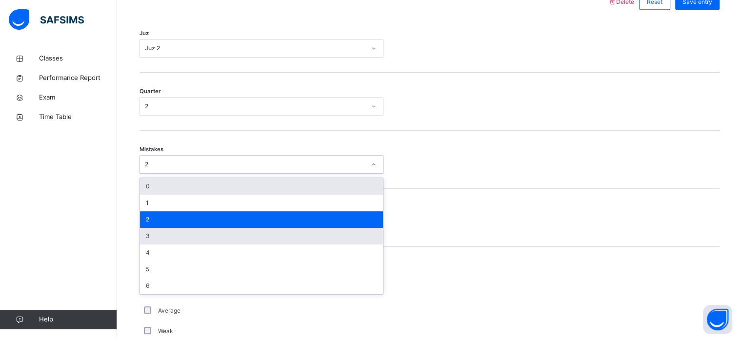
click at [216, 243] on div "3" at bounding box center [261, 236] width 243 height 17
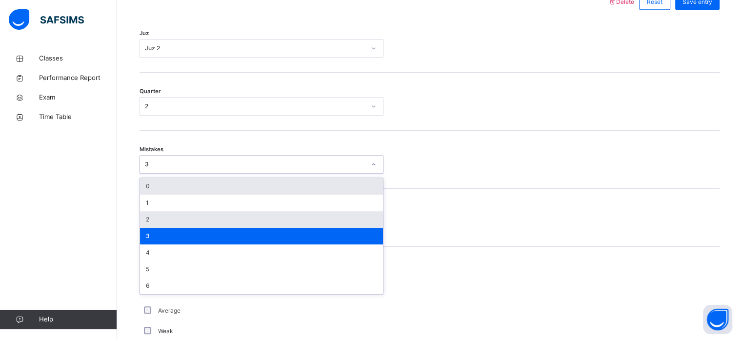
click at [293, 219] on div "2" at bounding box center [261, 219] width 243 height 17
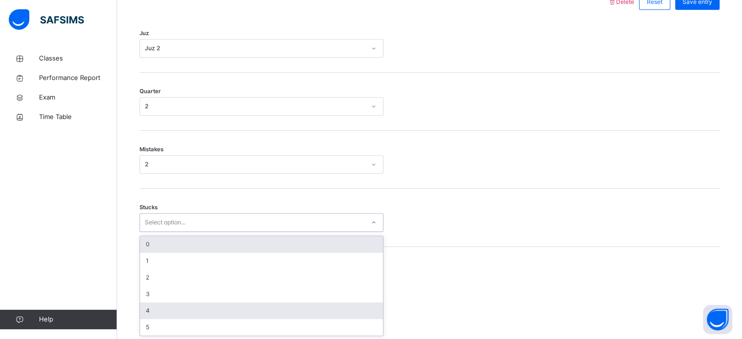
click at [264, 303] on div "4" at bounding box center [261, 311] width 243 height 17
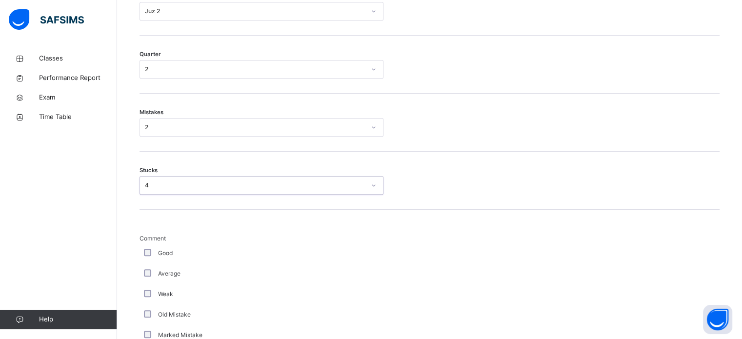
scroll to position [513, 0]
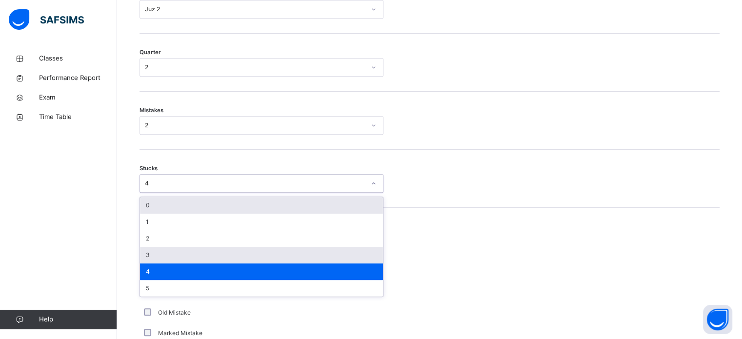
click at [272, 254] on div "3" at bounding box center [261, 255] width 243 height 17
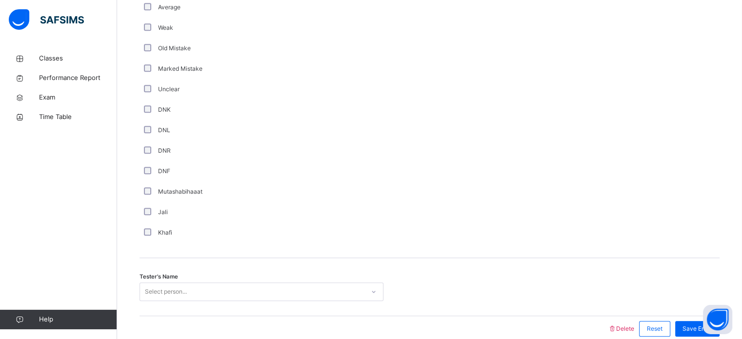
scroll to position [823, 0]
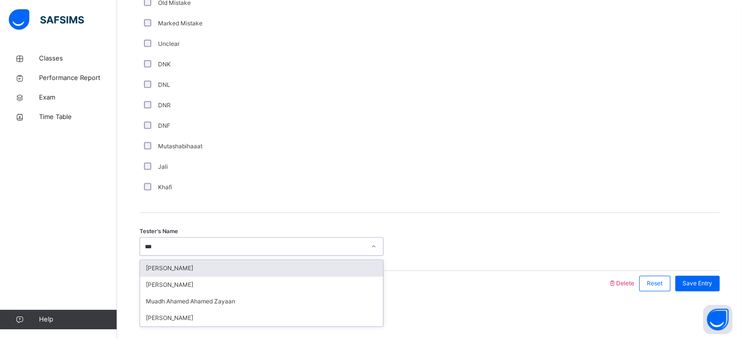
type input "****"
click at [270, 262] on div "[PERSON_NAME]" at bounding box center [261, 268] width 243 height 17
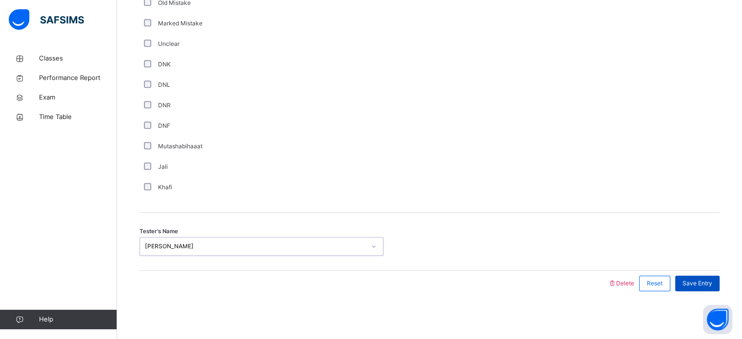
click at [712, 288] on div "Save Entry" at bounding box center [697, 284] width 44 height 16
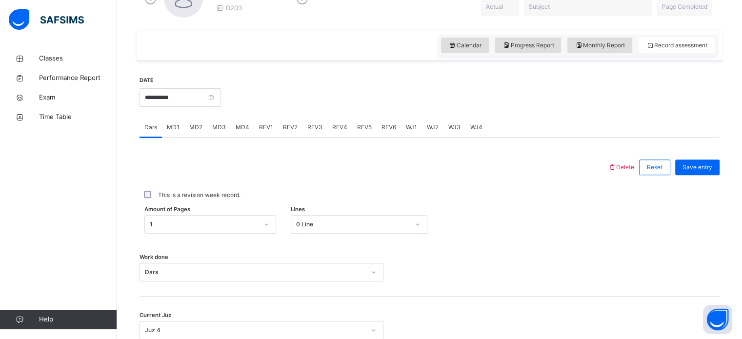
scroll to position [306, 0]
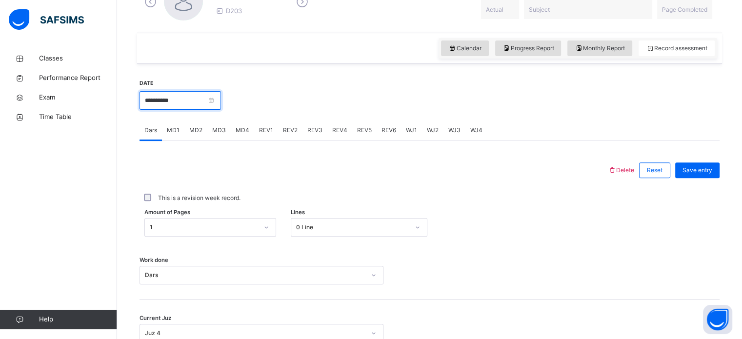
click at [188, 96] on input "**********" at bounding box center [181, 100] width 82 height 19
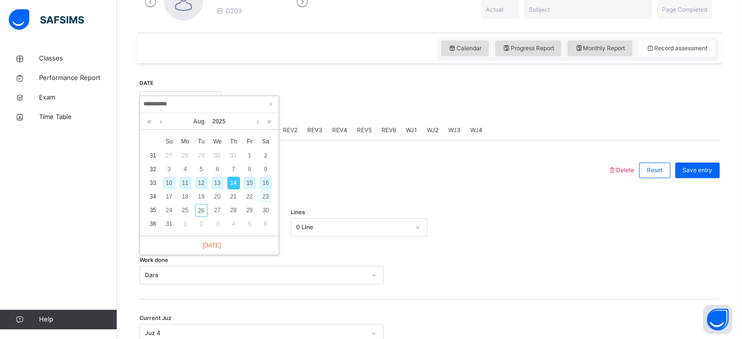
click at [268, 191] on div "23" at bounding box center [266, 196] width 13 height 13
type input "**********"
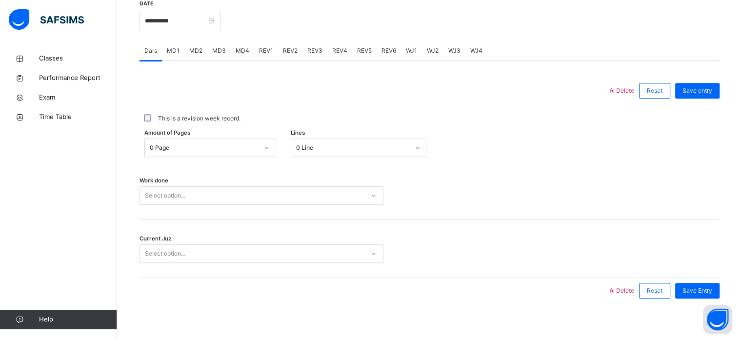
scroll to position [393, 0]
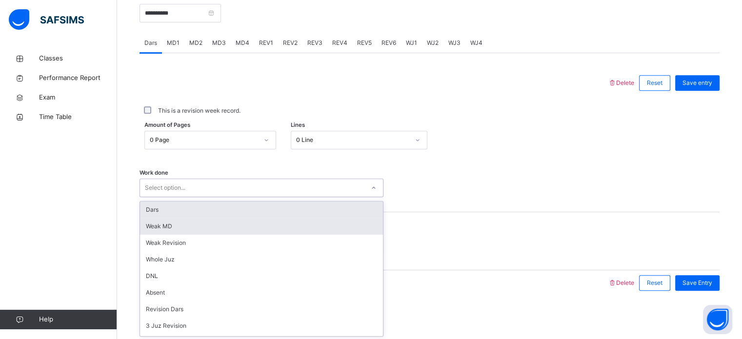
click at [248, 230] on div "Weak MD" at bounding box center [261, 226] width 243 height 17
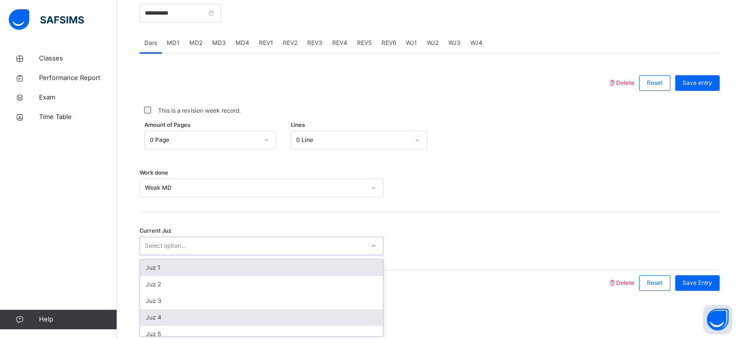
click at [212, 325] on div "Juz 4" at bounding box center [261, 317] width 243 height 17
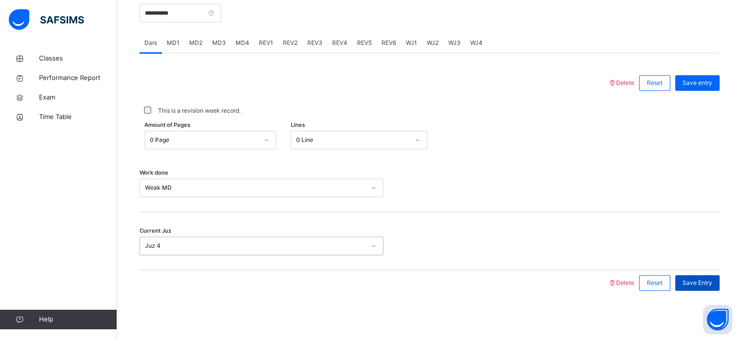
click at [703, 281] on span "Save Entry" at bounding box center [698, 283] width 30 height 9
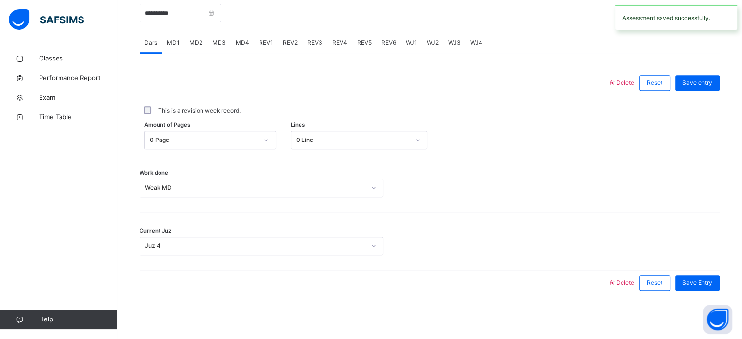
click at [175, 43] on span "MD1" at bounding box center [173, 43] width 13 height 9
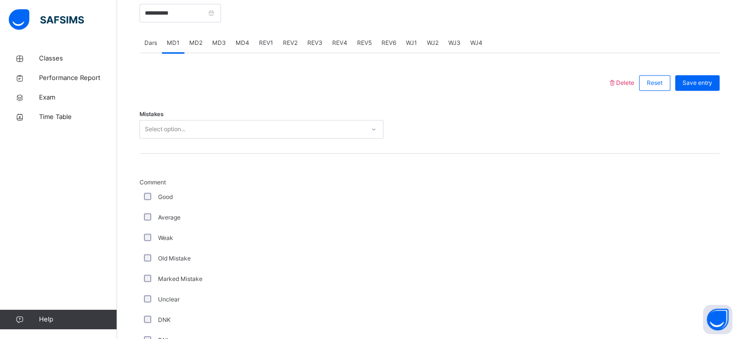
click at [208, 50] on div "MD3" at bounding box center [218, 43] width 23 height 20
click at [199, 47] on div "MD2" at bounding box center [195, 43] width 23 height 20
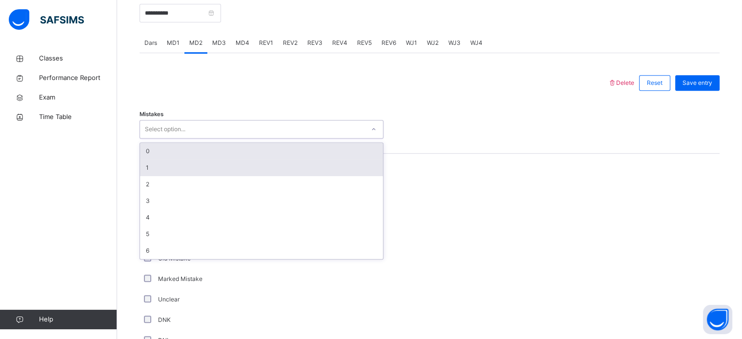
click at [193, 169] on div "1" at bounding box center [261, 168] width 243 height 17
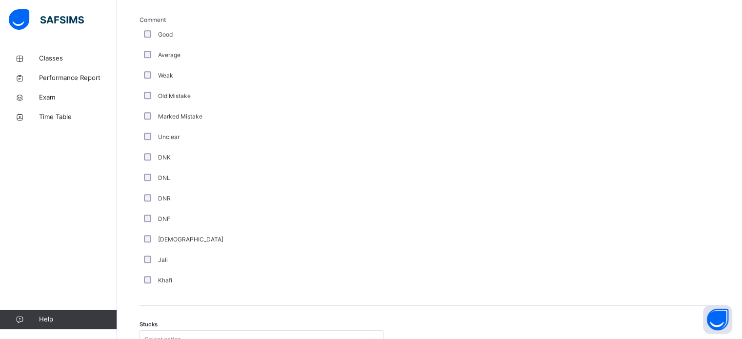
scroll to position [707, 0]
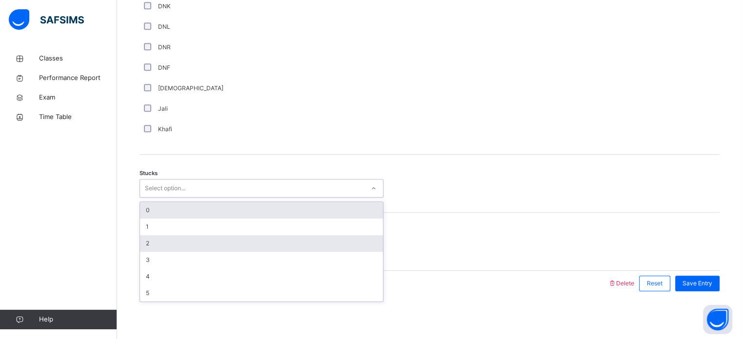
click at [171, 246] on div "2" at bounding box center [261, 243] width 243 height 17
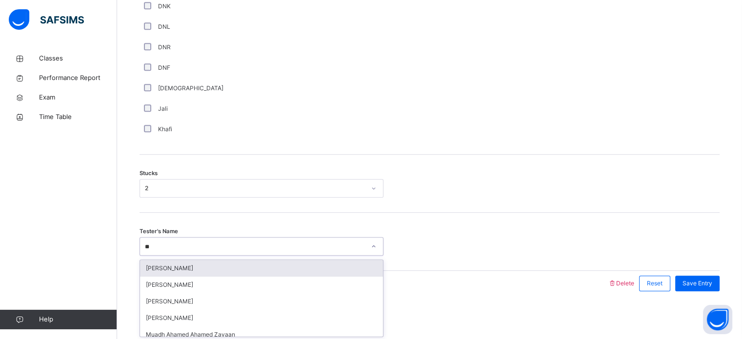
type input "***"
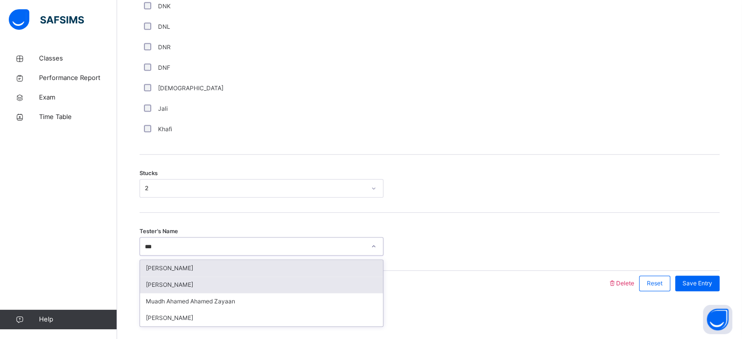
click at [284, 286] on div "[PERSON_NAME]" at bounding box center [261, 285] width 243 height 17
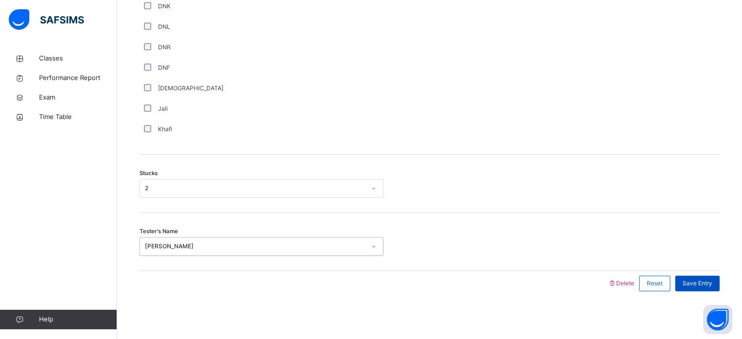
click at [712, 288] on div "Save Entry" at bounding box center [697, 284] width 44 height 16
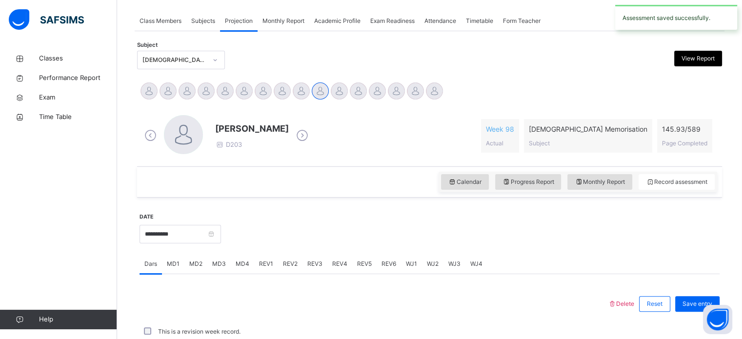
scroll to position [393, 0]
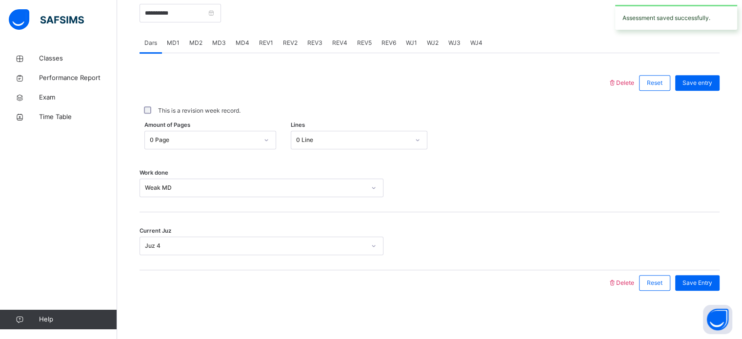
click at [246, 43] on span "MD4" at bounding box center [243, 43] width 14 height 9
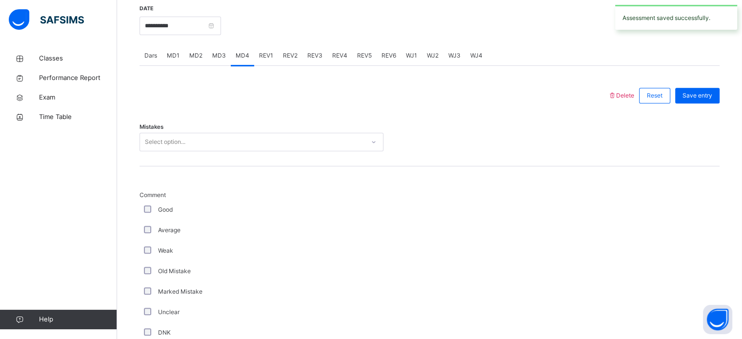
scroll to position [380, 0]
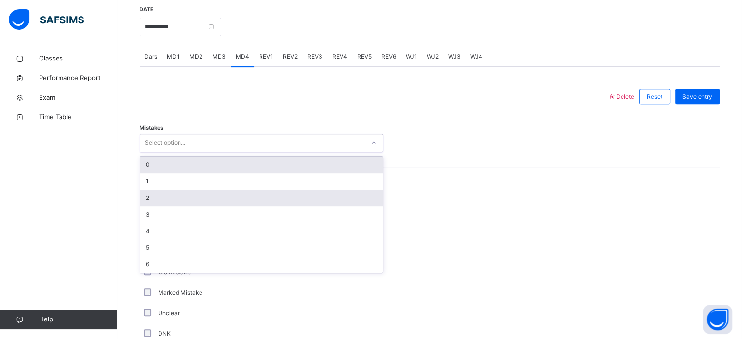
click at [204, 200] on div "2" at bounding box center [261, 198] width 243 height 17
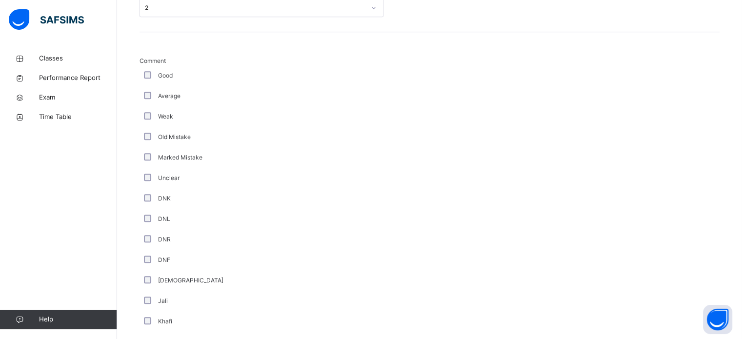
scroll to position [707, 0]
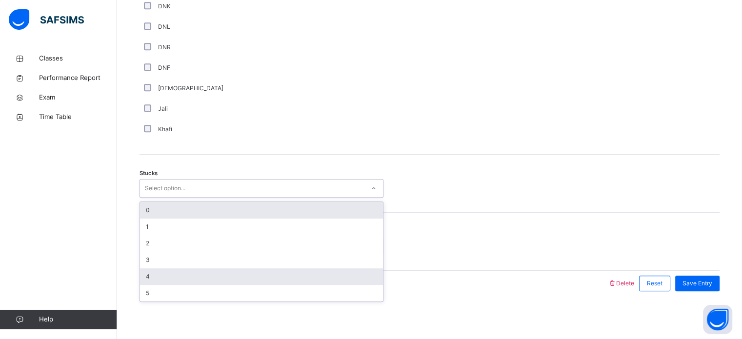
click at [185, 274] on div "4" at bounding box center [261, 276] width 243 height 17
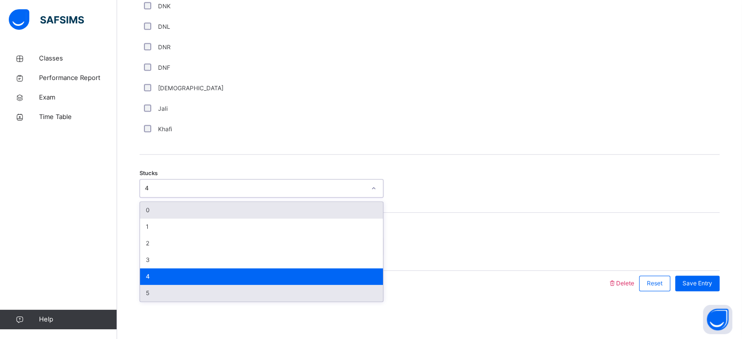
click at [176, 292] on div "5" at bounding box center [261, 293] width 243 height 17
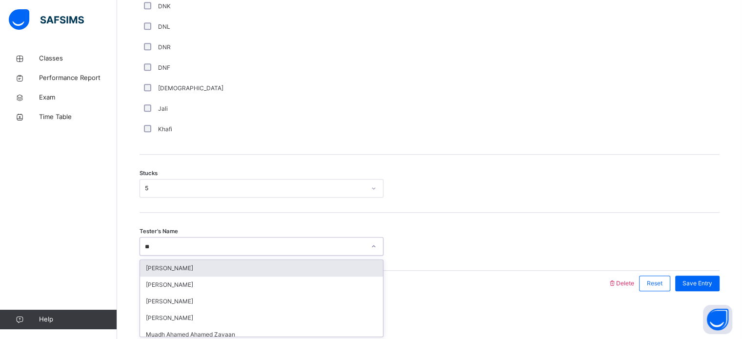
type input "***"
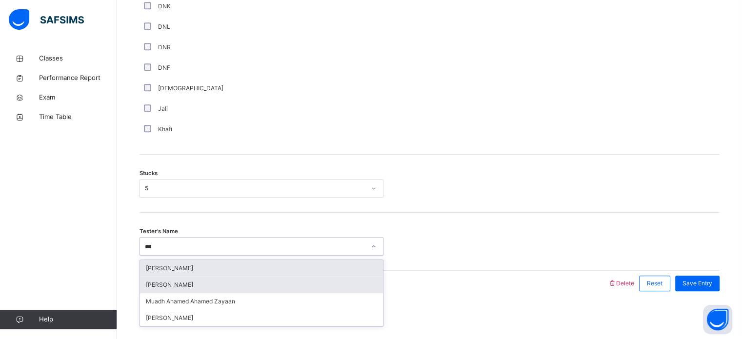
click at [308, 291] on div "[PERSON_NAME]" at bounding box center [261, 285] width 243 height 17
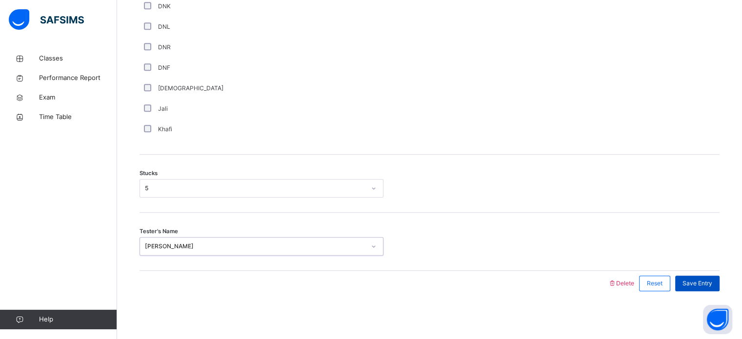
click at [696, 279] on span "Save Entry" at bounding box center [698, 283] width 30 height 9
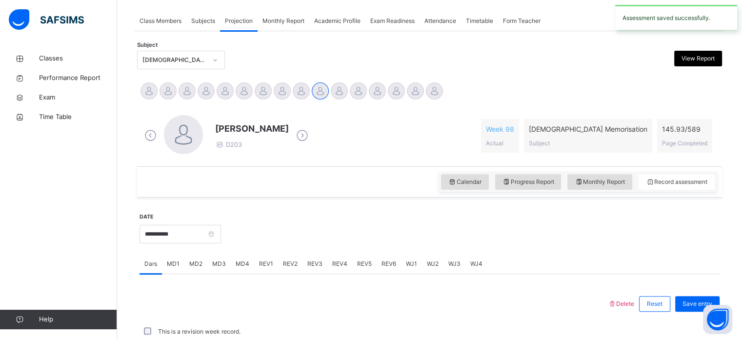
scroll to position [393, 0]
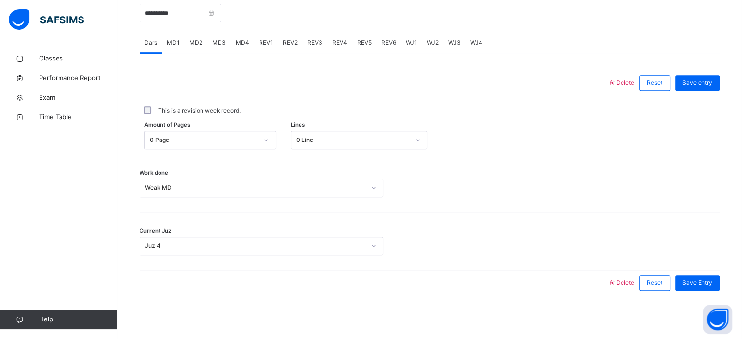
click at [262, 47] on div "REV1" at bounding box center [266, 43] width 24 height 20
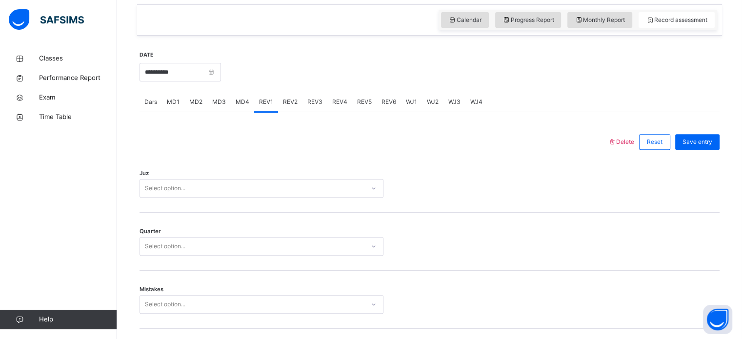
scroll to position [333, 0]
drag, startPoint x: 148, startPoint y: 103, endPoint x: 121, endPoint y: 99, distance: 27.6
click at [121, 99] on div "Back / Advance Class 2 Advance Class 2 Advance Third Term [DATE]-[DATE] Class M…" at bounding box center [429, 272] width 625 height 1115
click at [237, 95] on div "MD4" at bounding box center [242, 103] width 23 height 20
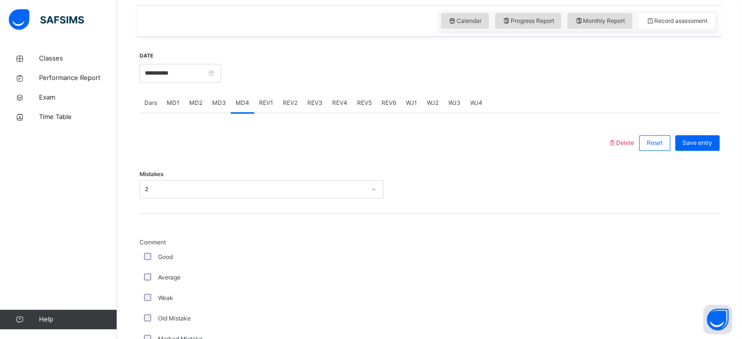
click at [260, 102] on span "REV1" at bounding box center [266, 103] width 14 height 9
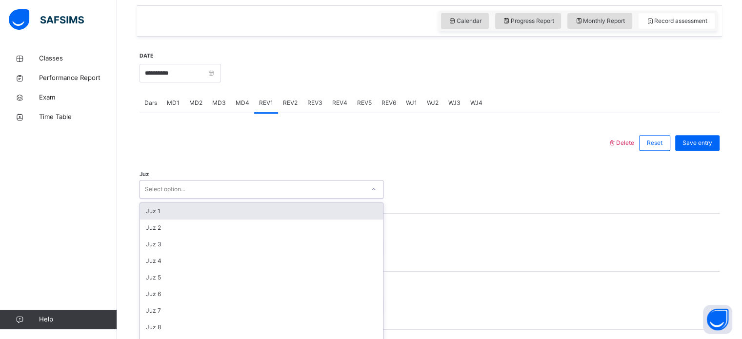
click at [260, 181] on div "Select option..." at bounding box center [262, 189] width 244 height 19
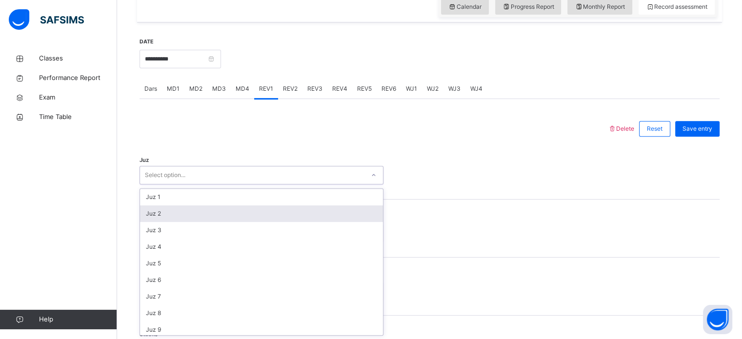
click at [258, 209] on div "Juz 2" at bounding box center [261, 213] width 243 height 17
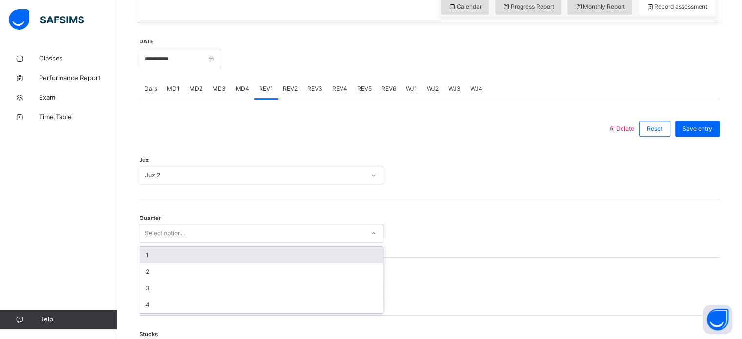
click at [258, 230] on div "Select option..." at bounding box center [252, 233] width 225 height 15
click at [258, 254] on div "1" at bounding box center [261, 255] width 243 height 17
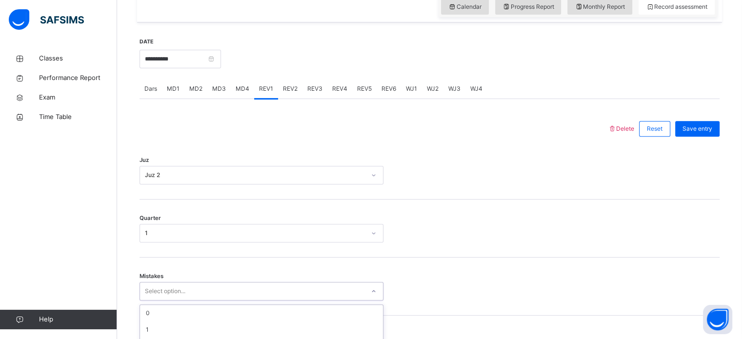
scroll to position [433, 0]
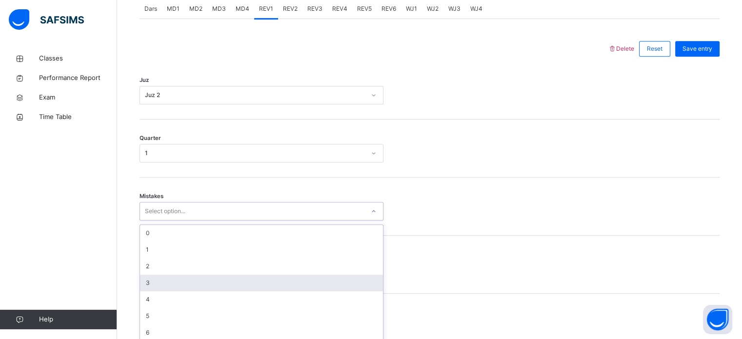
click at [260, 221] on div "option 3 focused, 4 of 7. 7 results available. Use Up and Down to choose option…" at bounding box center [262, 211] width 244 height 19
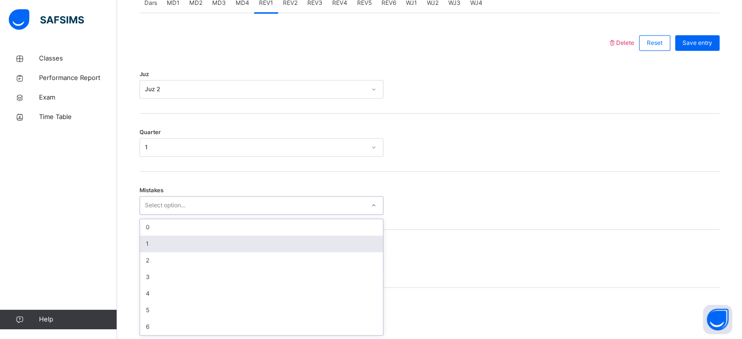
click at [293, 246] on div "1" at bounding box center [261, 244] width 243 height 17
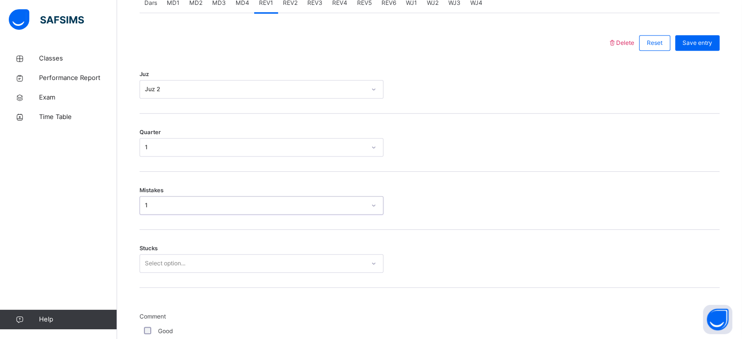
click at [293, 260] on div "Select option..." at bounding box center [262, 263] width 244 height 19
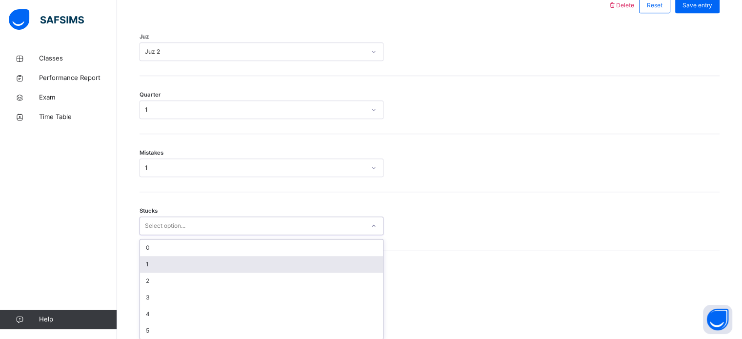
scroll to position [474, 0]
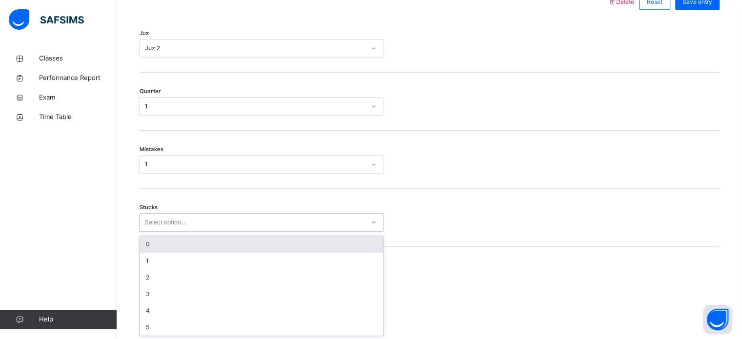
click at [300, 247] on div "0" at bounding box center [261, 244] width 243 height 17
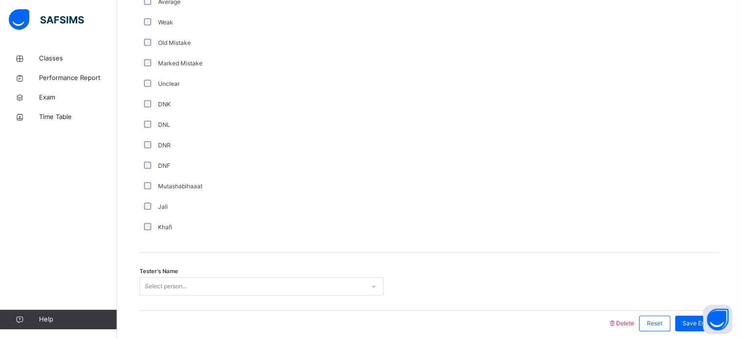
scroll to position [823, 0]
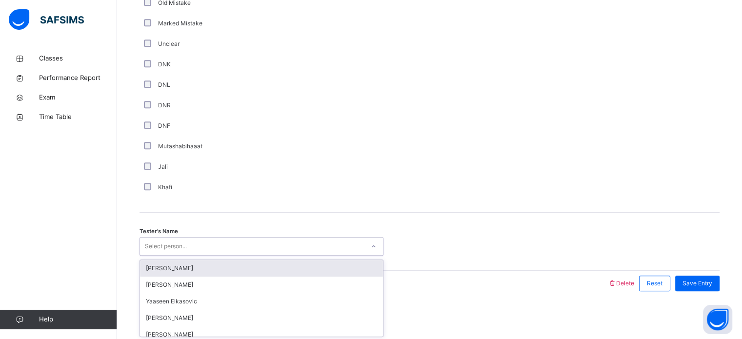
click at [204, 253] on div "Select person..." at bounding box center [262, 246] width 244 height 19
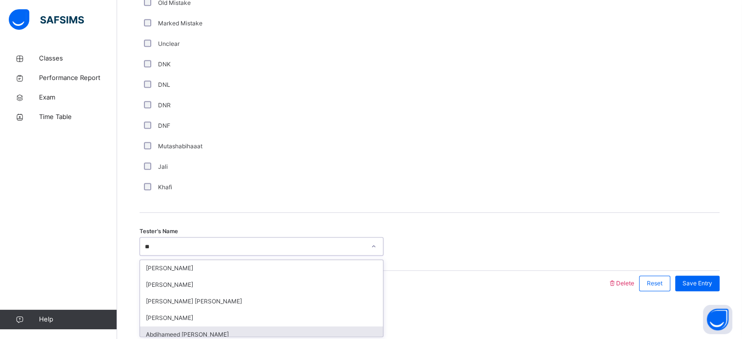
type input "*"
type input "***"
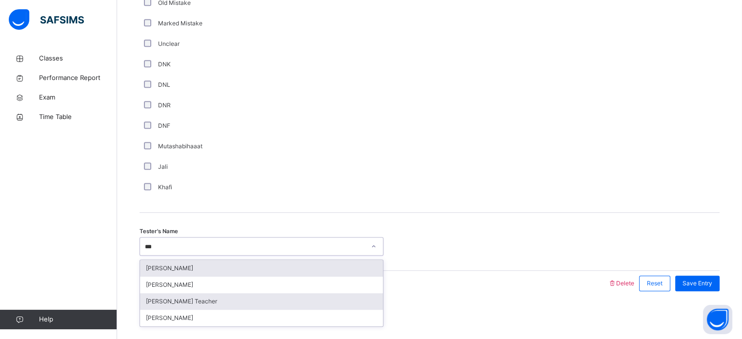
click at [200, 294] on div "[PERSON_NAME] Teacher" at bounding box center [261, 301] width 243 height 17
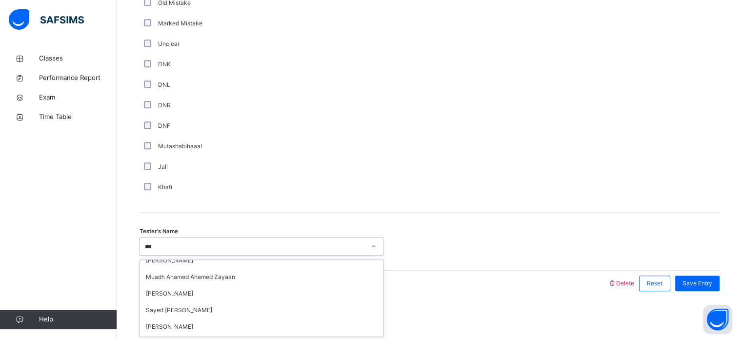
scroll to position [0, 0]
type input "*"
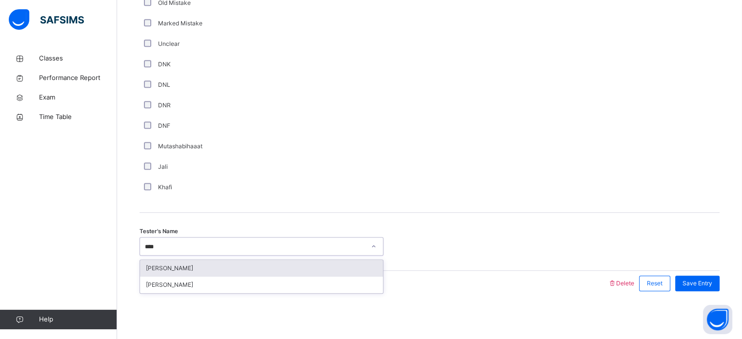
type input "*****"
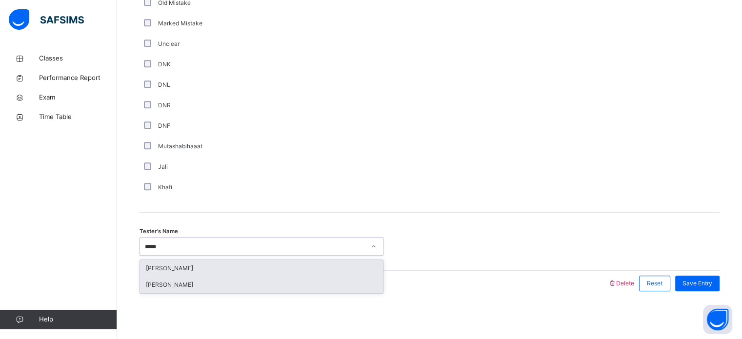
click at [178, 289] on div "[PERSON_NAME]" at bounding box center [261, 285] width 243 height 17
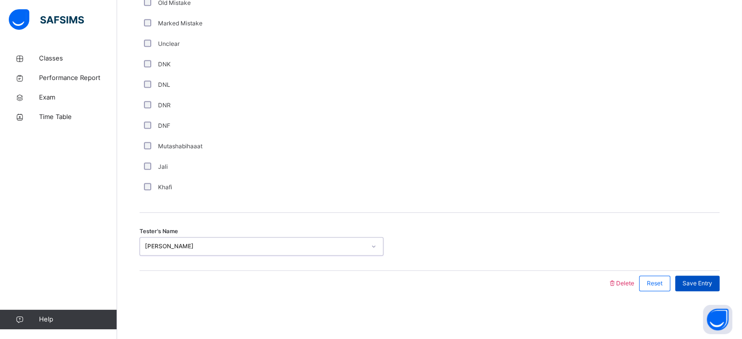
click at [713, 283] on span "Save Entry" at bounding box center [698, 283] width 30 height 9
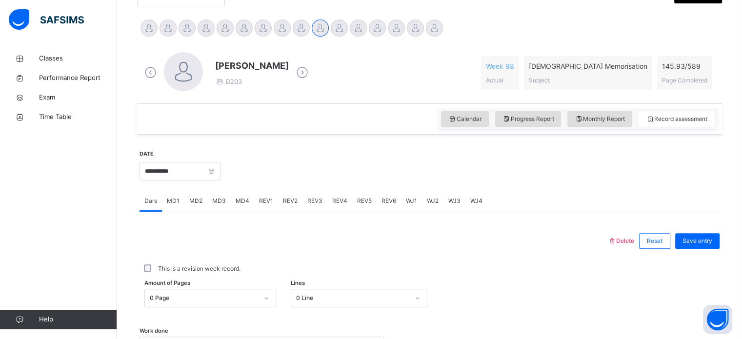
scroll to position [227, 0]
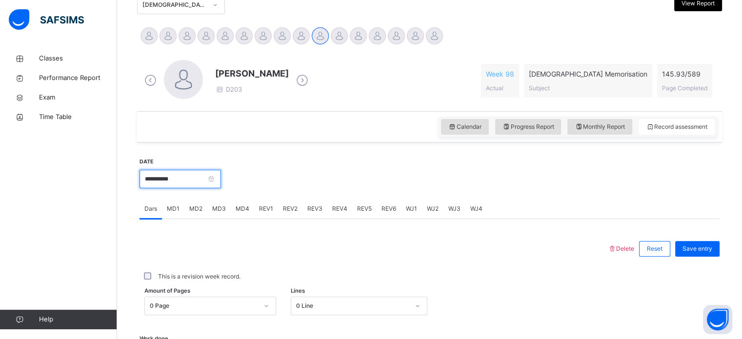
click at [200, 179] on input "**********" at bounding box center [181, 179] width 82 height 19
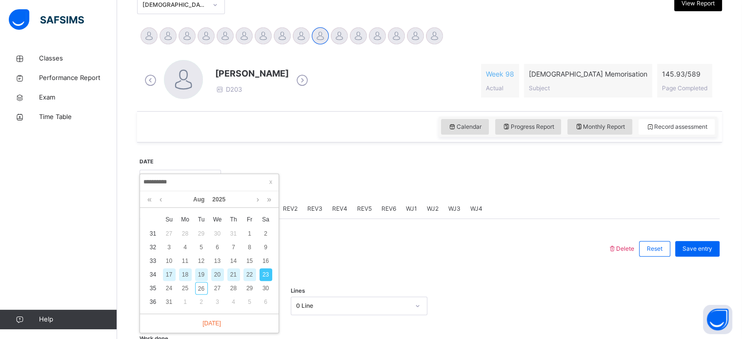
click at [301, 250] on div at bounding box center [373, 248] width 459 height 25
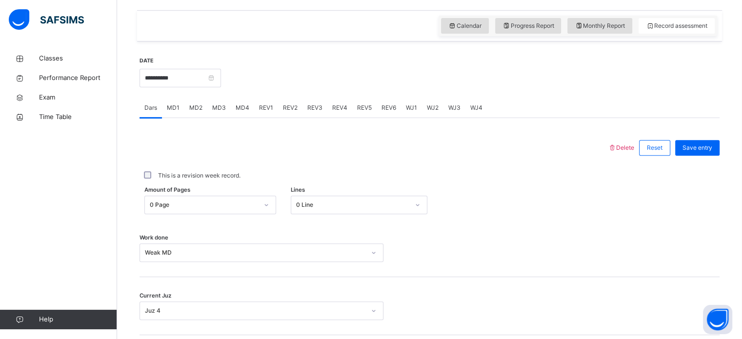
scroll to position [328, 0]
click at [175, 79] on input "**********" at bounding box center [181, 78] width 82 height 19
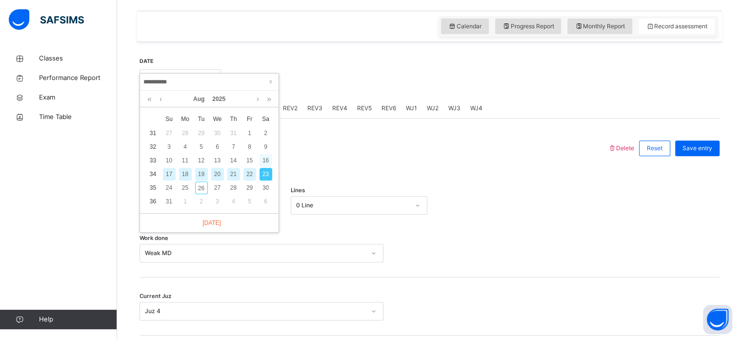
click at [270, 162] on div "16" at bounding box center [266, 160] width 13 height 13
type input "**********"
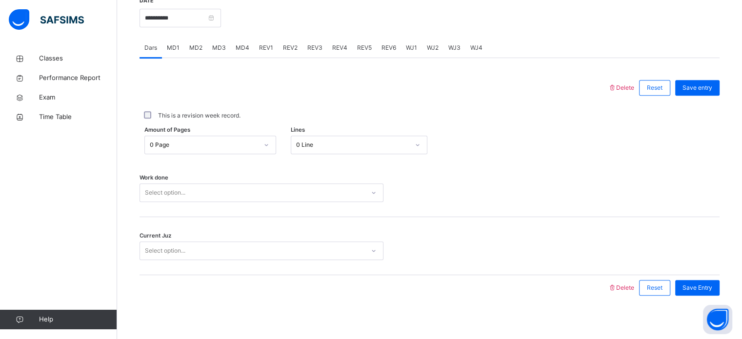
scroll to position [377, 0]
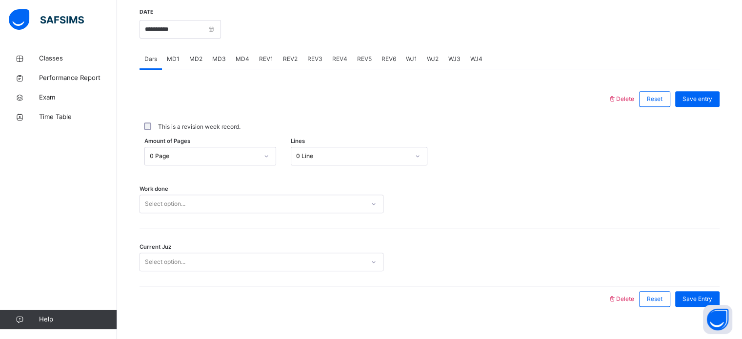
click at [285, 51] on div "REV2" at bounding box center [290, 59] width 24 height 20
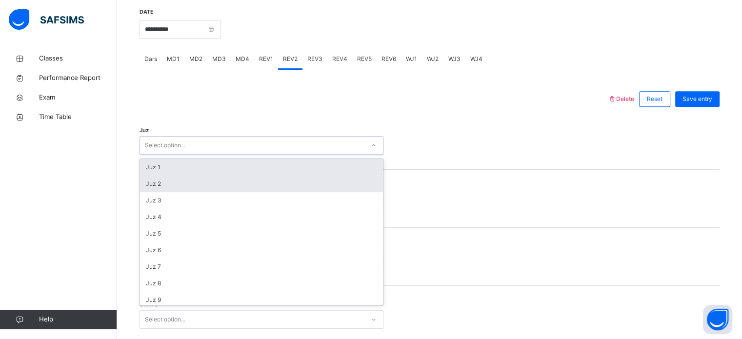
click at [263, 189] on div "Juz 2" at bounding box center [261, 184] width 243 height 17
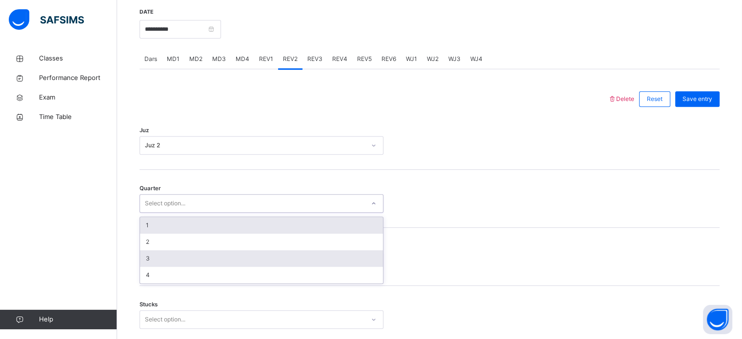
click at [226, 250] on div "3" at bounding box center [261, 258] width 243 height 17
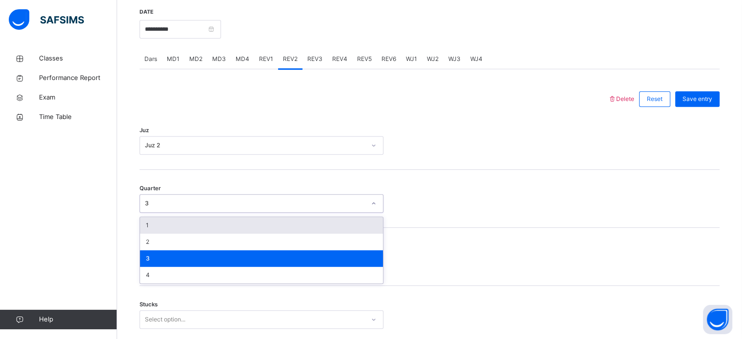
click at [209, 229] on div "1" at bounding box center [261, 225] width 243 height 17
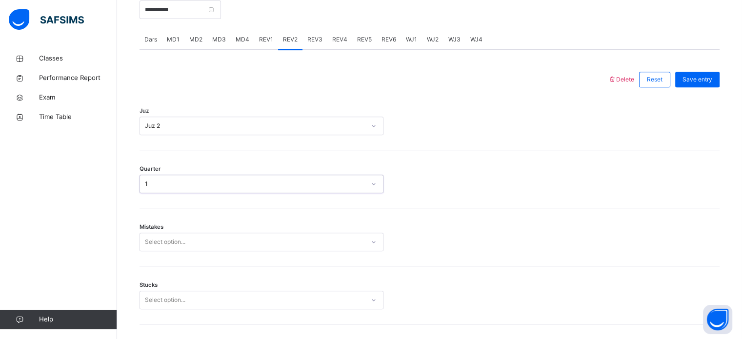
scroll to position [439, 0]
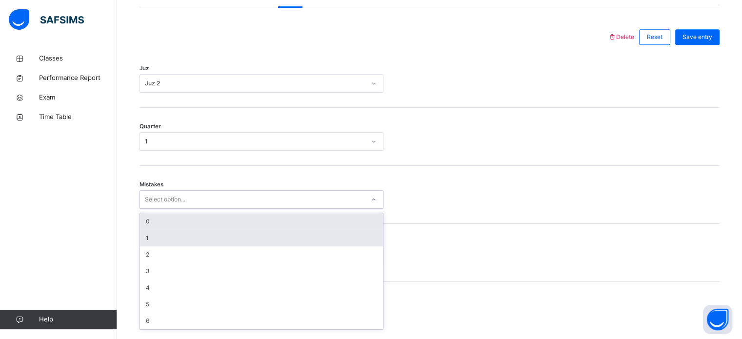
click at [202, 242] on div "1" at bounding box center [261, 238] width 243 height 17
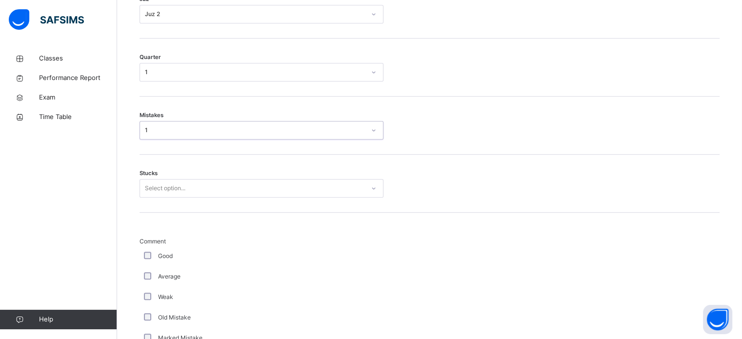
scroll to position [511, 0]
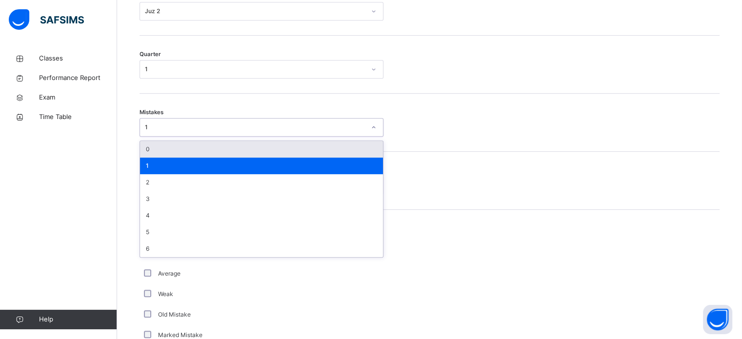
click at [252, 150] on div "0" at bounding box center [261, 149] width 243 height 17
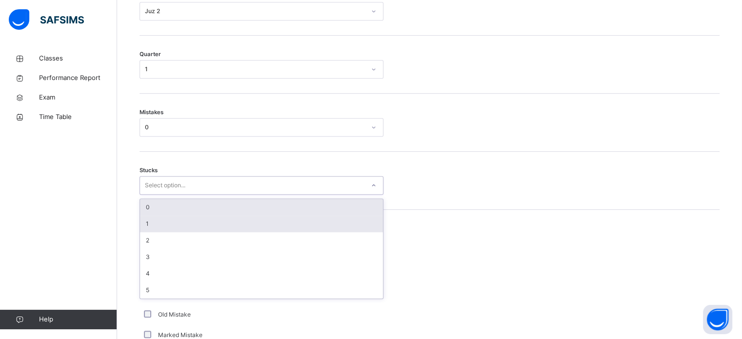
click at [181, 221] on div "1" at bounding box center [261, 224] width 243 height 17
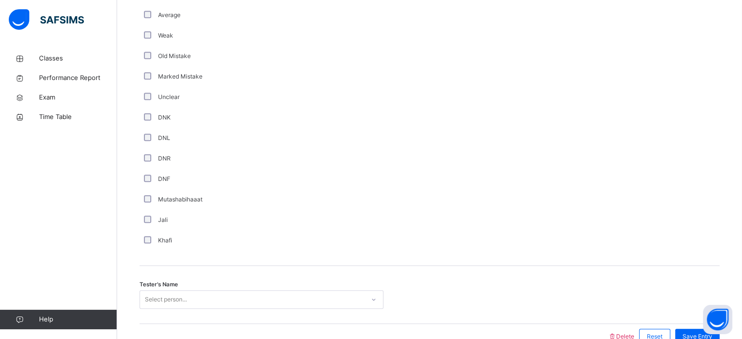
scroll to position [823, 0]
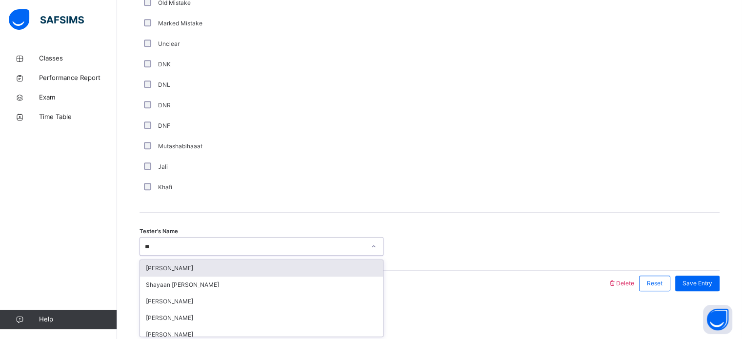
type input "***"
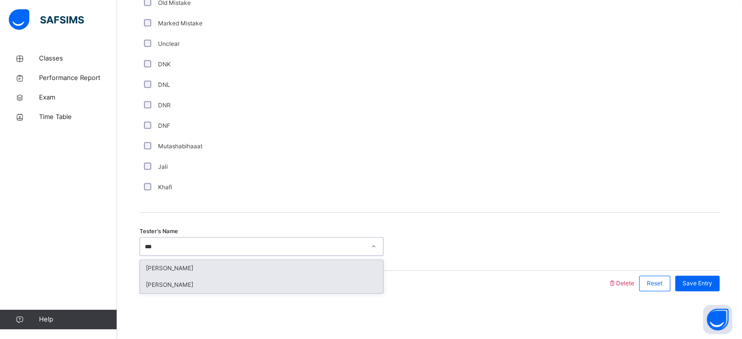
click at [202, 289] on div "[PERSON_NAME]" at bounding box center [261, 285] width 243 height 17
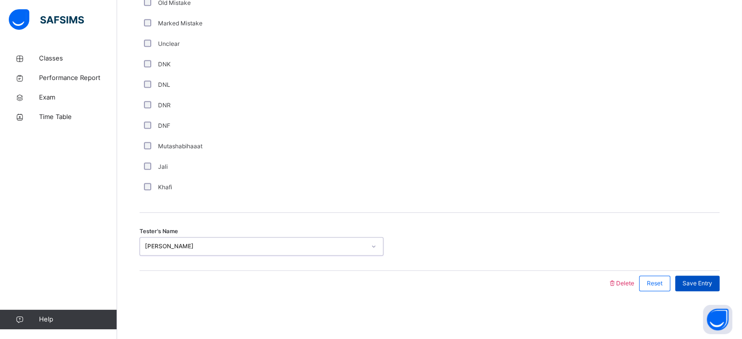
click at [698, 289] on div "Save Entry" at bounding box center [697, 284] width 44 height 16
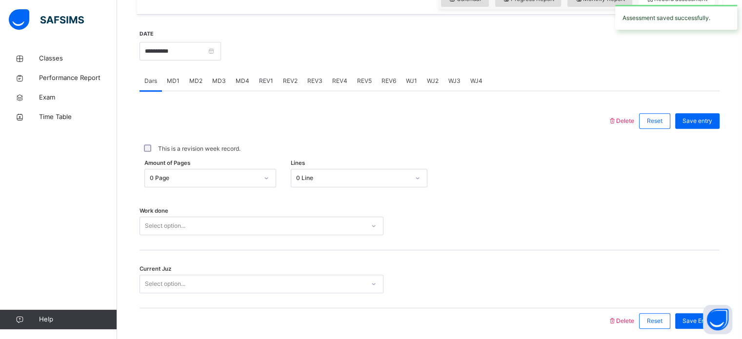
scroll to position [348, 0]
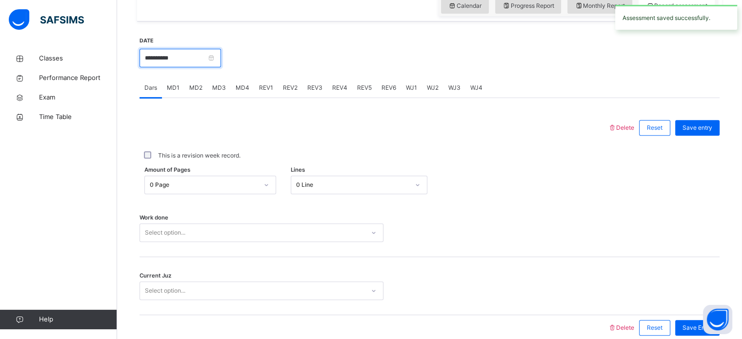
click at [183, 64] on input "**********" at bounding box center [181, 58] width 82 height 19
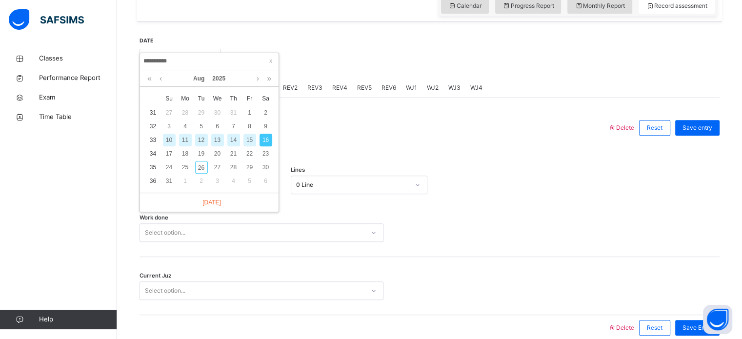
click at [234, 144] on div "14" at bounding box center [233, 140] width 13 height 13
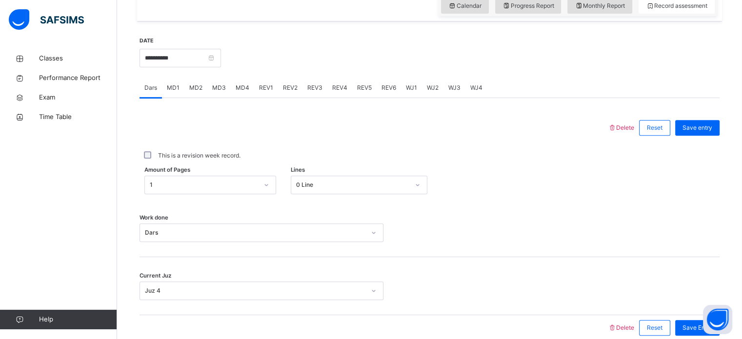
scroll to position [393, 0]
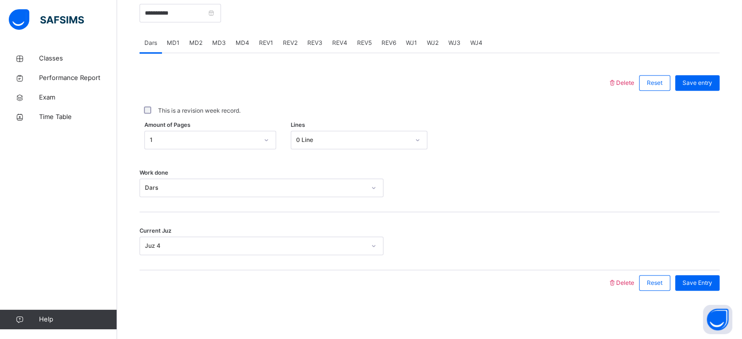
click at [269, 41] on span "REV1" at bounding box center [266, 43] width 14 height 9
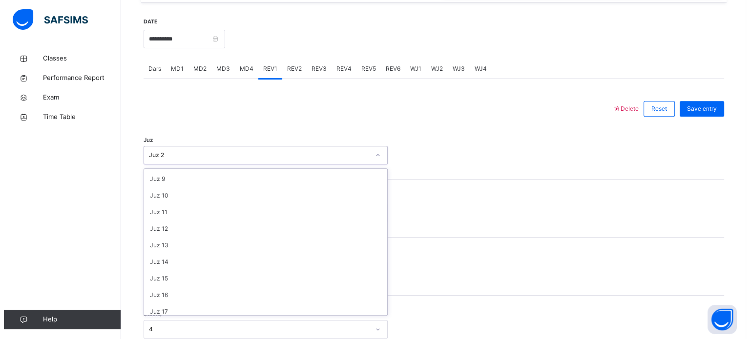
scroll to position [367, 0]
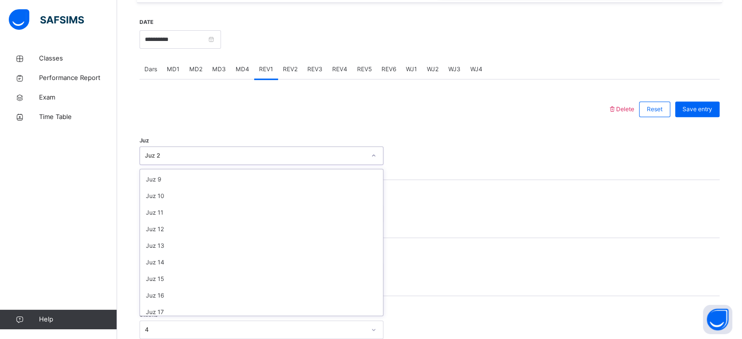
click at [634, 111] on span "Delete" at bounding box center [621, 108] width 26 height 7
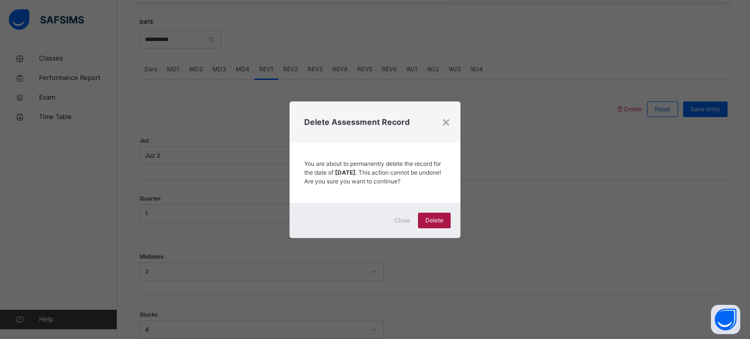
click at [435, 228] on div "Delete" at bounding box center [434, 221] width 33 height 16
click at [439, 225] on span "Delete" at bounding box center [434, 220] width 18 height 9
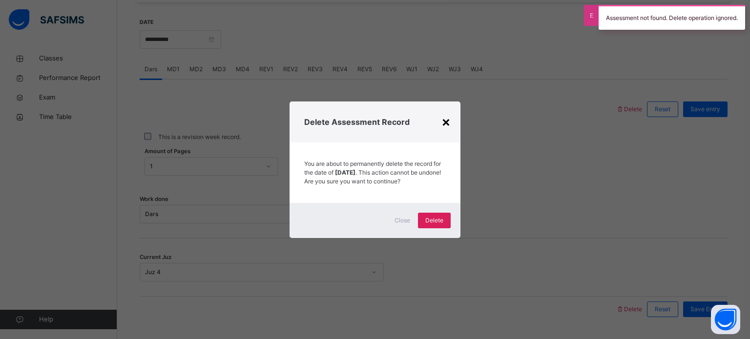
click at [441, 120] on div "×" at bounding box center [445, 121] width 9 height 20
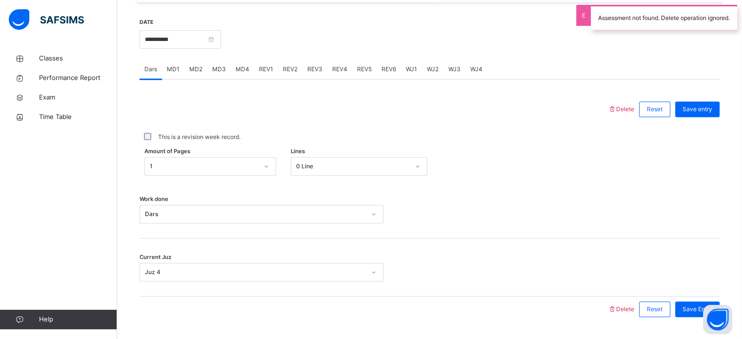
click at [256, 62] on div "REV1" at bounding box center [266, 70] width 24 height 20
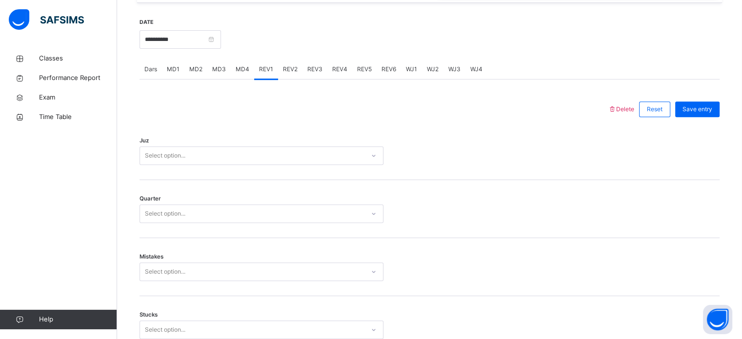
click at [287, 68] on span "REV2" at bounding box center [290, 69] width 15 height 9
click at [633, 111] on span "Delete" at bounding box center [621, 108] width 26 height 7
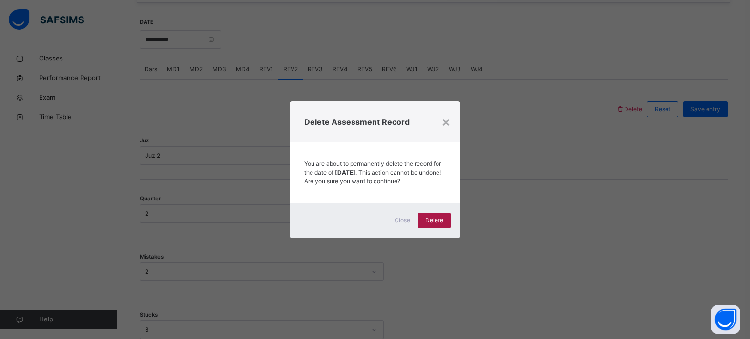
click at [440, 225] on span "Delete" at bounding box center [434, 220] width 18 height 9
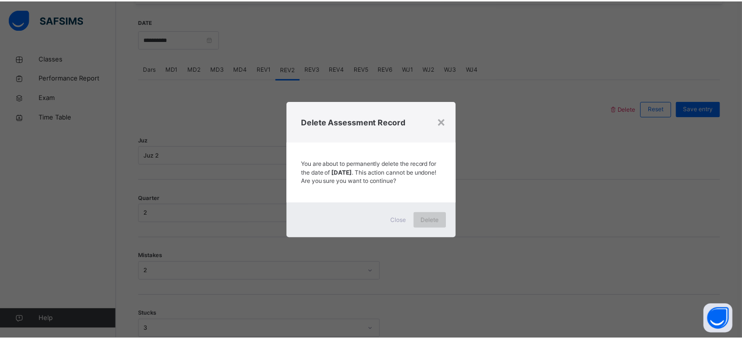
scroll to position [172, 0]
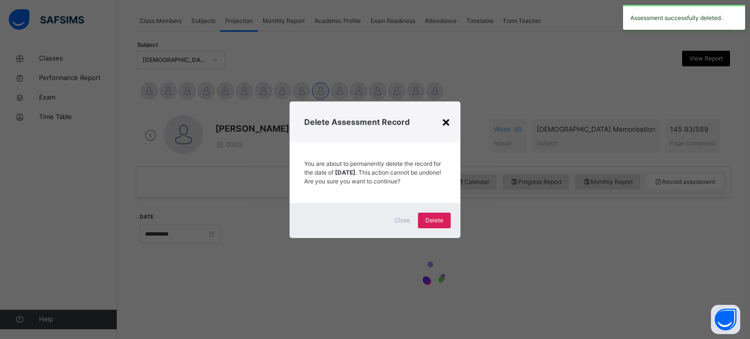
click at [447, 121] on div "×" at bounding box center [445, 121] width 9 height 20
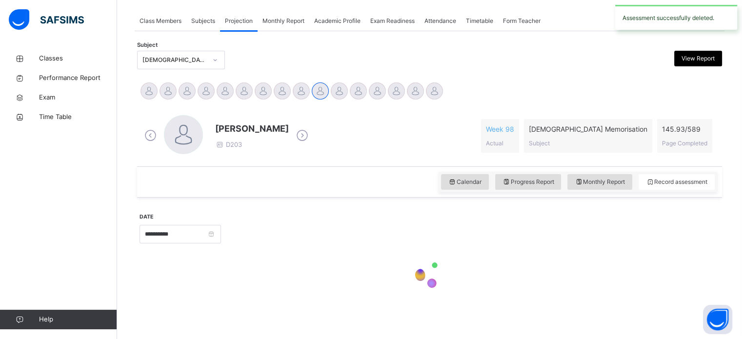
scroll to position [367, 0]
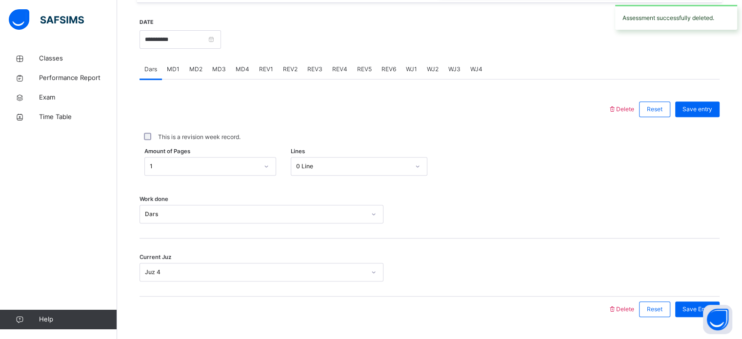
click at [283, 72] on span "REV2" at bounding box center [290, 69] width 15 height 9
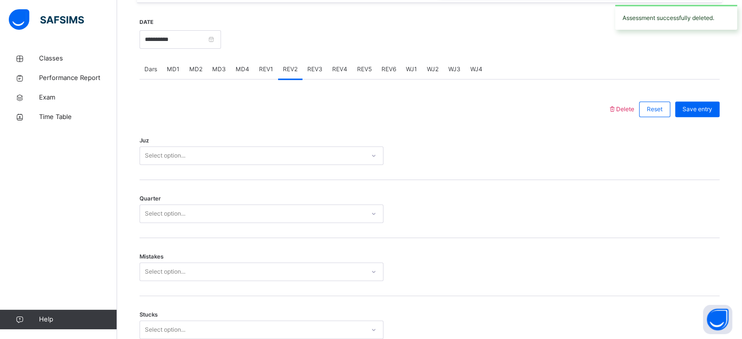
click at [259, 65] on span "REV1" at bounding box center [266, 69] width 14 height 9
click at [186, 39] on input "**********" at bounding box center [181, 39] width 82 height 19
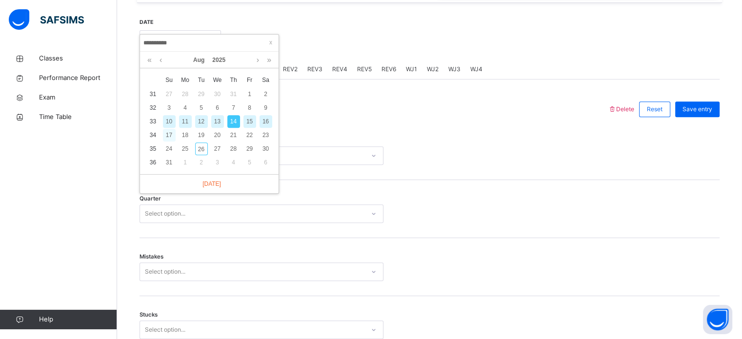
click at [168, 139] on div "17" at bounding box center [169, 135] width 13 height 13
type input "**********"
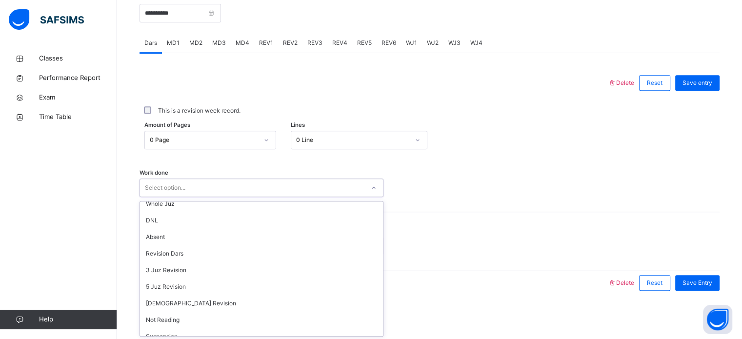
scroll to position [98, 0]
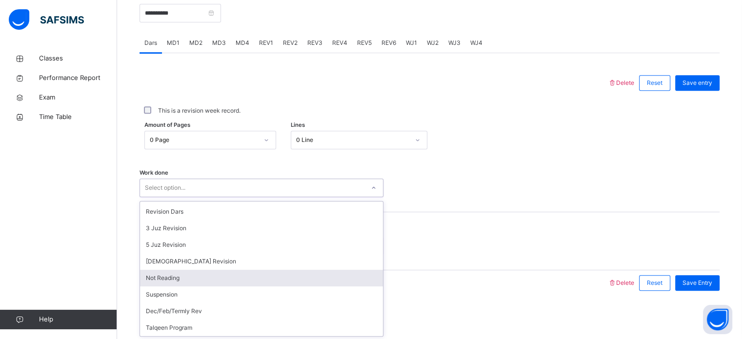
click at [193, 281] on div "Not Reading" at bounding box center [261, 278] width 243 height 17
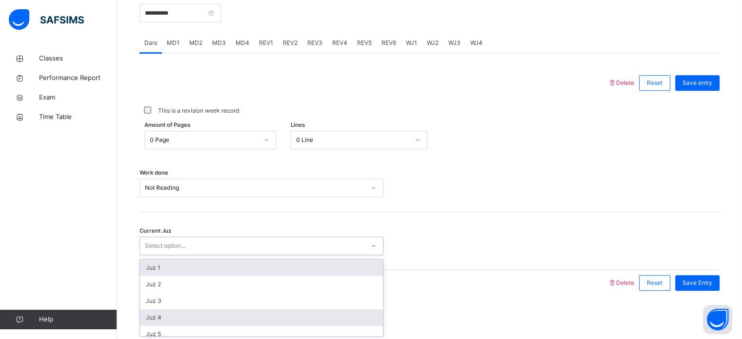
click at [188, 319] on div "Juz 4" at bounding box center [261, 317] width 243 height 17
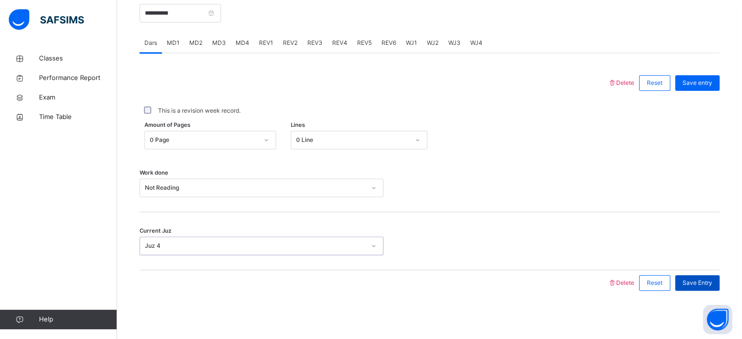
click at [707, 289] on div "Save Entry" at bounding box center [697, 283] width 44 height 16
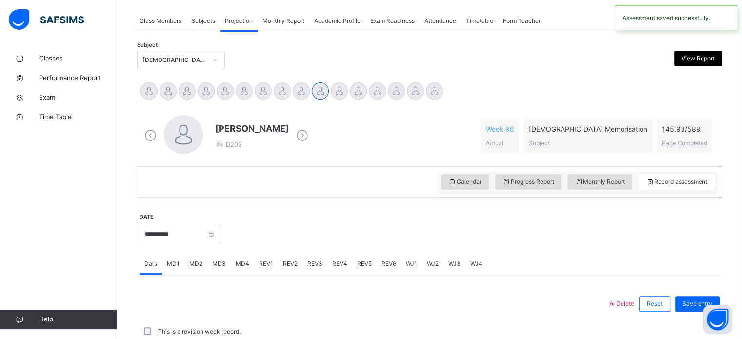
scroll to position [393, 0]
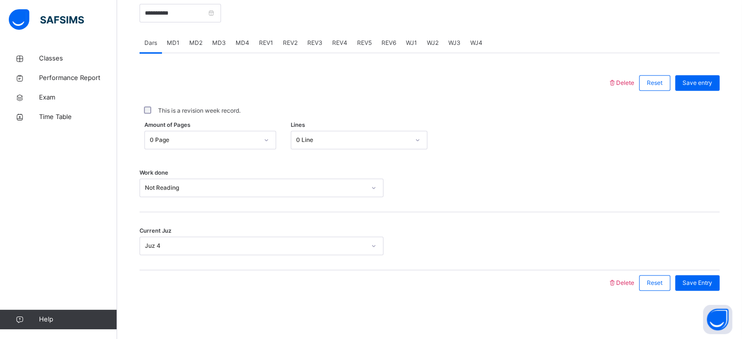
click at [191, 40] on span "MD2" at bounding box center [195, 43] width 13 height 9
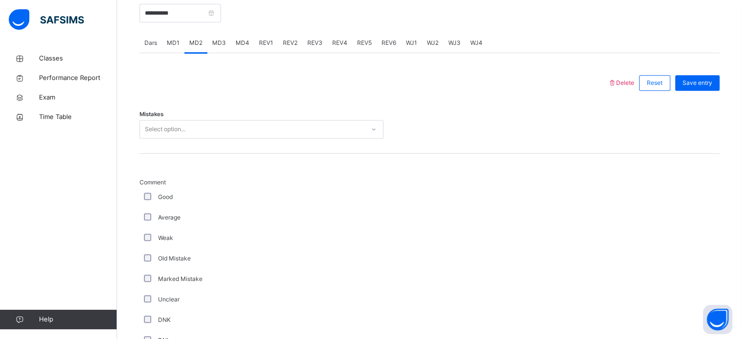
click at [205, 126] on div "Select option..." at bounding box center [252, 129] width 225 height 15
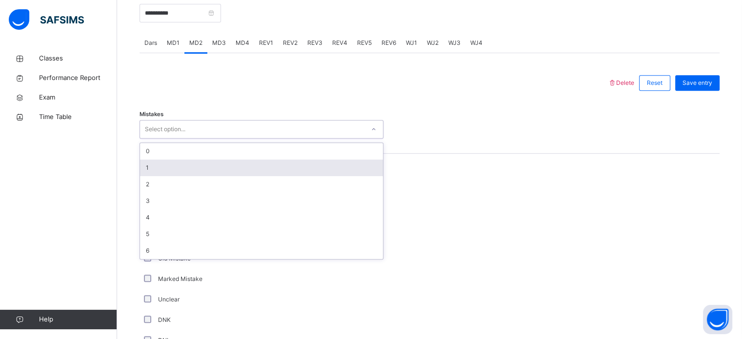
click at [207, 165] on div "1" at bounding box center [261, 168] width 243 height 17
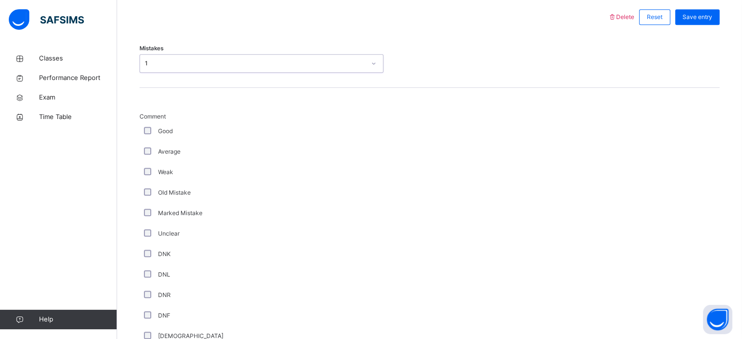
scroll to position [460, 0]
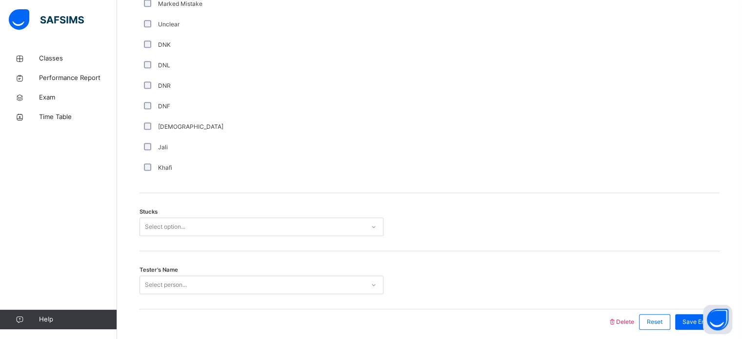
click at [225, 236] on div "Select option..." at bounding box center [262, 227] width 244 height 19
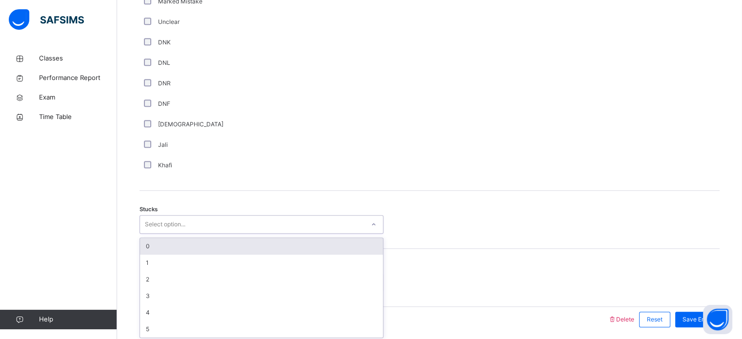
scroll to position [674, 0]
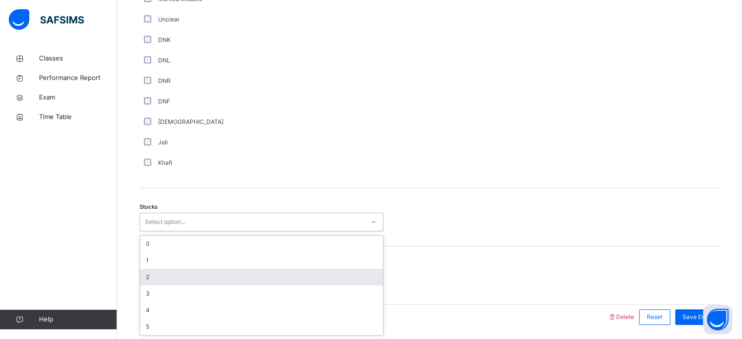
click at [216, 274] on div "2" at bounding box center [261, 277] width 243 height 17
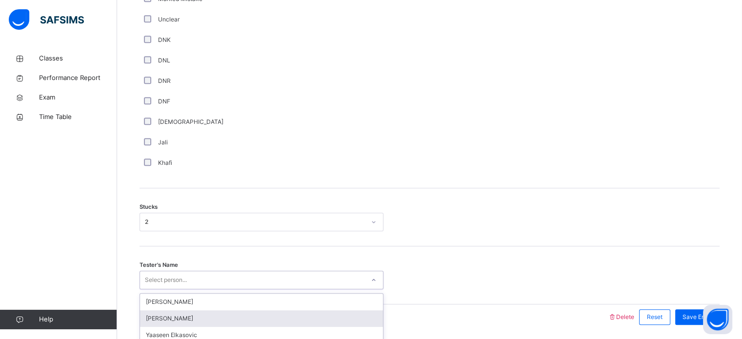
scroll to position [707, 0]
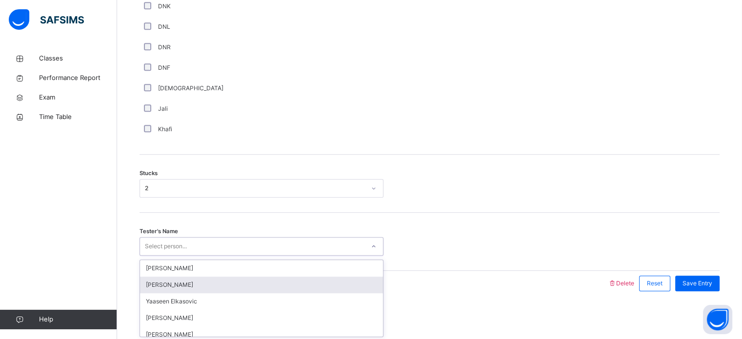
click at [215, 256] on div "option [PERSON_NAME] focused, 2 of 93. 93 results available. Use Up and Down to…" at bounding box center [262, 246] width 244 height 19
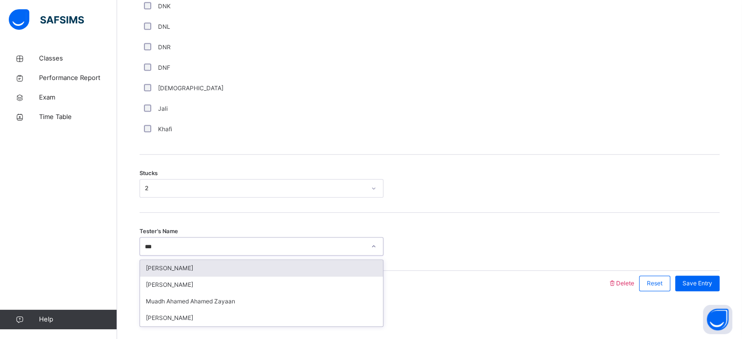
type input "****"
click at [240, 265] on div "[PERSON_NAME]" at bounding box center [261, 268] width 243 height 17
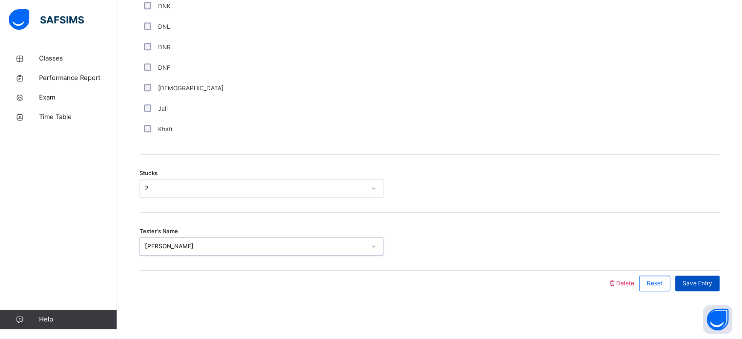
click at [693, 282] on span "Save Entry" at bounding box center [698, 283] width 30 height 9
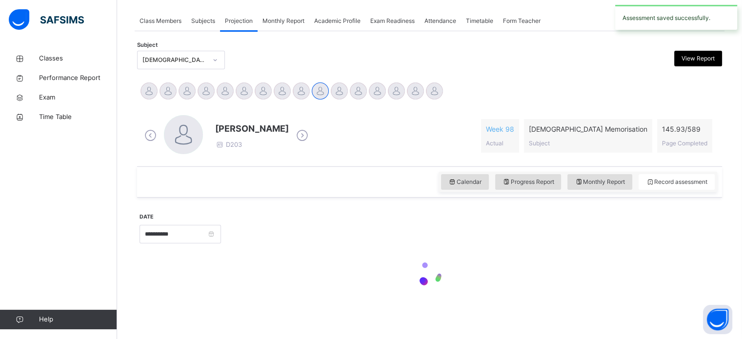
scroll to position [393, 0]
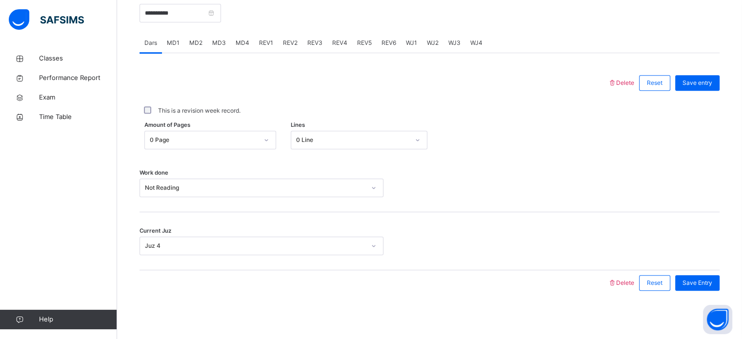
click at [243, 42] on span "MD4" at bounding box center [243, 43] width 14 height 9
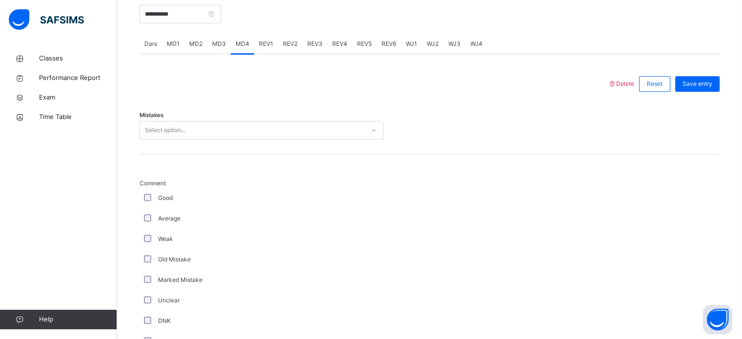
scroll to position [392, 0]
click at [264, 136] on div "Select option..." at bounding box center [252, 130] width 225 height 15
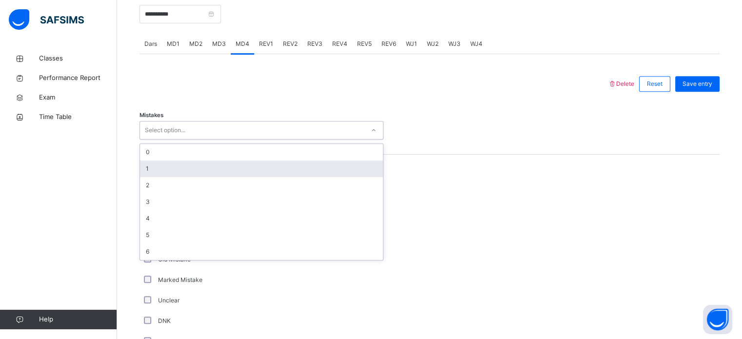
click at [265, 162] on div "1" at bounding box center [261, 169] width 243 height 17
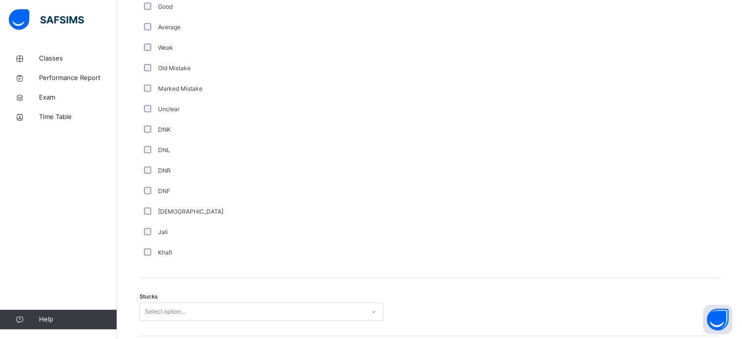
scroll to position [590, 0]
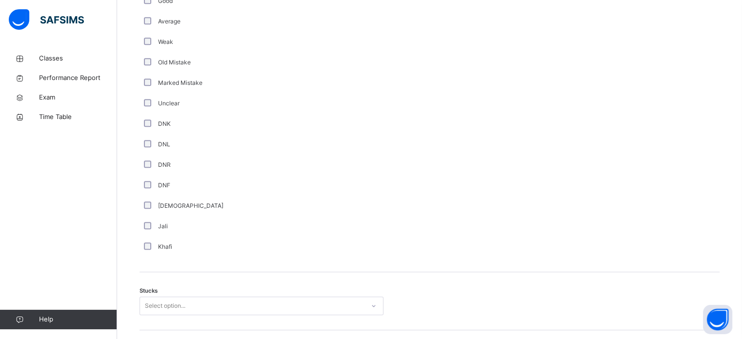
click at [163, 292] on div "Stucks Select option..." at bounding box center [430, 301] width 580 height 58
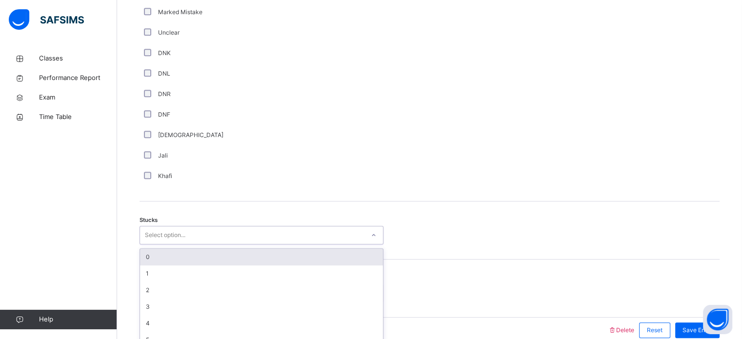
click at [168, 245] on div "option 0 focused, 1 of 6. 6 results available. Use Up and Down to choose option…" at bounding box center [262, 235] width 244 height 19
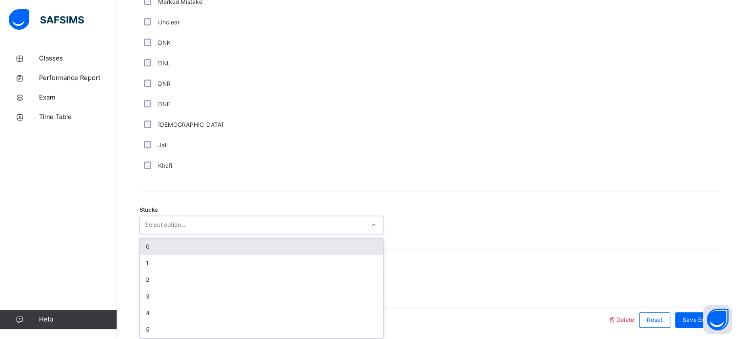
scroll to position [674, 0]
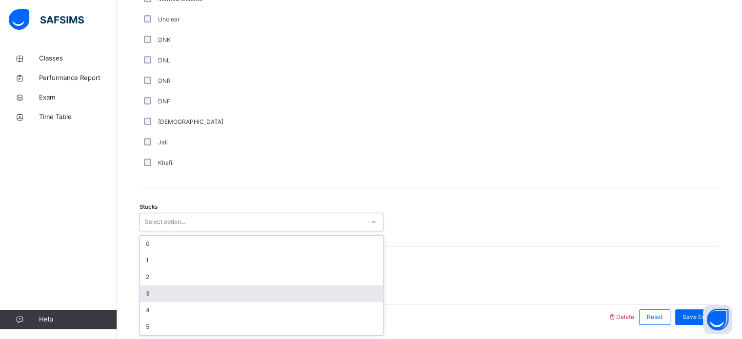
click at [181, 289] on div "3" at bounding box center [261, 294] width 243 height 17
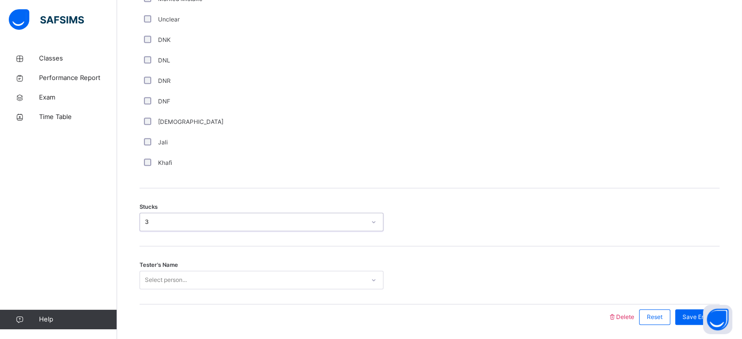
scroll to position [707, 0]
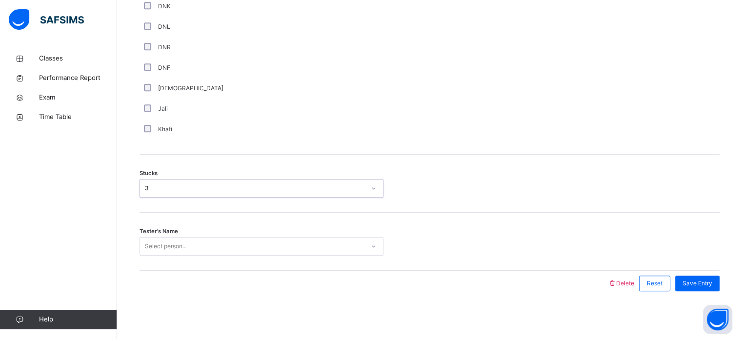
click at [225, 246] on div "Select person..." at bounding box center [252, 246] width 225 height 15
type input "***"
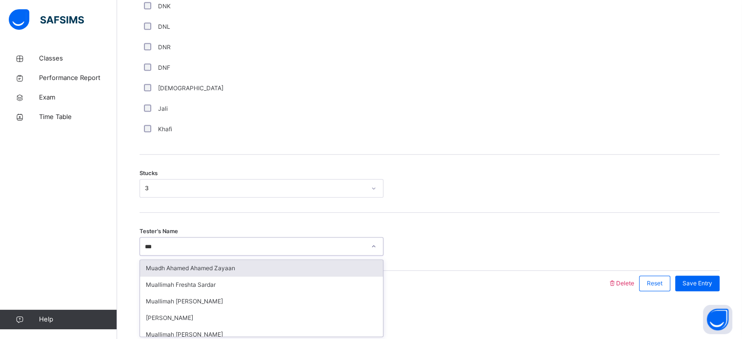
click at [226, 266] on div "Muadh Ahamed Ahamed Zayaan" at bounding box center [261, 268] width 243 height 17
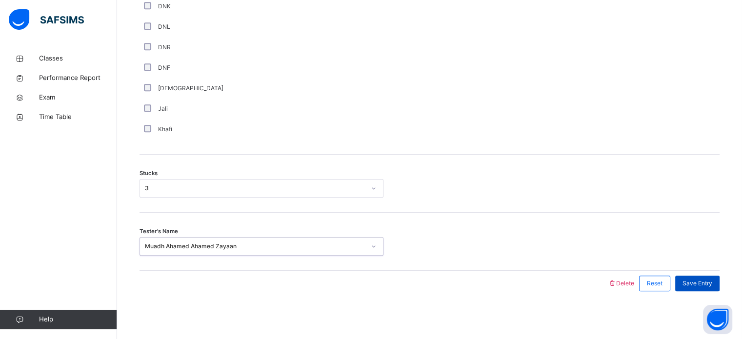
click at [711, 285] on span "Save Entry" at bounding box center [698, 283] width 30 height 9
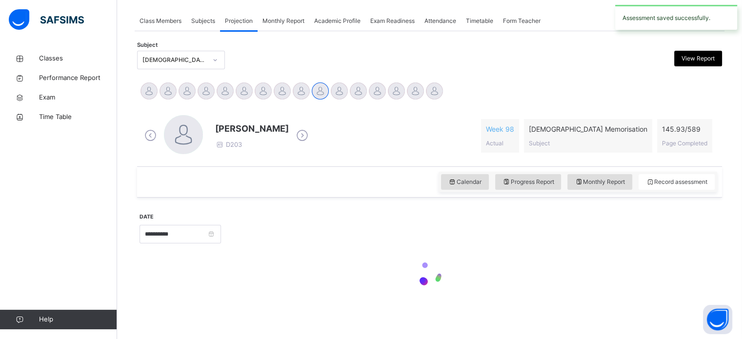
scroll to position [393, 0]
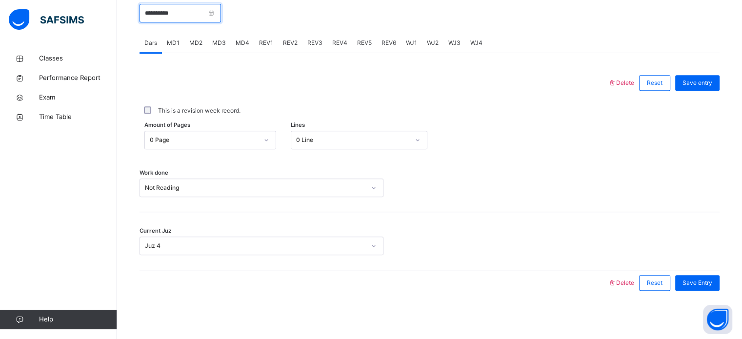
click at [210, 15] on input "**********" at bounding box center [181, 13] width 82 height 19
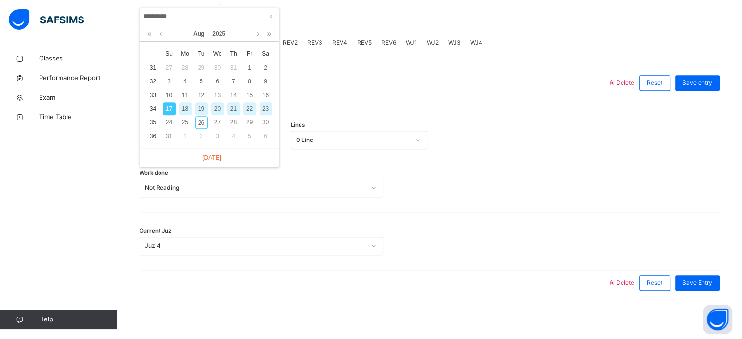
click at [197, 107] on div "19" at bounding box center [201, 108] width 13 height 13
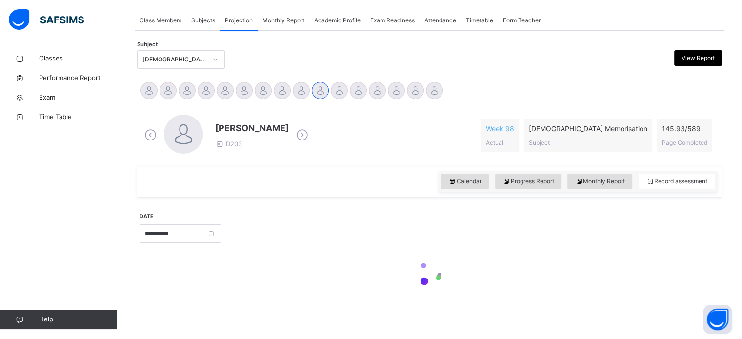
type input "**********"
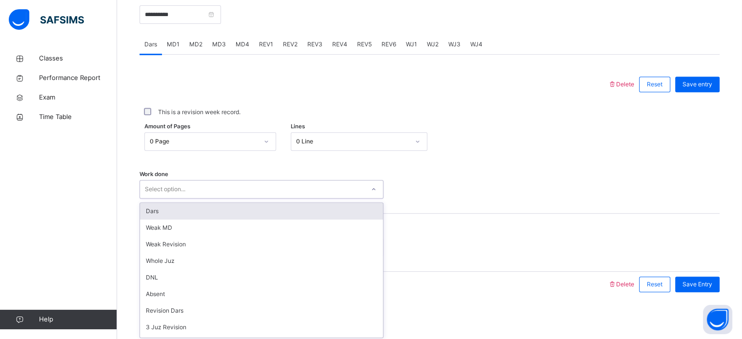
click at [212, 199] on div "option Dars focused, 1 of 14. 14 results available. Use Up and Down to choose o…" at bounding box center [262, 189] width 244 height 19
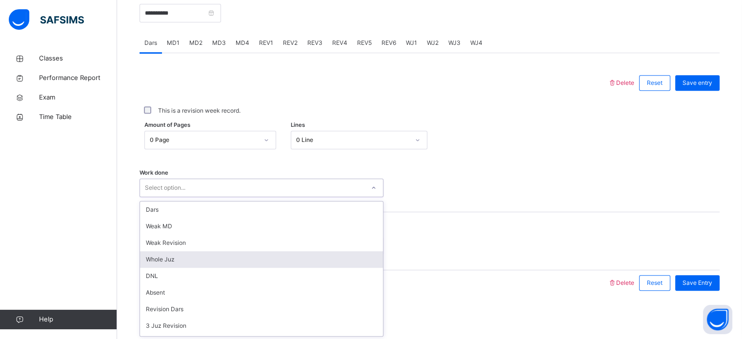
click at [212, 262] on div "Whole Juz" at bounding box center [261, 259] width 243 height 17
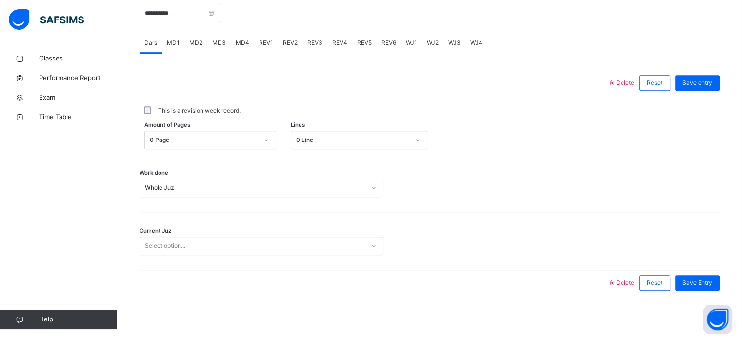
click at [295, 176] on div "Work done Whole Juz" at bounding box center [430, 183] width 580 height 58
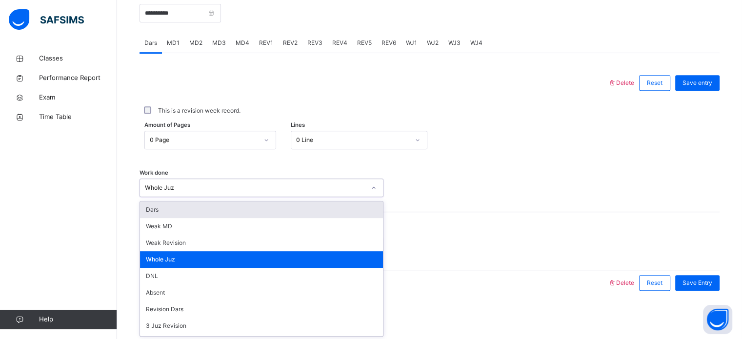
click at [406, 229] on div "Current Juz Select option..." at bounding box center [430, 241] width 580 height 58
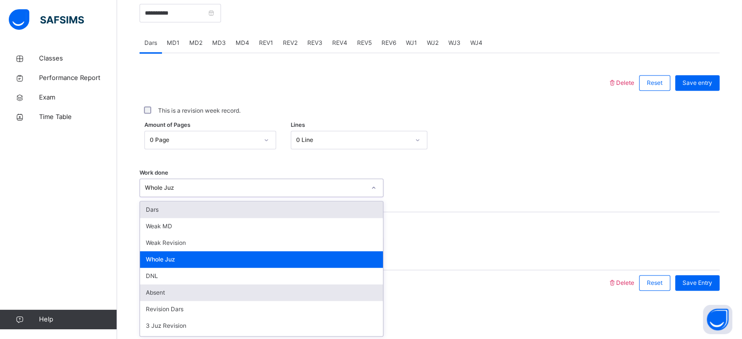
click at [211, 291] on div "Absent" at bounding box center [261, 293] width 243 height 17
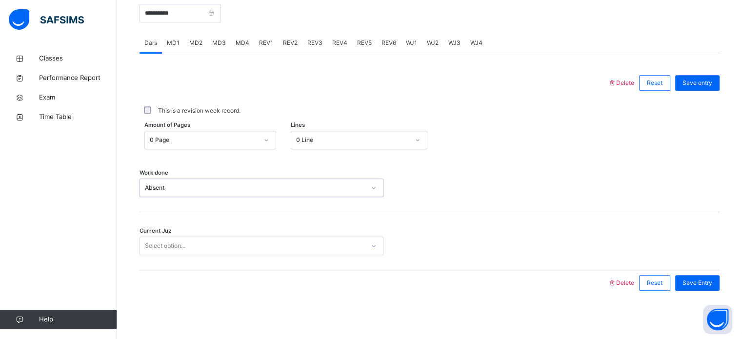
click at [224, 269] on div "Current Juz Select option..." at bounding box center [430, 241] width 580 height 58
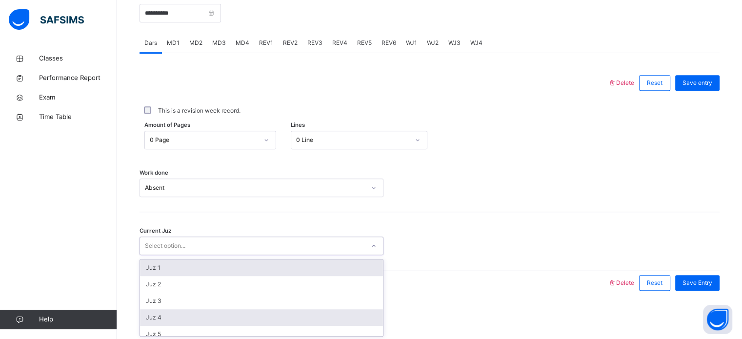
click at [208, 322] on div "Juz 4" at bounding box center [261, 317] width 243 height 17
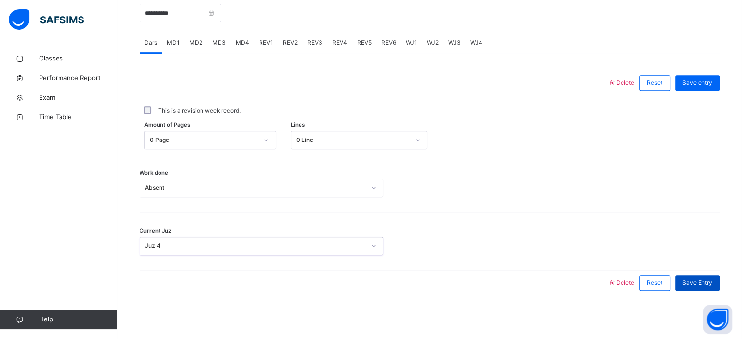
click at [707, 290] on div "Save Entry" at bounding box center [697, 283] width 44 height 16
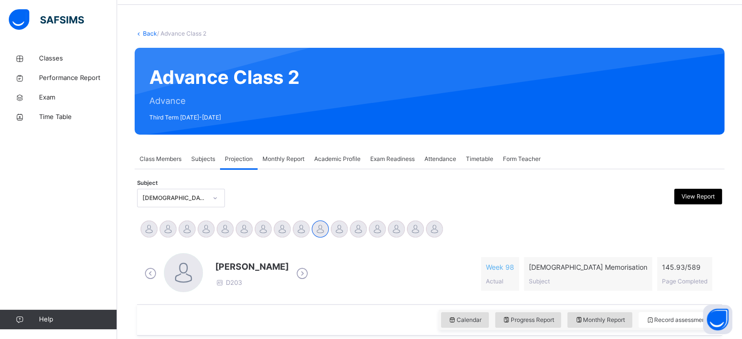
scroll to position [37, 0]
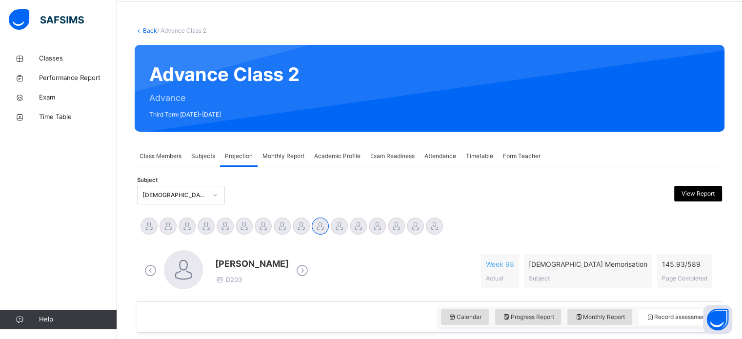
click at [288, 155] on span "Monthly Report" at bounding box center [284, 156] width 42 height 9
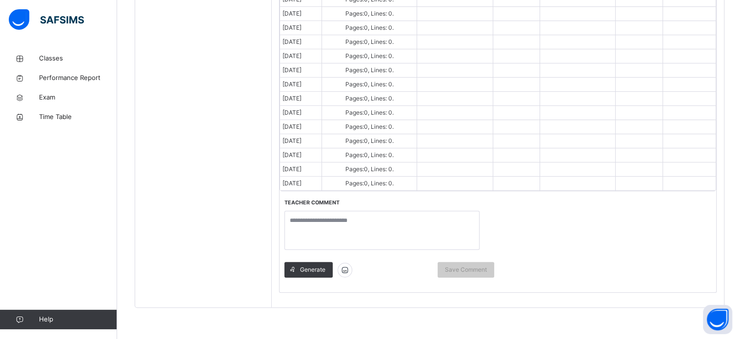
scroll to position [640, 0]
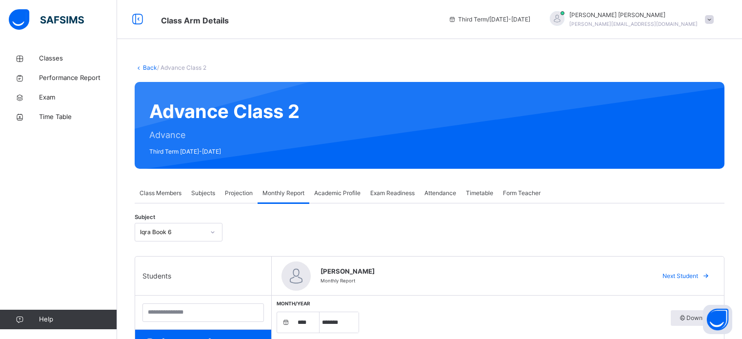
select select "****"
select select "*"
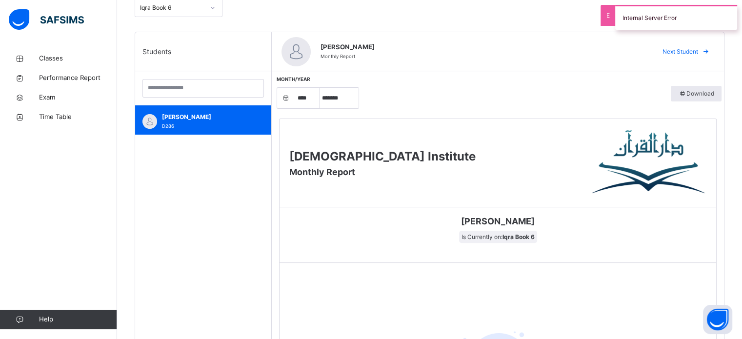
scroll to position [224, 0]
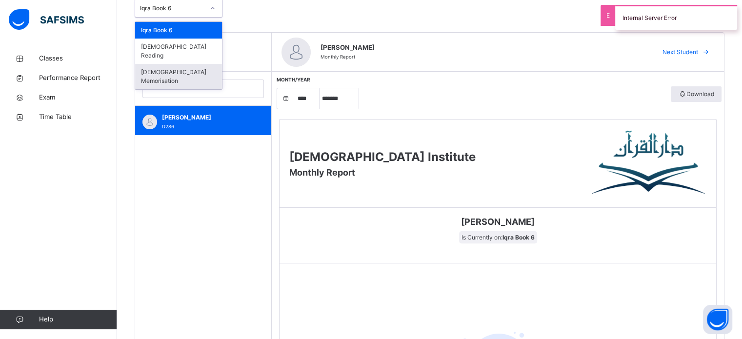
click at [191, 66] on div "[DEMOGRAPHIC_DATA] Memorisation" at bounding box center [178, 76] width 87 height 25
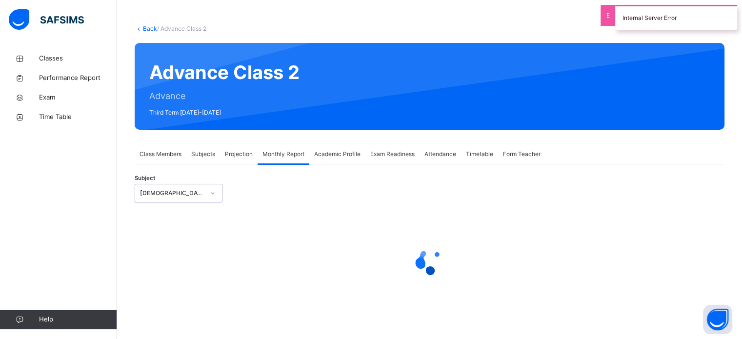
select select "****"
select select "*"
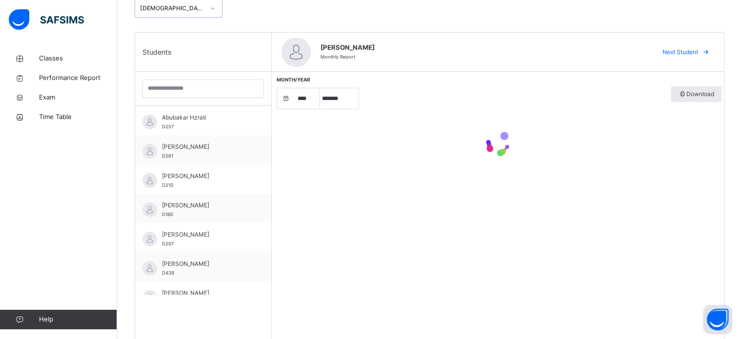
scroll to position [139, 0]
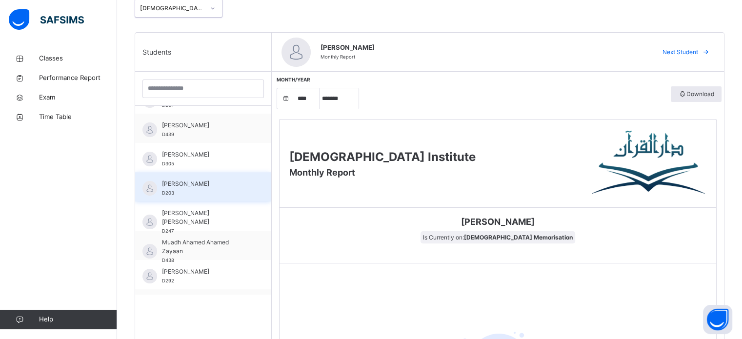
click at [200, 191] on div "[PERSON_NAME] D203" at bounding box center [205, 189] width 87 height 18
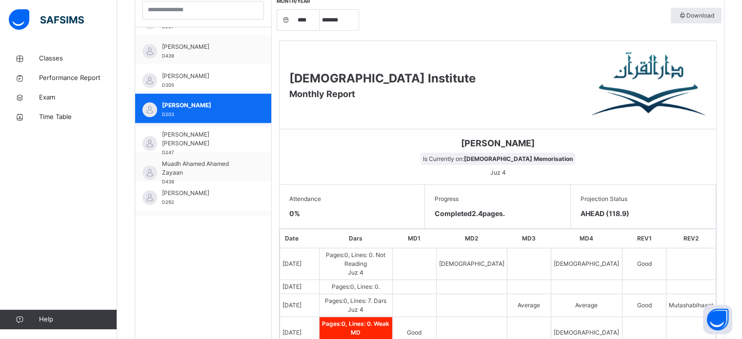
scroll to position [310, 0]
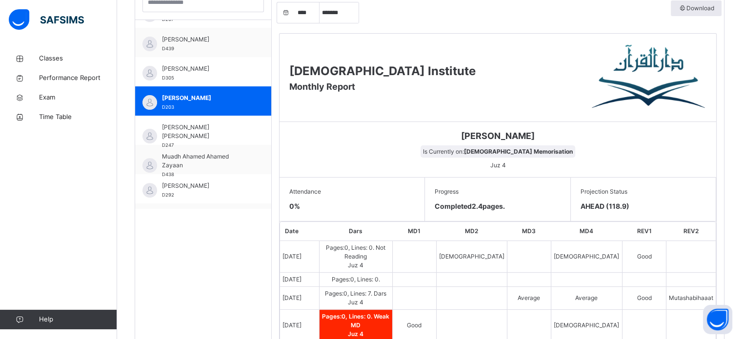
click at [323, 201] on div "Attendance 0 %" at bounding box center [352, 200] width 145 height 44
click at [299, 197] on span at bounding box center [351, 198] width 125 height 5
click at [293, 199] on span at bounding box center [351, 198] width 125 height 5
click at [287, 206] on div "Attendance 0 %" at bounding box center [352, 200] width 145 height 44
click at [299, 203] on span "0 %" at bounding box center [294, 206] width 11 height 8
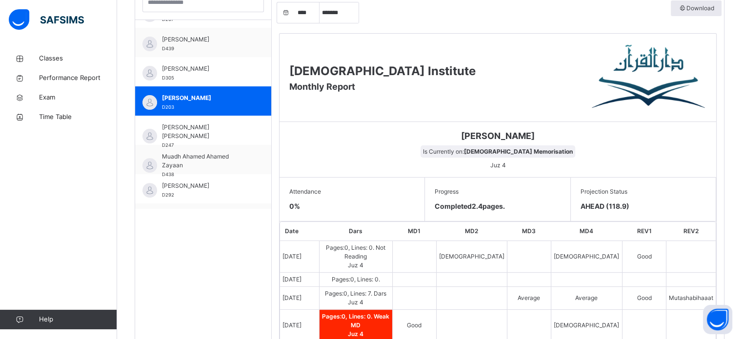
click at [292, 211] on div "Attendance 0 %" at bounding box center [352, 200] width 145 height 44
click at [293, 209] on div "Attendance 0 %" at bounding box center [352, 200] width 145 height 44
click at [318, 184] on div "Attendance 0 %" at bounding box center [352, 200] width 145 height 44
click at [310, 196] on span at bounding box center [351, 198] width 125 height 5
click at [320, 190] on span "Attendance" at bounding box center [351, 191] width 125 height 9
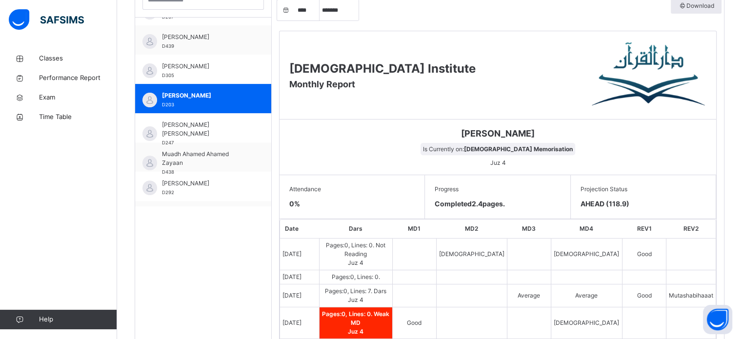
scroll to position [312, 0]
click at [610, 206] on span "AHEAD (118.9)" at bounding box center [643, 204] width 125 height 10
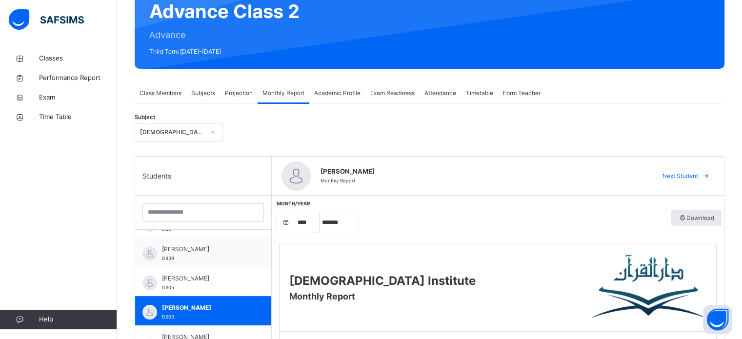
scroll to position [0, 0]
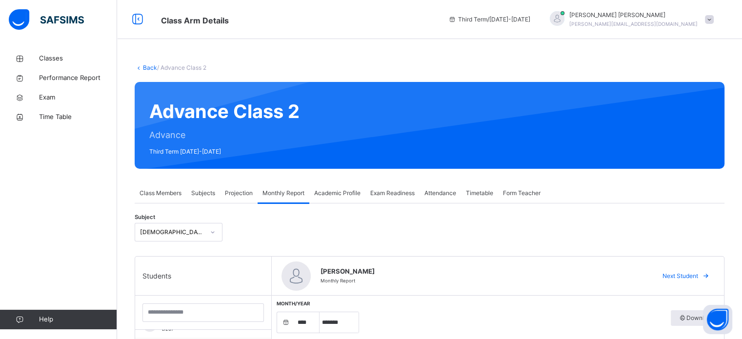
click at [156, 186] on div "Class Members" at bounding box center [161, 194] width 52 height 20
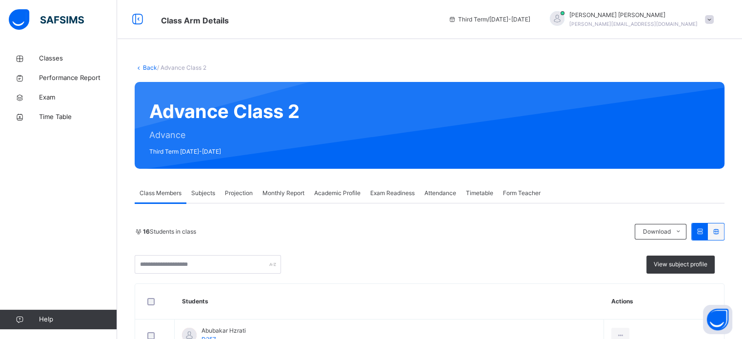
click at [200, 185] on div "Subjects" at bounding box center [203, 194] width 34 height 20
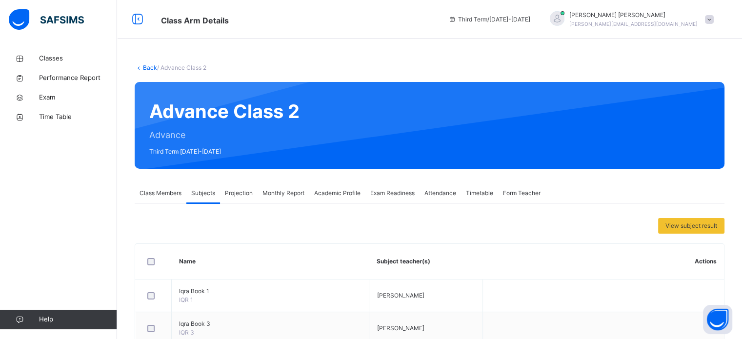
click at [234, 196] on span "Projection" at bounding box center [239, 193] width 28 height 9
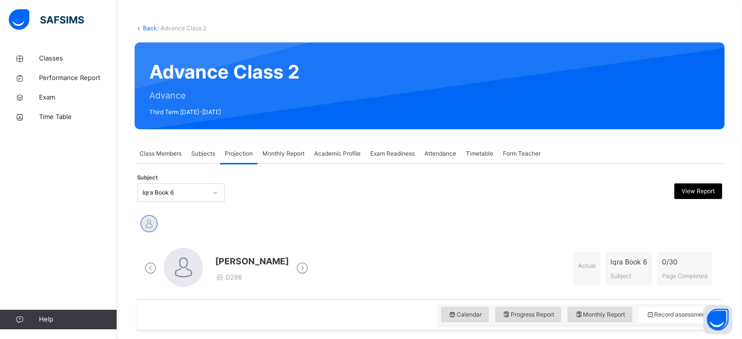
scroll to position [42, 0]
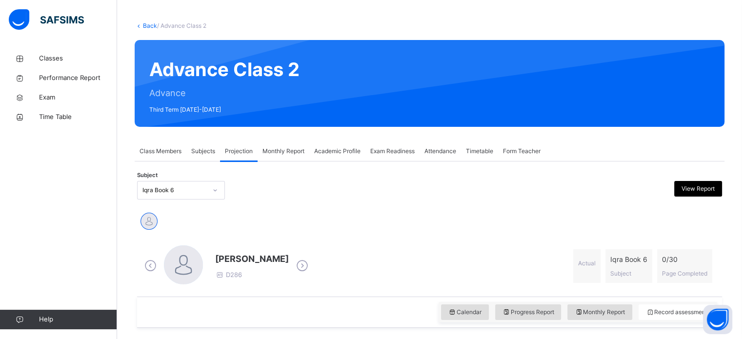
click at [277, 160] on div "Monthly Report" at bounding box center [284, 152] width 52 height 20
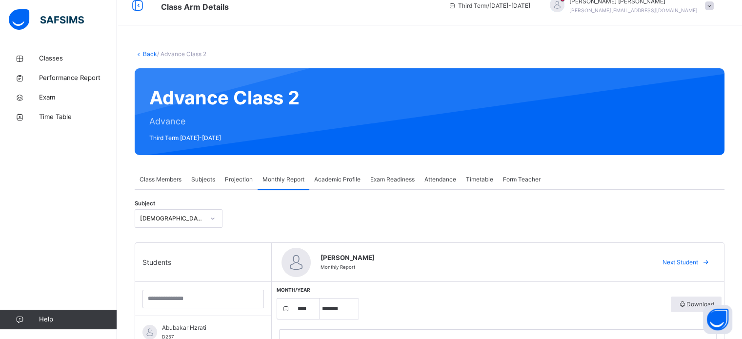
scroll to position [0, 0]
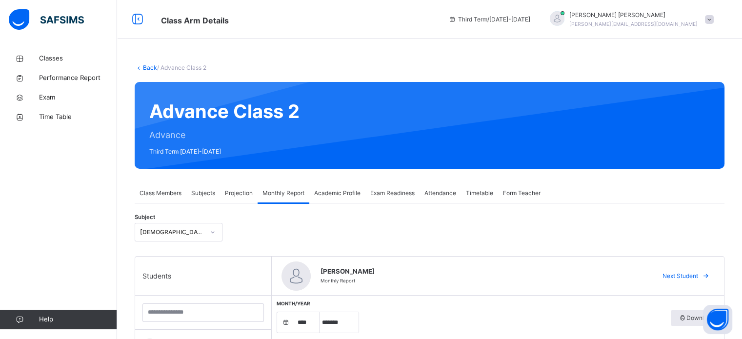
click at [250, 201] on div "Projection" at bounding box center [239, 194] width 38 height 20
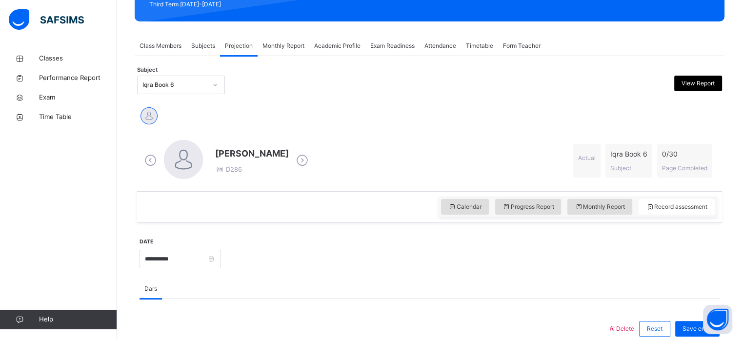
scroll to position [145, 0]
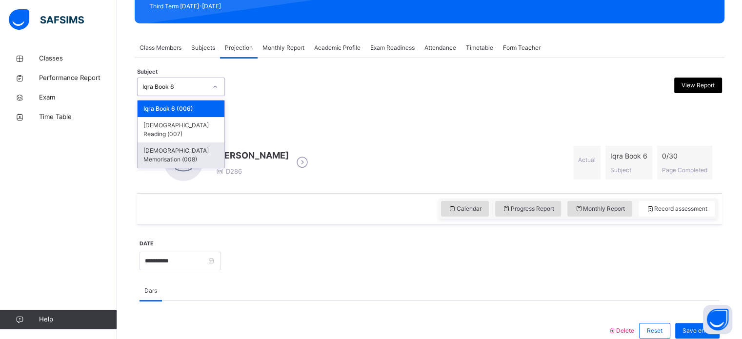
click at [190, 147] on div "[DEMOGRAPHIC_DATA] Memorisation (008)" at bounding box center [181, 155] width 87 height 25
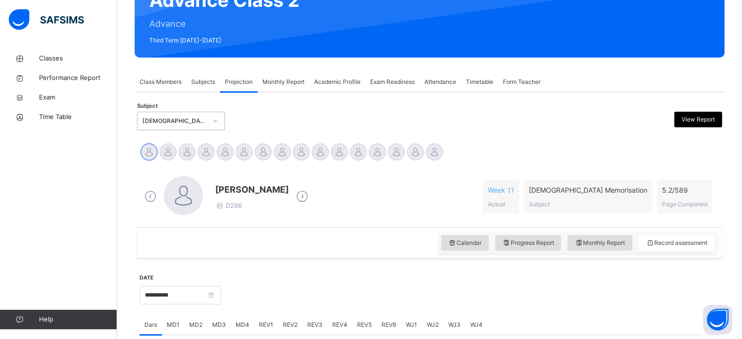
scroll to position [107, 0]
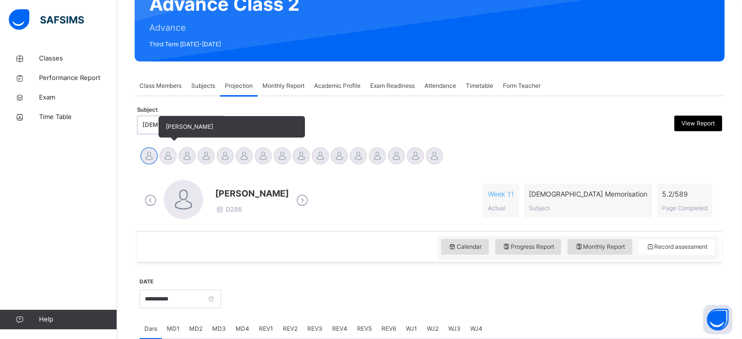
click at [169, 161] on div at bounding box center [168, 155] width 17 height 17
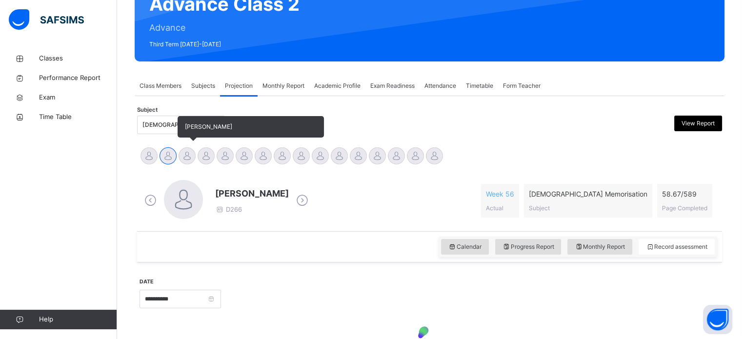
click at [181, 160] on div at bounding box center [187, 155] width 17 height 17
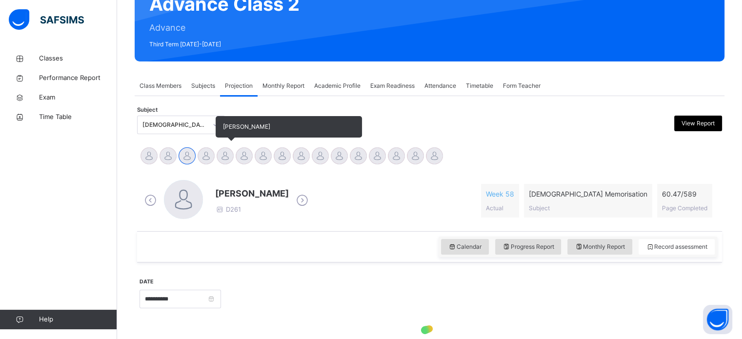
click at [218, 162] on div "[PERSON_NAME]" at bounding box center [225, 156] width 19 height 21
click at [210, 163] on div "Abubakar Hzrati" at bounding box center [206, 156] width 19 height 21
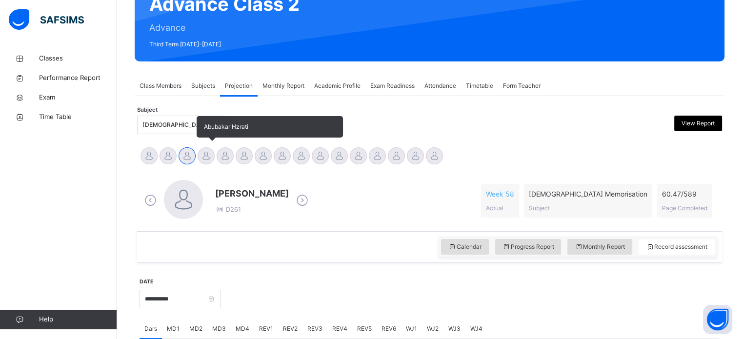
click at [211, 158] on div at bounding box center [206, 155] width 17 height 17
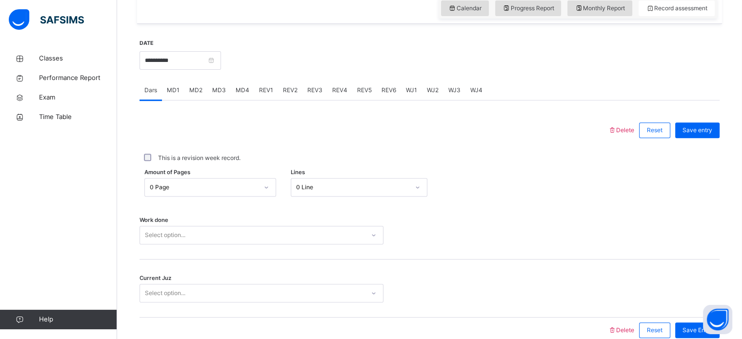
scroll to position [345, 0]
click at [209, 94] on div "MD3" at bounding box center [218, 92] width 23 height 20
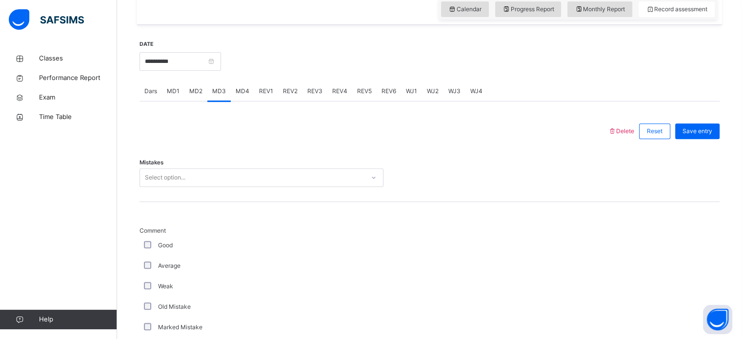
click at [157, 100] on div "Dars" at bounding box center [151, 92] width 22 height 20
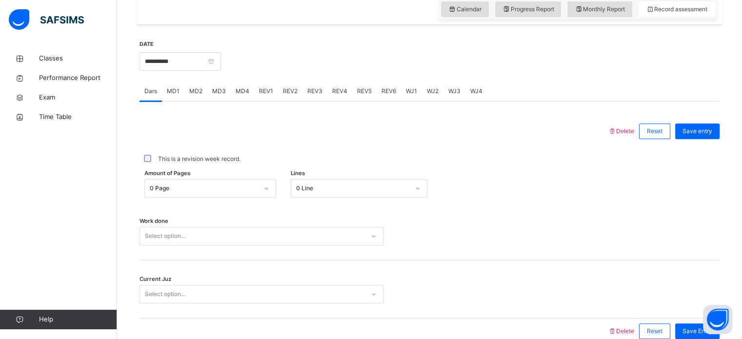
click at [367, 203] on div "Work done Select option..." at bounding box center [430, 232] width 580 height 58
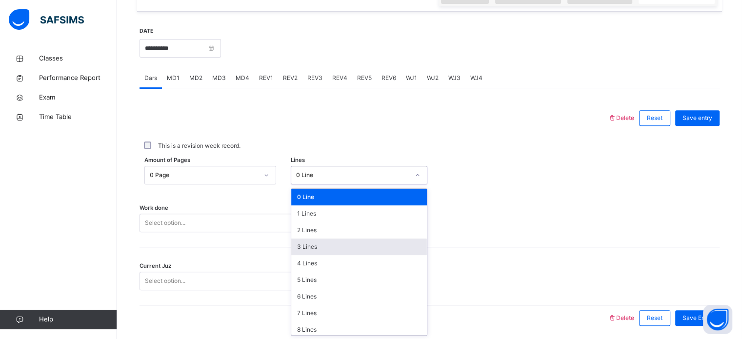
click at [340, 251] on div "3 Lines" at bounding box center [359, 247] width 136 height 17
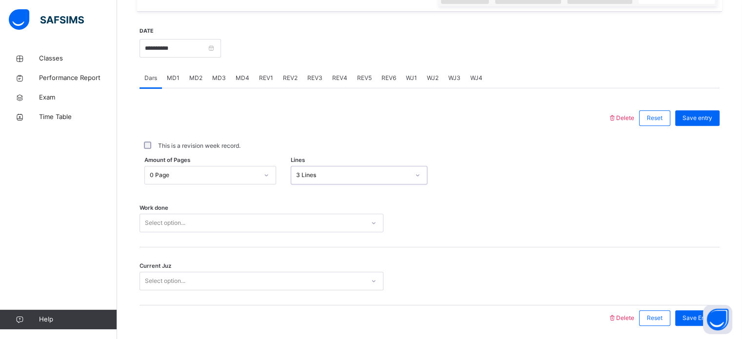
scroll to position [393, 0]
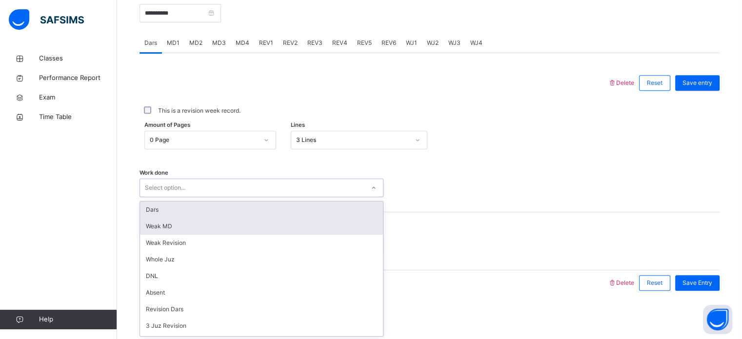
click at [286, 219] on div "Weak MD" at bounding box center [261, 226] width 243 height 17
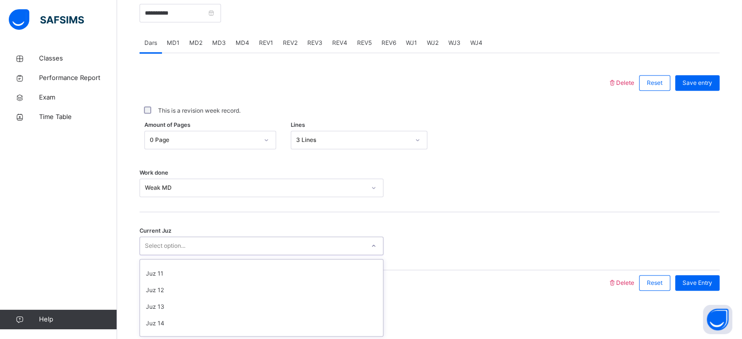
scroll to position [421, 0]
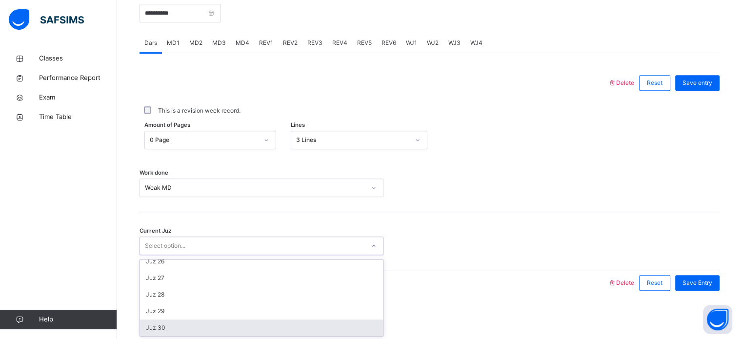
click at [232, 321] on div "Juz 30" at bounding box center [261, 328] width 243 height 17
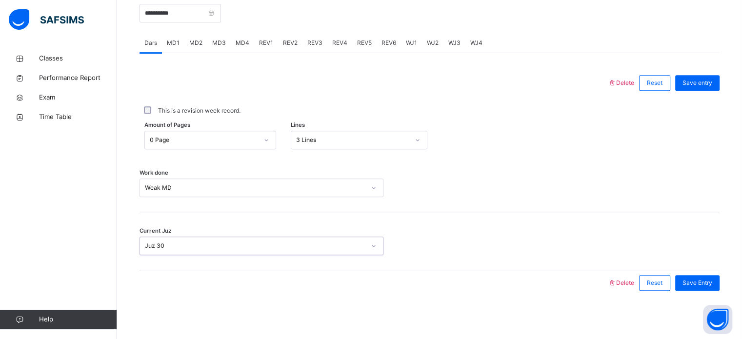
click at [705, 300] on div "**********" at bounding box center [430, 143] width 580 height 324
click at [720, 289] on div "Save Entry" at bounding box center [697, 283] width 44 height 16
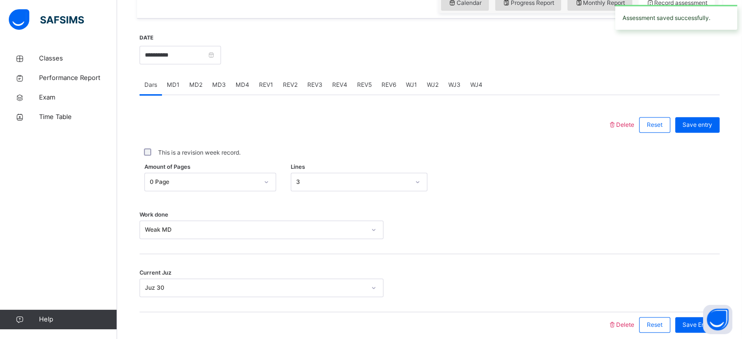
scroll to position [323, 0]
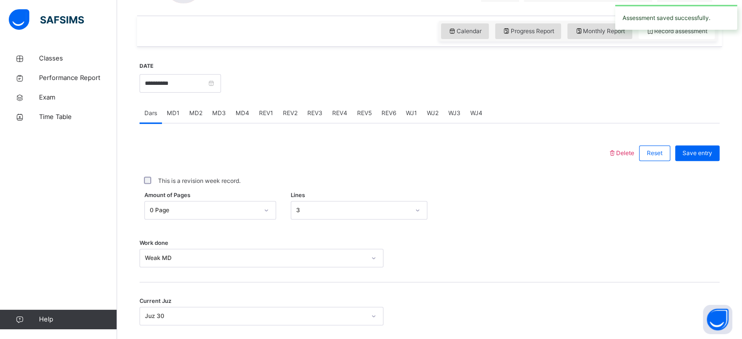
click at [194, 109] on span "MD2" at bounding box center [195, 113] width 13 height 9
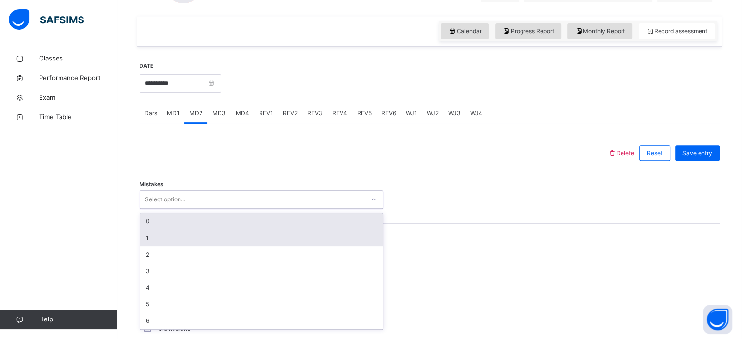
click at [207, 243] on div "1" at bounding box center [261, 238] width 243 height 17
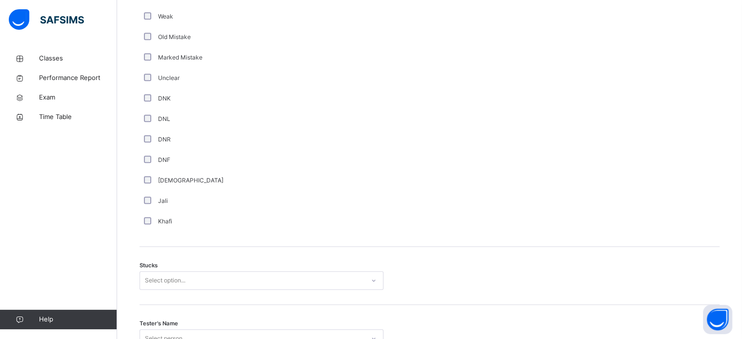
scroll to position [707, 0]
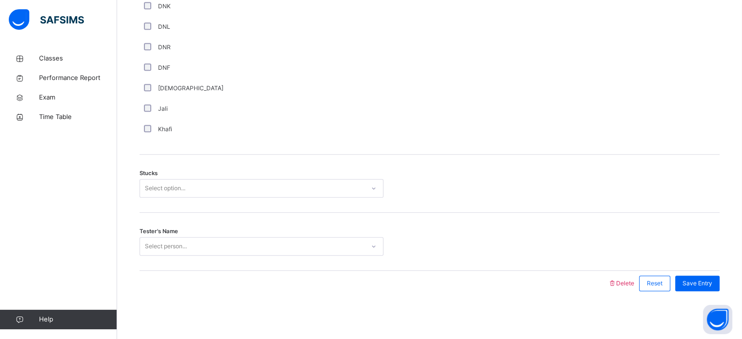
click at [221, 204] on div "Stucks Select option..." at bounding box center [430, 184] width 580 height 58
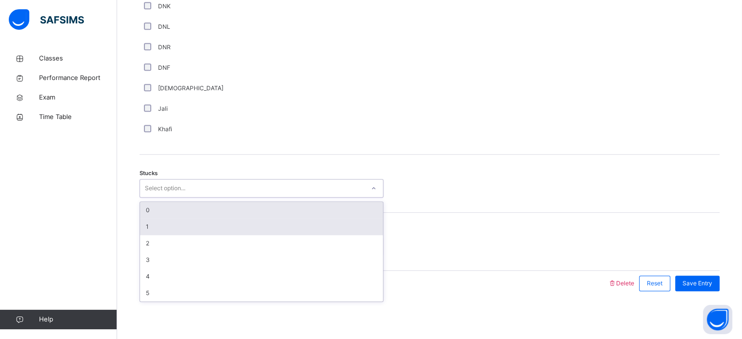
click at [197, 232] on div "1" at bounding box center [261, 227] width 243 height 17
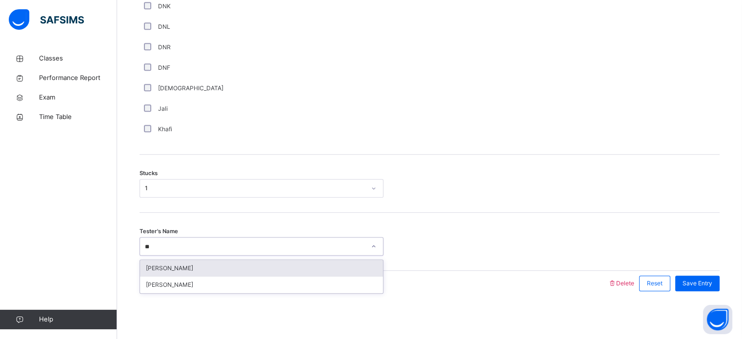
type input "***"
click at [326, 271] on div "[PERSON_NAME]" at bounding box center [261, 268] width 243 height 17
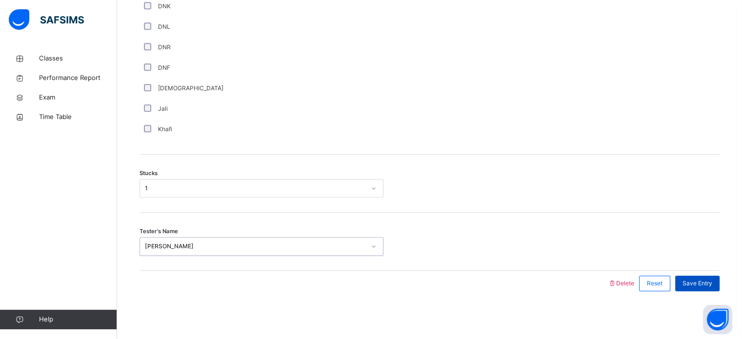
click at [713, 276] on div "Save Entry" at bounding box center [697, 284] width 44 height 16
click at [720, 285] on div "Save Entry" at bounding box center [697, 284] width 44 height 16
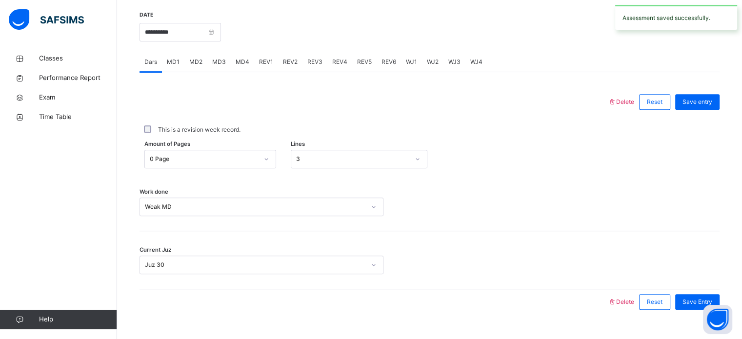
scroll to position [361, 0]
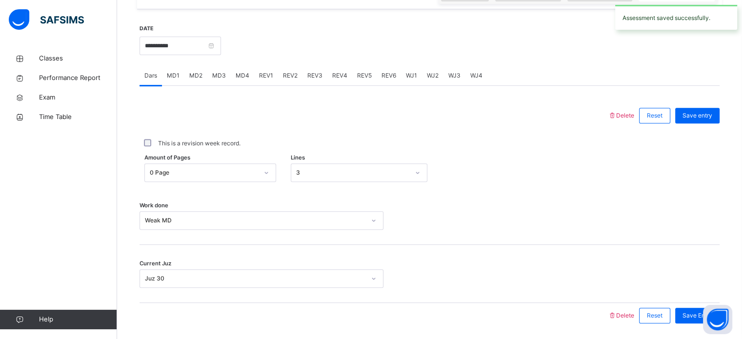
click at [238, 80] on div "MD4" at bounding box center [242, 76] width 23 height 20
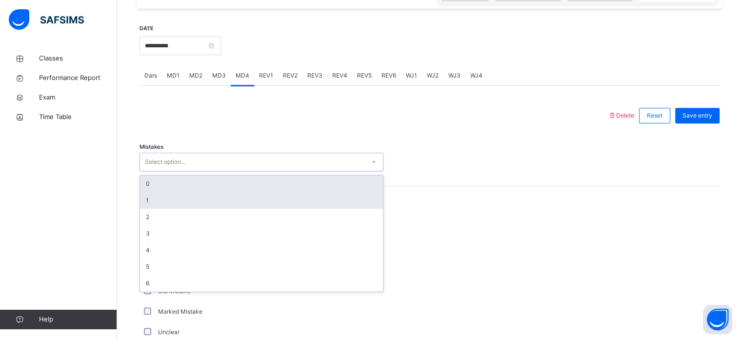
click at [261, 192] on div "1" at bounding box center [261, 200] width 243 height 17
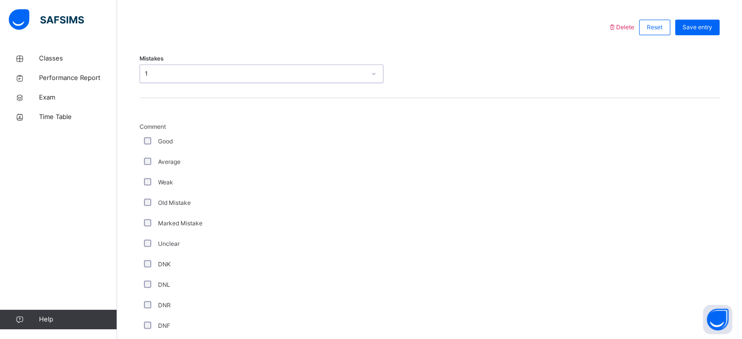
scroll to position [459, 0]
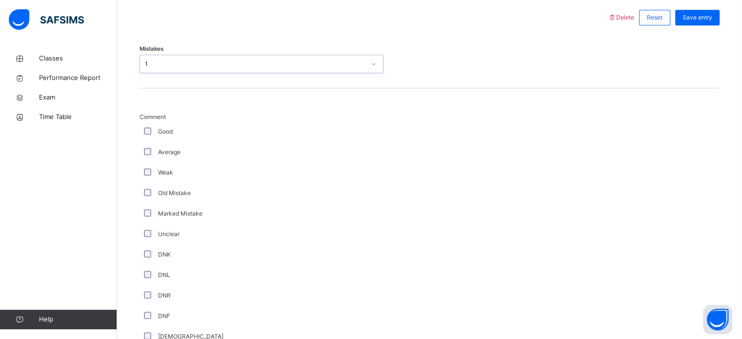
click at [146, 162] on div "Average" at bounding box center [262, 152] width 244 height 20
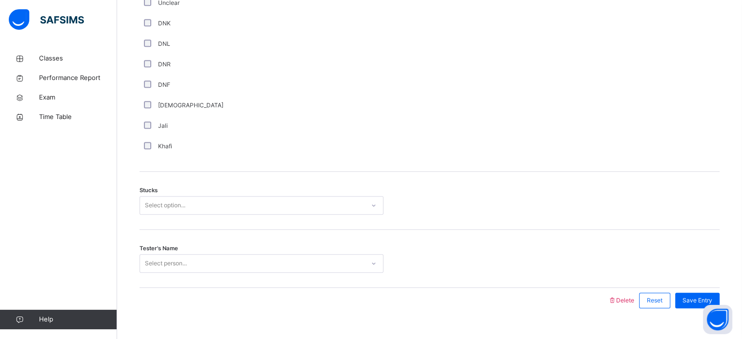
scroll to position [692, 0]
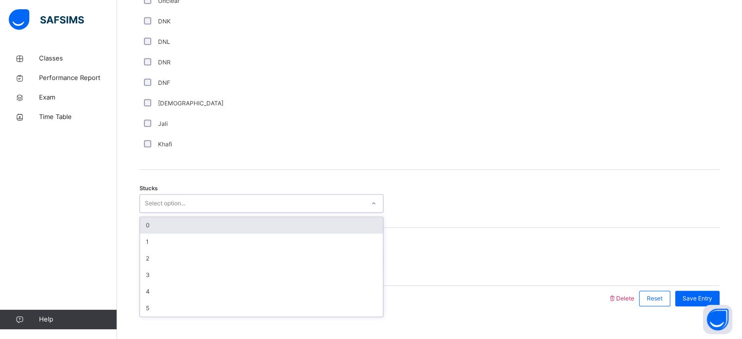
click at [252, 135] on div "Khafi" at bounding box center [262, 144] width 244 height 20
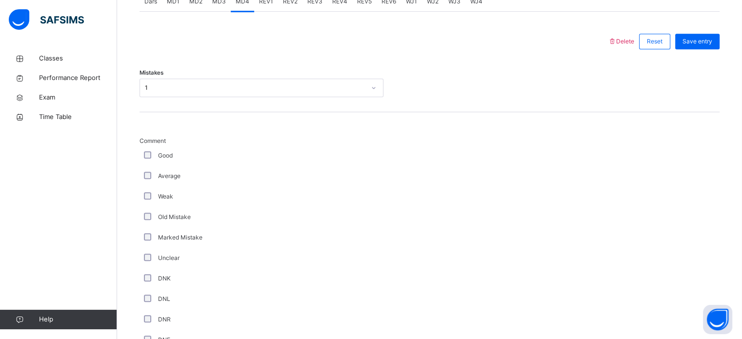
scroll to position [431, 0]
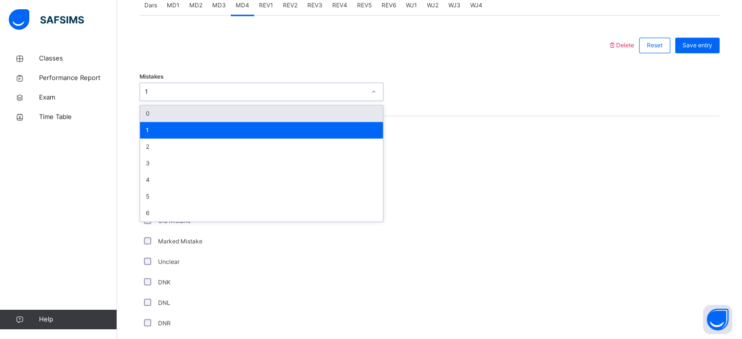
click at [251, 123] on div "1" at bounding box center [261, 130] width 243 height 17
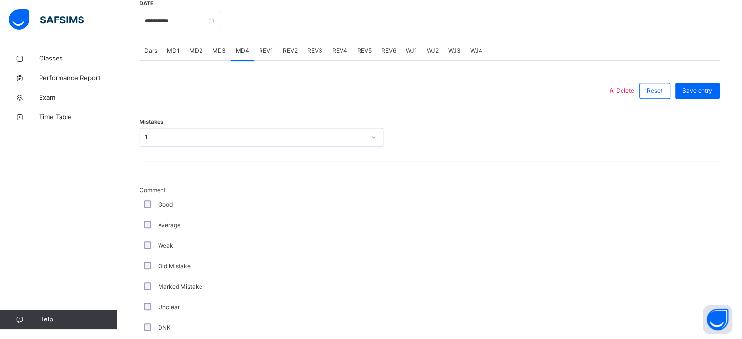
scroll to position [342, 0]
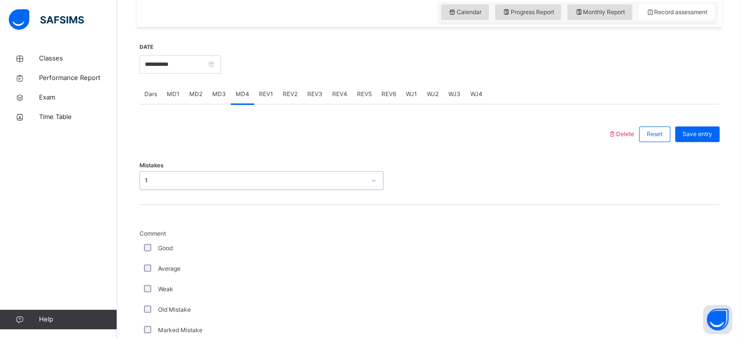
click at [252, 155] on div "Mistakes option 1, selected. 0 results available. Select is focused ,type to re…" at bounding box center [430, 176] width 580 height 58
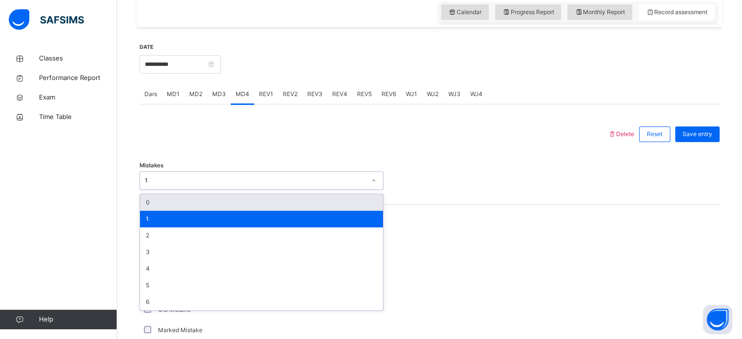
click at [240, 209] on div "0" at bounding box center [261, 202] width 243 height 17
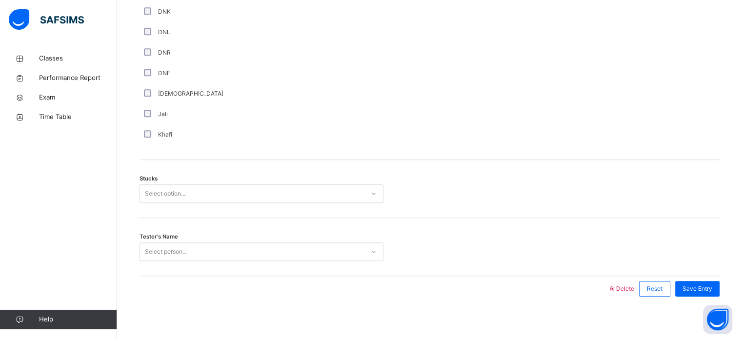
scroll to position [707, 0]
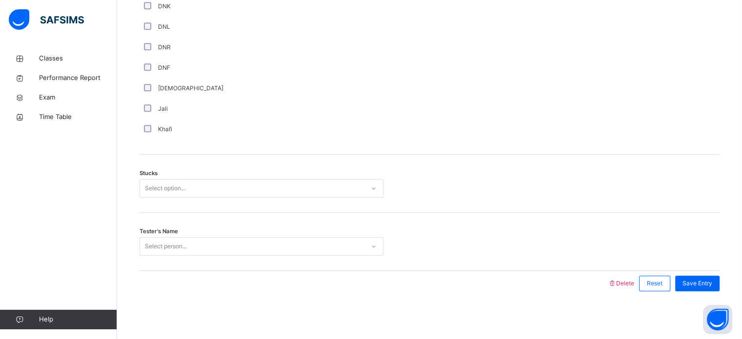
click at [211, 209] on div "Stucks Select option..." at bounding box center [430, 184] width 580 height 58
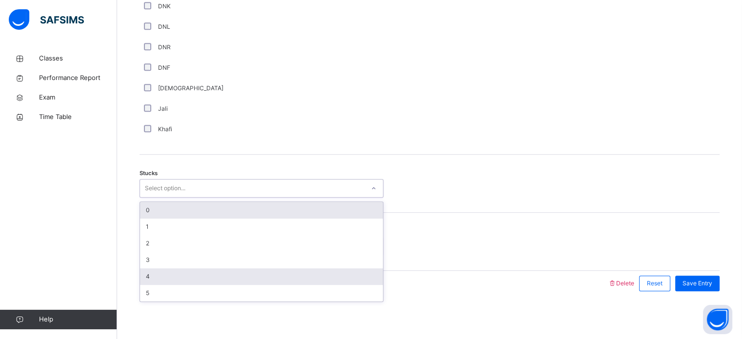
click at [201, 281] on div "4" at bounding box center [261, 276] width 243 height 17
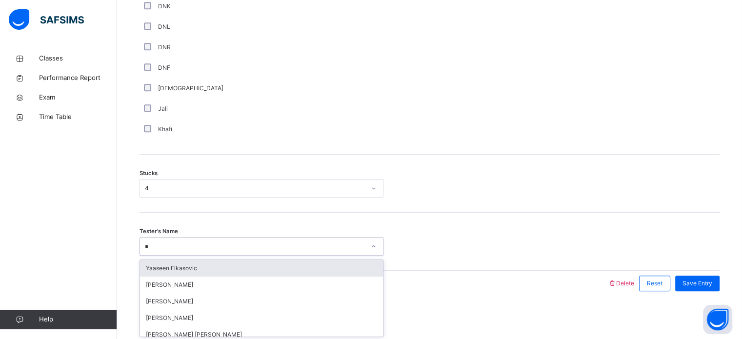
type input "**"
click at [177, 265] on div "[PERSON_NAME]" at bounding box center [261, 268] width 243 height 17
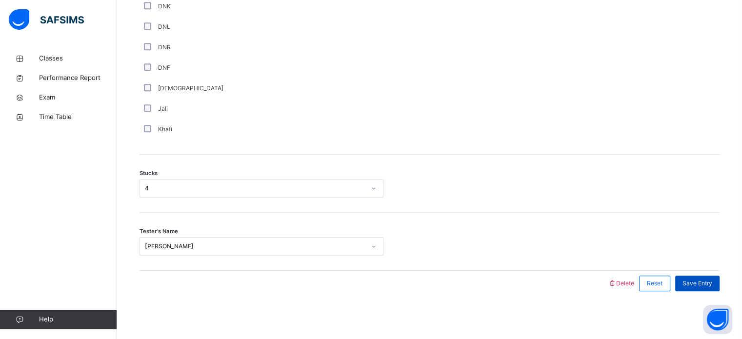
click at [708, 288] on div "Save Entry" at bounding box center [697, 284] width 44 height 16
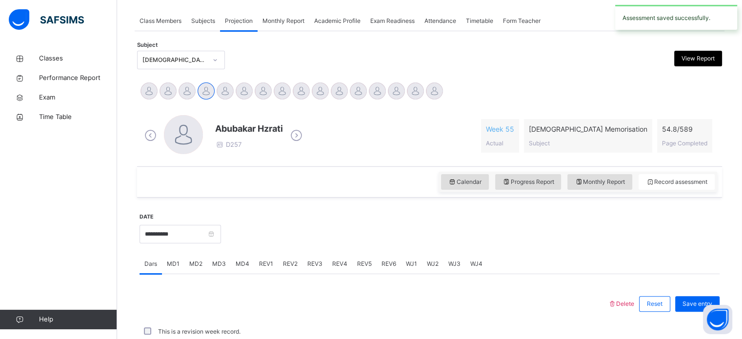
scroll to position [393, 0]
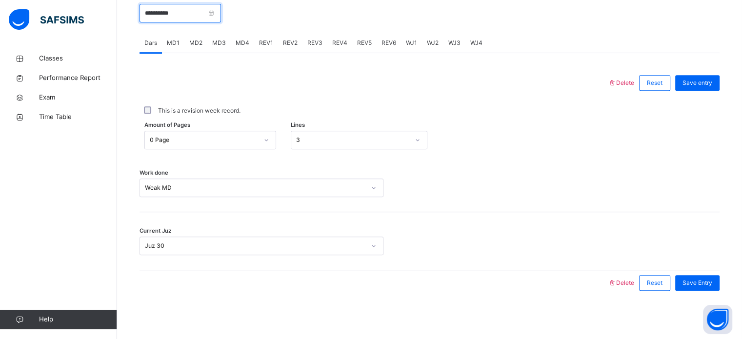
click at [212, 10] on input "**********" at bounding box center [181, 13] width 82 height 19
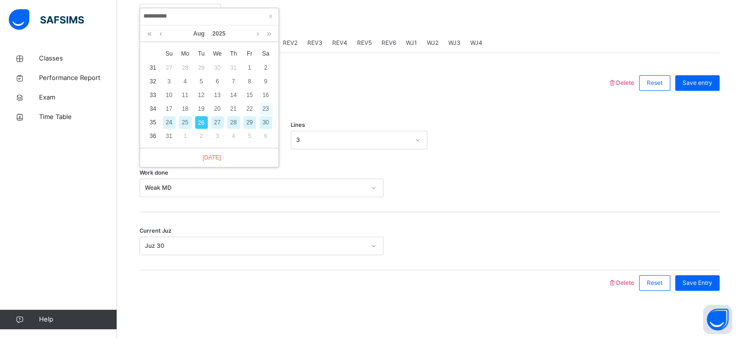
click at [266, 111] on div "23" at bounding box center [266, 108] width 13 height 13
type input "**********"
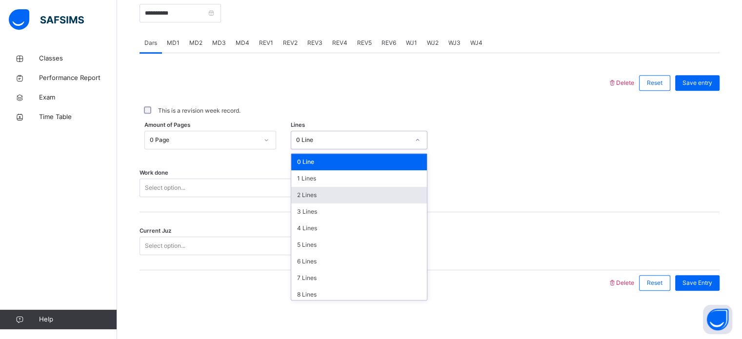
click at [385, 195] on div "2 Lines" at bounding box center [359, 195] width 136 height 17
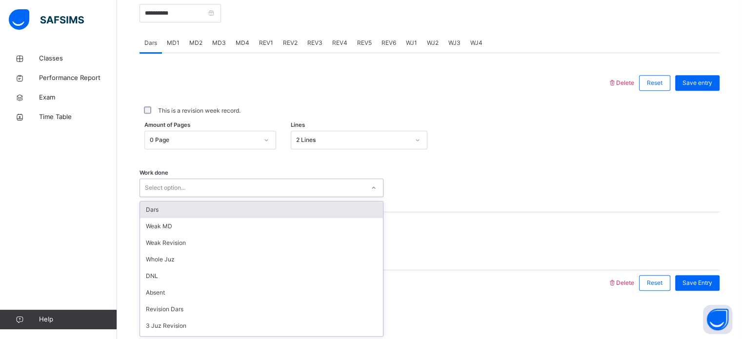
click at [275, 211] on div "Dars" at bounding box center [261, 210] width 243 height 17
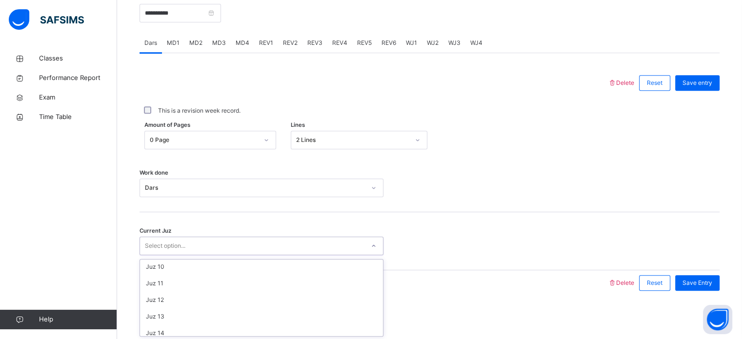
scroll to position [421, 0]
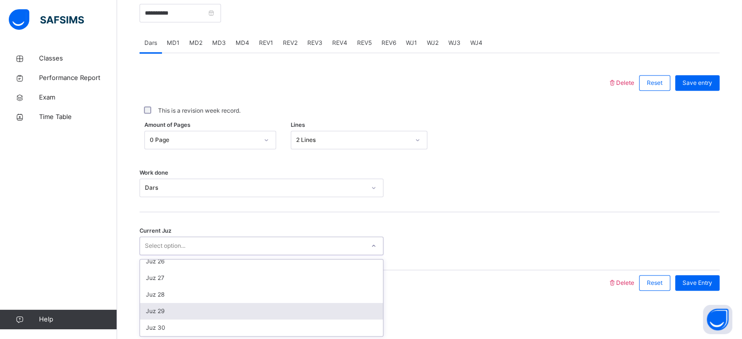
click at [203, 316] on div "Juz 29" at bounding box center [261, 311] width 243 height 17
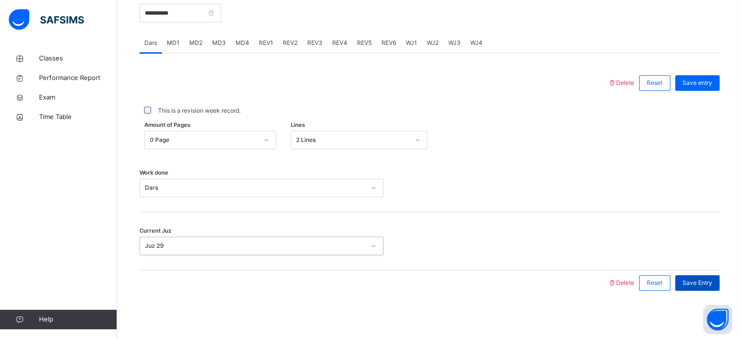
click at [711, 287] on div "Save Entry" at bounding box center [697, 283] width 44 height 16
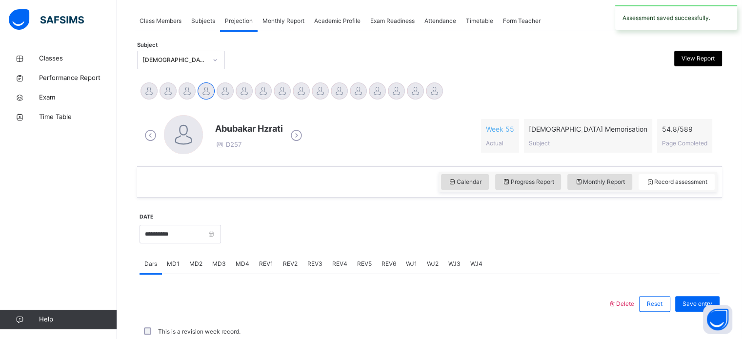
scroll to position [393, 0]
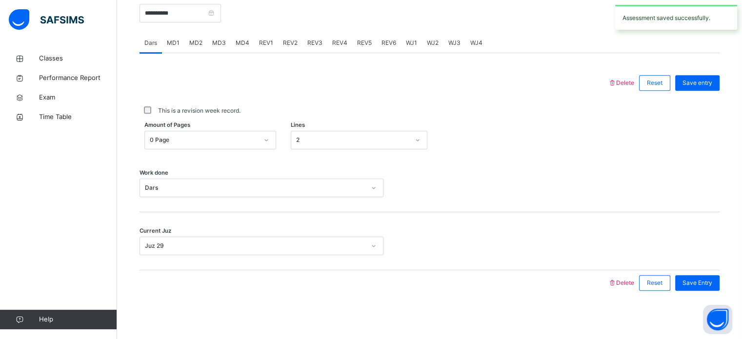
click at [243, 46] on span "MD4" at bounding box center [243, 43] width 14 height 9
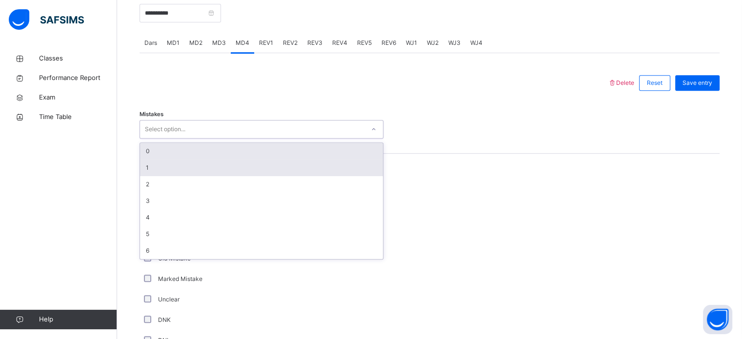
click at [218, 168] on div "1" at bounding box center [261, 168] width 243 height 17
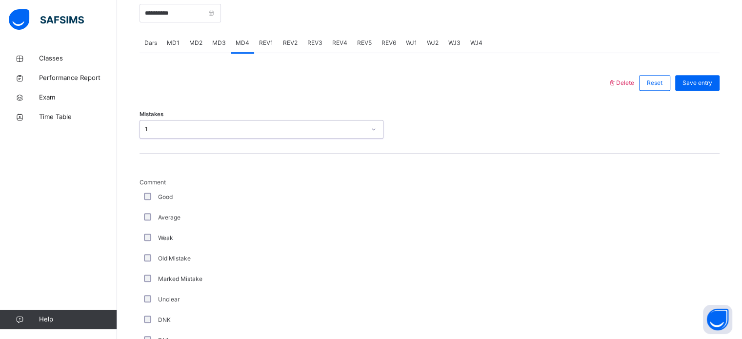
click at [230, 147] on div "Mistakes option 1, selected. 0 results available. Select is focused ,type to re…" at bounding box center [430, 125] width 580 height 58
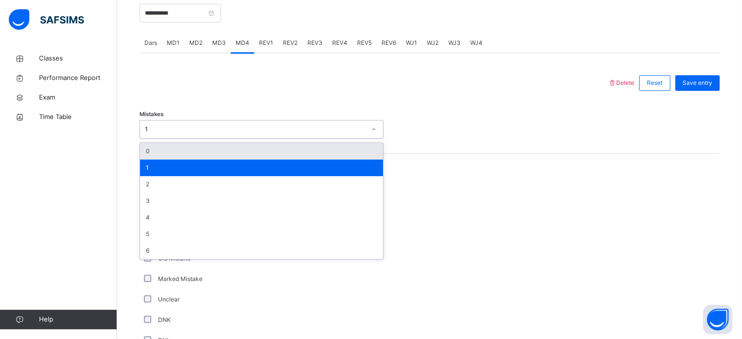
click at [223, 155] on div "0" at bounding box center [261, 151] width 243 height 17
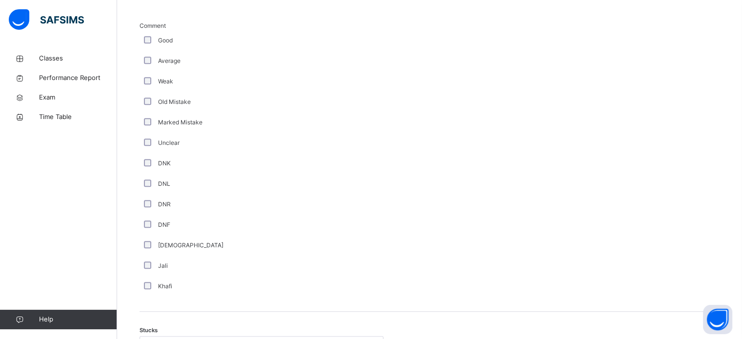
scroll to position [566, 0]
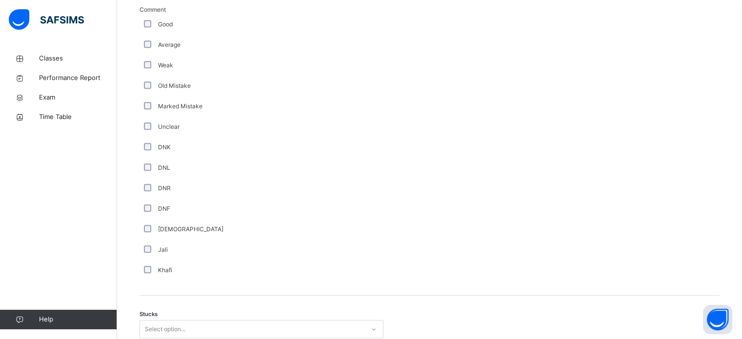
click at [156, 76] on div "Old Mistake" at bounding box center [262, 86] width 244 height 20
click at [159, 112] on div "Marked Mistake" at bounding box center [262, 106] width 244 height 20
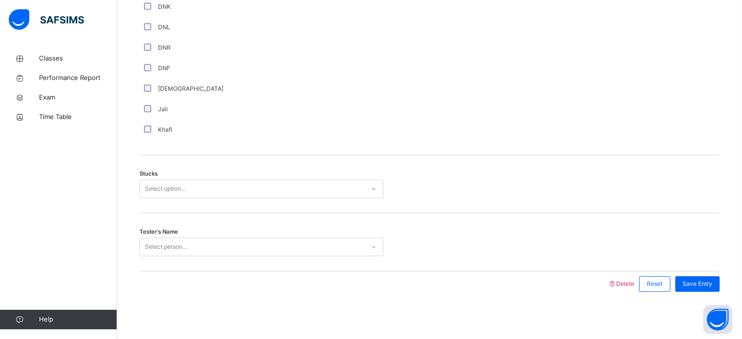
scroll to position [707, 0]
click at [176, 213] on div "Tester's Name Select person..." at bounding box center [430, 242] width 580 height 58
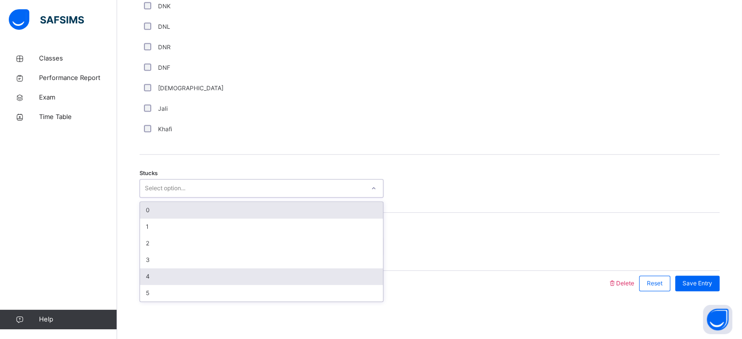
click at [182, 279] on div "4" at bounding box center [261, 276] width 243 height 17
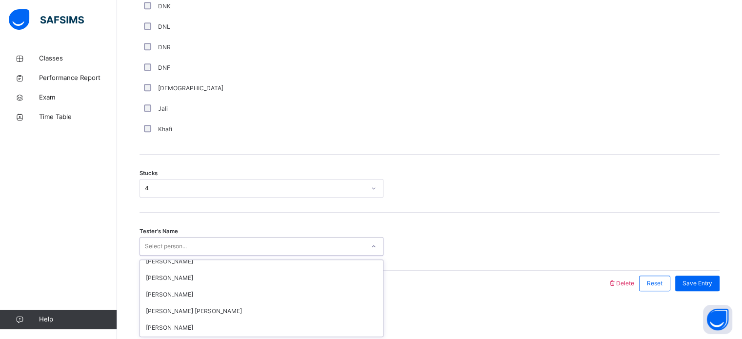
scroll to position [91, 0]
type input "*"
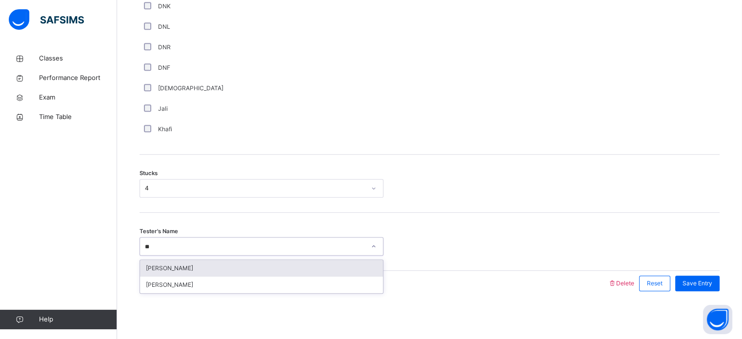
type input "***"
click at [270, 274] on div "[PERSON_NAME]" at bounding box center [261, 268] width 243 height 17
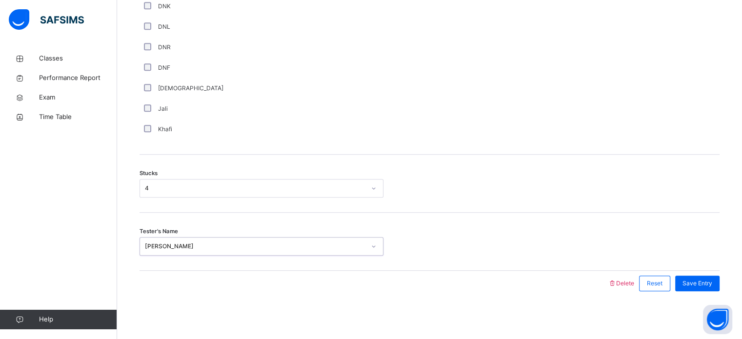
click at [713, 285] on span "Save Entry" at bounding box center [698, 283] width 30 height 9
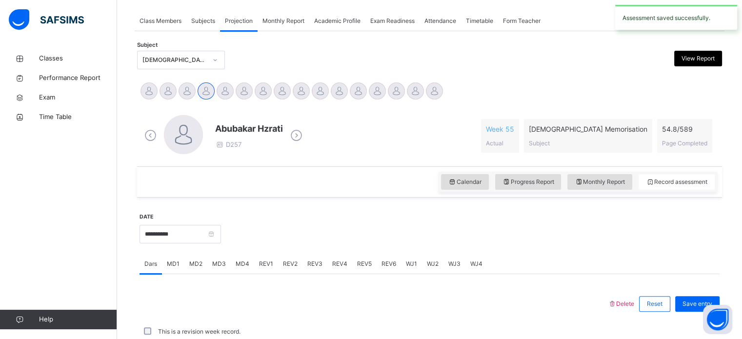
scroll to position [393, 0]
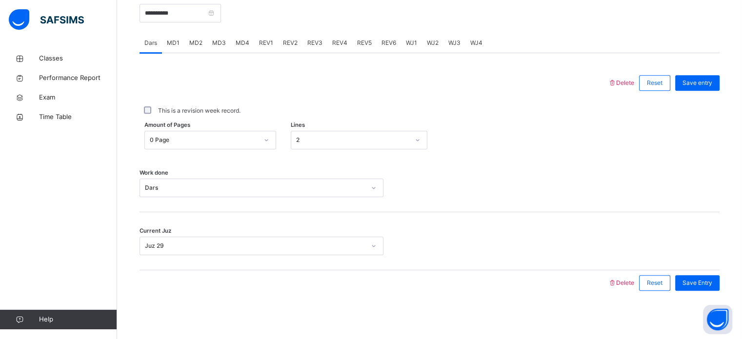
click at [180, 41] on div "MD1" at bounding box center [173, 43] width 22 height 20
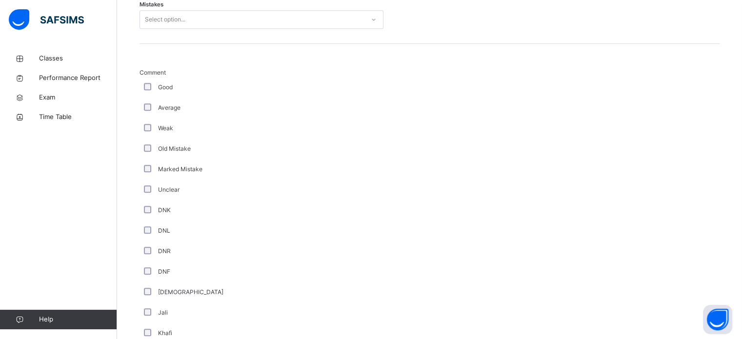
click at [271, 193] on div "Unclear" at bounding box center [261, 189] width 239 height 9
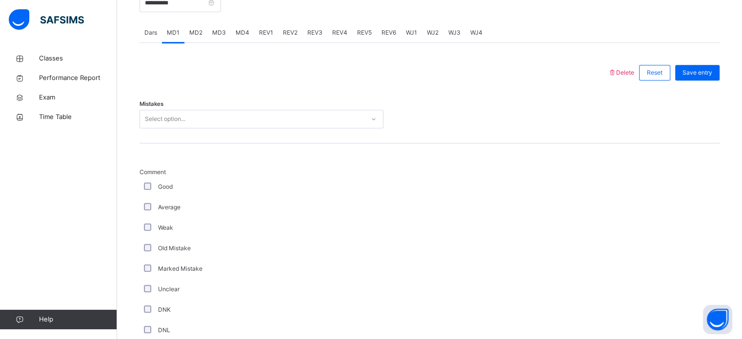
scroll to position [342, 0]
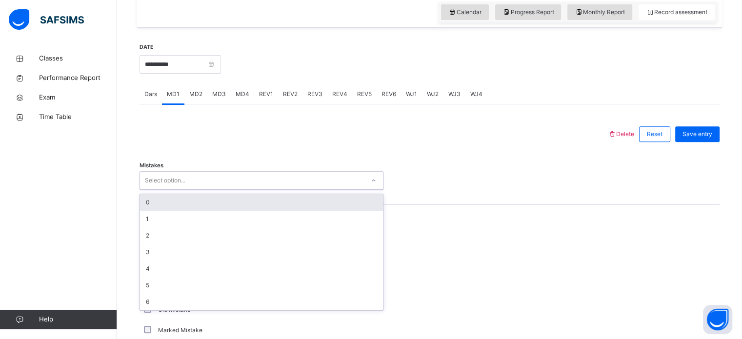
click at [361, 204] on div "0" at bounding box center [261, 202] width 243 height 17
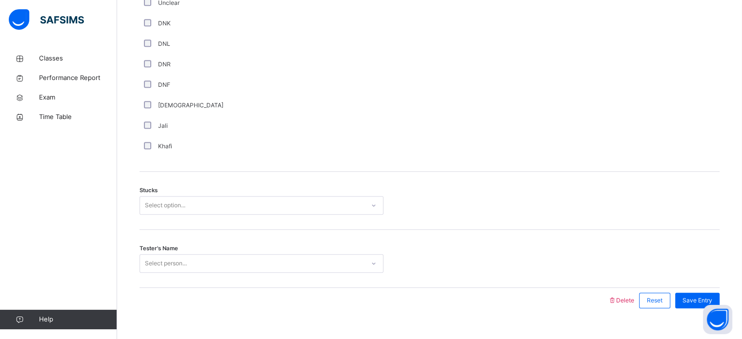
scroll to position [701, 0]
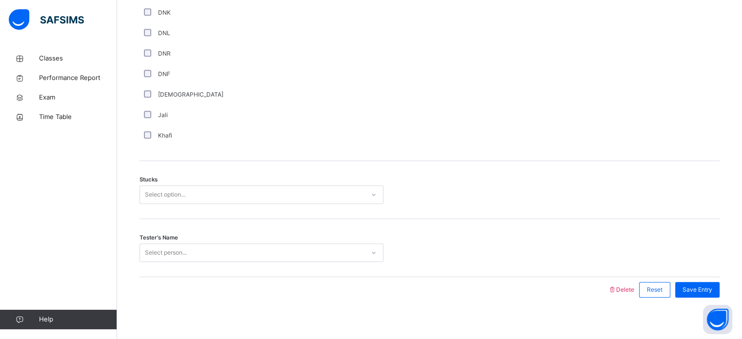
click at [168, 215] on div "Stucks Select option..." at bounding box center [430, 190] width 580 height 58
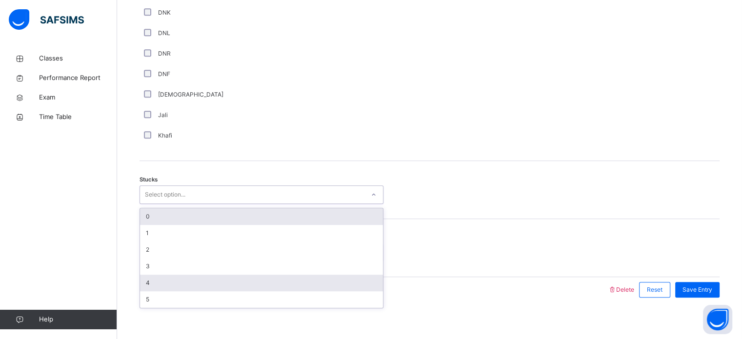
click at [184, 287] on div "4" at bounding box center [261, 283] width 243 height 17
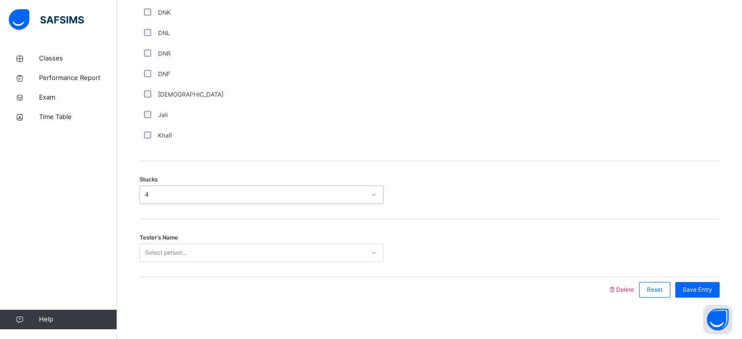
click at [210, 234] on div "Tester's Name Select person..." at bounding box center [430, 248] width 580 height 58
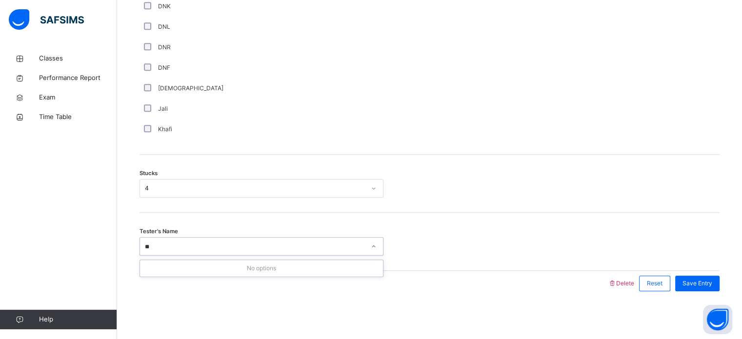
type input "*"
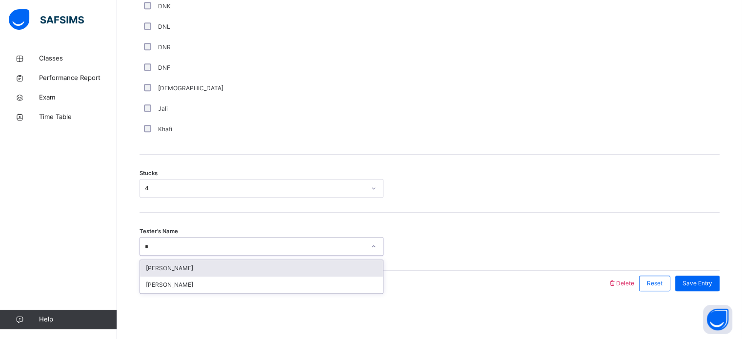
type input "**"
click at [329, 268] on div "[PERSON_NAME]" at bounding box center [261, 268] width 243 height 17
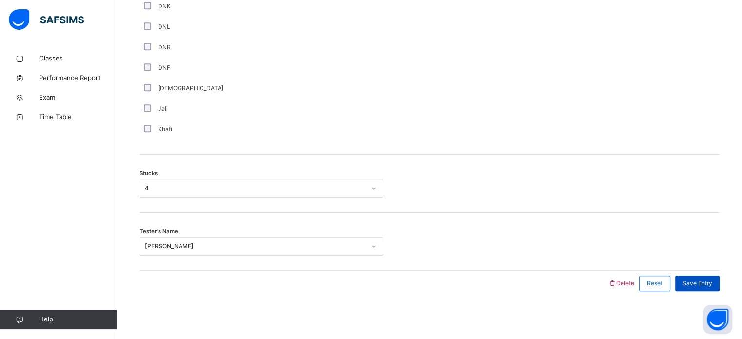
click at [703, 282] on span "Save Entry" at bounding box center [698, 283] width 30 height 9
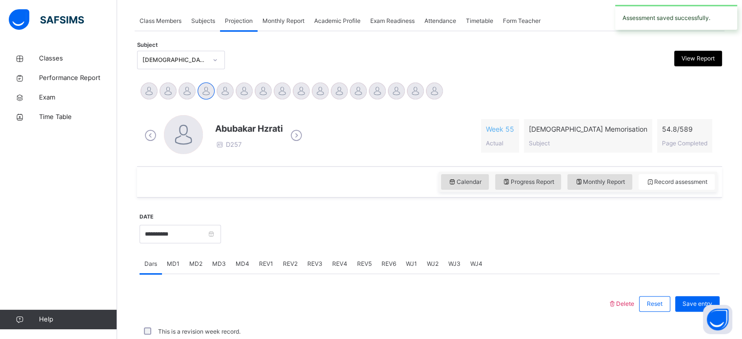
scroll to position [393, 0]
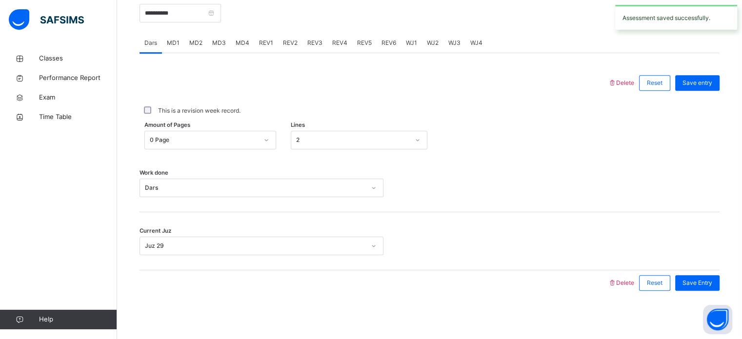
click at [250, 35] on div "MD4" at bounding box center [242, 43] width 23 height 20
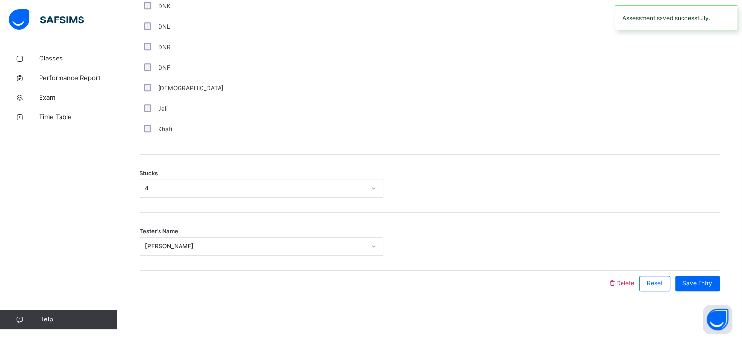
click at [272, 49] on div "DNR" at bounding box center [261, 47] width 239 height 9
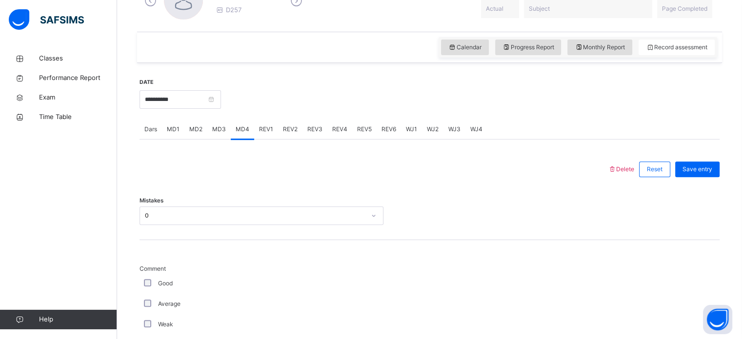
scroll to position [247, 0]
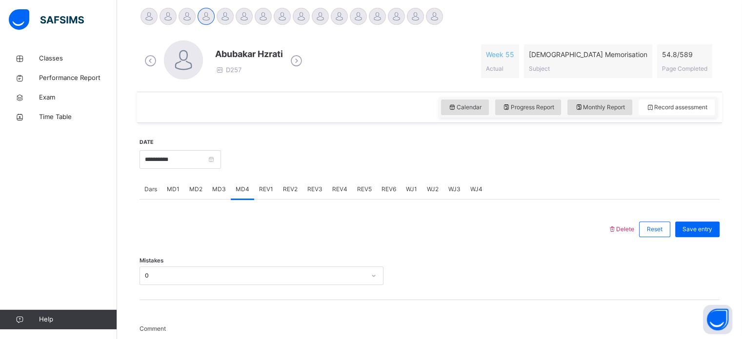
click at [278, 191] on div "REV2" at bounding box center [290, 190] width 24 height 20
click at [265, 193] on div "REV1" at bounding box center [266, 190] width 24 height 20
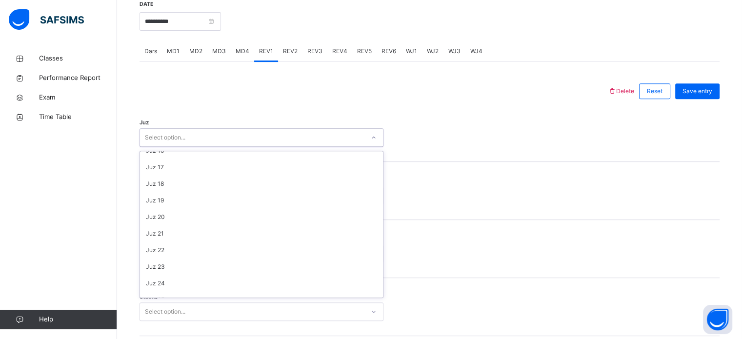
scroll to position [351, 0]
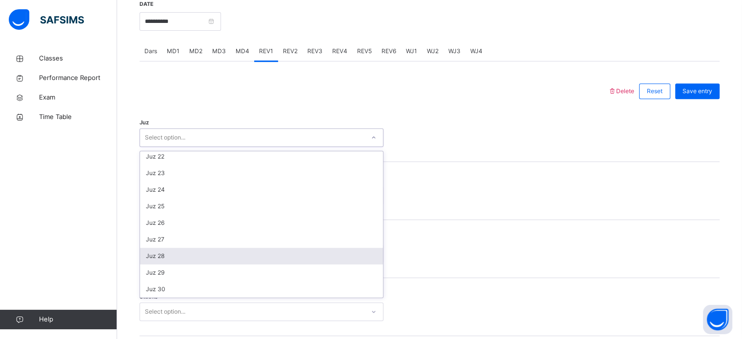
click at [215, 248] on div "Juz 28" at bounding box center [261, 256] width 243 height 17
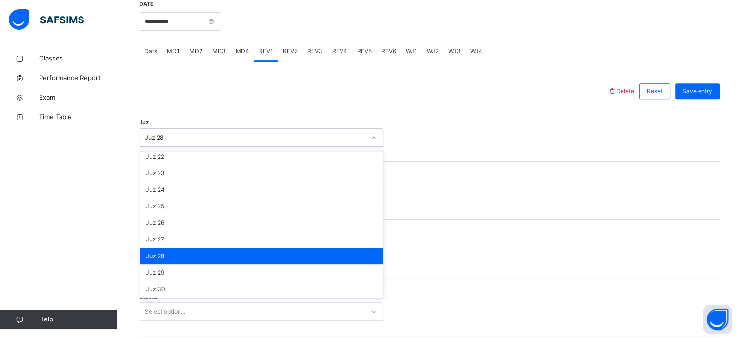
click at [214, 248] on div "Juz 28" at bounding box center [261, 256] width 243 height 17
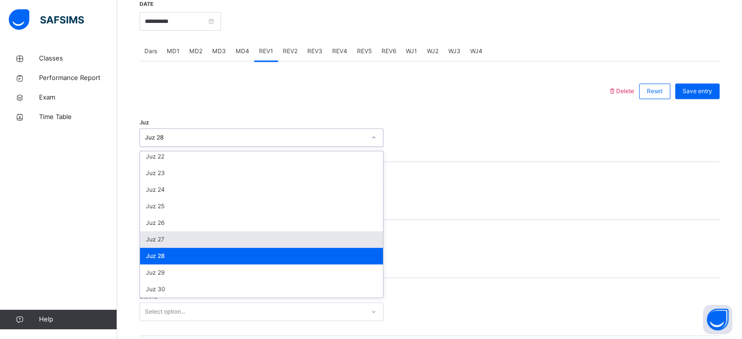
click at [286, 232] on div "Juz 27" at bounding box center [261, 239] width 243 height 17
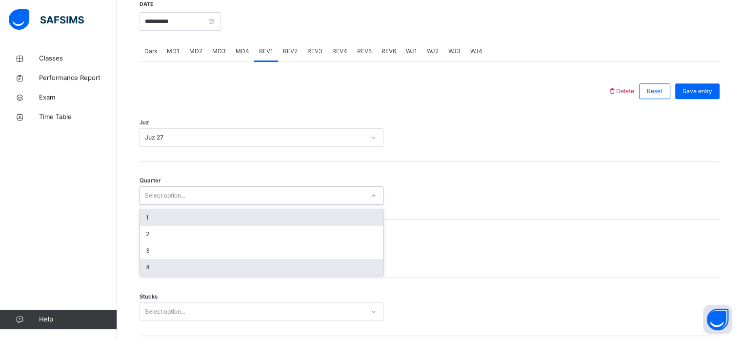
click at [201, 263] on div "4" at bounding box center [261, 267] width 243 height 17
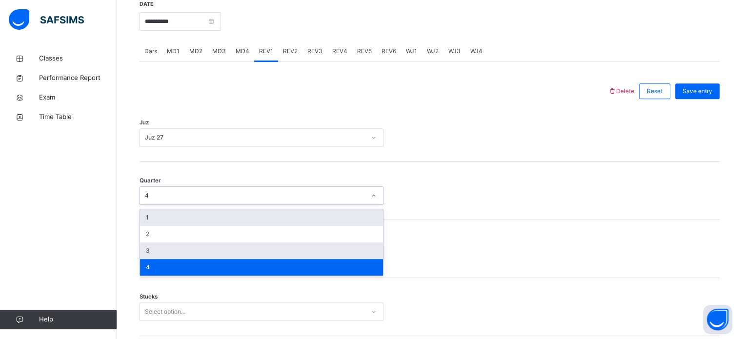
click at [191, 258] on div "3" at bounding box center [261, 251] width 243 height 17
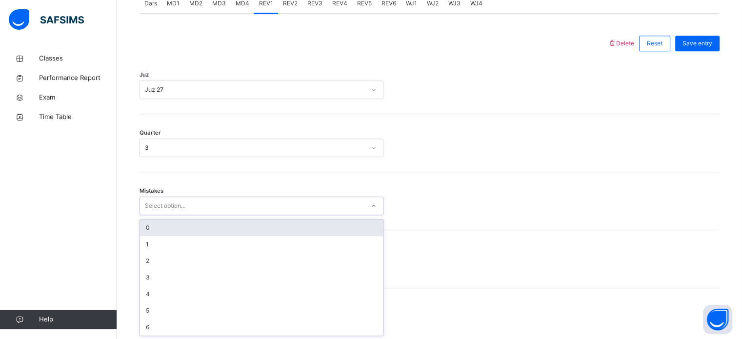
scroll to position [433, 0]
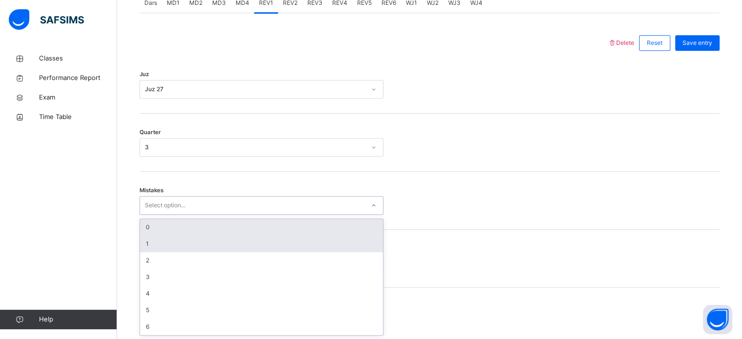
click at [265, 238] on div "1" at bounding box center [261, 244] width 243 height 17
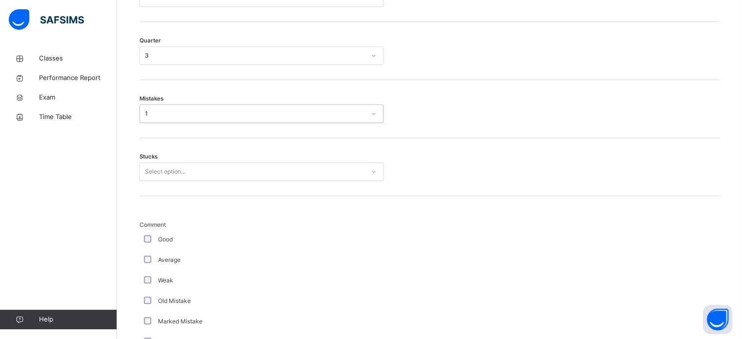
scroll to position [525, 0]
click at [283, 187] on div "Stucks Select option..." at bounding box center [430, 168] width 580 height 58
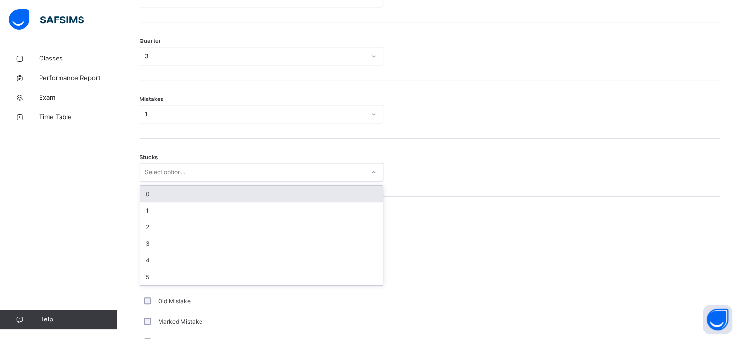
click at [247, 198] on div "0" at bounding box center [261, 194] width 243 height 17
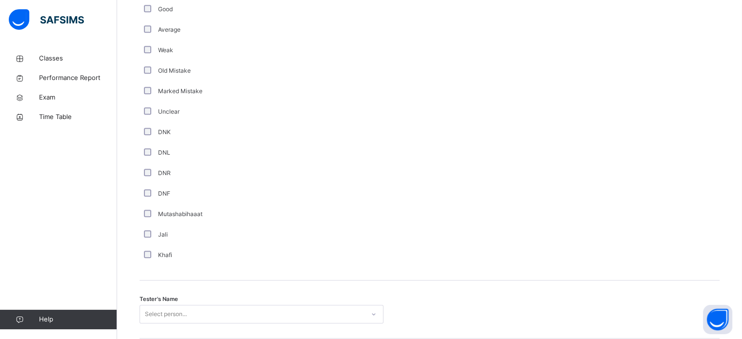
scroll to position [823, 0]
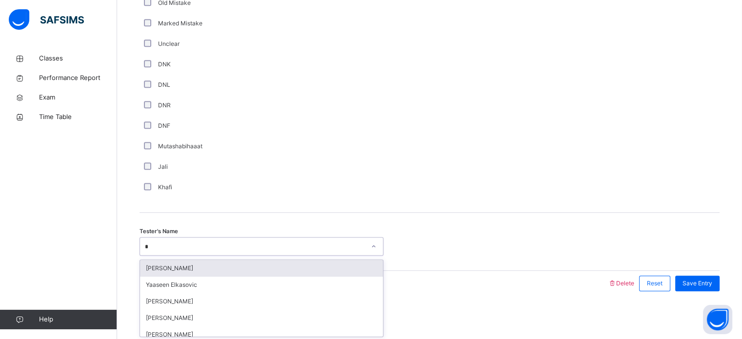
type input "**"
click at [265, 266] on div "Shayaan [PERSON_NAME]" at bounding box center [261, 268] width 243 height 17
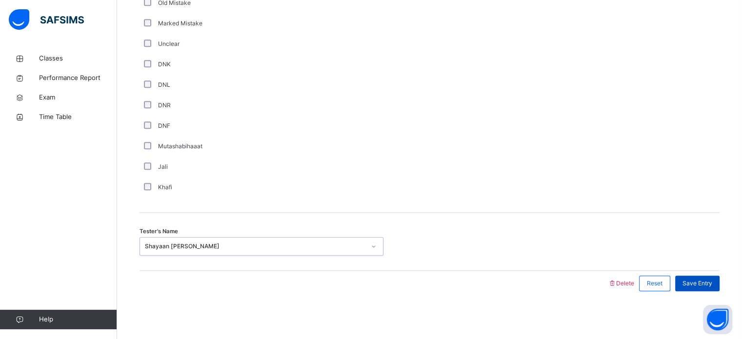
click at [709, 288] on div "Save Entry" at bounding box center [697, 284] width 44 height 16
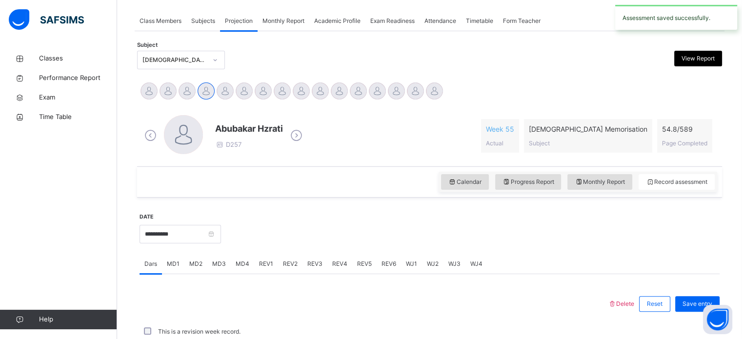
scroll to position [393, 0]
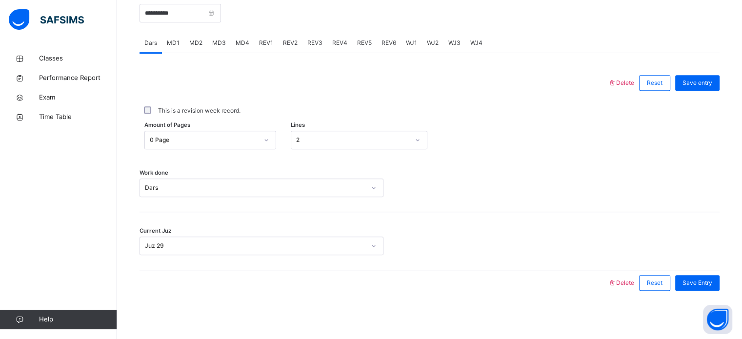
click at [292, 45] on span "REV2" at bounding box center [290, 43] width 15 height 9
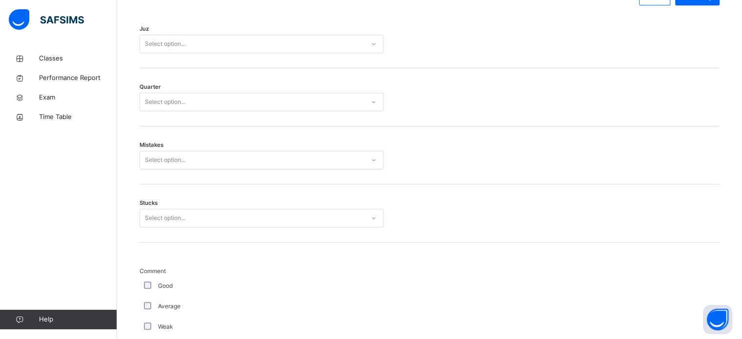
click at [254, 193] on div "Stucks Select option..." at bounding box center [430, 213] width 580 height 58
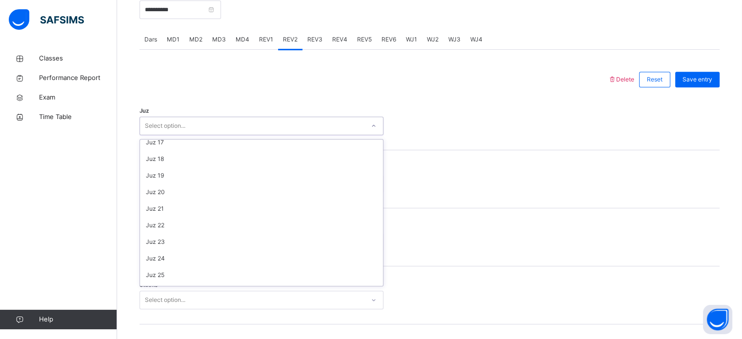
scroll to position [351, 0]
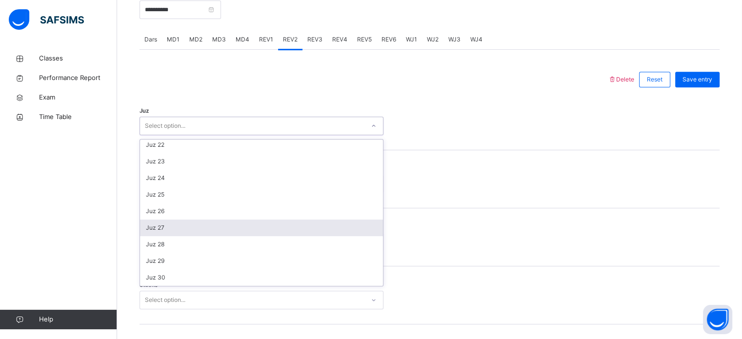
click at [190, 234] on div "Juz 27" at bounding box center [261, 228] width 243 height 17
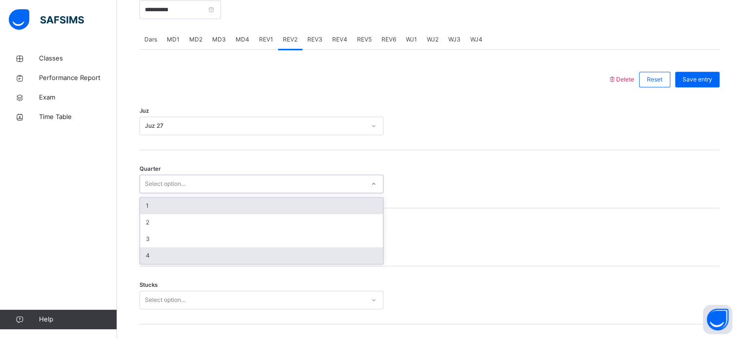
click at [180, 262] on div "4" at bounding box center [261, 255] width 243 height 17
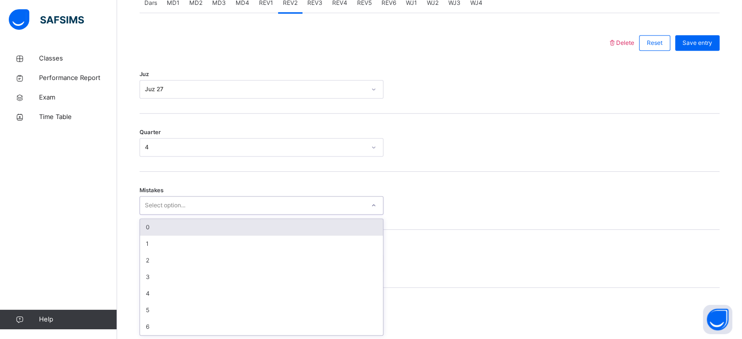
click at [209, 234] on div "0" at bounding box center [261, 227] width 243 height 17
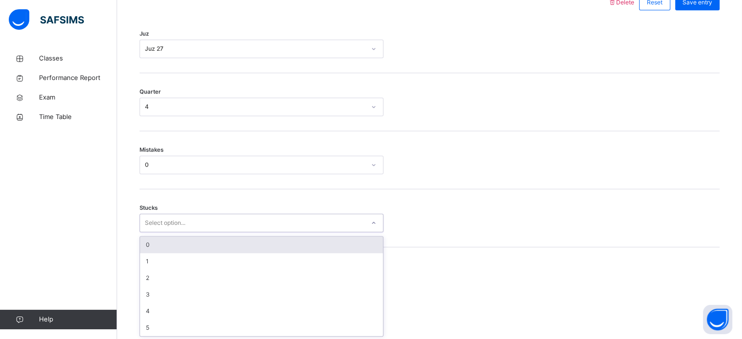
scroll to position [474, 0]
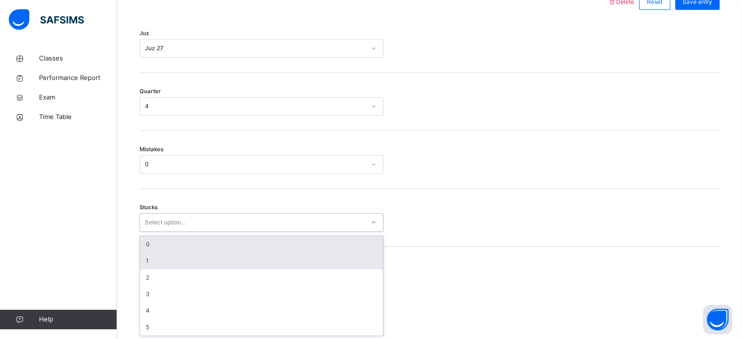
click at [206, 255] on div "1" at bounding box center [261, 261] width 243 height 17
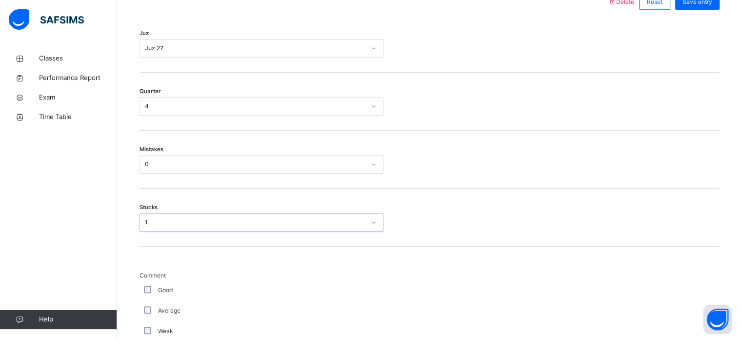
click at [200, 238] on div "Stucks option 1, selected. 0 results available. Select is focused ,type to refi…" at bounding box center [430, 218] width 580 height 58
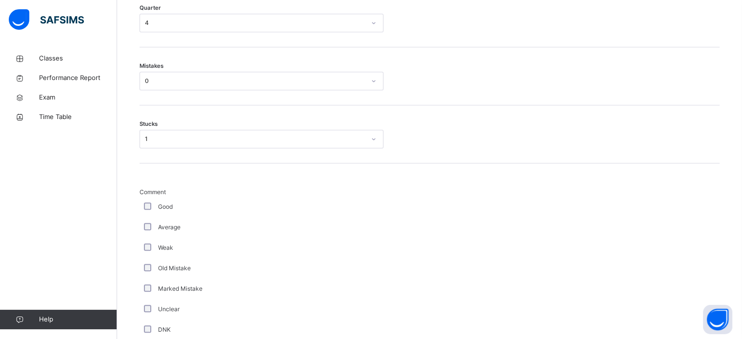
scroll to position [552, 0]
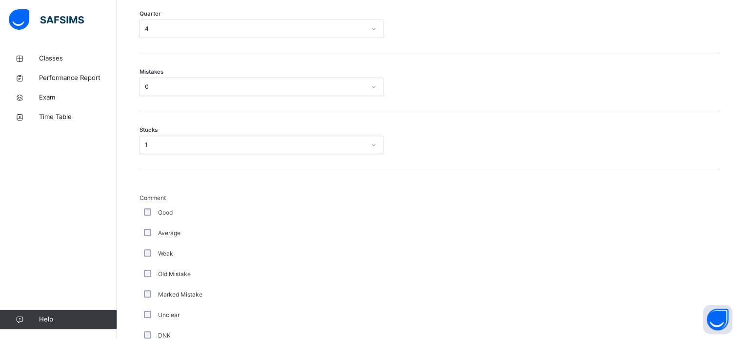
click at [156, 221] on div "Good" at bounding box center [262, 213] width 244 height 20
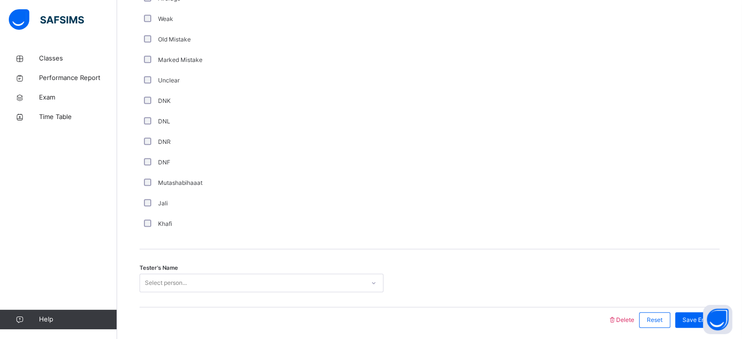
scroll to position [823, 0]
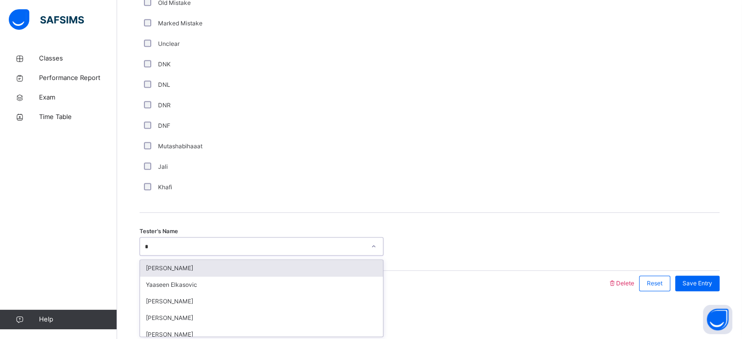
type input "**"
click at [261, 268] on div "Shayaan [PERSON_NAME]" at bounding box center [261, 268] width 243 height 17
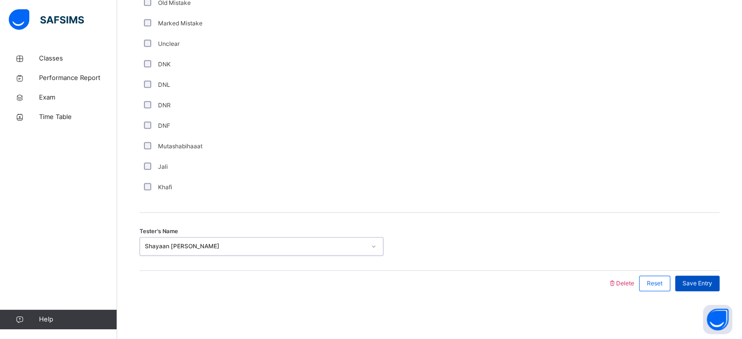
click at [718, 288] on div "Save Entry" at bounding box center [697, 284] width 44 height 16
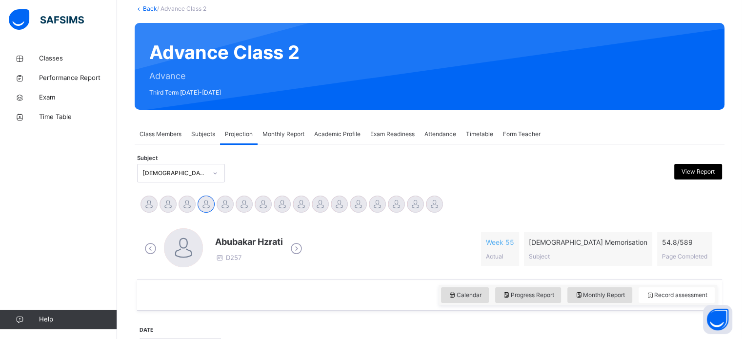
scroll to position [60, 0]
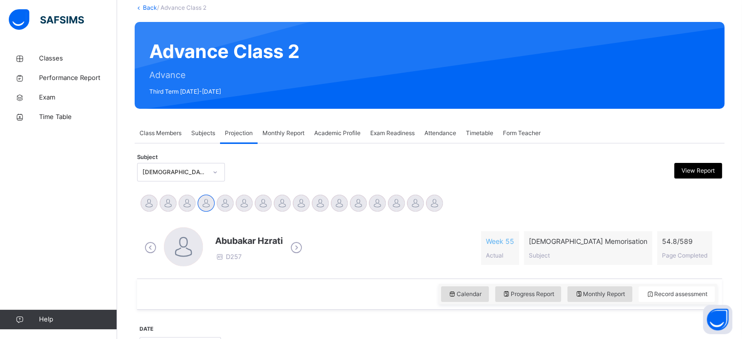
click at [298, 127] on div "Monthly Report" at bounding box center [284, 133] width 52 height 20
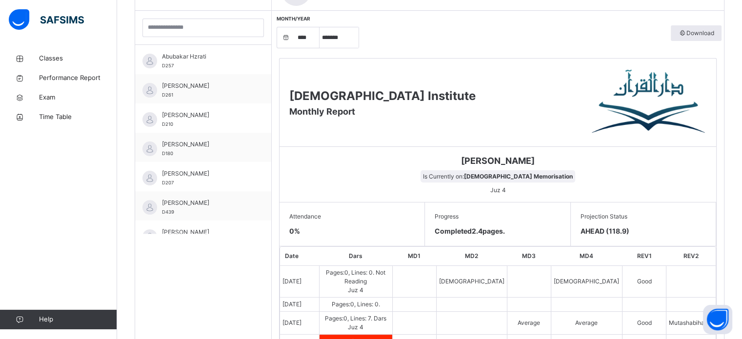
scroll to position [286, 0]
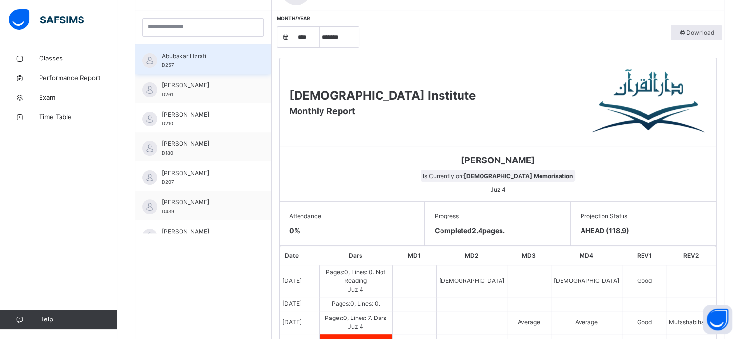
click at [240, 57] on span "Abubakar Hzrati" at bounding box center [205, 56] width 87 height 9
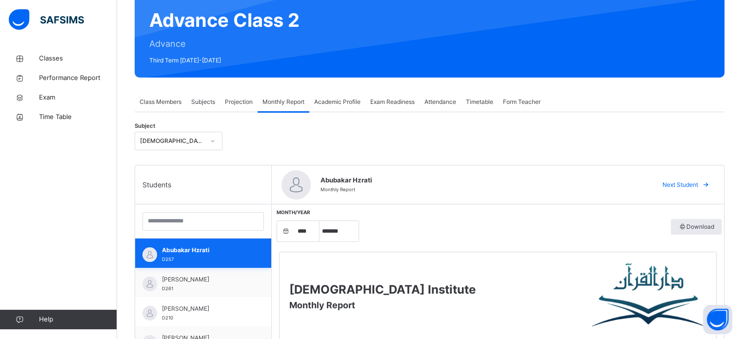
scroll to position [0, 0]
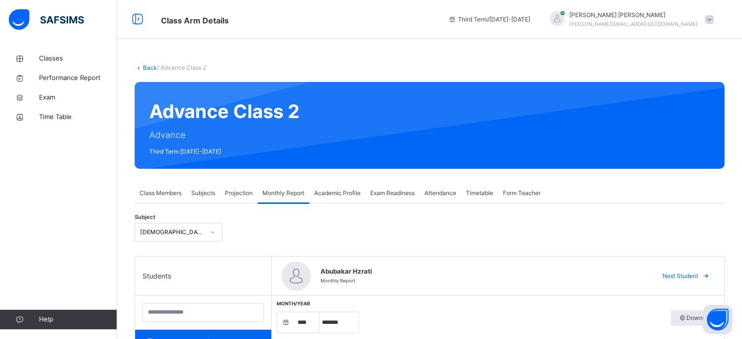
click at [260, 203] on div "Monthly Report" at bounding box center [284, 194] width 52 height 20
click at [237, 194] on span "Projection" at bounding box center [239, 193] width 28 height 9
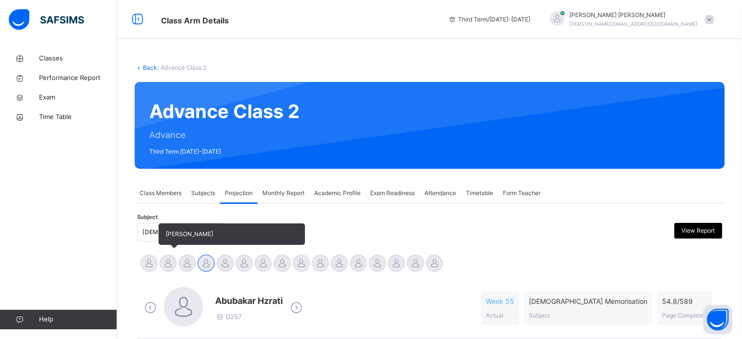
click at [162, 260] on div at bounding box center [168, 263] width 17 height 17
click at [144, 262] on div at bounding box center [149, 263] width 17 height 17
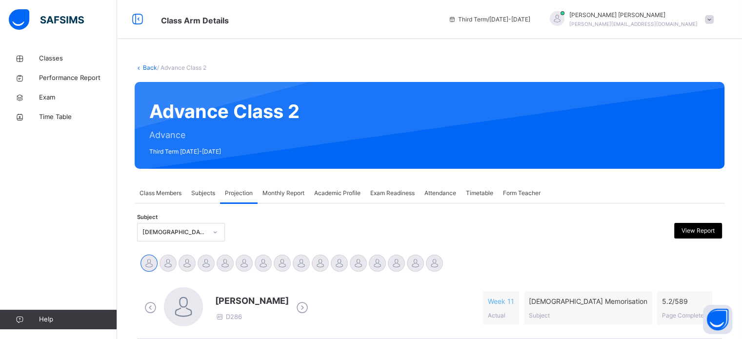
click at [245, 161] on div "Advance Class 2 Advance Third Term 2024-2025" at bounding box center [430, 125] width 590 height 87
